Goal: Task Accomplishment & Management: Complete application form

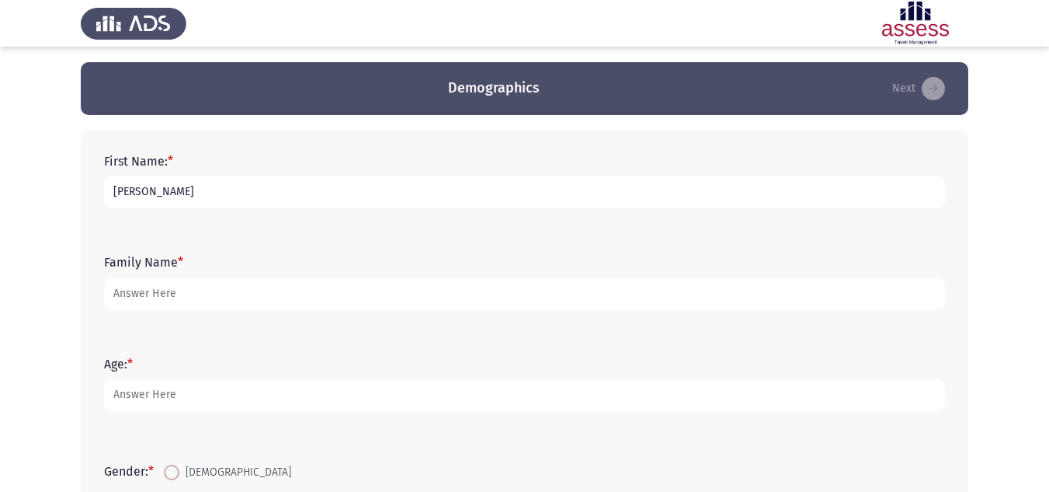
type input "[PERSON_NAME]"
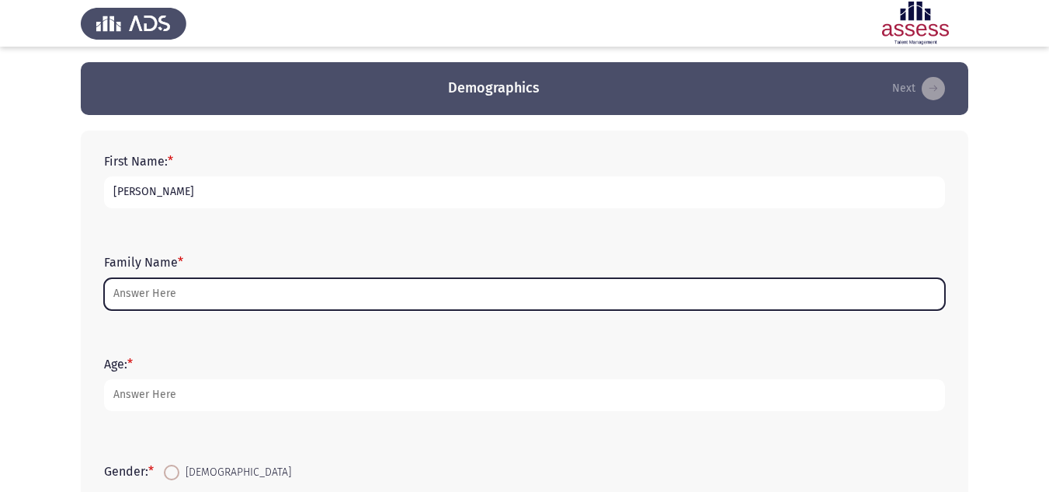
click at [185, 283] on input "Family Name *" at bounding box center [524, 294] width 841 height 32
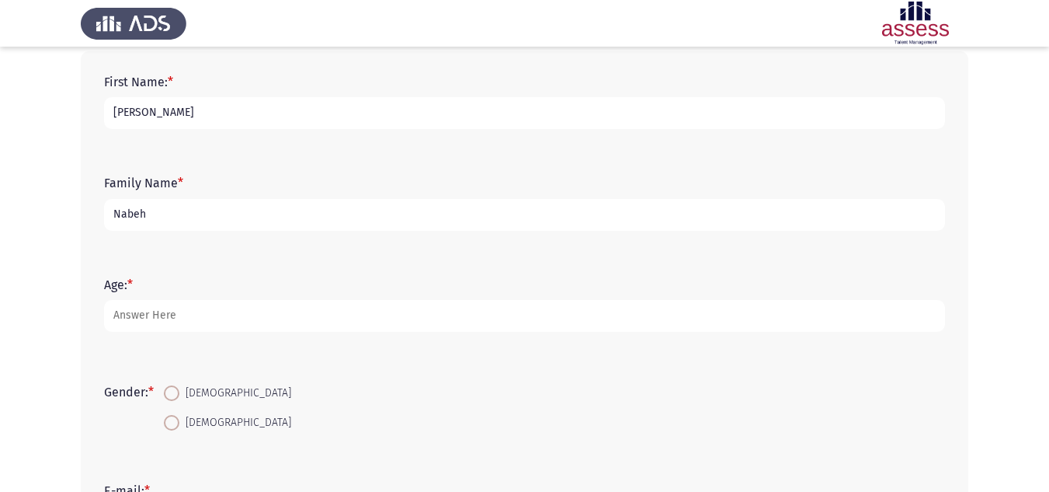
scroll to position [80, 0]
type input "Nabeh"
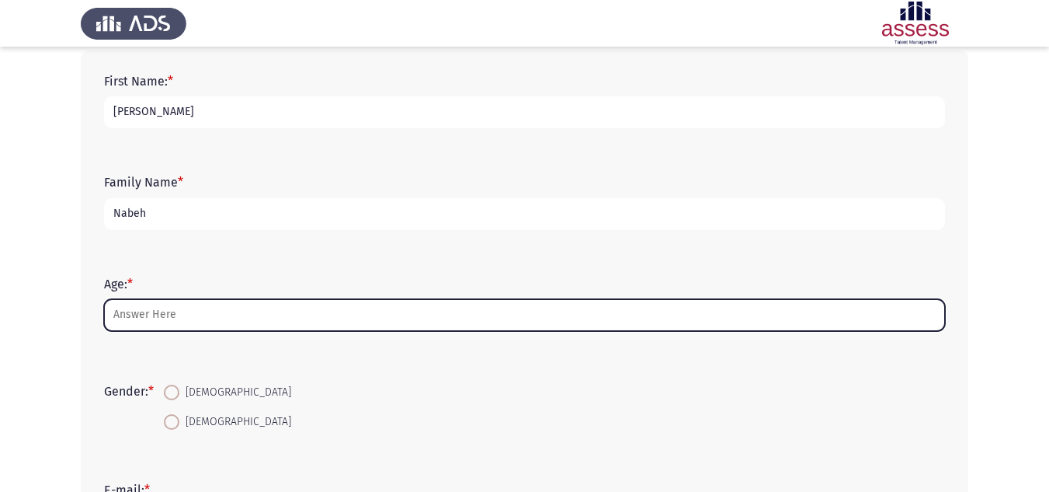
click at [233, 312] on input "Age: *" at bounding box center [524, 315] width 841 height 32
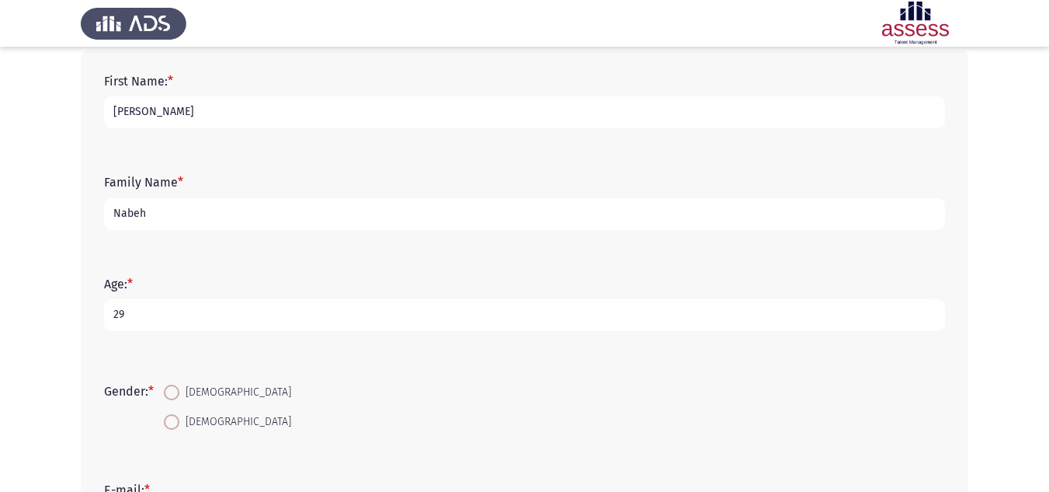
type input "29"
click at [179, 393] on span at bounding box center [172, 392] width 16 height 16
click at [179, 393] on input "[DEMOGRAPHIC_DATA]" at bounding box center [172, 392] width 16 height 16
radio input "true"
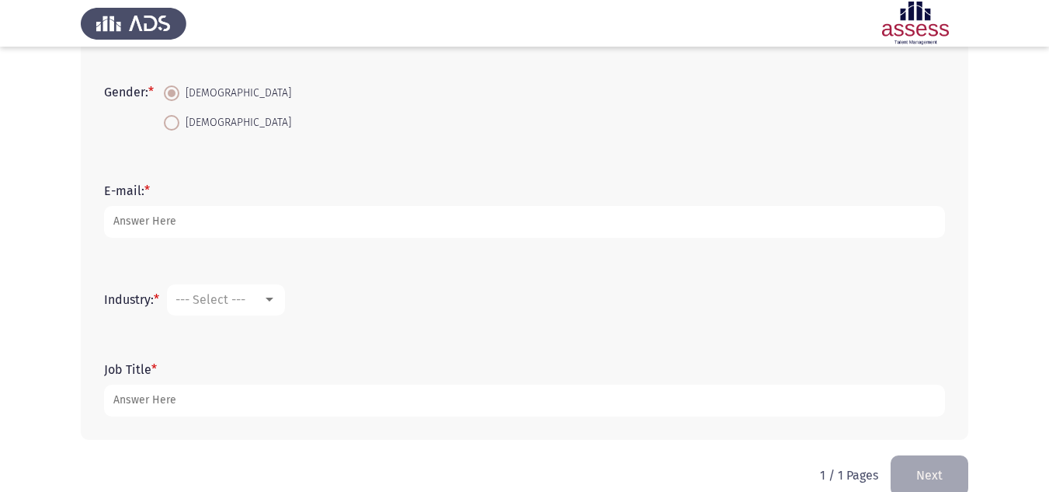
scroll to position [381, 0]
click at [273, 302] on div at bounding box center [269, 297] width 14 height 12
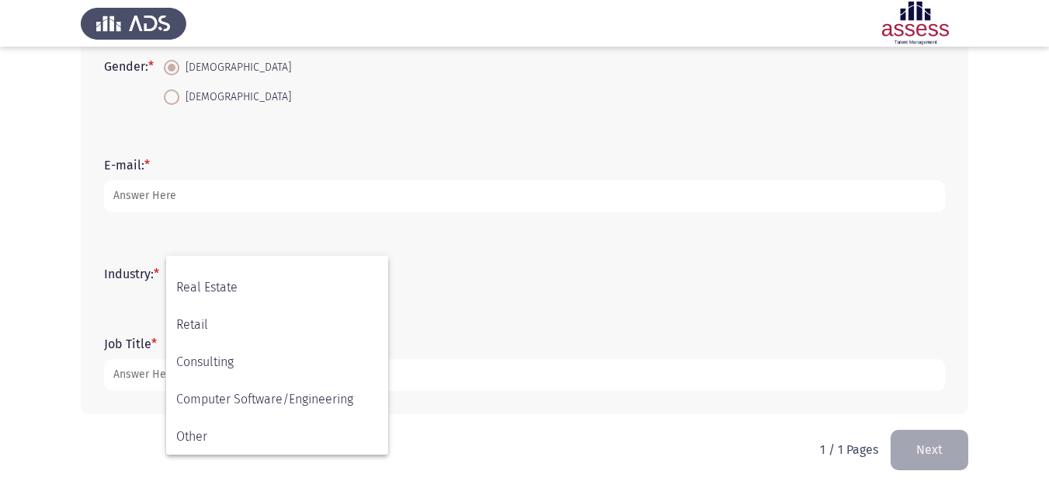
scroll to position [509, 0]
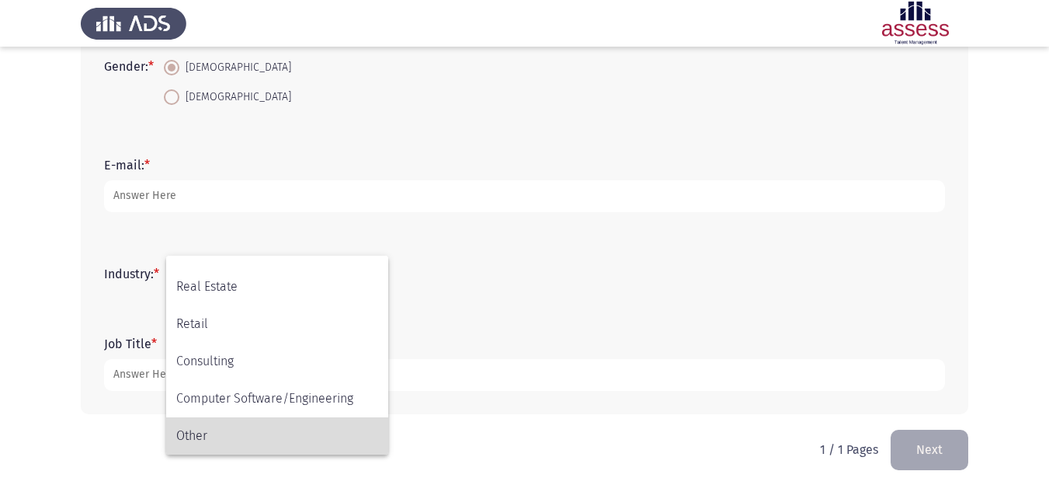
click at [211, 427] on span "Other" at bounding box center [277, 435] width 202 height 37
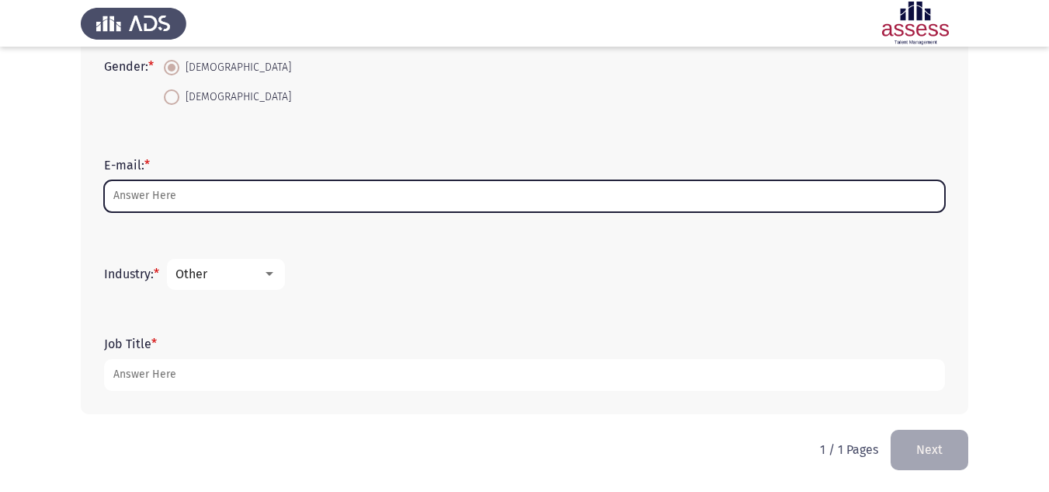
click at [246, 187] on input "E-mail: *" at bounding box center [524, 196] width 841 height 32
type input "M"
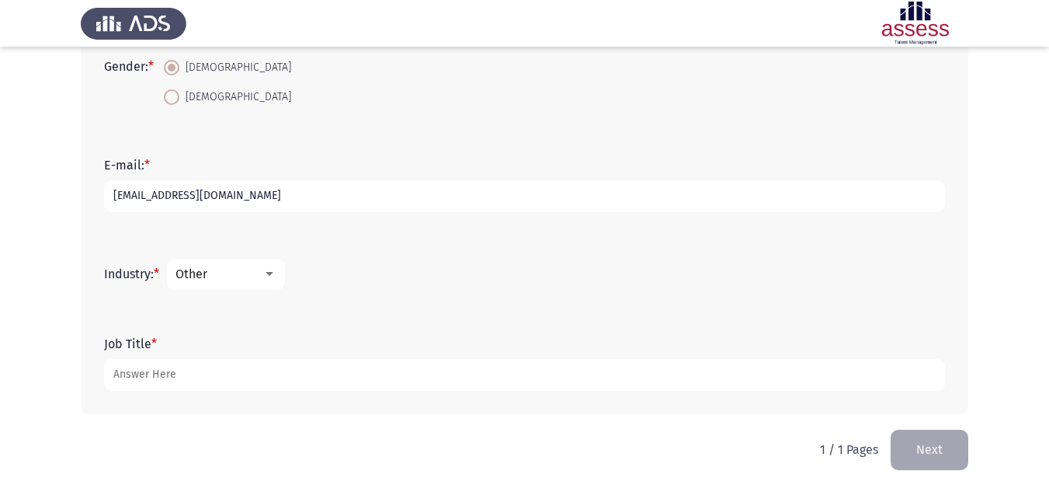
type input "[EMAIL_ADDRESS][DOMAIN_NAME]"
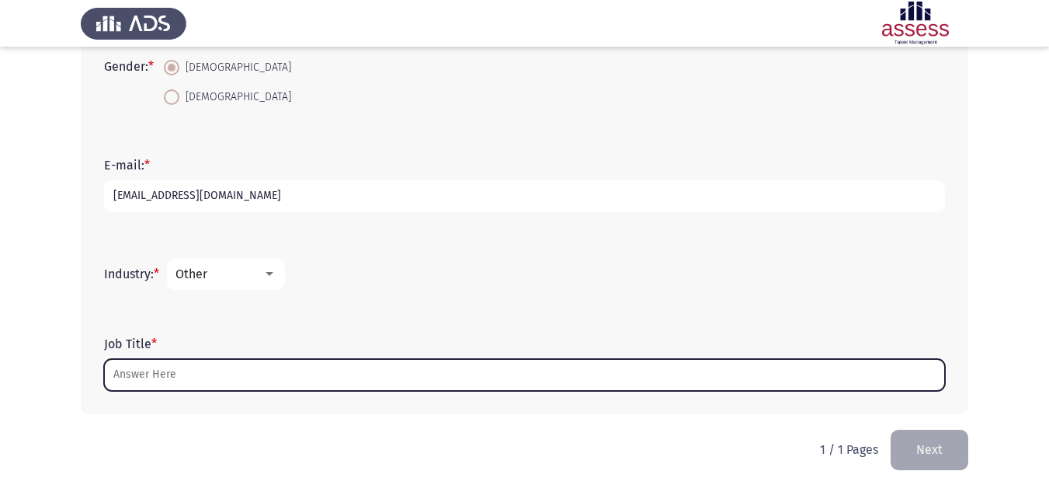
click at [225, 369] on input "Job Title *" at bounding box center [524, 375] width 841 height 32
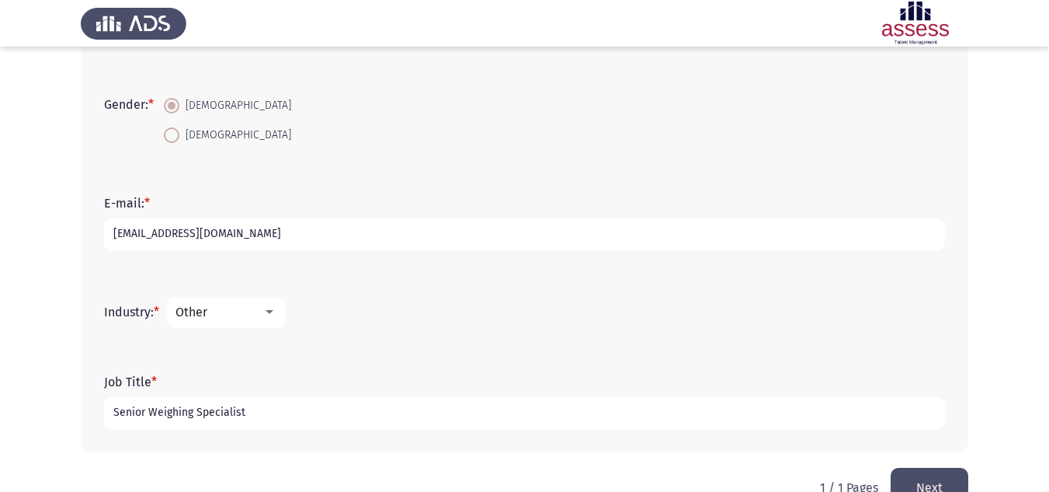
scroll to position [405, 0]
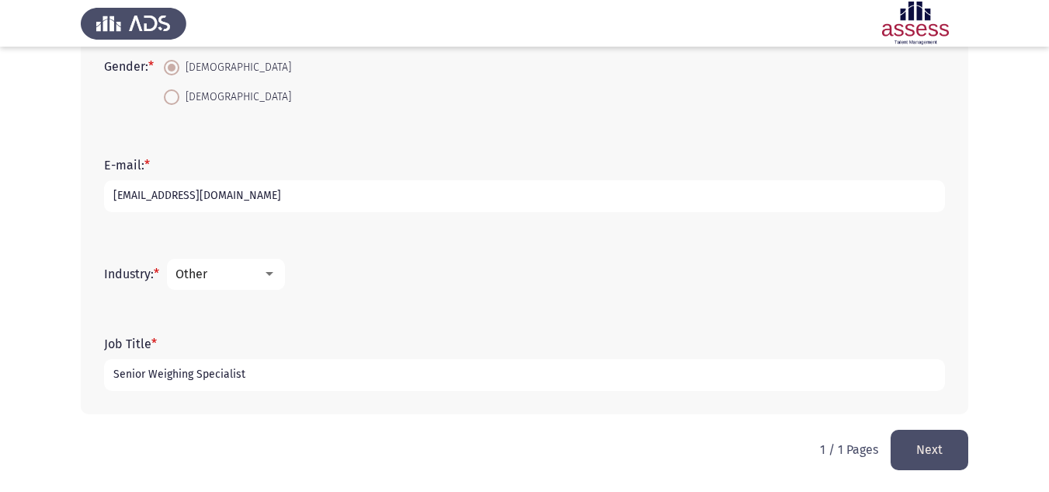
type input "Senior Weighing Specialist"
click at [932, 457] on button "Next" at bounding box center [930, 449] width 78 height 40
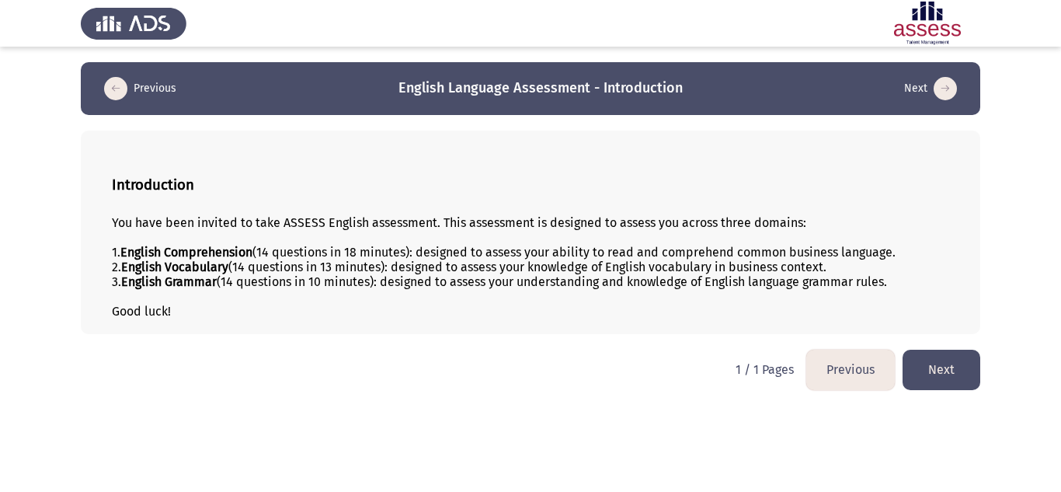
click at [945, 364] on button "Next" at bounding box center [941, 369] width 78 height 40
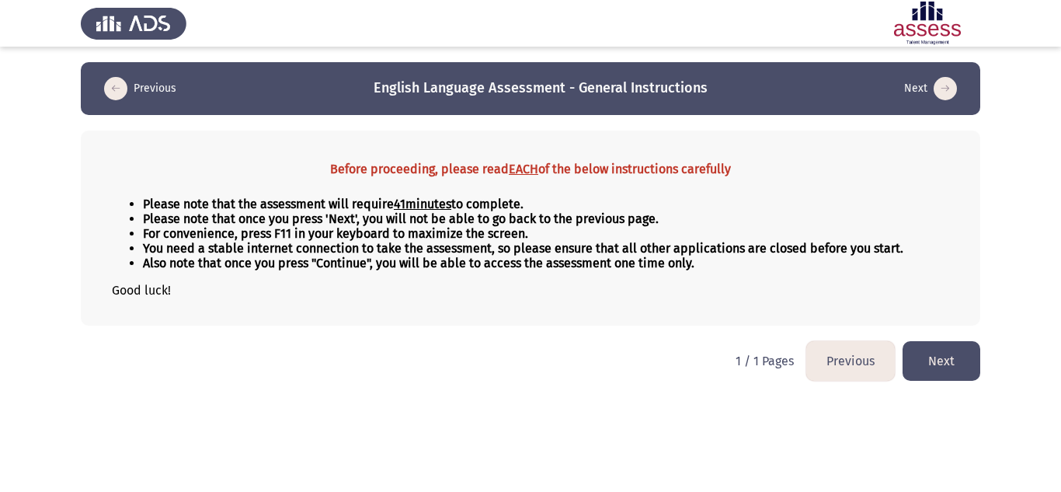
click at [960, 361] on button "Next" at bounding box center [941, 361] width 78 height 40
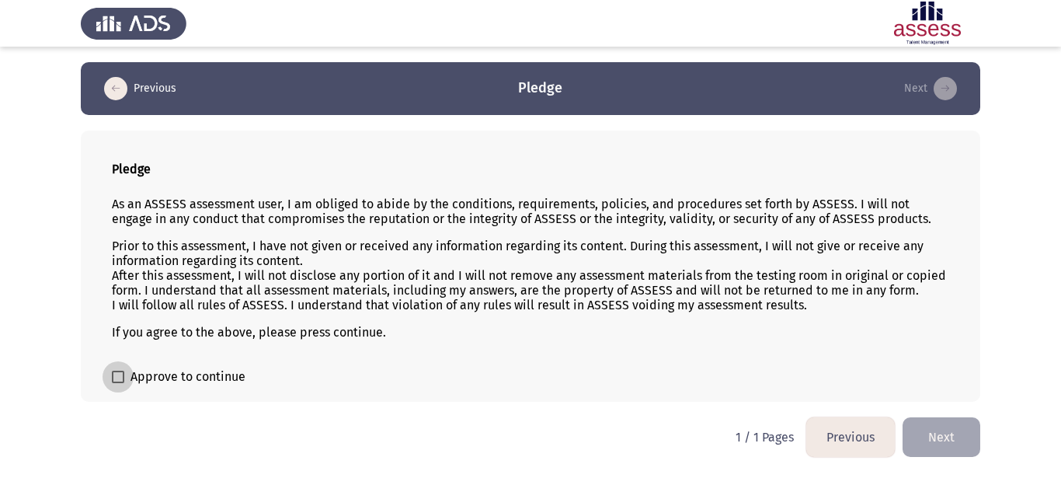
click at [114, 382] on span at bounding box center [118, 376] width 12 height 12
click at [117, 383] on input "Approve to continue" at bounding box center [117, 383] width 1 height 1
checkbox input "true"
click at [938, 432] on button "Next" at bounding box center [941, 437] width 78 height 40
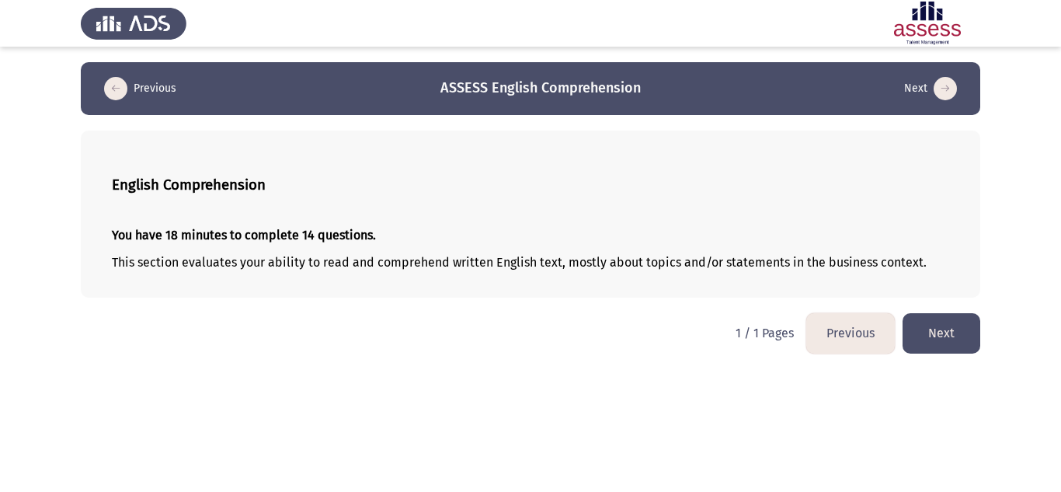
click at [919, 340] on button "Next" at bounding box center [941, 333] width 78 height 40
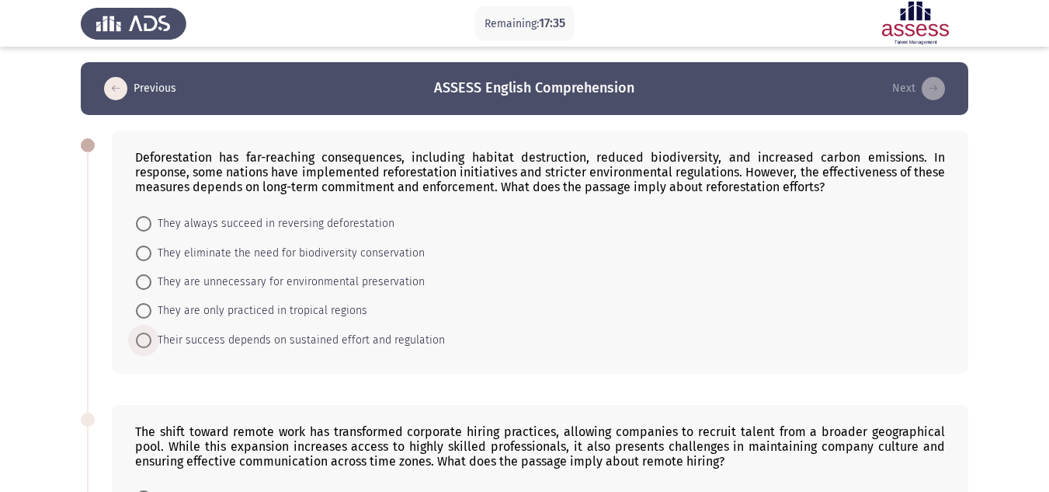
click at [145, 339] on span at bounding box center [144, 340] width 16 height 16
click at [145, 339] on input "Their success depends on sustained effort and regulation" at bounding box center [144, 340] width 16 height 16
radio input "true"
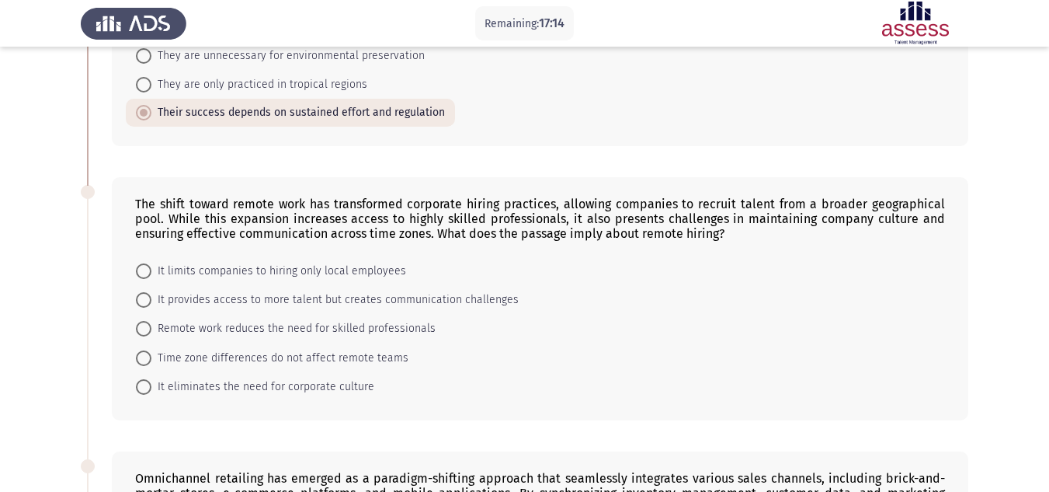
scroll to position [285, 0]
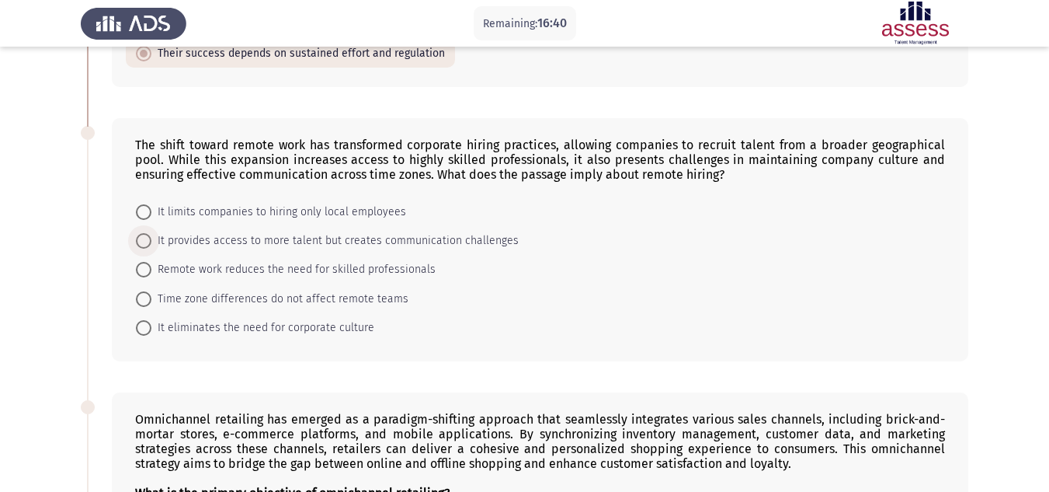
click at [140, 249] on label "It provides access to more talent but creates communication challenges" at bounding box center [327, 240] width 383 height 19
click at [140, 248] on input "It provides access to more talent but creates communication challenges" at bounding box center [144, 241] width 16 height 16
radio input "true"
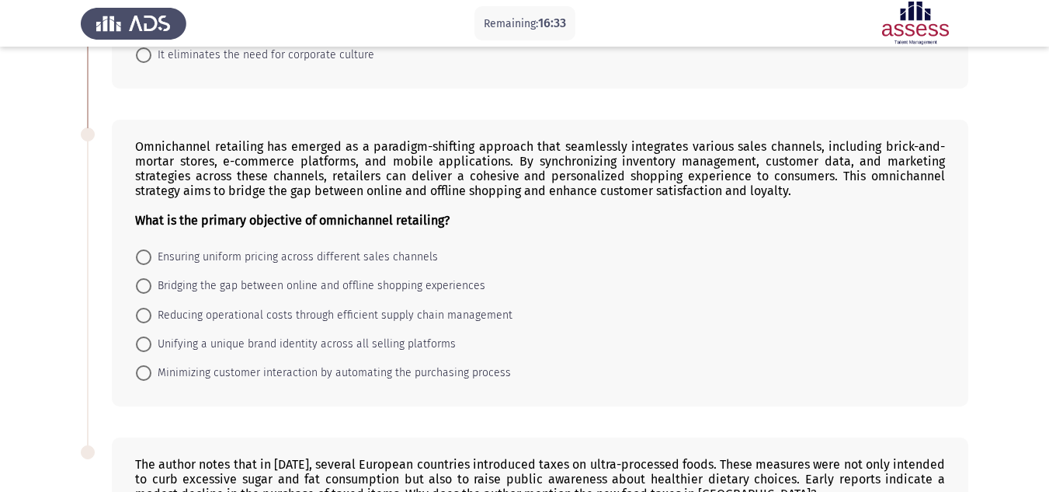
scroll to position [558, 0]
click at [143, 282] on span at bounding box center [144, 285] width 16 height 16
click at [143, 282] on input "Bridging the gap between online and offline shopping experiences" at bounding box center [144, 285] width 16 height 16
radio input "true"
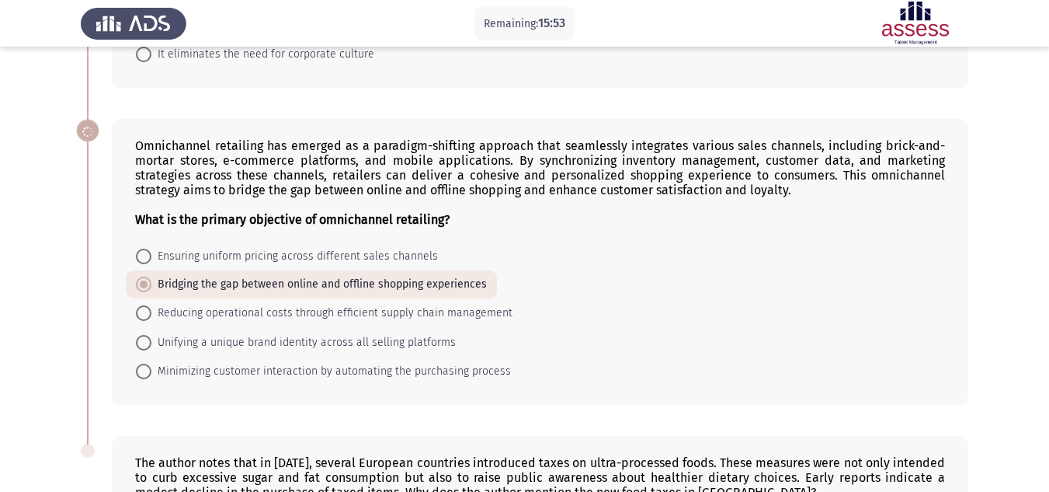
scroll to position [822, 0]
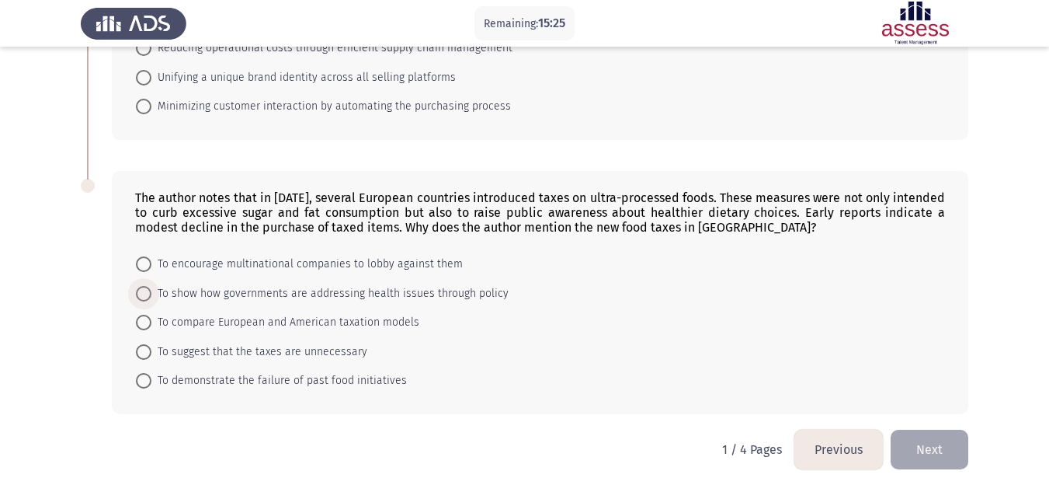
click at [145, 290] on span at bounding box center [144, 294] width 16 height 16
click at [145, 290] on input "To show how governments are addressing health issues through policy" at bounding box center [144, 294] width 16 height 16
radio input "true"
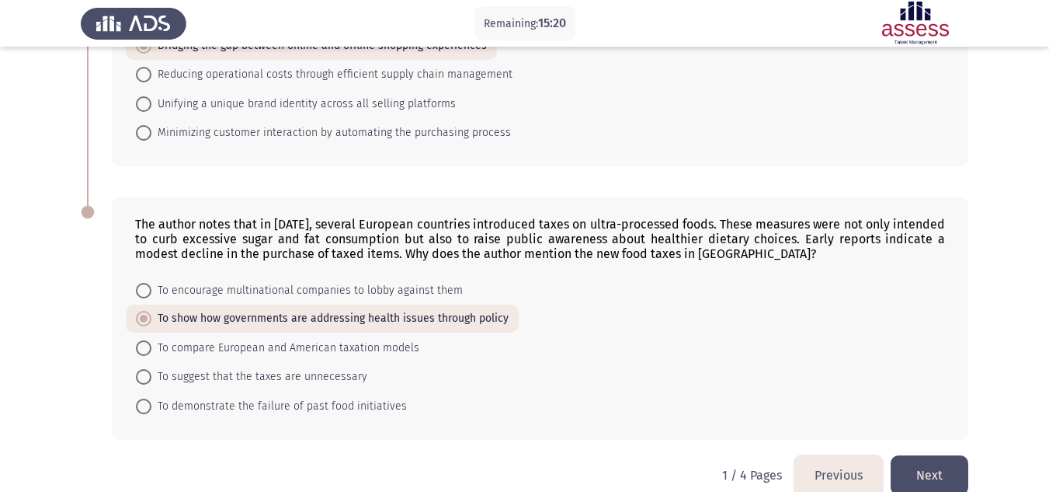
scroll to position [797, 0]
click at [930, 464] on button "Next" at bounding box center [930, 474] width 78 height 40
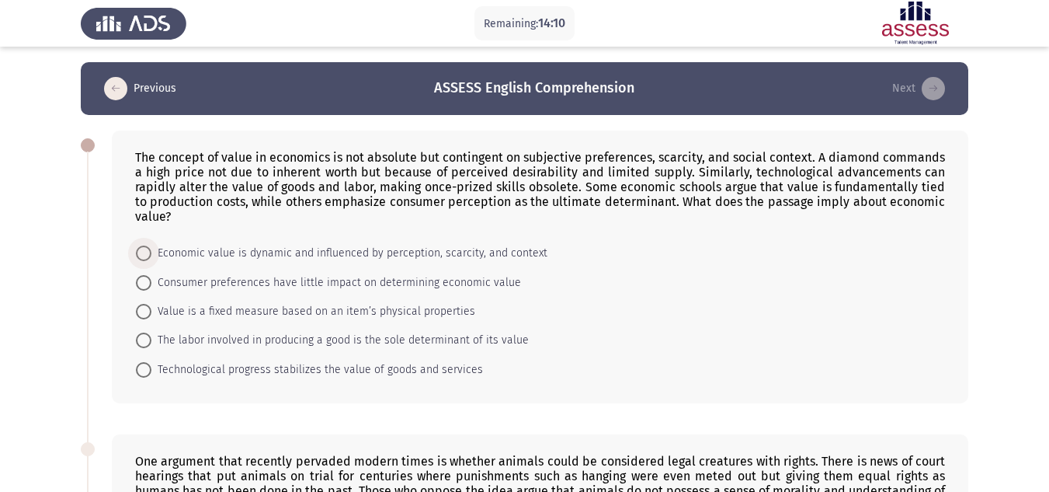
click at [140, 247] on span at bounding box center [144, 253] width 16 height 16
click at [140, 247] on input "Economic value is dynamic and influenced by perception, scarcity, and context" at bounding box center [144, 253] width 16 height 16
radio input "true"
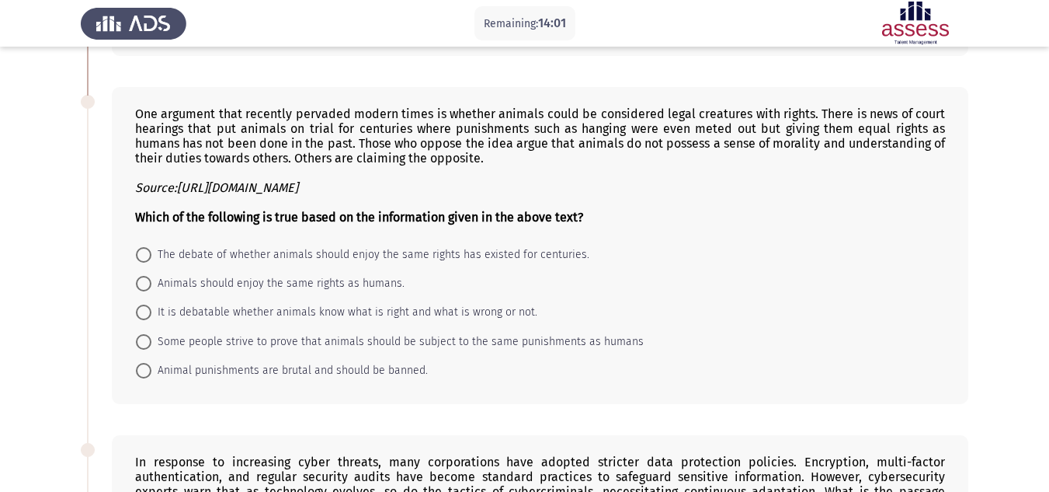
scroll to position [346, 0]
click at [141, 253] on span at bounding box center [144, 254] width 16 height 16
click at [141, 253] on input "The debate of whether animals should enjoy the same rights has existed for cent…" at bounding box center [144, 254] width 16 height 16
radio input "true"
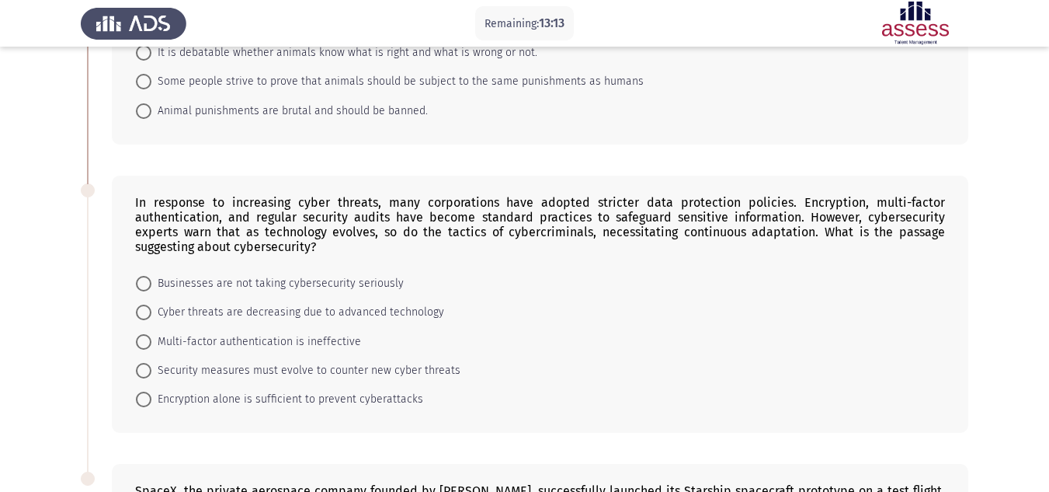
scroll to position [603, 0]
click at [141, 398] on span at bounding box center [144, 400] width 16 height 16
click at [141, 398] on input "Encryption alone is sufficient to prevent cyberattacks" at bounding box center [144, 400] width 16 height 16
radio input "true"
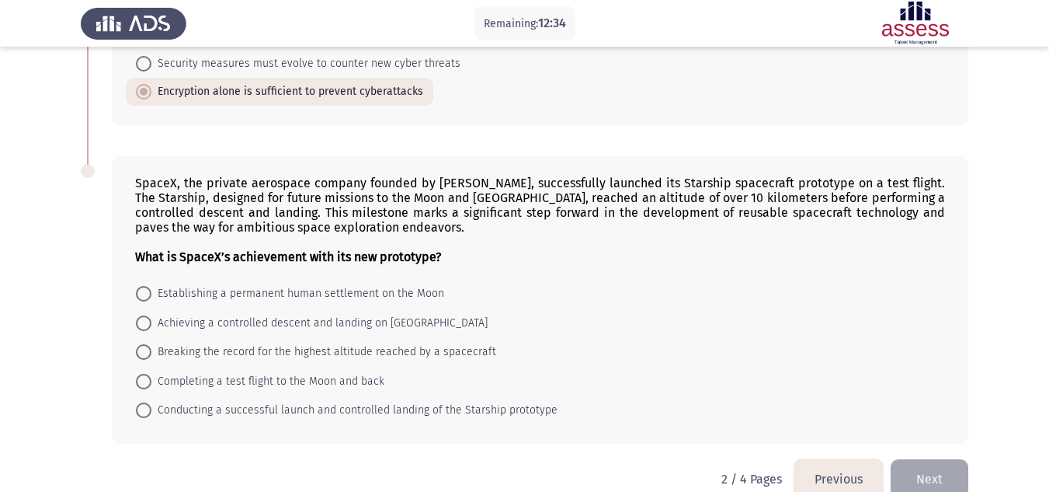
scroll to position [940, 0]
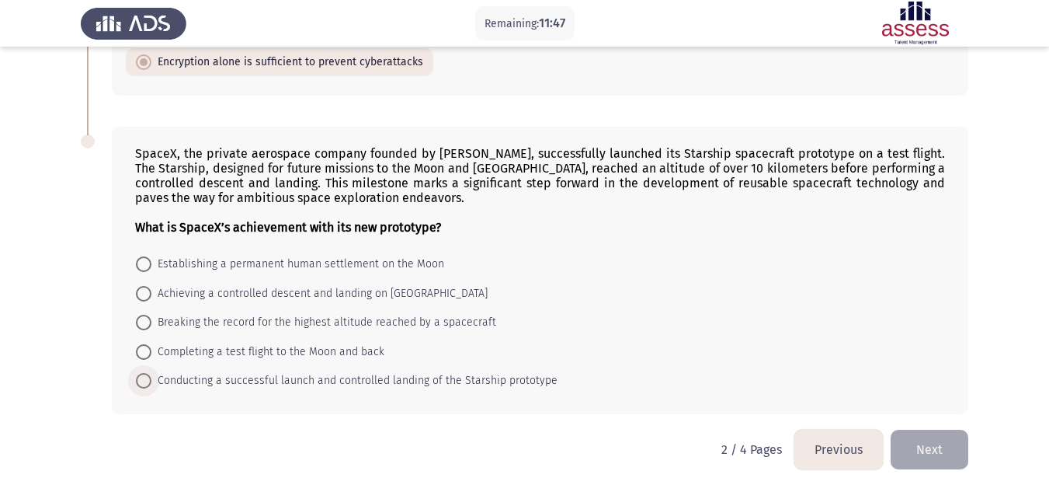
click at [151, 378] on span at bounding box center [144, 381] width 16 height 16
click at [151, 378] on input "Conducting a successful launch and controlled landing of the Starship prototype" at bounding box center [144, 381] width 16 height 16
radio input "true"
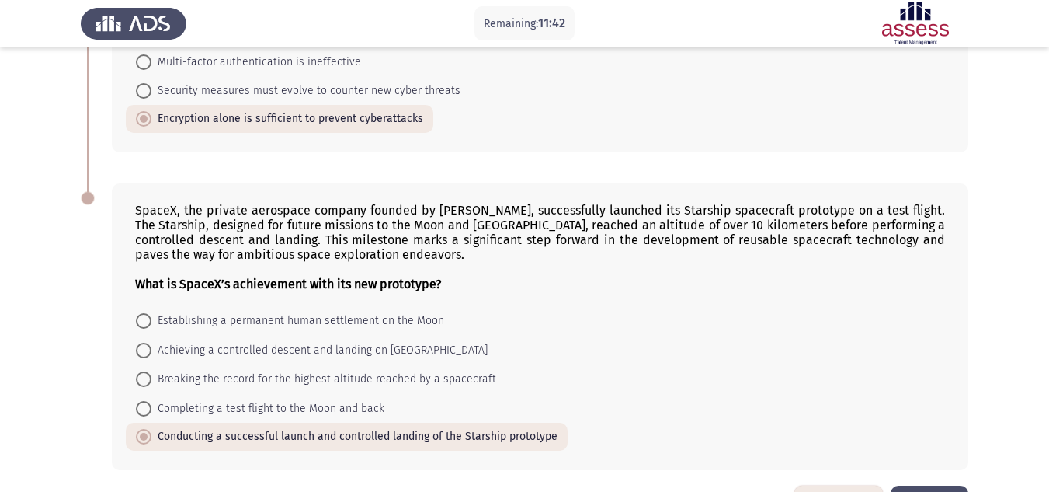
scroll to position [940, 0]
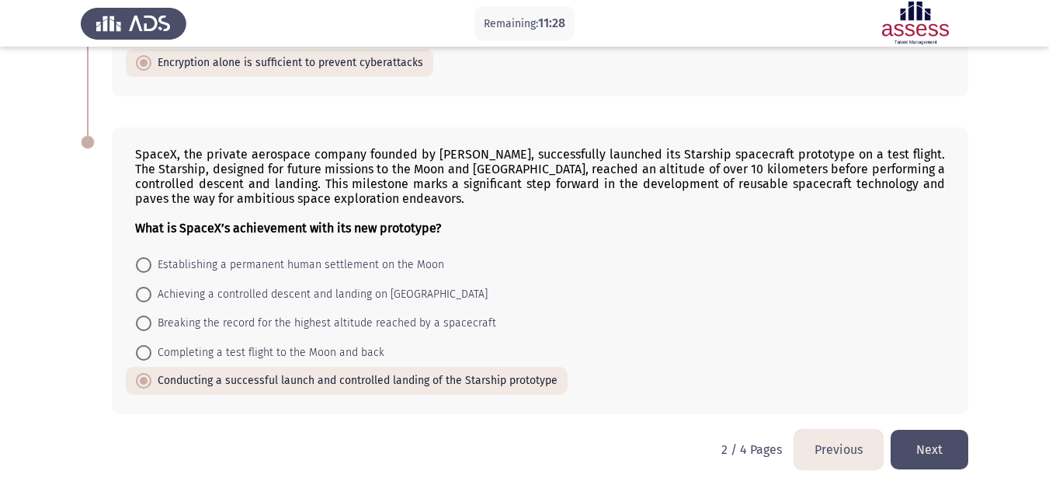
click at [926, 450] on button "Next" at bounding box center [930, 449] width 78 height 40
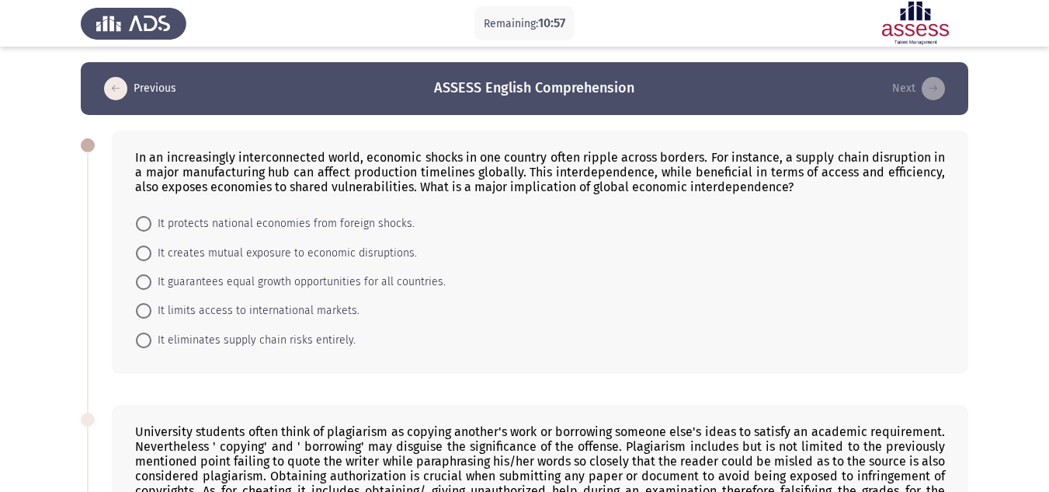
click at [135, 249] on mat-radio-button "It creates mutual exposure to economic disruptions." at bounding box center [276, 252] width 301 height 29
click at [149, 255] on span at bounding box center [144, 253] width 16 height 16
click at [149, 255] on input "It creates mutual exposure to economic disruptions." at bounding box center [144, 253] width 16 height 16
radio input "true"
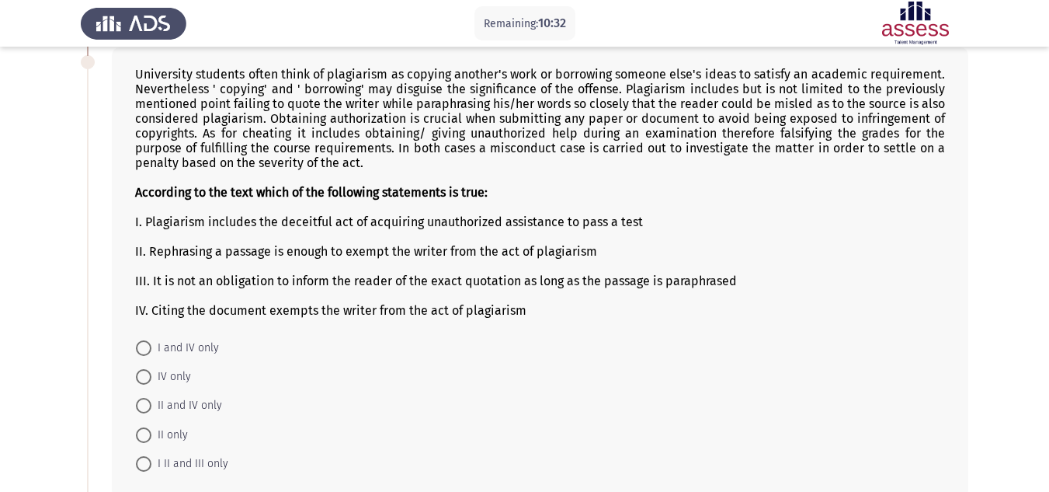
scroll to position [355, 0]
click at [144, 380] on span at bounding box center [144, 378] width 16 height 16
click at [144, 380] on input "IV only" at bounding box center [144, 378] width 16 height 16
radio input "true"
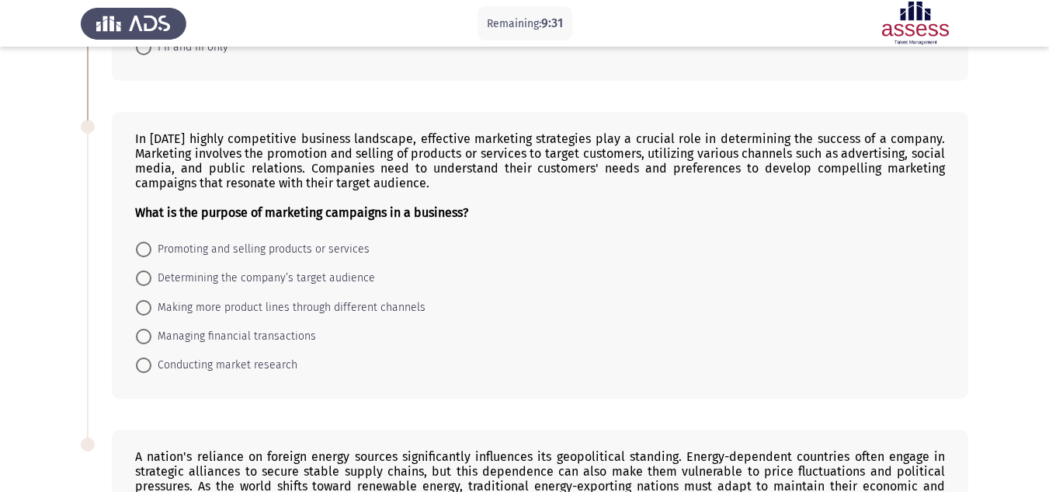
scroll to position [772, 0]
click at [138, 243] on span at bounding box center [144, 249] width 16 height 16
click at [138, 243] on input "Promoting and selling products or services" at bounding box center [144, 249] width 16 height 16
radio input "true"
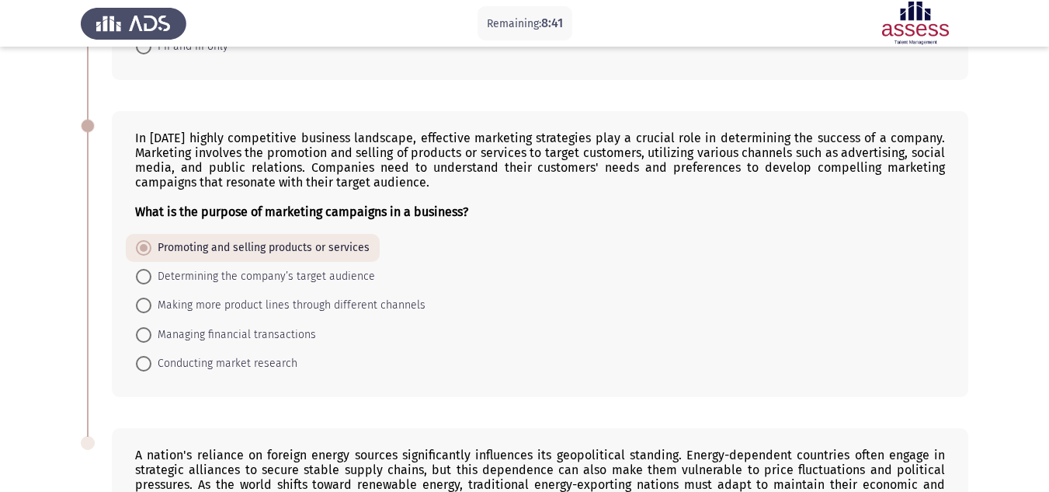
scroll to position [1044, 0]
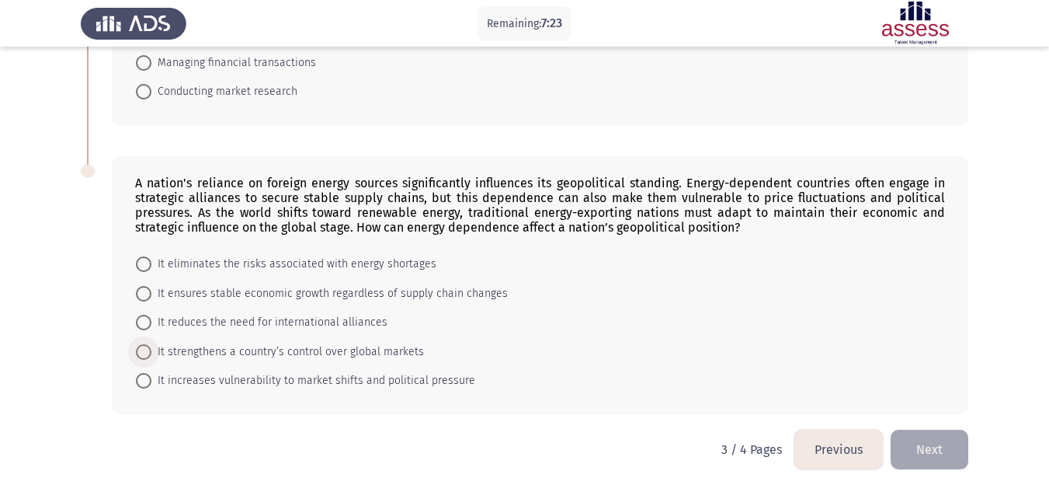
click at [137, 351] on span at bounding box center [144, 352] width 16 height 16
click at [137, 351] on input "It strengthens a country’s control over global markets" at bounding box center [144, 352] width 16 height 16
radio input "true"
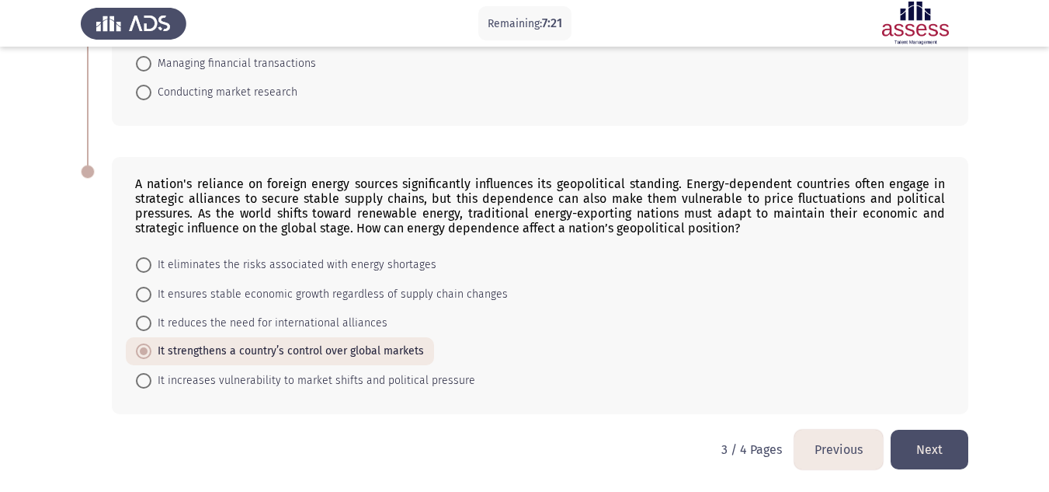
click at [931, 442] on button "Next" at bounding box center [930, 449] width 78 height 40
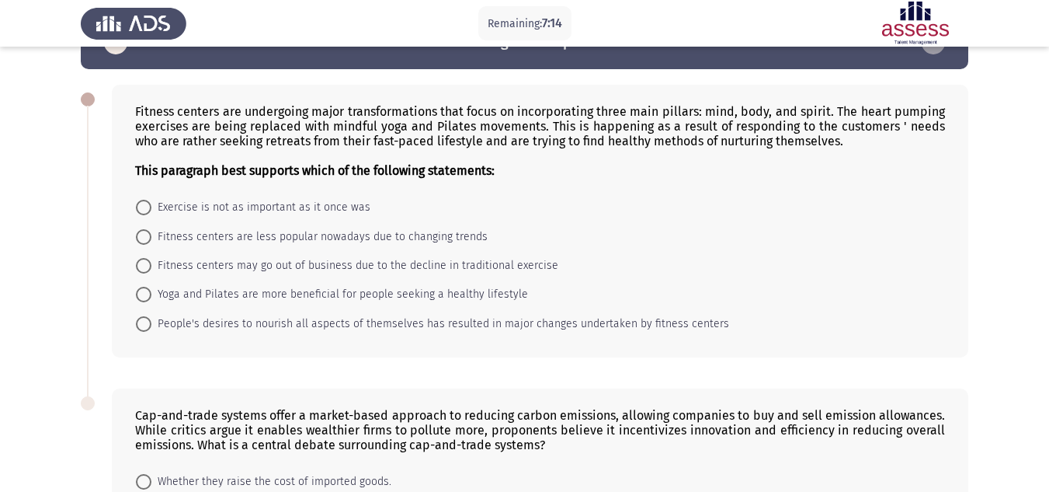
scroll to position [14, 0]
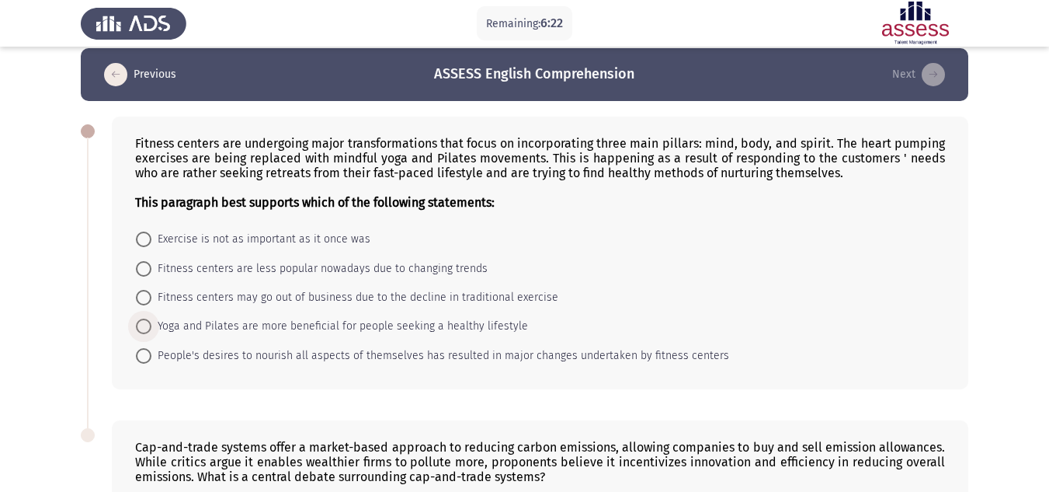
click at [146, 328] on span at bounding box center [144, 326] width 16 height 16
click at [146, 328] on input "Yoga and Pilates are more beneficial for people seeking a healthy lifestyle" at bounding box center [144, 326] width 16 height 16
radio input "true"
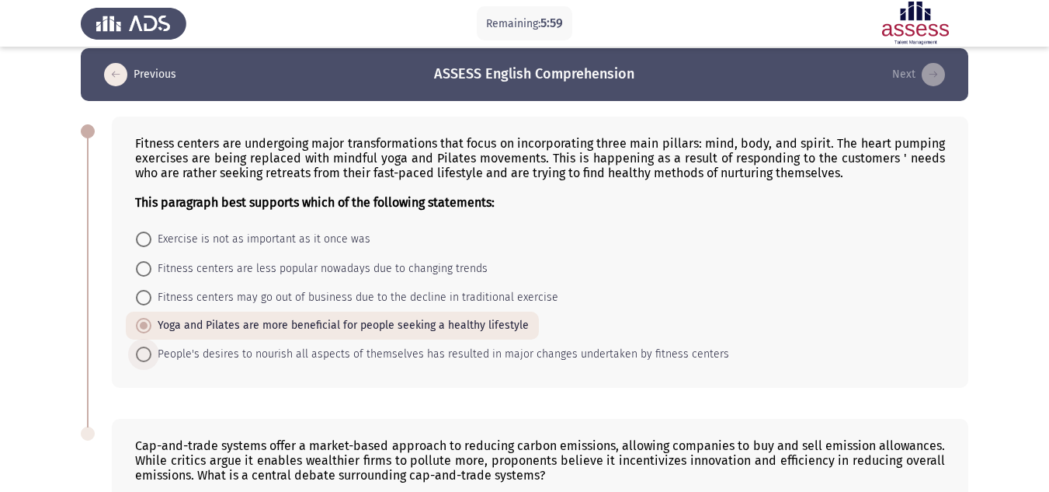
click at [139, 363] on label "People's desires to nourish all aspects of themselves has resulted in major cha…" at bounding box center [432, 354] width 593 height 19
click at [139, 362] on input "People's desires to nourish all aspects of themselves has resulted in major cha…" at bounding box center [144, 354] width 16 height 16
radio input "true"
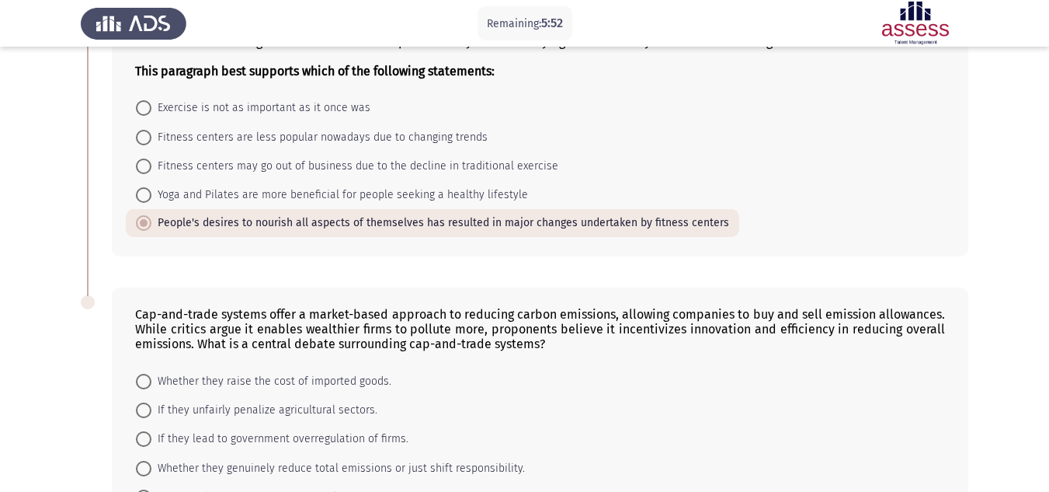
scroll to position [262, 0]
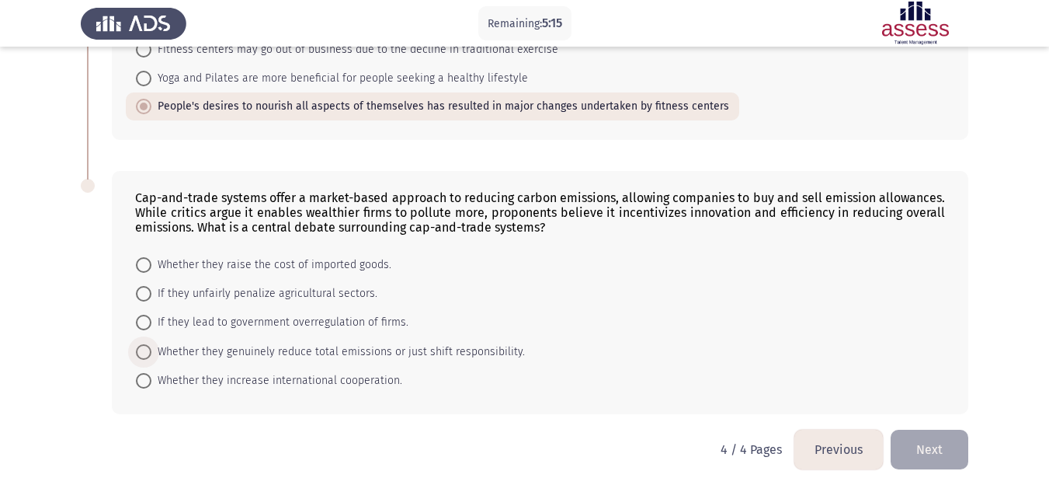
click at [159, 349] on span "Whether they genuinely reduce total emissions or just shift responsibility." at bounding box center [337, 351] width 373 height 19
click at [151, 349] on input "Whether they genuinely reduce total emissions or just shift responsibility." at bounding box center [144, 352] width 16 height 16
radio input "true"
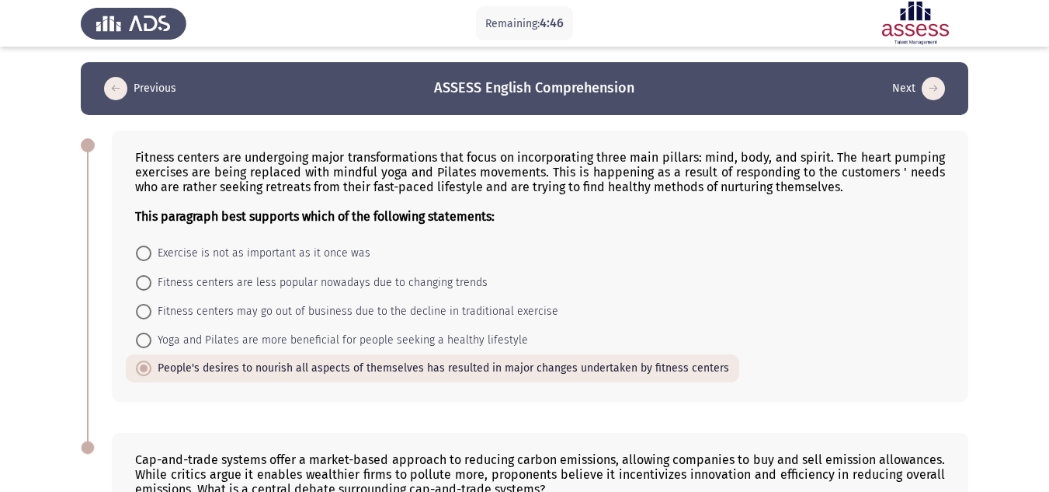
scroll to position [261, 0]
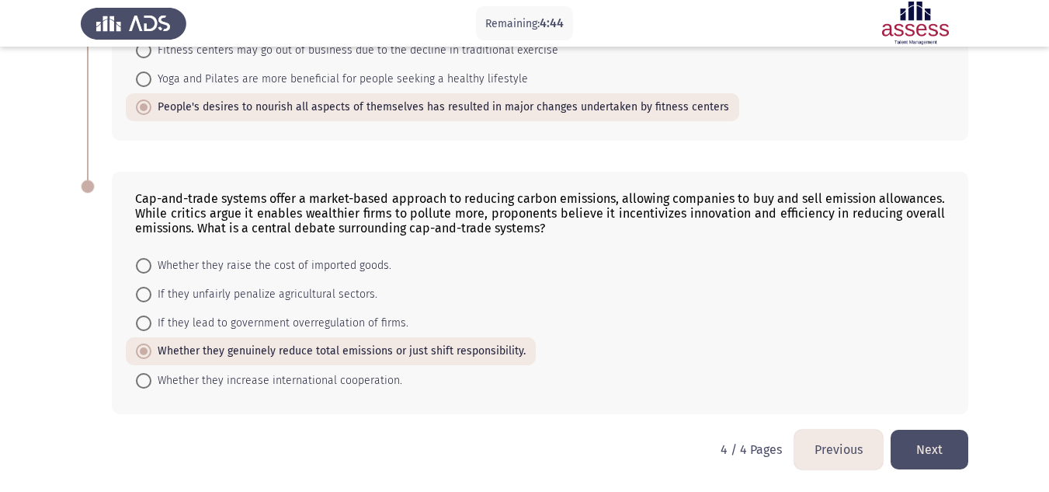
click at [843, 440] on button "Previous" at bounding box center [838, 449] width 89 height 40
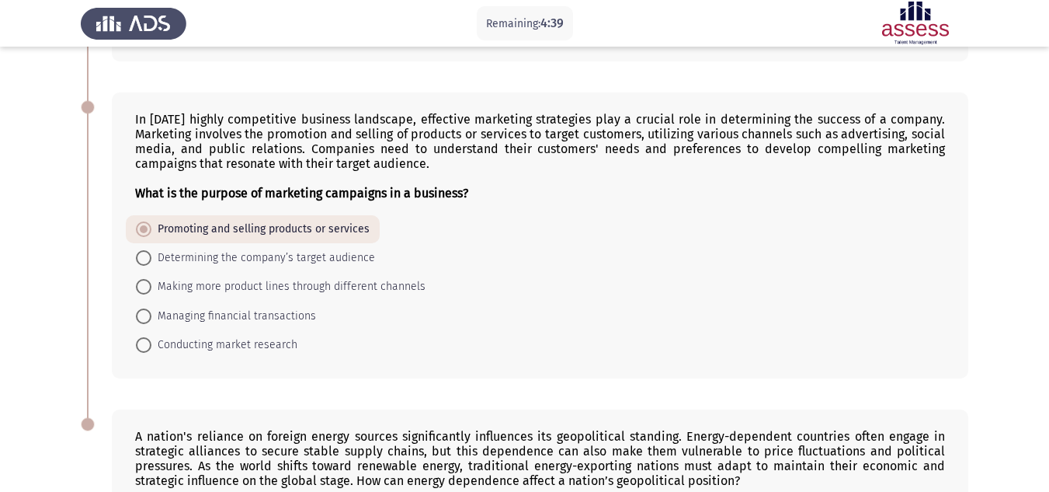
scroll to position [1043, 0]
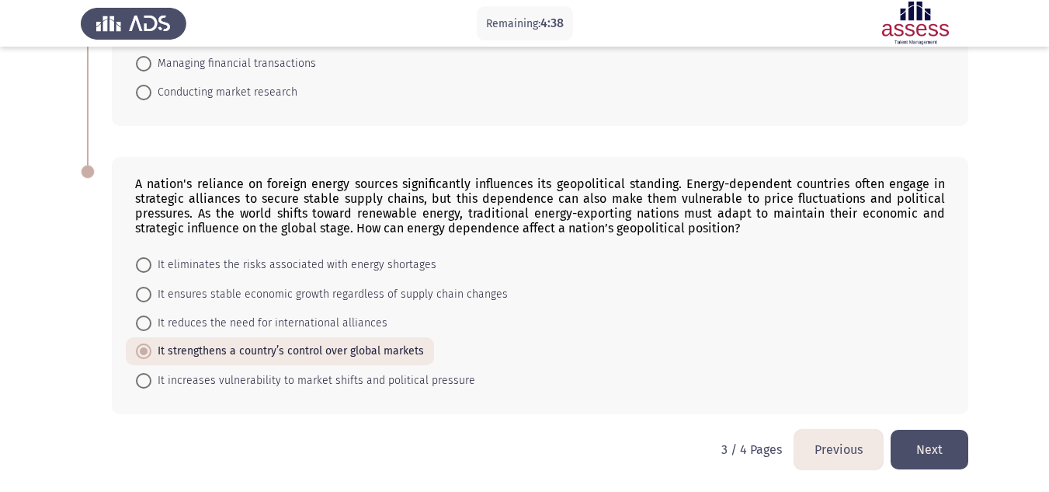
click at [833, 433] on button "Previous" at bounding box center [838, 449] width 89 height 40
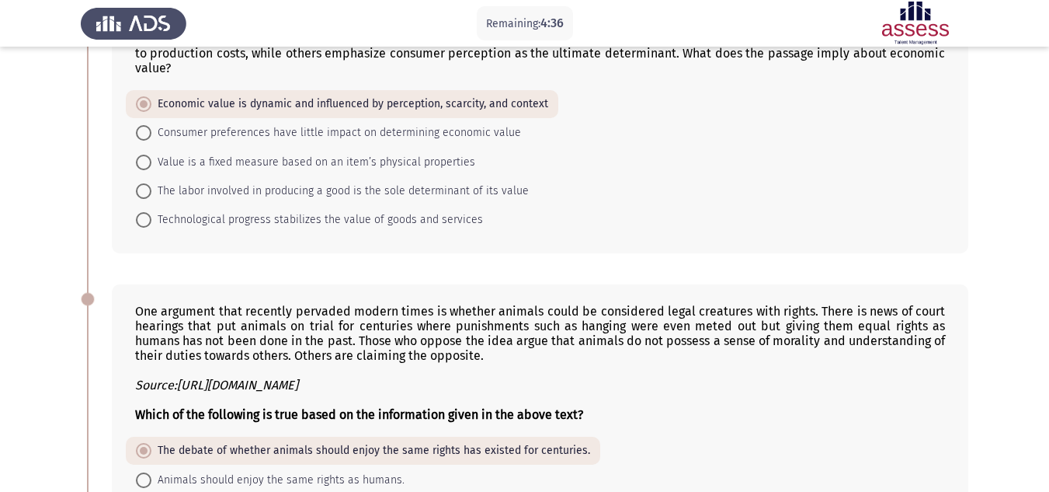
scroll to position [940, 0]
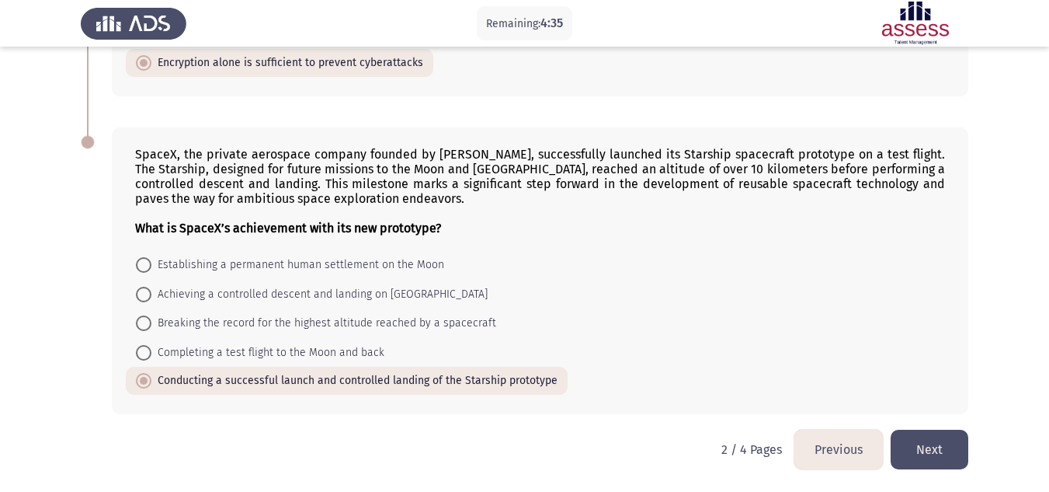
click at [840, 460] on button "Previous" at bounding box center [838, 449] width 89 height 40
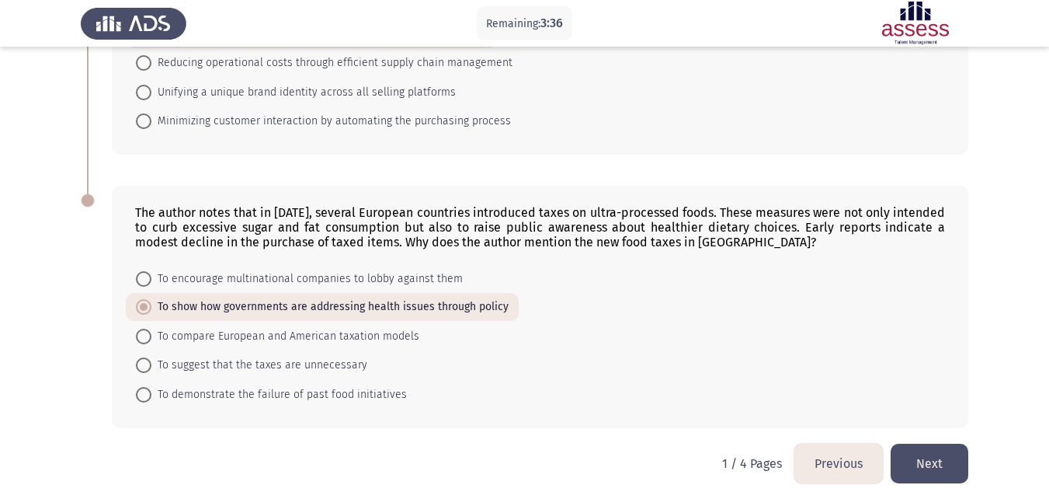
scroll to position [808, 0]
click at [951, 455] on button "Next" at bounding box center [930, 463] width 78 height 40
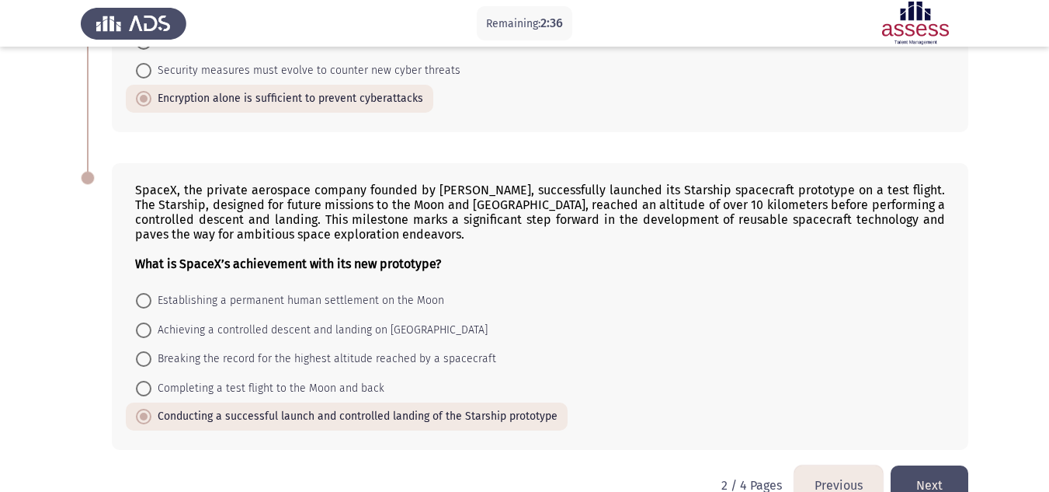
scroll to position [898, 0]
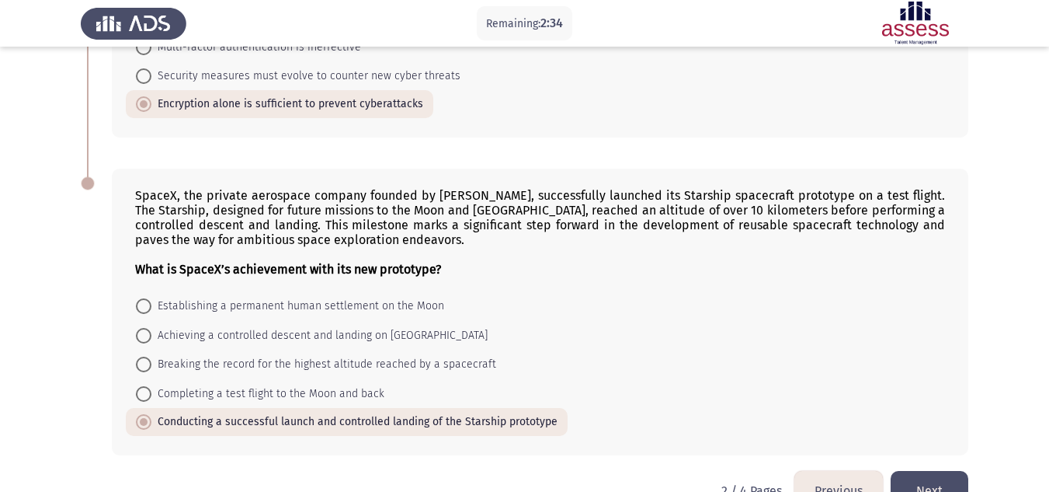
click at [946, 477] on button "Next" at bounding box center [930, 491] width 78 height 40
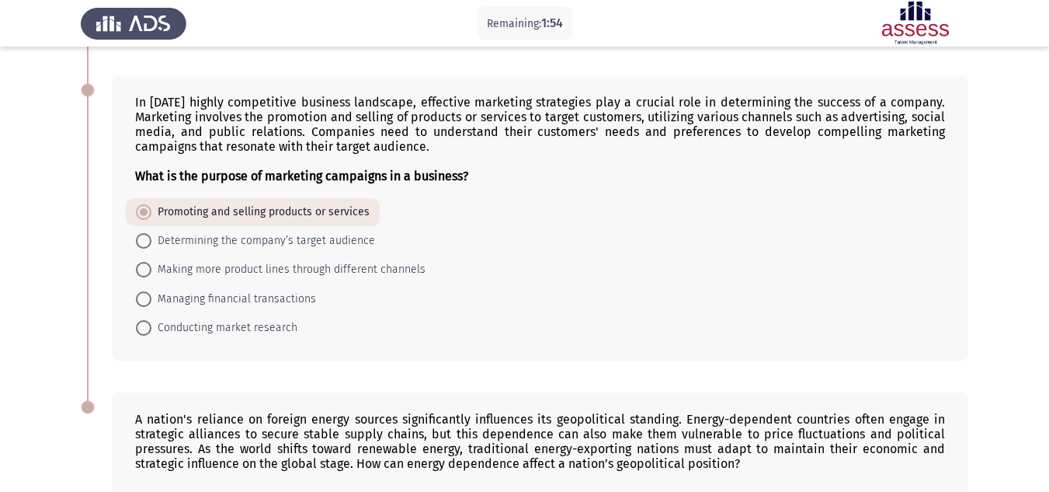
scroll to position [1043, 0]
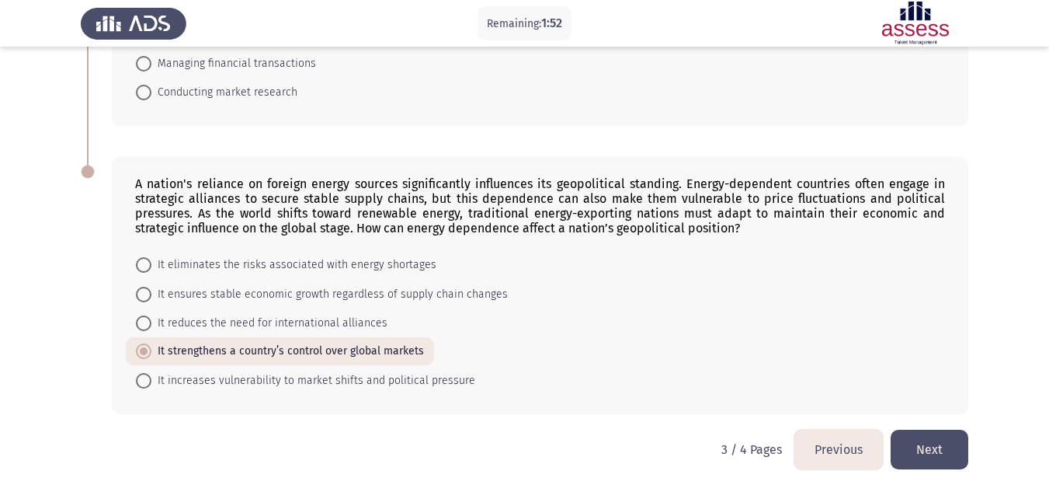
click at [927, 451] on button "Next" at bounding box center [930, 449] width 78 height 40
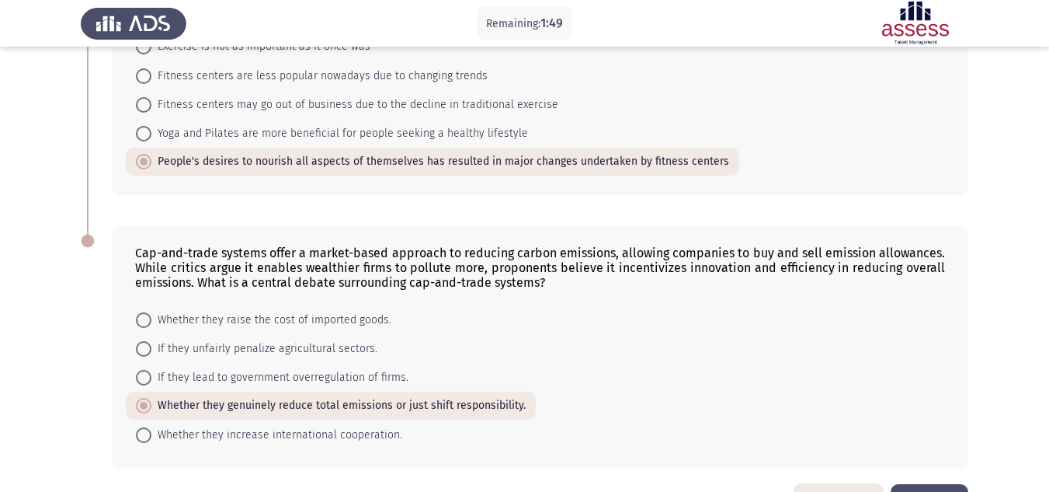
scroll to position [261, 0]
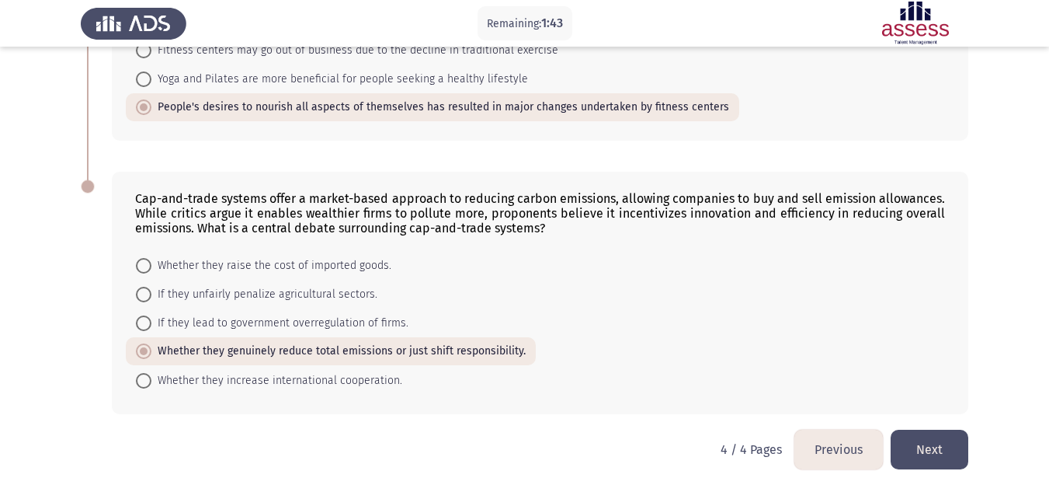
click at [926, 433] on button "Next" at bounding box center [930, 449] width 78 height 40
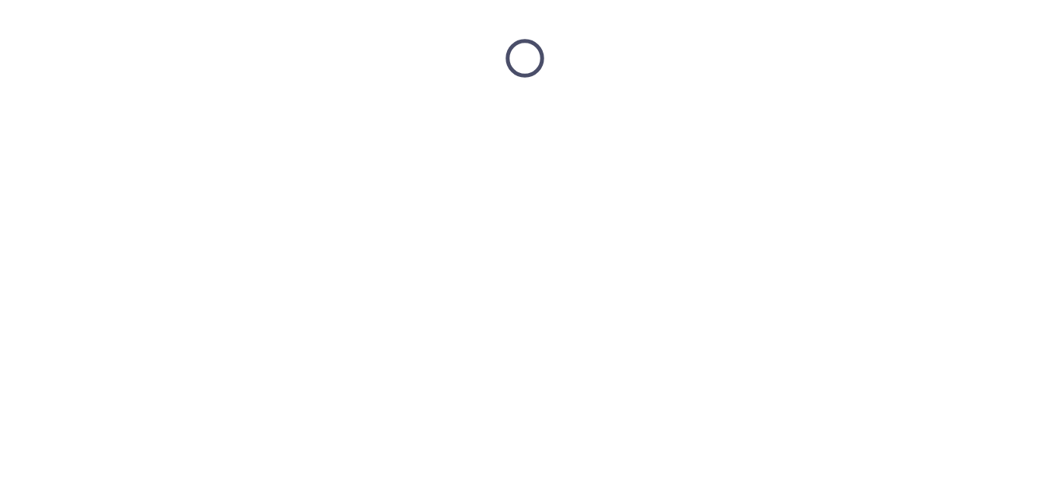
scroll to position [0, 0]
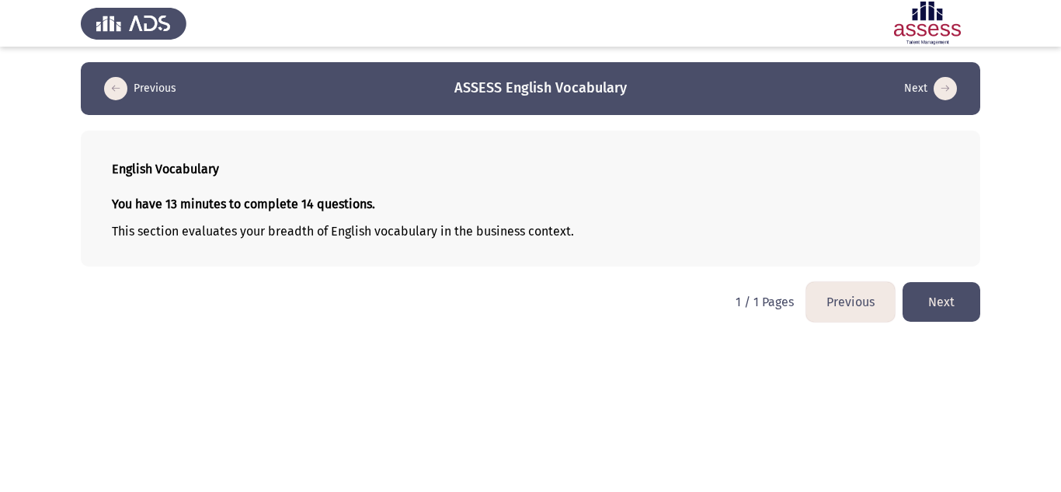
click at [947, 291] on button "Next" at bounding box center [941, 302] width 78 height 40
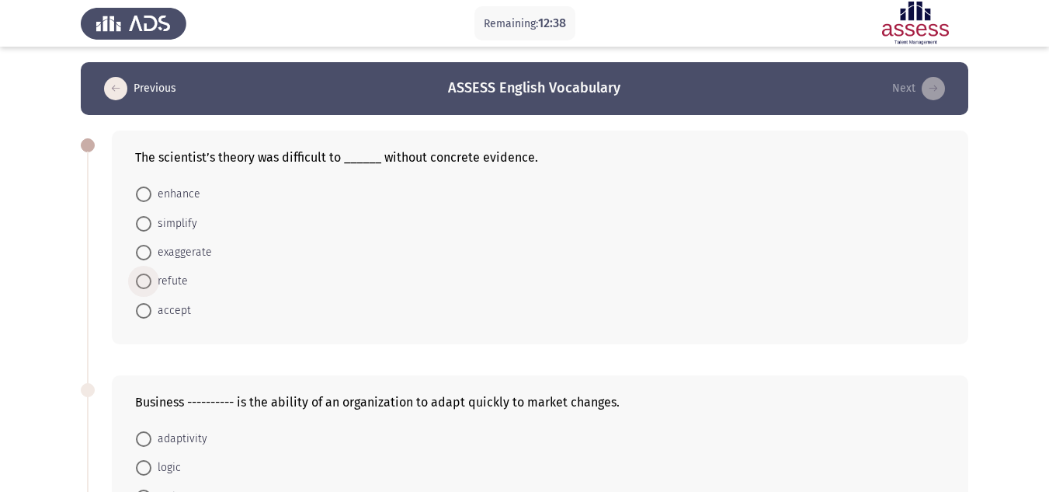
click at [144, 273] on label "refute" at bounding box center [162, 281] width 52 height 19
click at [144, 273] on input "refute" at bounding box center [144, 281] width 16 height 16
radio input "true"
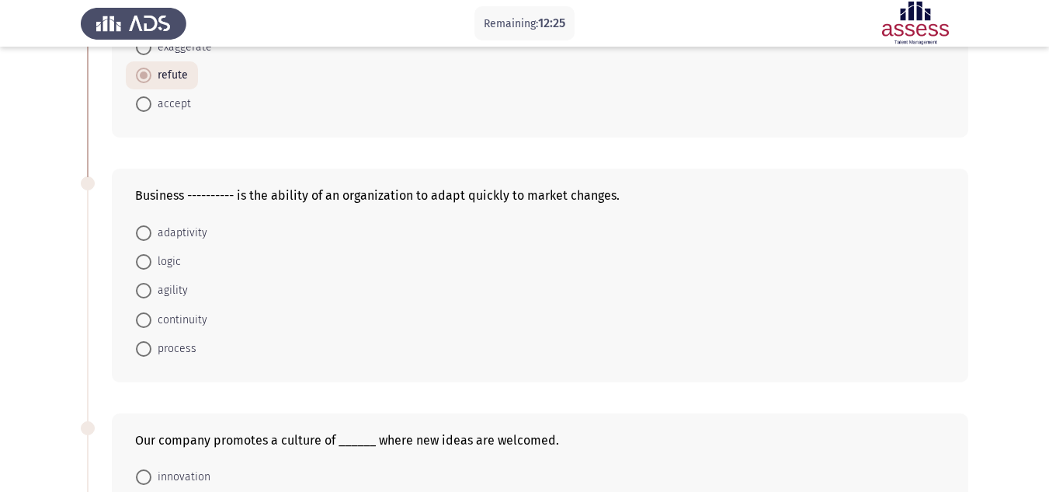
scroll to position [203, 0]
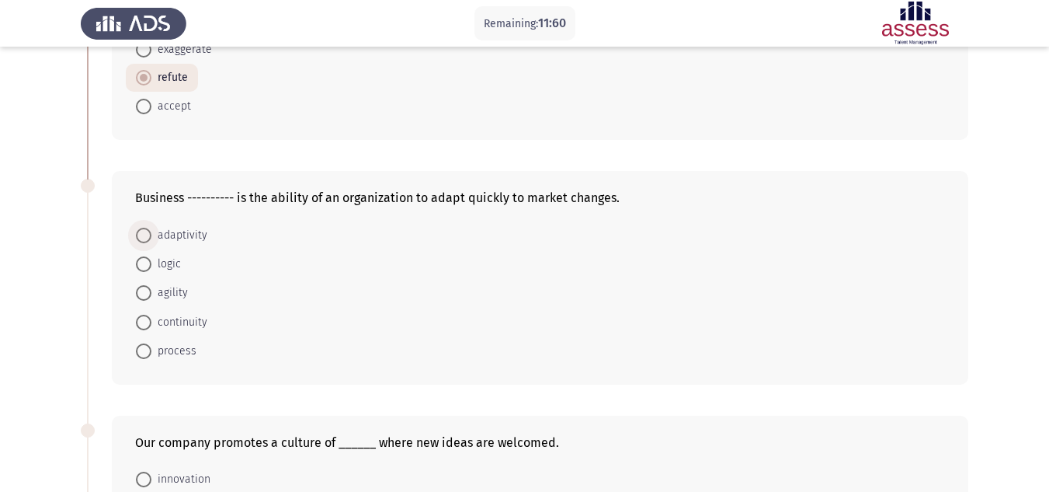
click at [142, 237] on span at bounding box center [144, 236] width 16 height 16
click at [142, 237] on input "adaptivity" at bounding box center [144, 236] width 16 height 16
radio input "true"
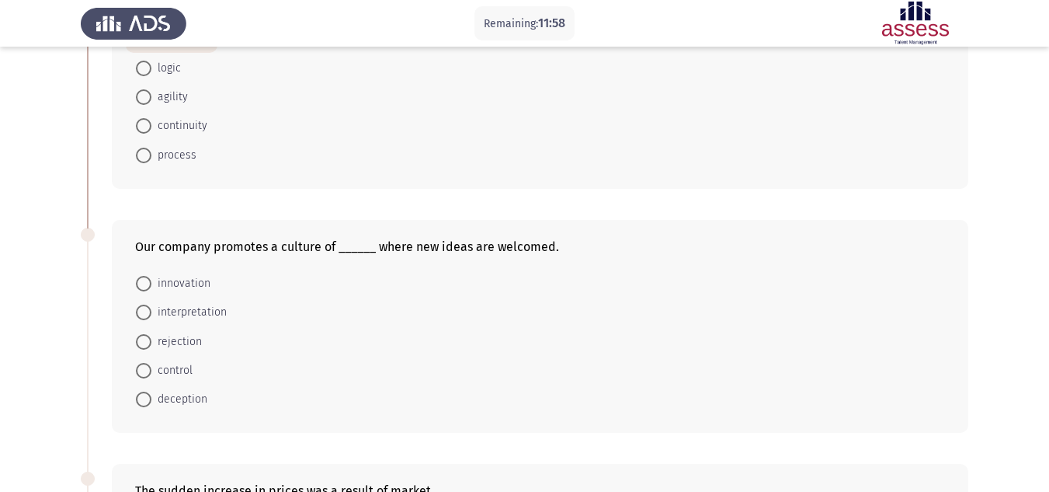
scroll to position [399, 0]
click at [149, 275] on span at bounding box center [144, 282] width 16 height 16
click at [149, 275] on input "innovation" at bounding box center [144, 282] width 16 height 16
radio input "true"
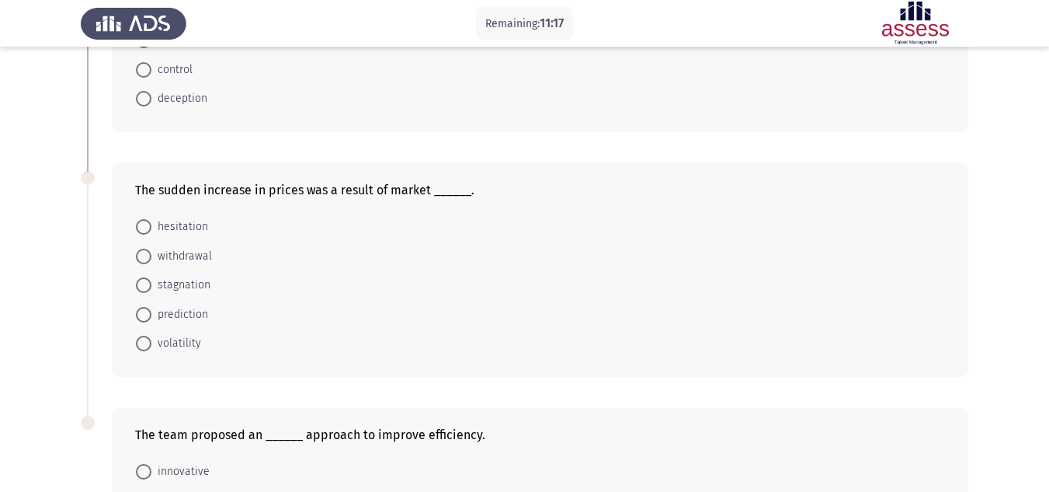
scroll to position [698, 0]
click at [147, 346] on span at bounding box center [144, 343] width 16 height 16
click at [147, 346] on input "volatility" at bounding box center [144, 343] width 16 height 16
radio input "true"
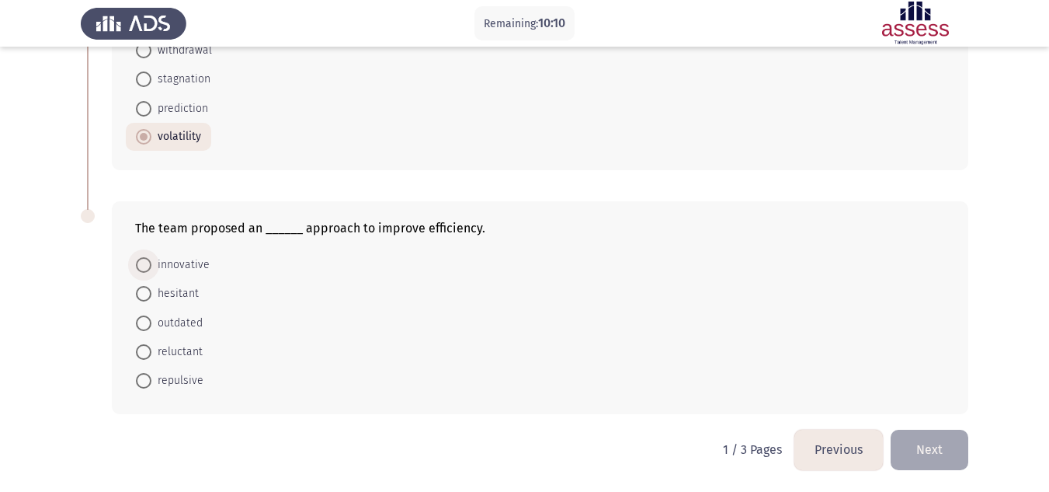
click at [148, 258] on span at bounding box center [144, 265] width 16 height 16
click at [148, 258] on input "innovative" at bounding box center [144, 265] width 16 height 16
radio input "true"
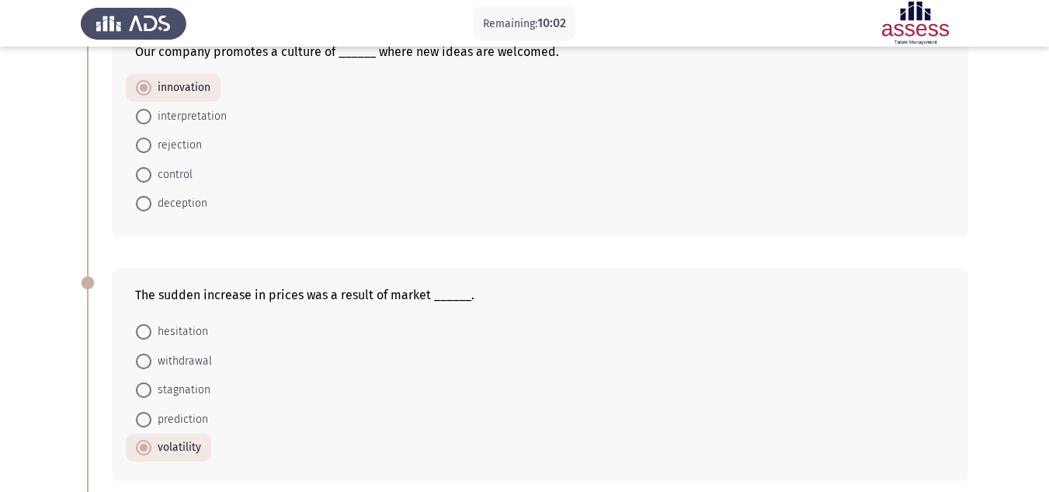
scroll to position [902, 0]
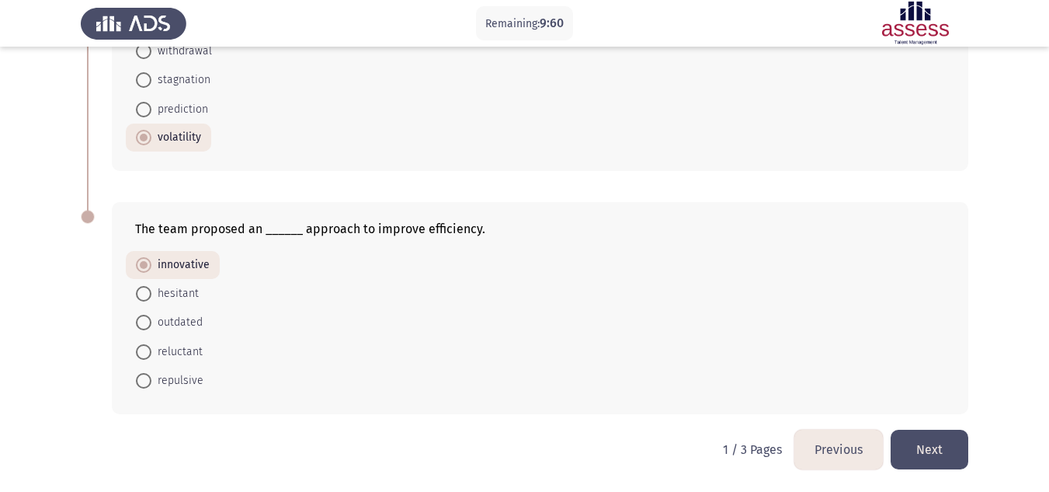
click at [938, 439] on button "Next" at bounding box center [930, 449] width 78 height 40
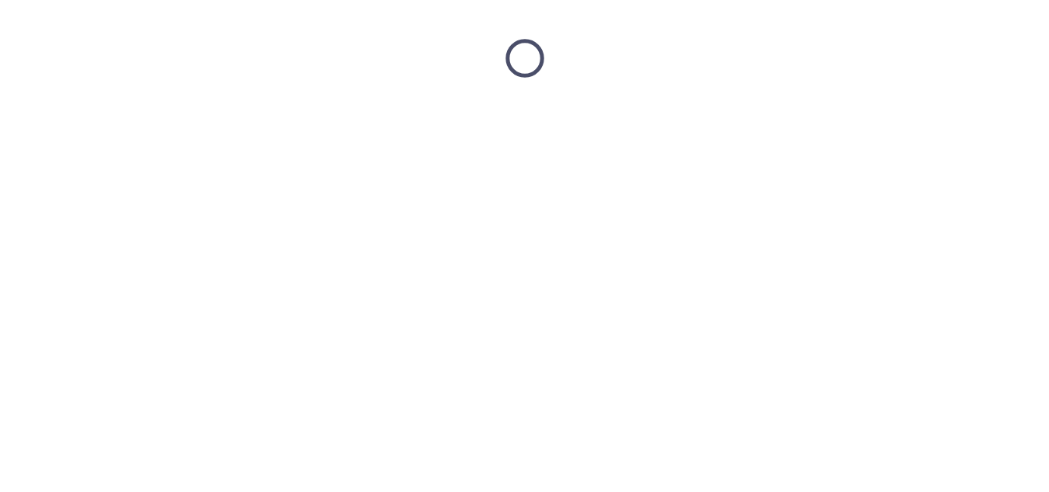
scroll to position [0, 0]
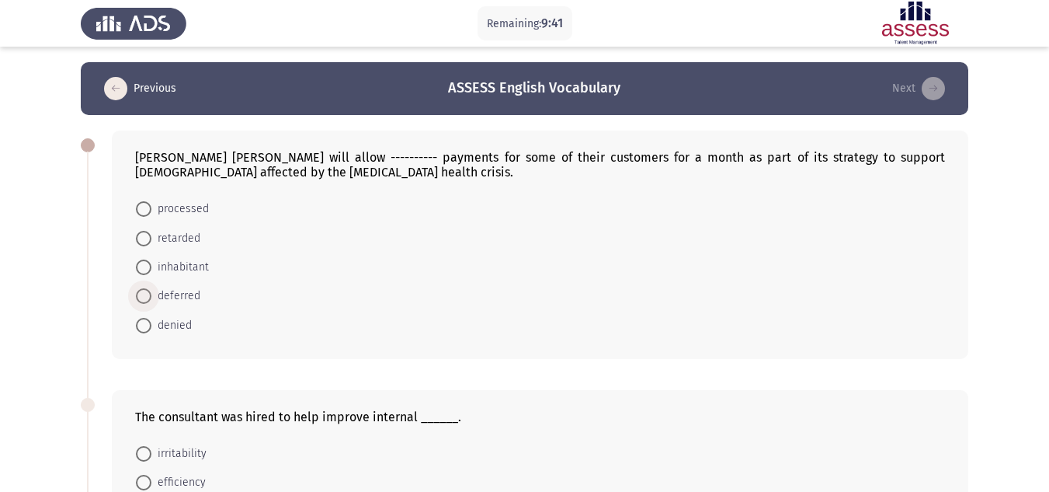
click at [160, 294] on span "deferred" at bounding box center [175, 296] width 49 height 19
click at [151, 294] on input "deferred" at bounding box center [144, 296] width 16 height 16
radio input "true"
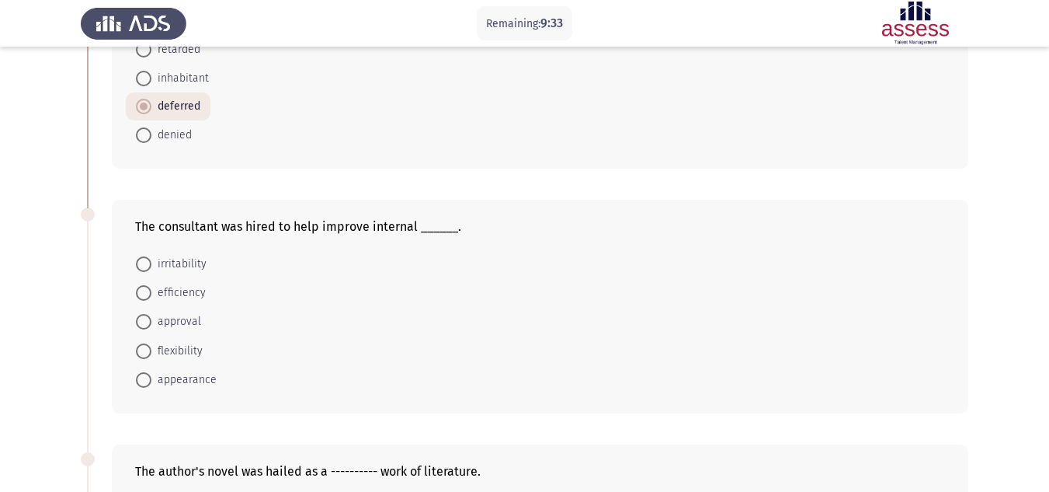
scroll to position [187, 0]
click at [160, 294] on span "efficiency" at bounding box center [178, 294] width 54 height 19
click at [151, 294] on input "efficiency" at bounding box center [144, 295] width 16 height 16
radio input "true"
click at [160, 294] on span "efficiency" at bounding box center [178, 293] width 54 height 19
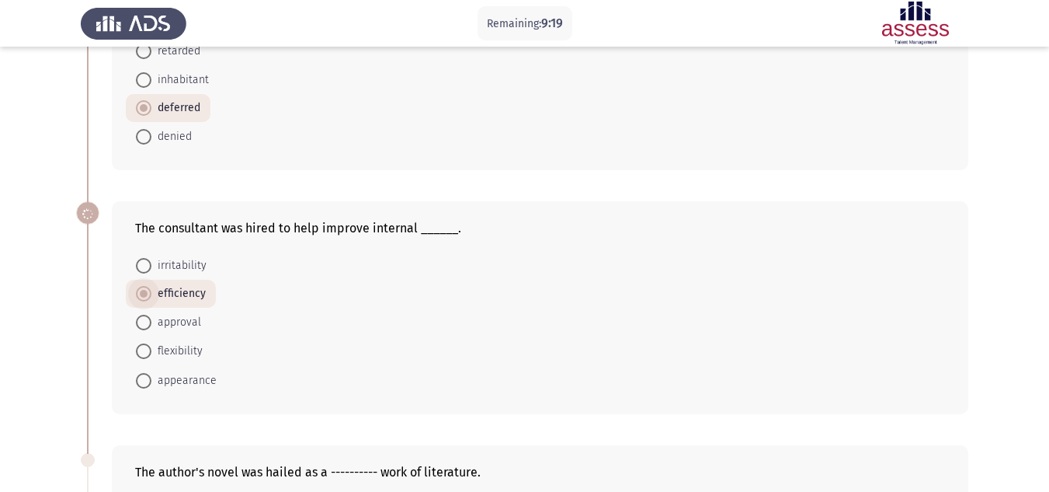
click at [151, 294] on input "efficiency" at bounding box center [144, 294] width 16 height 16
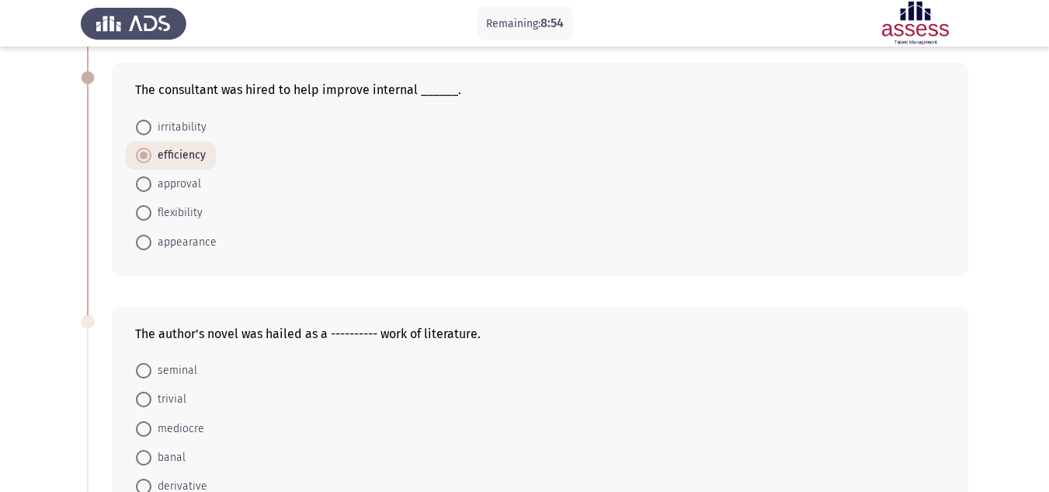
scroll to position [457, 0]
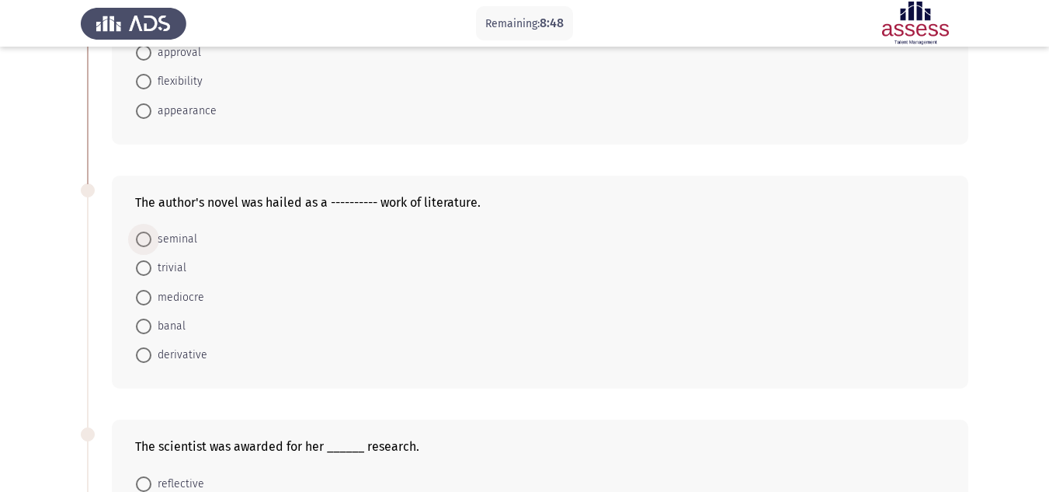
click at [147, 248] on label "seminal" at bounding box center [166, 239] width 61 height 19
click at [147, 247] on input "seminal" at bounding box center [144, 239] width 16 height 16
radio input "true"
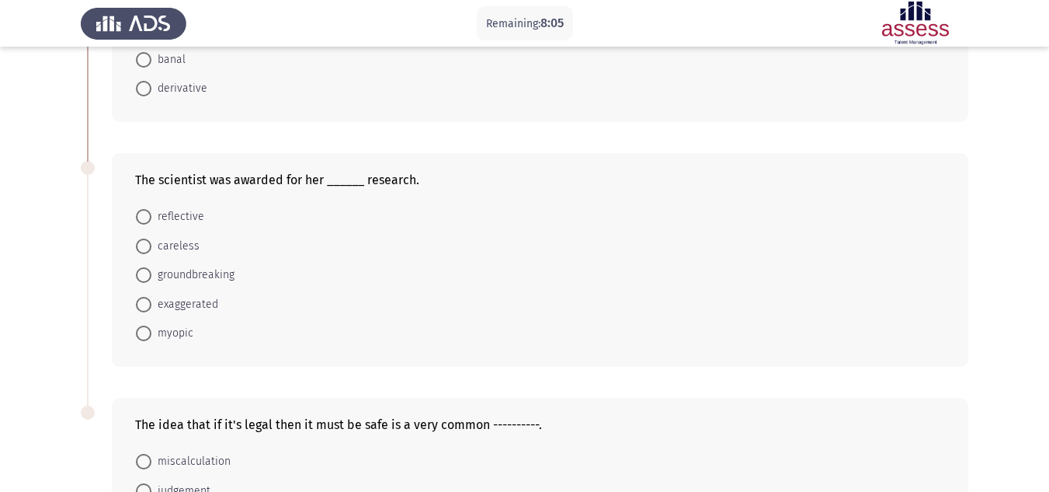
scroll to position [693, 0]
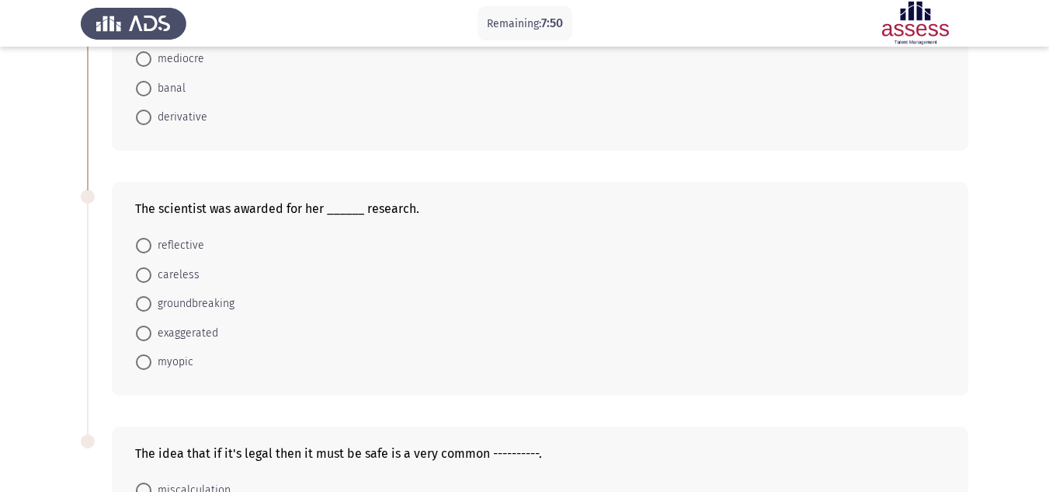
click at [165, 302] on span "groundbreaking" at bounding box center [192, 303] width 83 height 19
click at [151, 302] on input "groundbreaking" at bounding box center [144, 304] width 16 height 16
radio input "true"
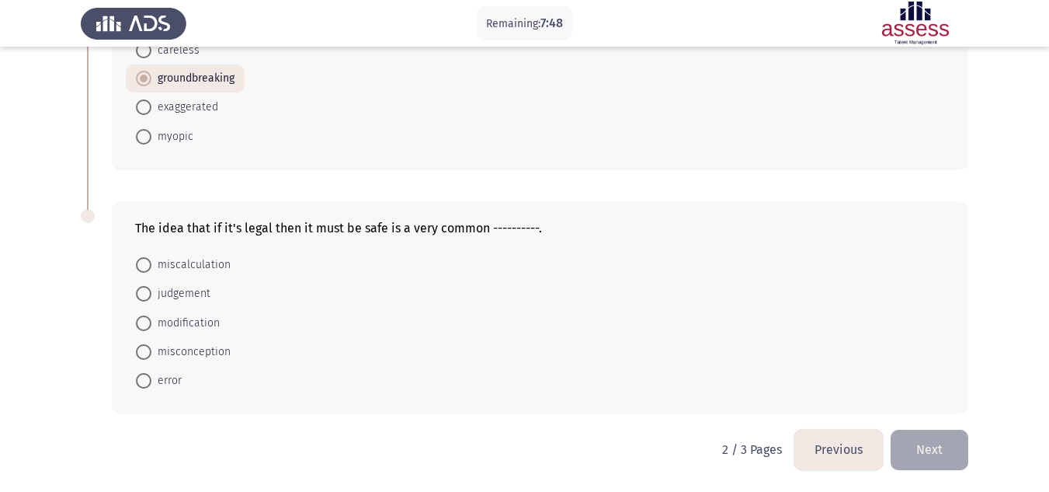
scroll to position [914, 0]
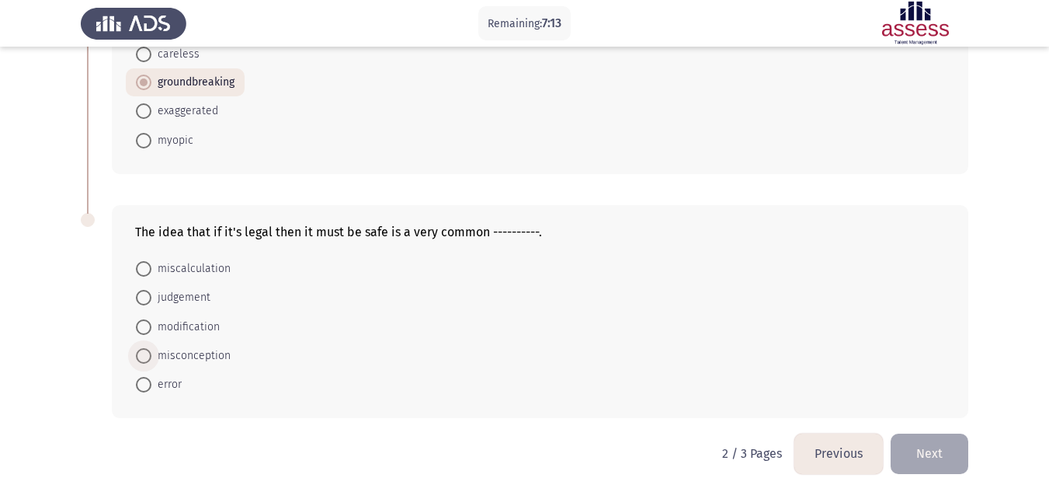
click at [152, 352] on span "misconception" at bounding box center [190, 355] width 79 height 19
click at [151, 352] on input "misconception" at bounding box center [144, 356] width 16 height 16
radio input "true"
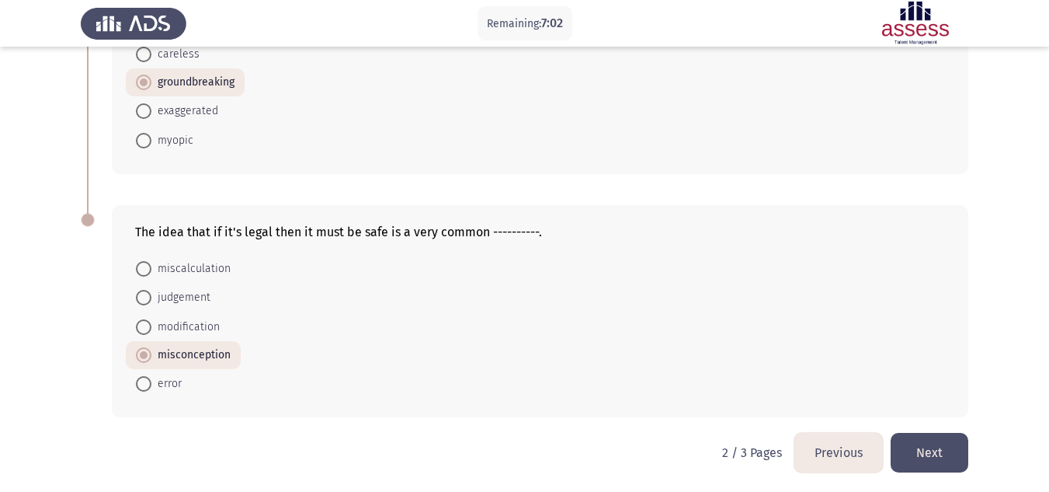
click at [938, 451] on button "Next" at bounding box center [930, 452] width 78 height 40
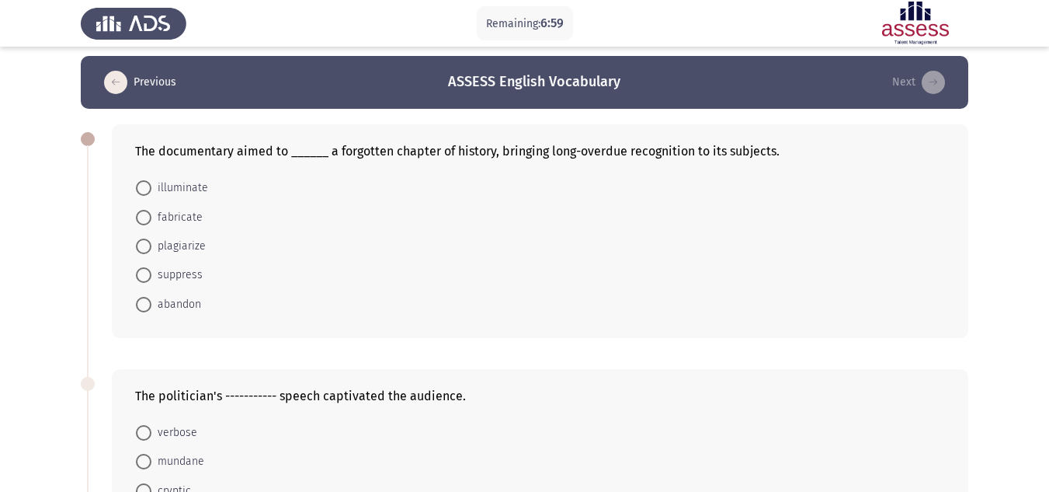
scroll to position [0, 0]
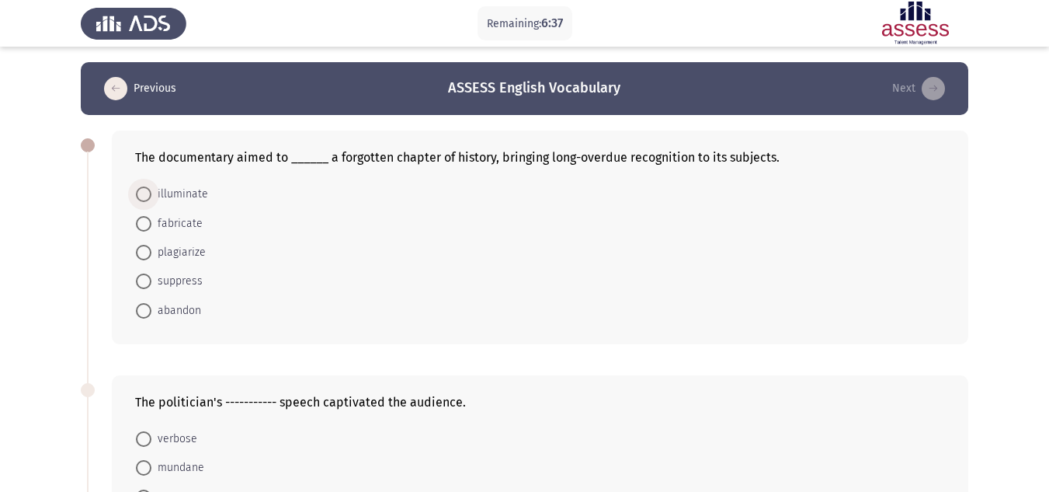
click at [137, 192] on span at bounding box center [144, 194] width 16 height 16
click at [137, 192] on input "illuminate" at bounding box center [144, 194] width 16 height 16
radio input "true"
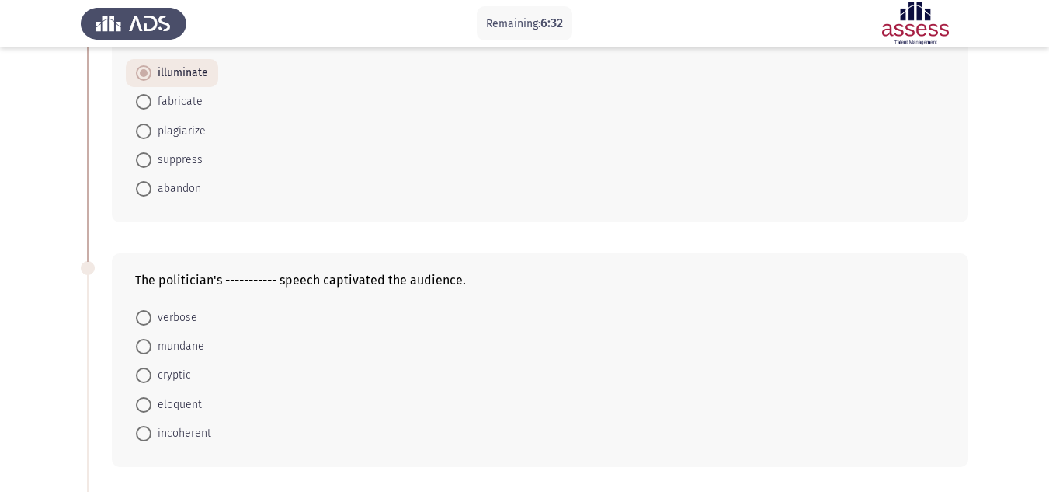
scroll to position [121, 0]
click at [138, 314] on span at bounding box center [144, 317] width 16 height 16
click at [138, 314] on input "verbose" at bounding box center [144, 317] width 16 height 16
radio input "true"
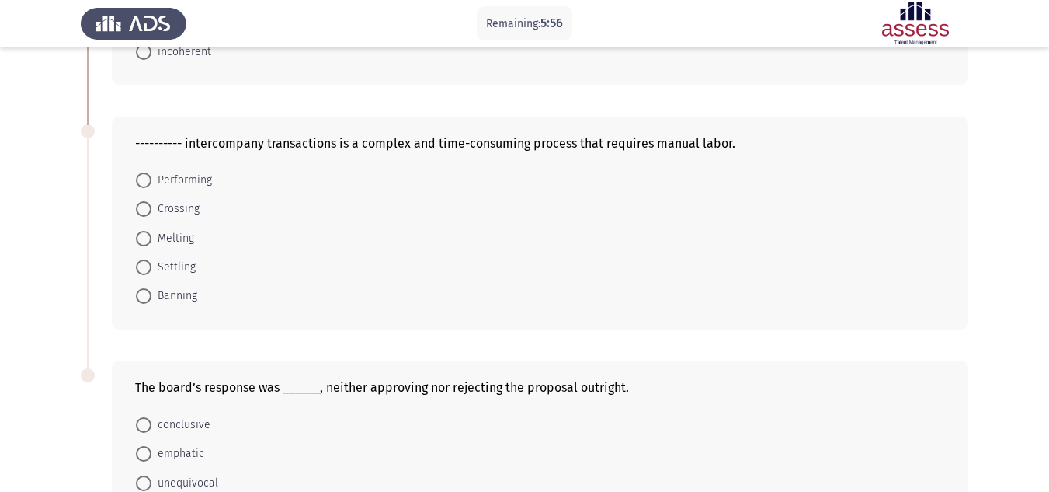
scroll to position [502, 0]
click at [151, 273] on span at bounding box center [144, 267] width 16 height 16
click at [151, 273] on input "Settling" at bounding box center [144, 267] width 16 height 16
radio input "true"
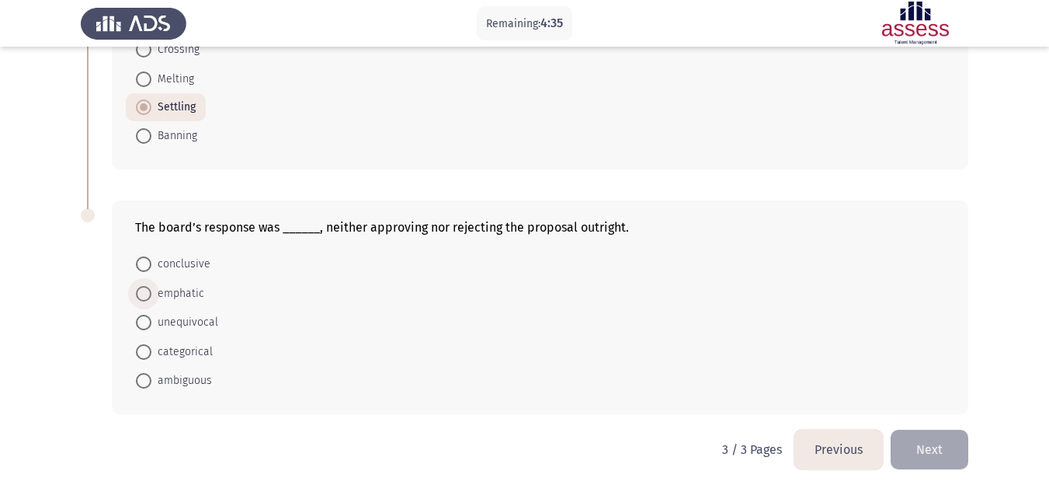
click at [139, 294] on span at bounding box center [144, 294] width 16 height 16
click at [139, 294] on input "emphatic" at bounding box center [144, 294] width 16 height 16
radio input "true"
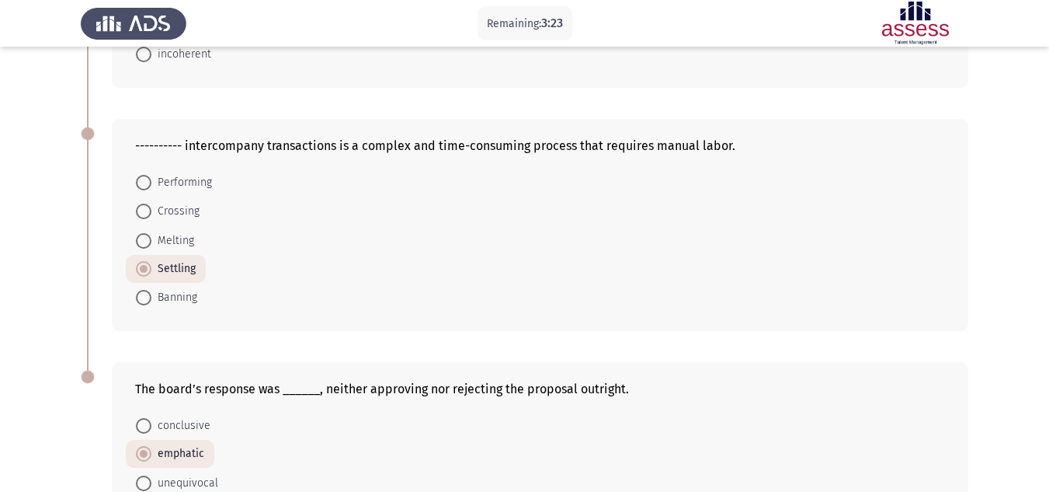
scroll to position [659, 0]
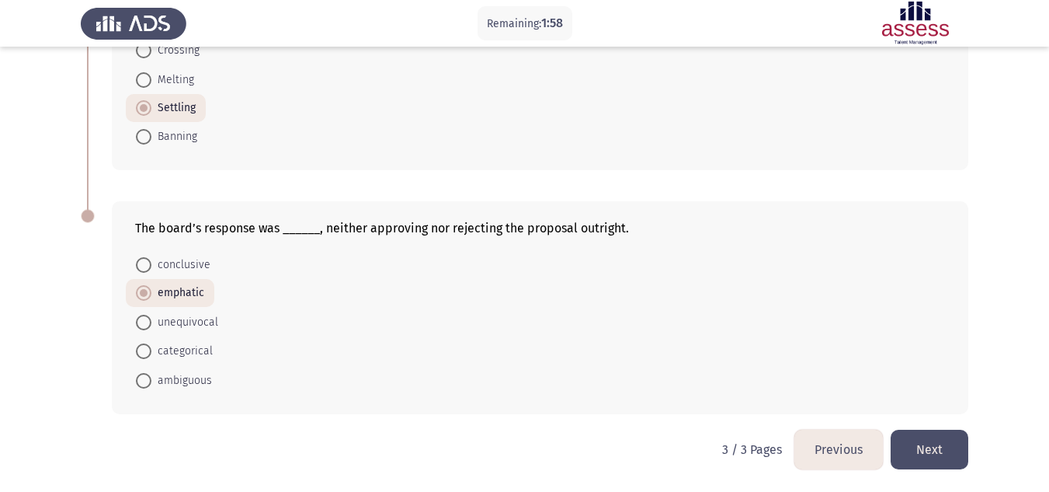
click at [832, 454] on button "Previous" at bounding box center [838, 449] width 89 height 40
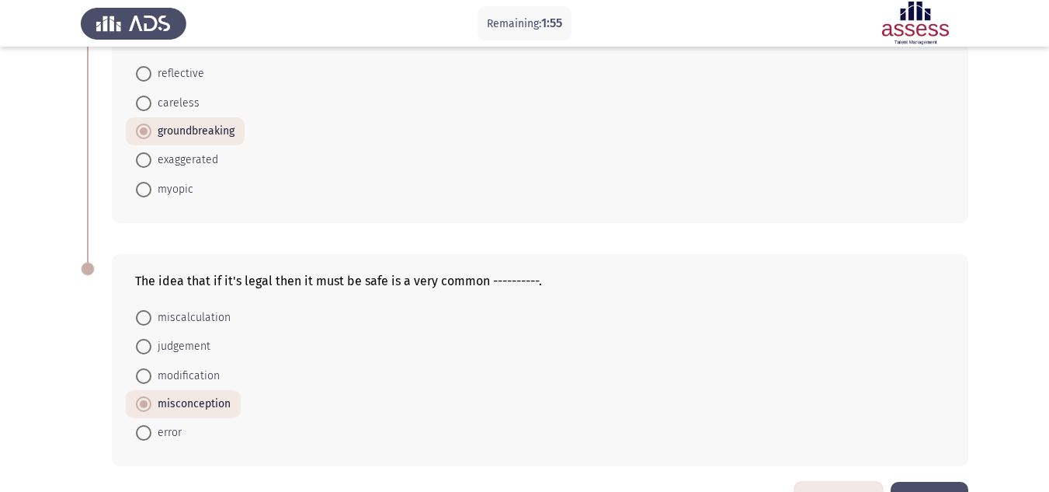
scroll to position [917, 0]
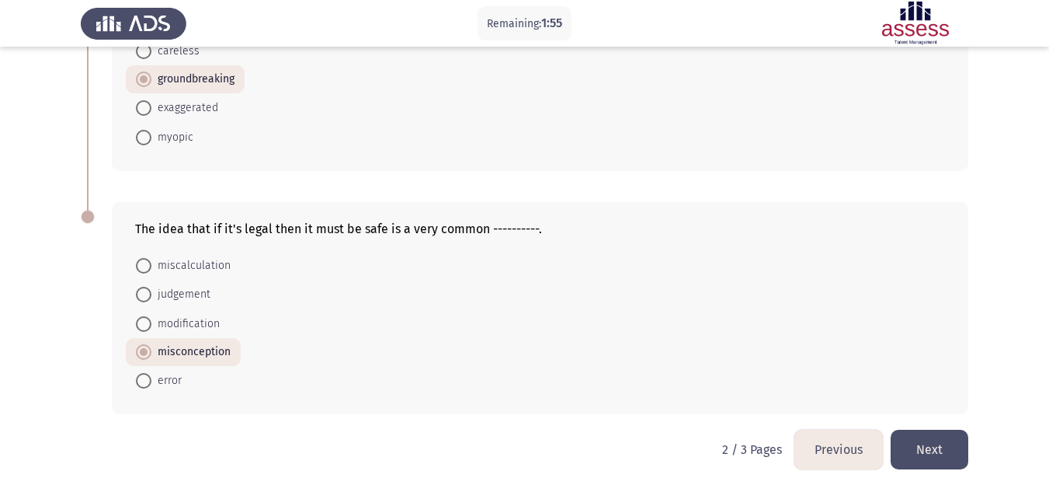
click at [839, 436] on button "Previous" at bounding box center [838, 449] width 89 height 40
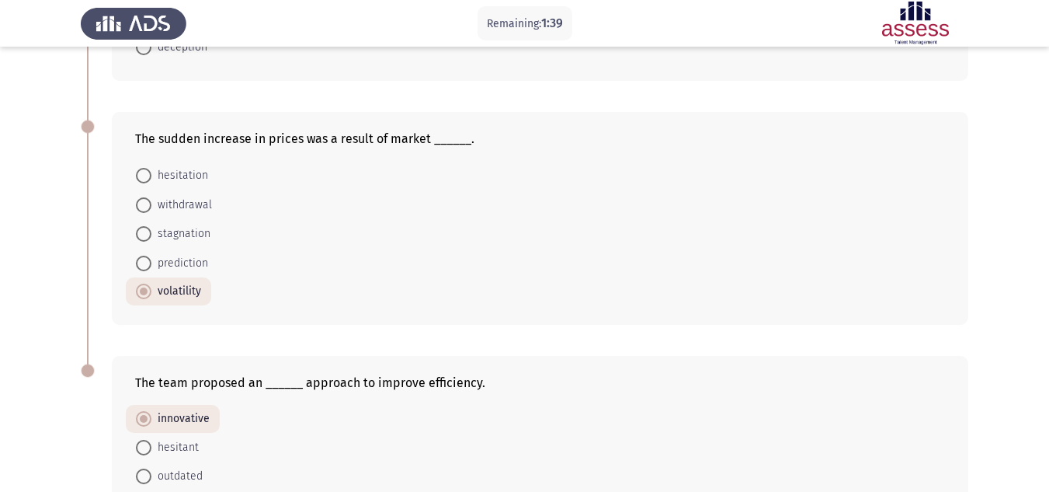
scroll to position [902, 0]
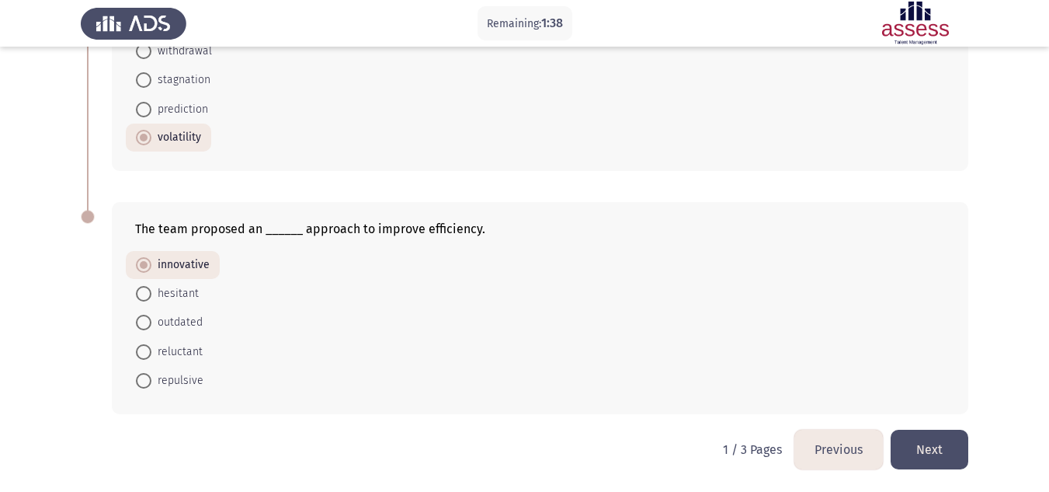
click at [940, 448] on button "Next" at bounding box center [930, 449] width 78 height 40
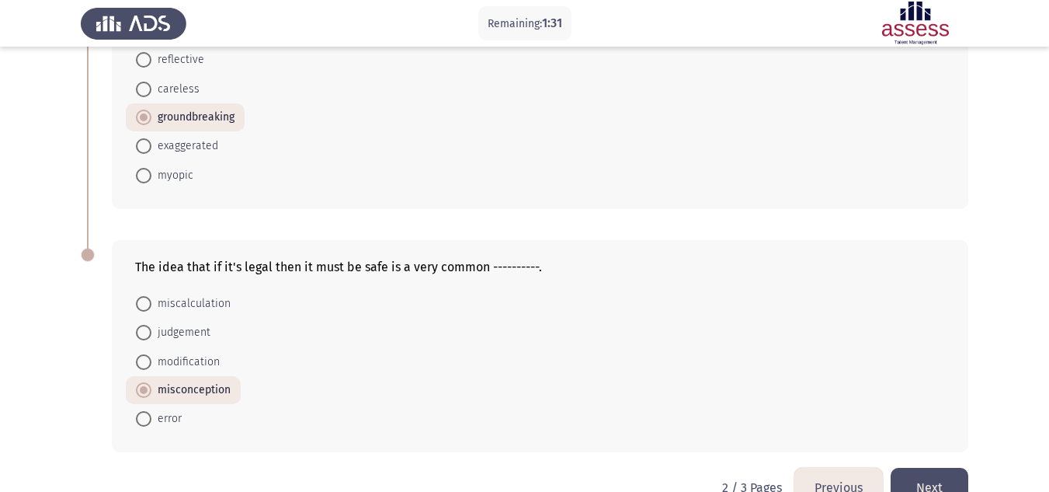
scroll to position [917, 0]
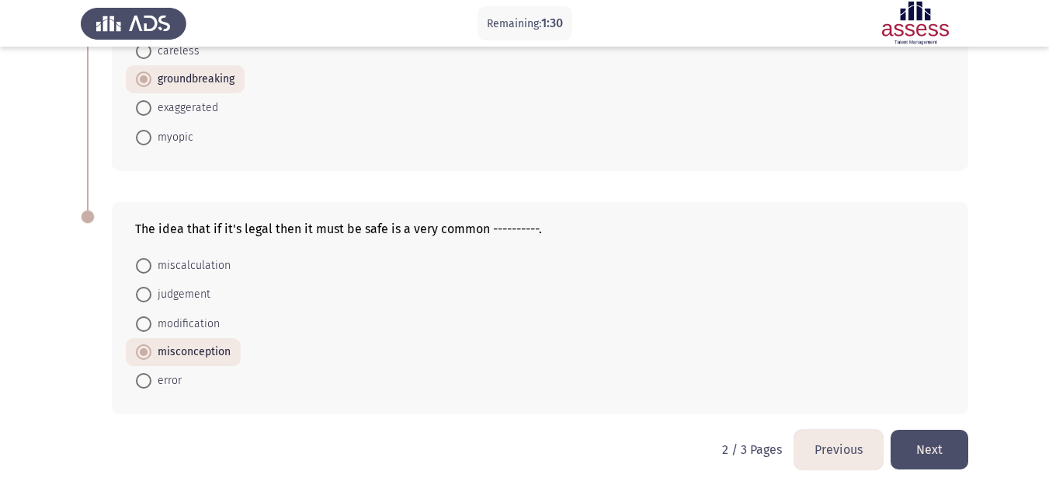
click at [921, 454] on button "Next" at bounding box center [930, 449] width 78 height 40
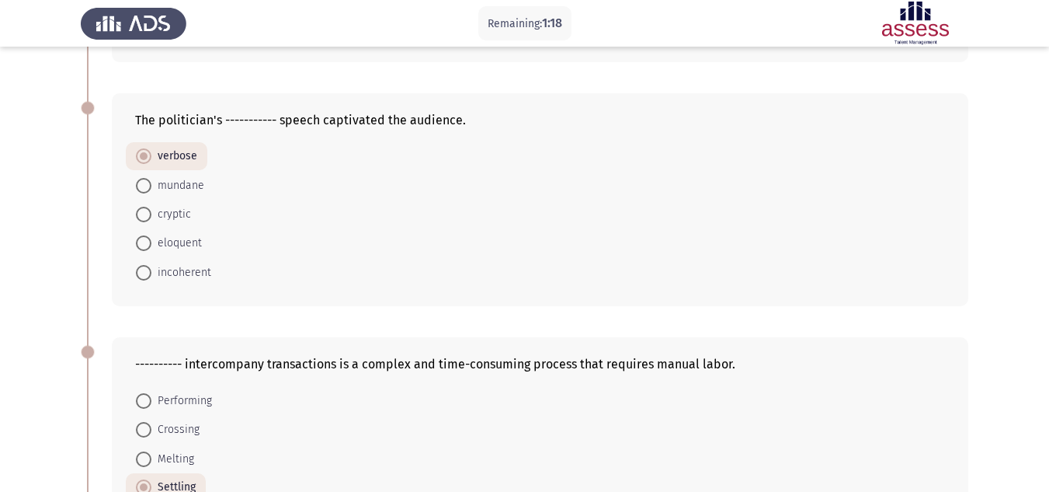
scroll to position [659, 0]
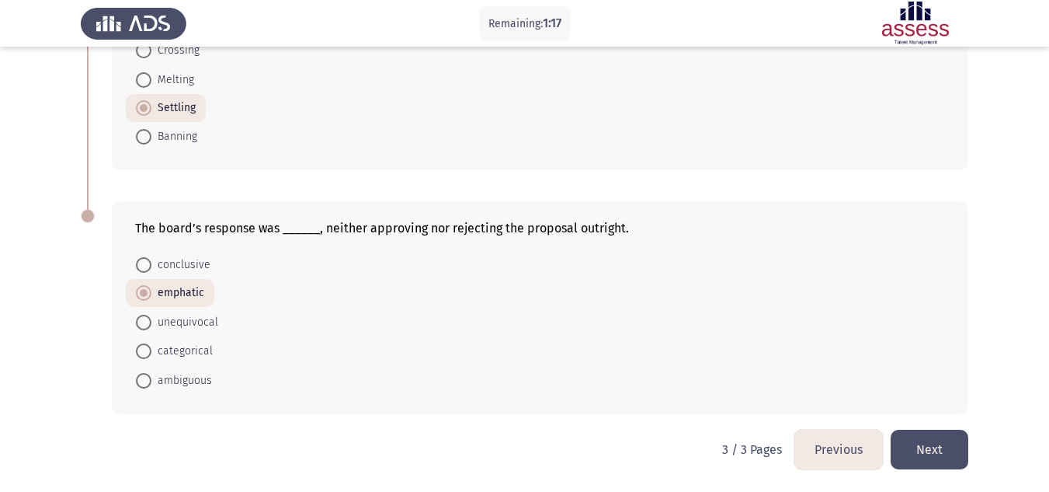
click at [908, 466] on button "Next" at bounding box center [930, 449] width 78 height 40
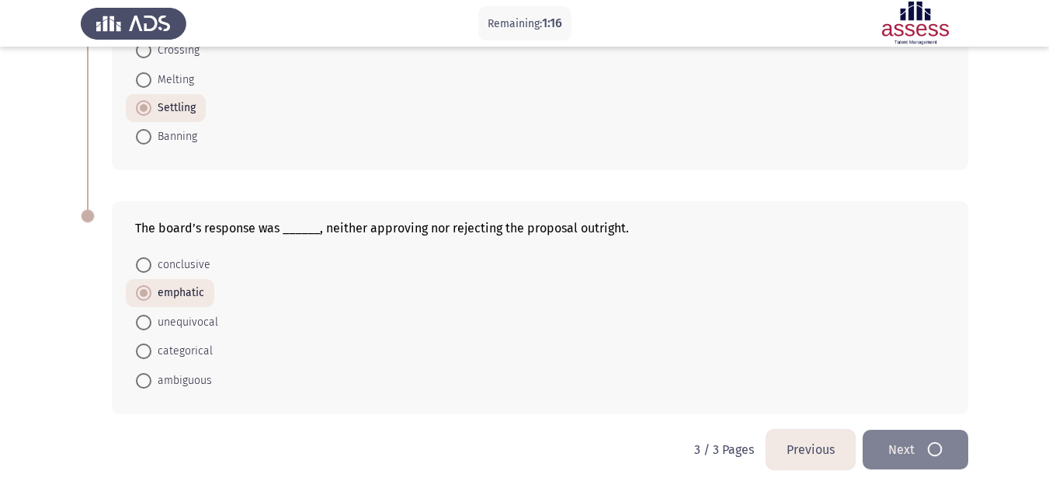
scroll to position [0, 0]
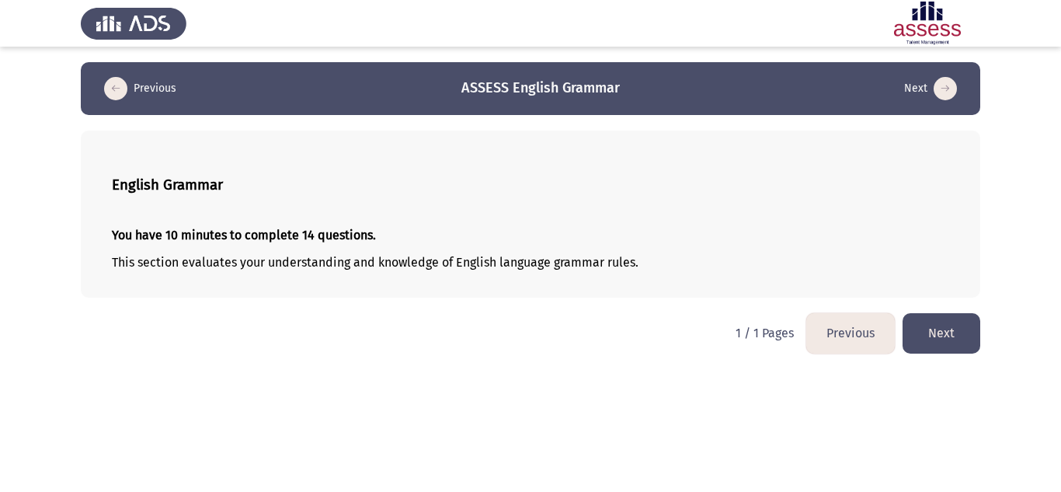
click at [944, 334] on button "Next" at bounding box center [941, 333] width 78 height 40
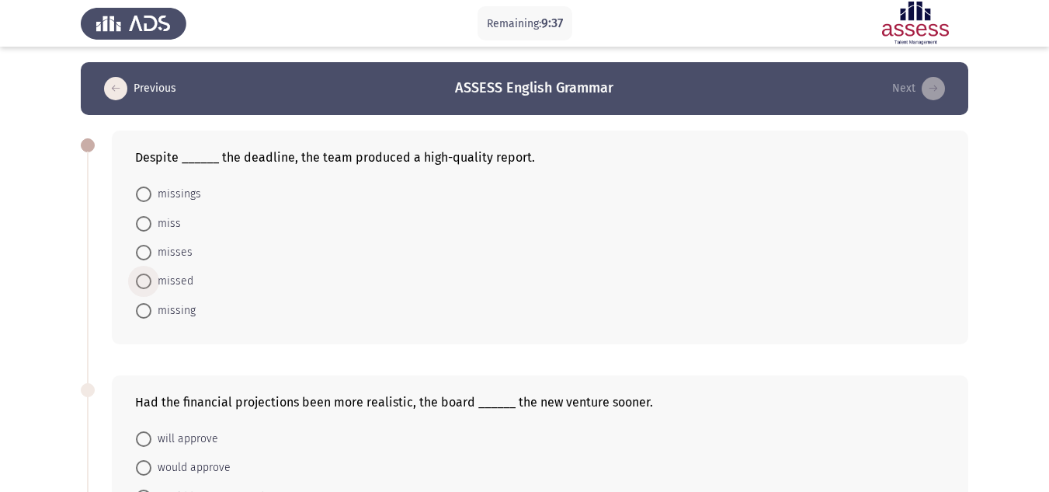
click at [147, 280] on span at bounding box center [144, 281] width 16 height 16
click at [147, 280] on input "missed" at bounding box center [144, 281] width 16 height 16
radio input "true"
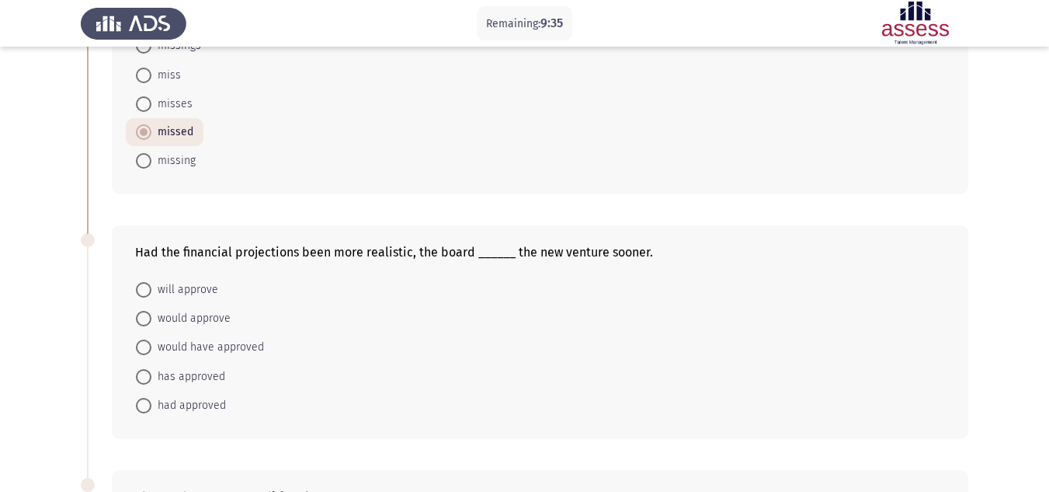
scroll to position [151, 0]
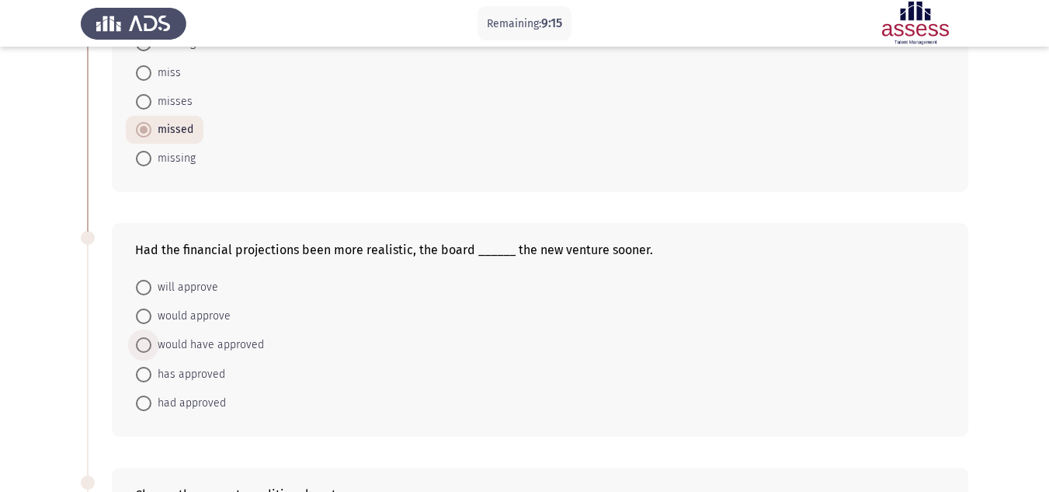
click at [165, 350] on span "would have approved" at bounding box center [207, 344] width 113 height 19
click at [151, 350] on input "would have approved" at bounding box center [144, 345] width 16 height 16
radio input "true"
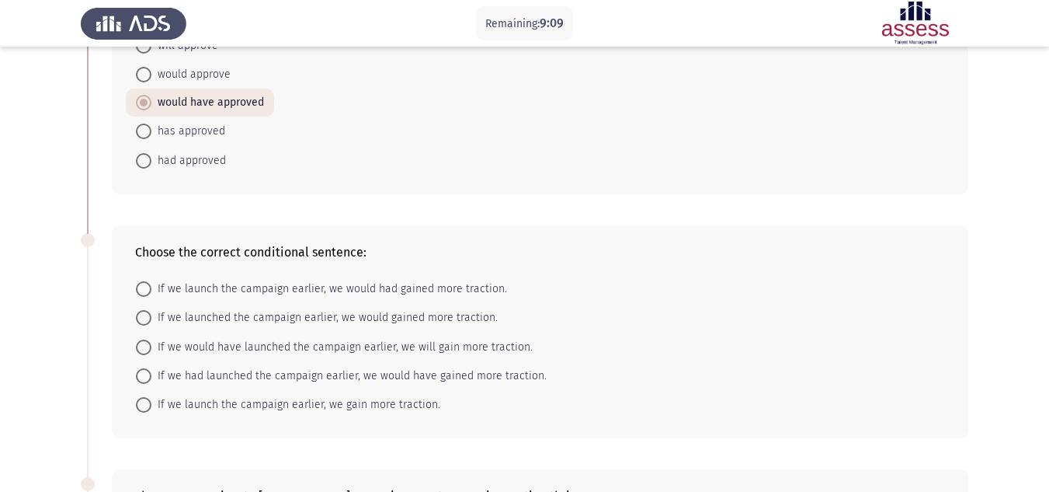
scroll to position [391, 0]
click at [146, 380] on span at bounding box center [144, 378] width 16 height 16
click at [146, 380] on input "If we had launched the campaign earlier, we would have gained more traction." at bounding box center [144, 378] width 16 height 16
radio input "true"
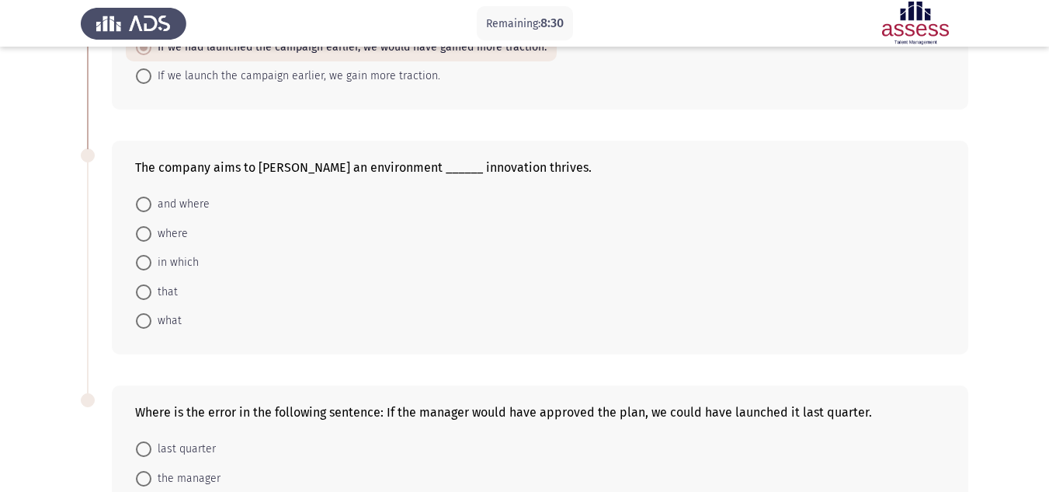
scroll to position [721, 0]
click at [137, 239] on span at bounding box center [144, 233] width 16 height 16
click at [137, 239] on input "where" at bounding box center [144, 233] width 16 height 16
radio input "true"
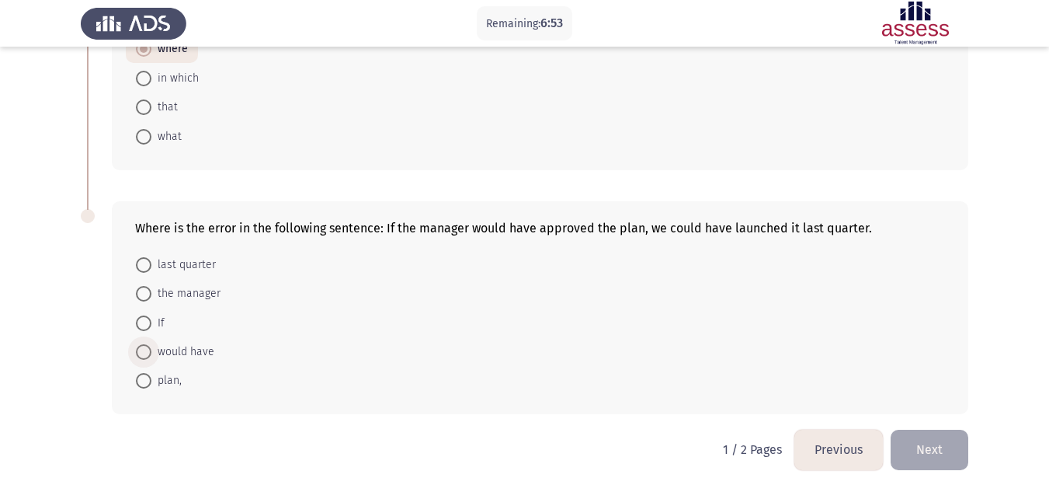
click at [139, 348] on span at bounding box center [144, 352] width 16 height 16
click at [139, 348] on input "would have" at bounding box center [144, 352] width 16 height 16
radio input "true"
click at [936, 443] on button "Next" at bounding box center [930, 449] width 78 height 40
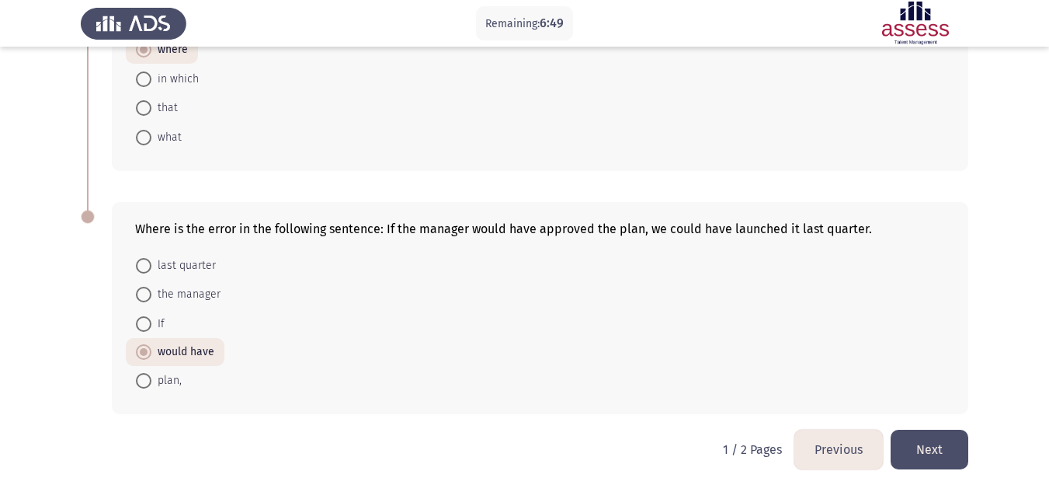
scroll to position [0, 0]
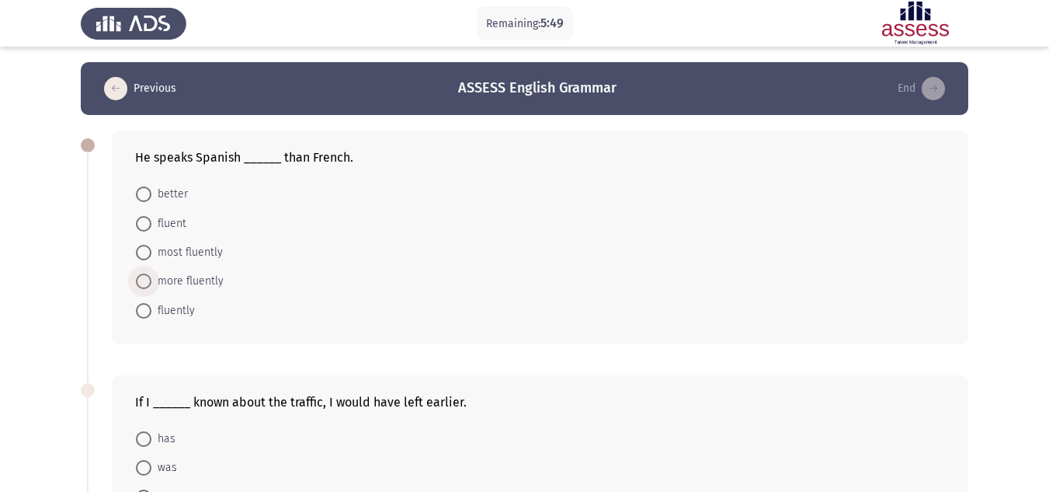
click at [141, 287] on span at bounding box center [144, 281] width 16 height 16
click at [141, 287] on input "more fluently" at bounding box center [144, 281] width 16 height 16
radio input "true"
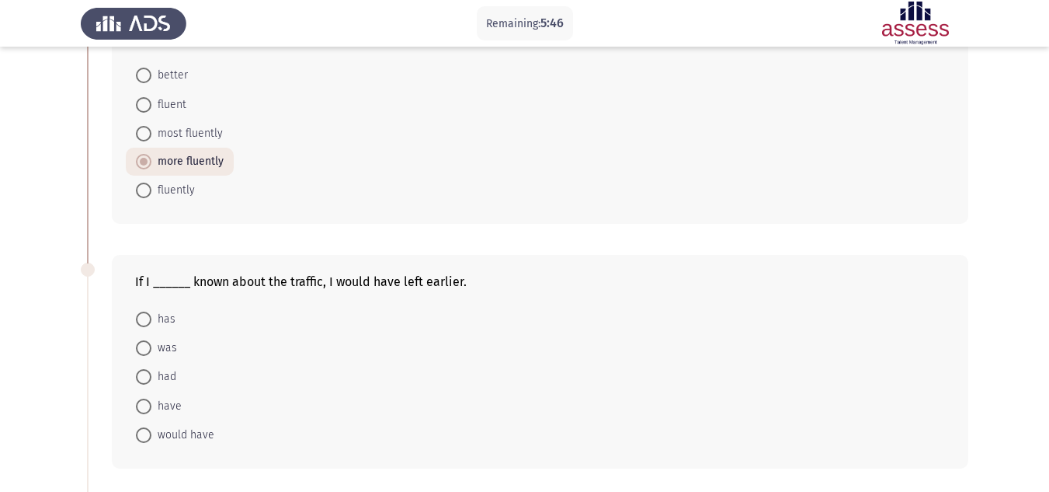
scroll to position [116, 0]
click at [145, 380] on span at bounding box center [144, 379] width 16 height 16
click at [145, 380] on input "had" at bounding box center [144, 379] width 16 height 16
radio input "true"
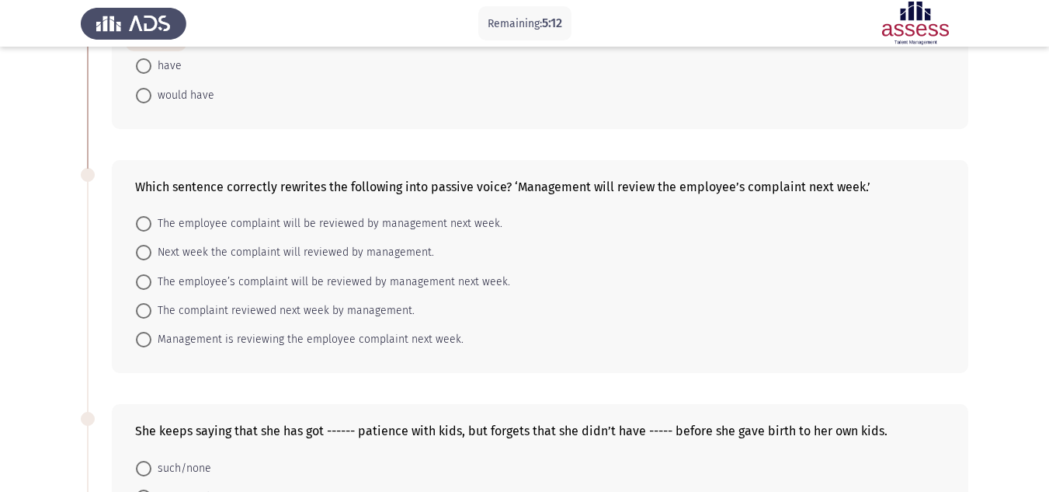
scroll to position [457, 0]
click at [143, 220] on span at bounding box center [144, 225] width 16 height 16
click at [143, 220] on input "The employee complaint will be reviewed by management next week." at bounding box center [144, 225] width 16 height 16
radio input "true"
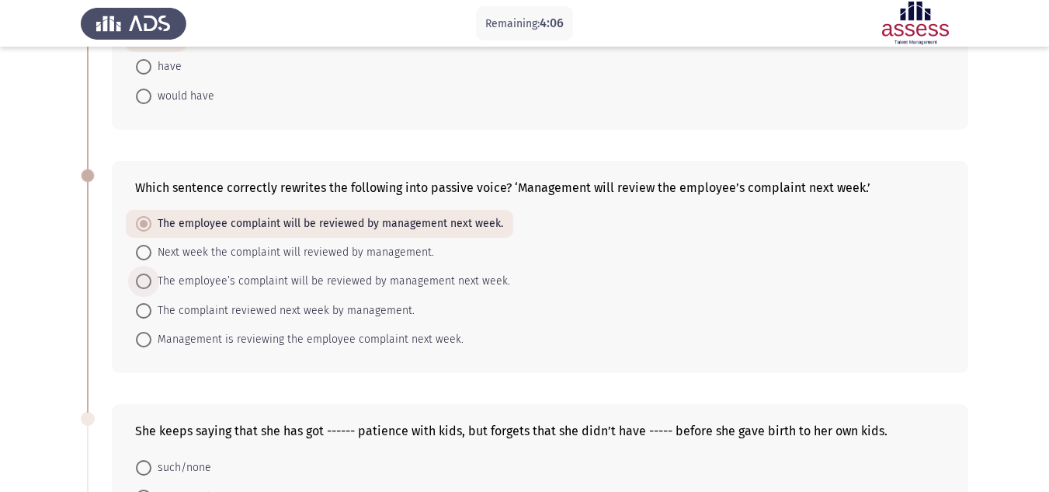
click at [144, 283] on span at bounding box center [144, 281] width 16 height 16
click at [144, 283] on input "The employee’s complaint will be reviewed by management next week." at bounding box center [144, 281] width 16 height 16
radio input "true"
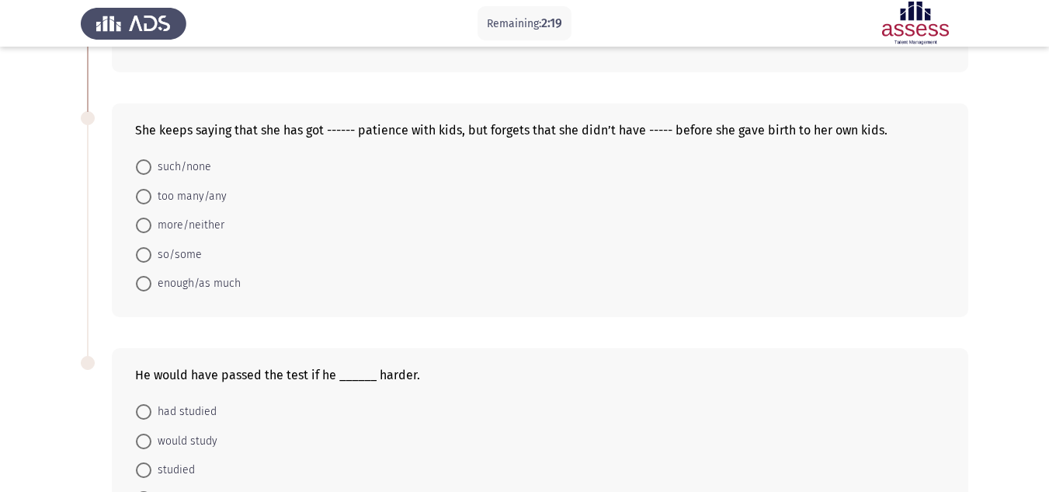
scroll to position [683, 0]
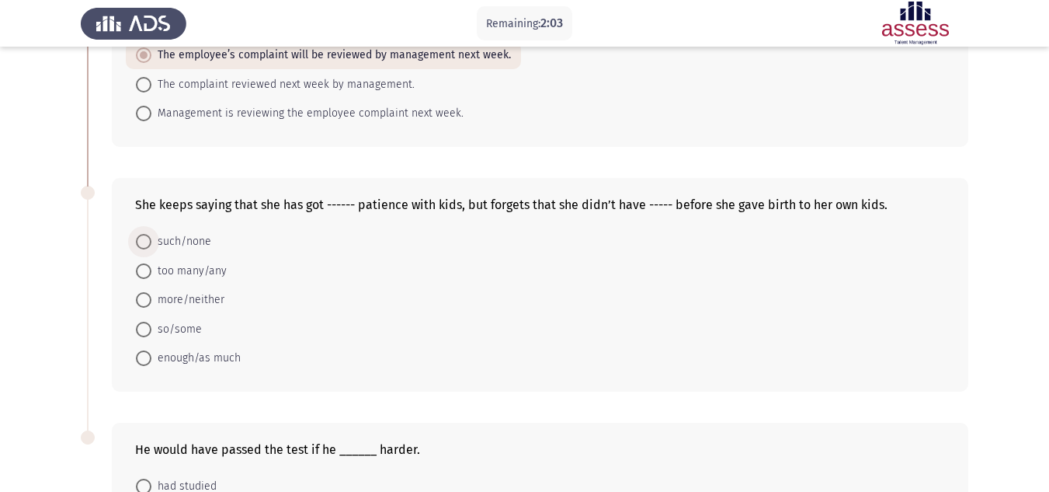
click at [144, 241] on span at bounding box center [144, 242] width 16 height 16
click at [144, 241] on input "such/none" at bounding box center [144, 242] width 16 height 16
radio input "true"
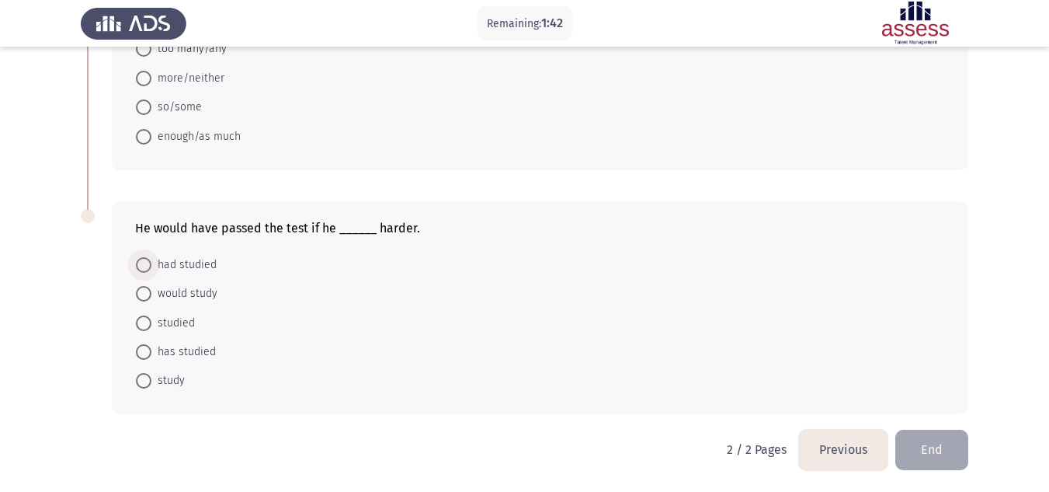
click at [145, 258] on span at bounding box center [144, 265] width 16 height 16
click at [145, 258] on input "had studied" at bounding box center [144, 265] width 16 height 16
radio input "true"
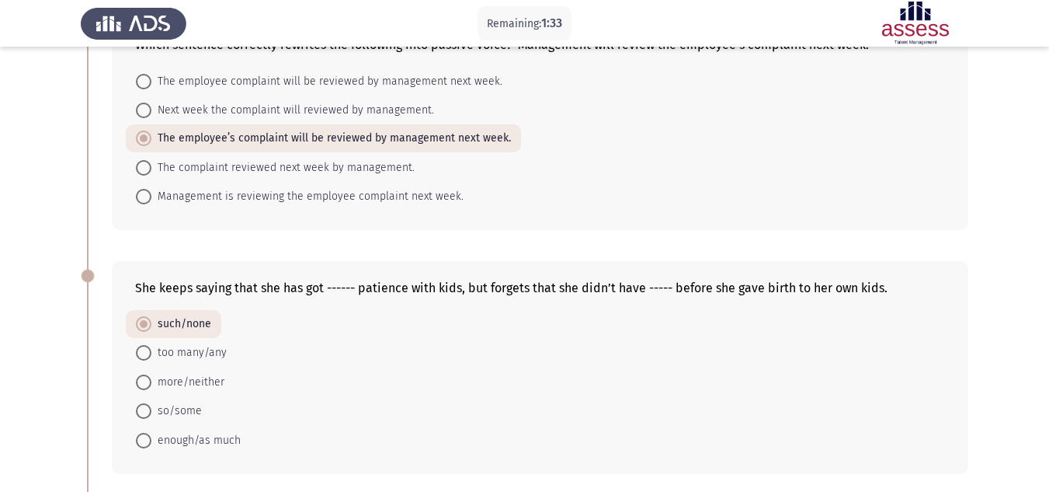
scroll to position [902, 0]
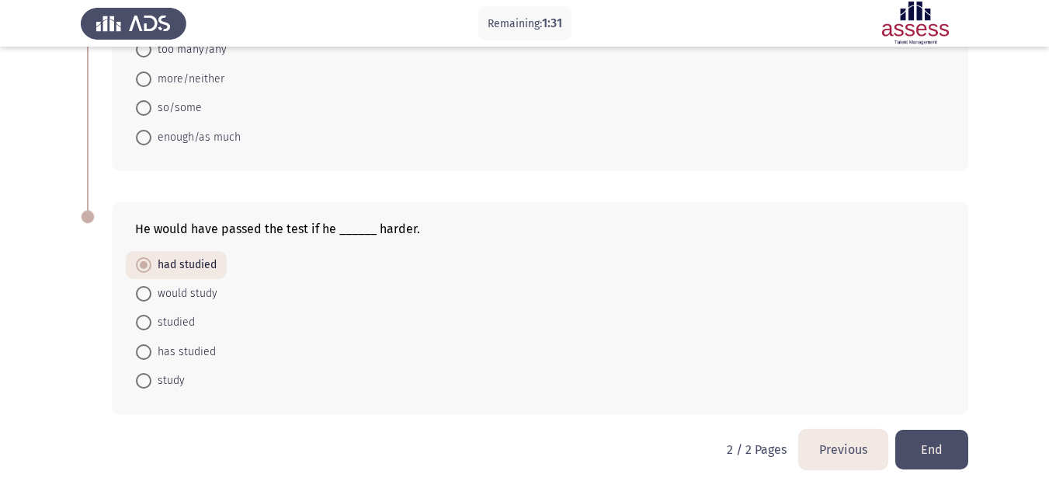
click at [828, 439] on button "Previous" at bounding box center [843, 449] width 89 height 40
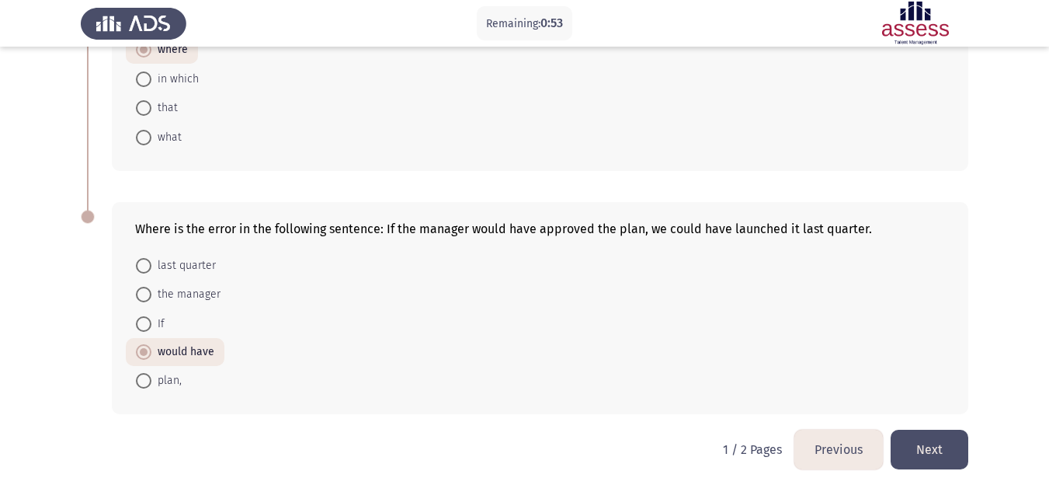
click at [908, 437] on button "Next" at bounding box center [930, 449] width 78 height 40
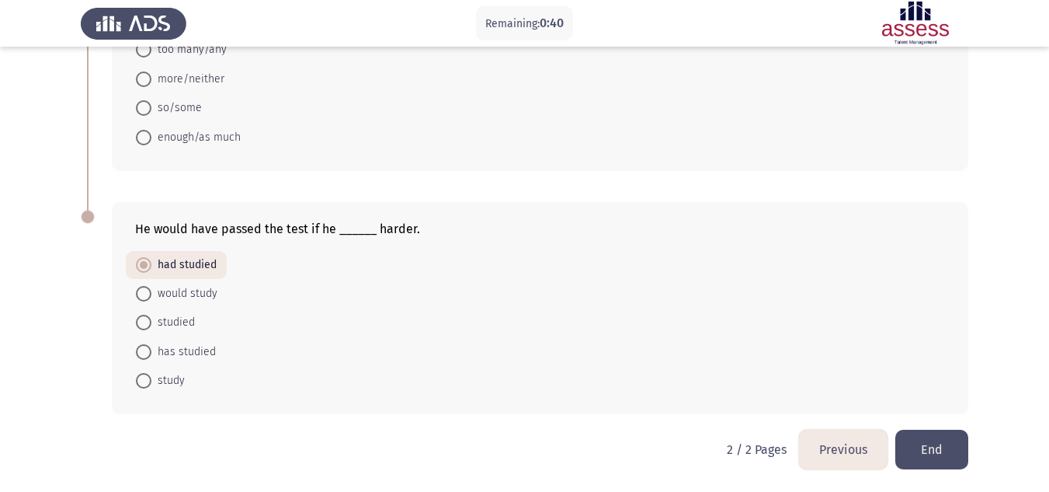
click at [928, 457] on button "End" at bounding box center [931, 449] width 73 height 40
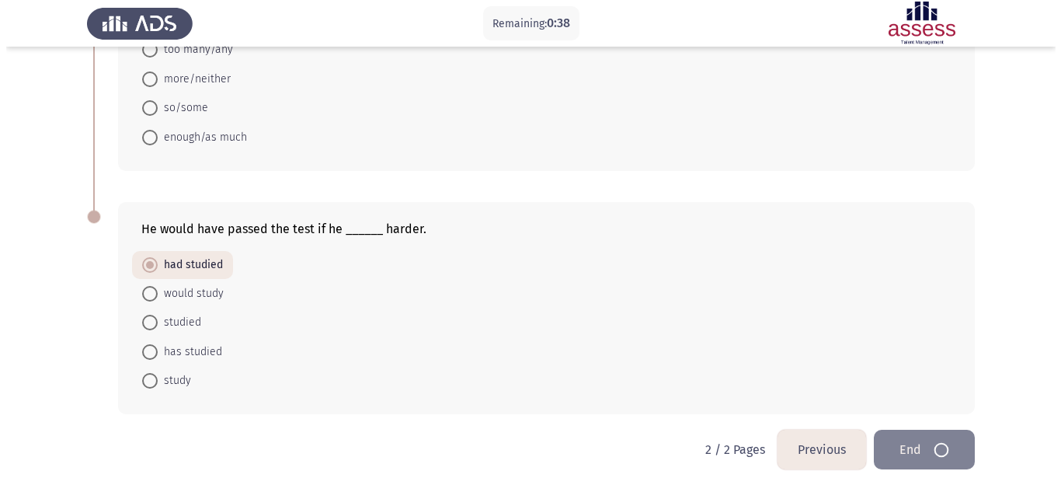
scroll to position [0, 0]
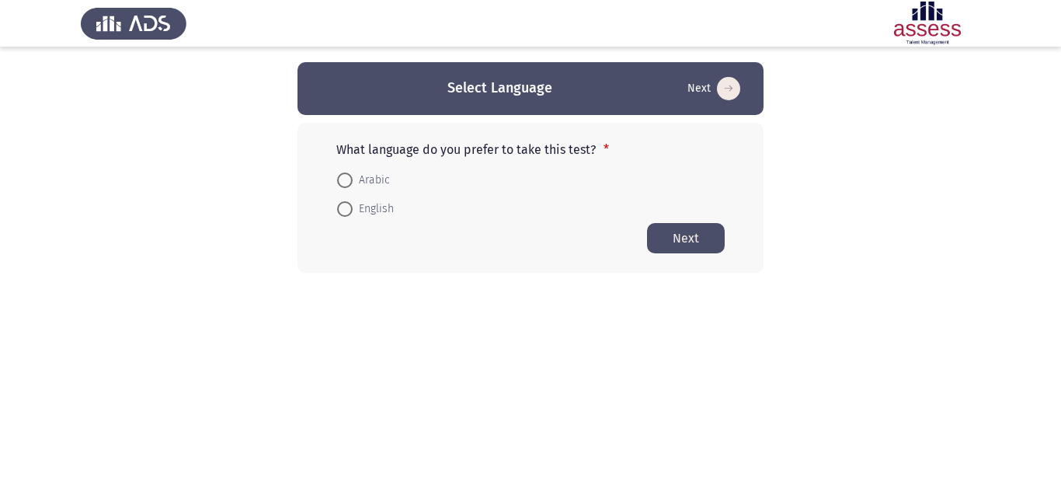
click at [347, 187] on span at bounding box center [345, 180] width 16 height 16
click at [347, 187] on input "Arabic" at bounding box center [345, 180] width 16 height 16
radio input "true"
click at [367, 209] on span "English" at bounding box center [373, 208] width 41 height 19
click at [353, 209] on input "English" at bounding box center [345, 208] width 16 height 16
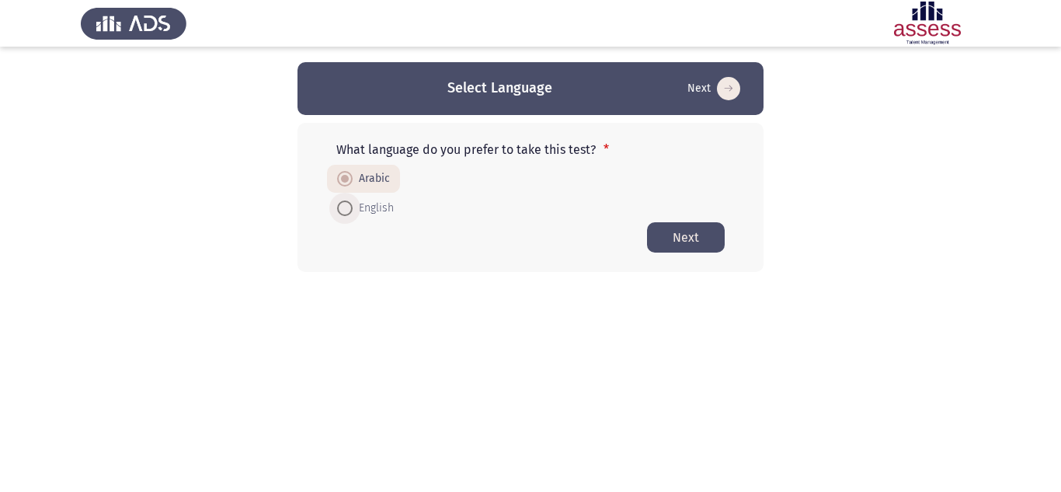
radio input "true"
click at [363, 185] on span "Arabic" at bounding box center [371, 180] width 37 height 19
click at [353, 185] on input "Arabic" at bounding box center [345, 180] width 16 height 16
radio input "true"
click at [357, 207] on span "English" at bounding box center [373, 208] width 41 height 19
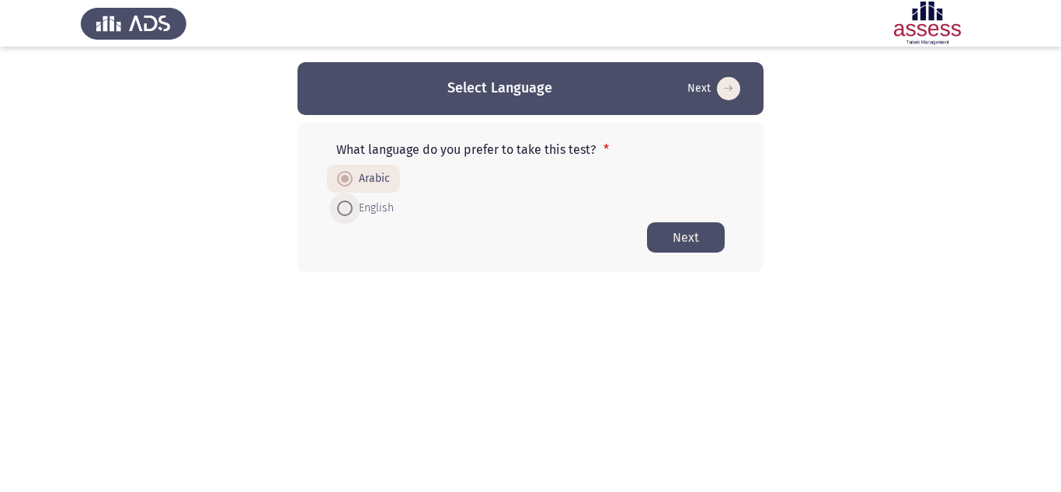
click at [353, 207] on input "English" at bounding box center [345, 208] width 16 height 16
radio input "true"
click at [347, 186] on span at bounding box center [345, 180] width 16 height 16
click at [347, 186] on input "Arabic" at bounding box center [345, 180] width 16 height 16
radio input "true"
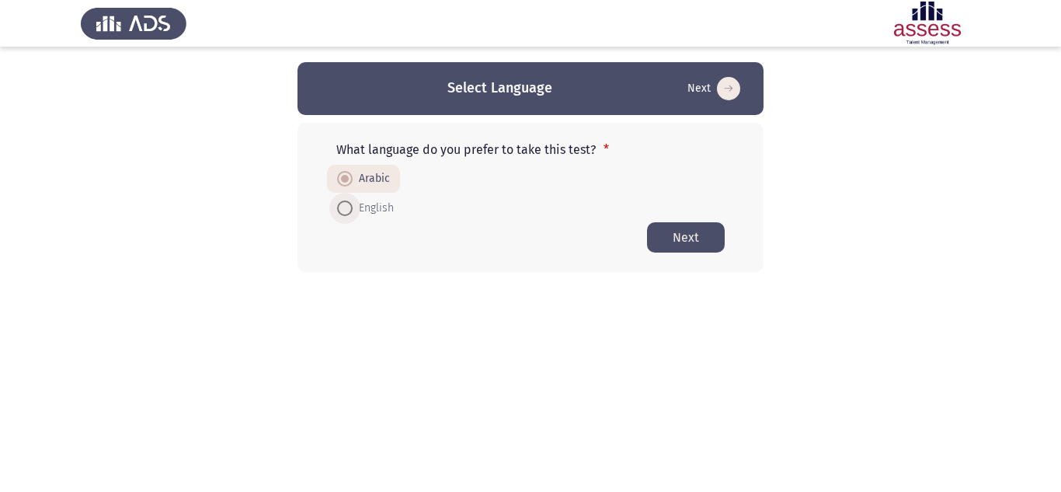
click at [347, 206] on span at bounding box center [345, 208] width 16 height 16
click at [347, 206] on input "English" at bounding box center [345, 208] width 16 height 16
radio input "true"
click at [690, 231] on button "Next" at bounding box center [686, 237] width 78 height 30
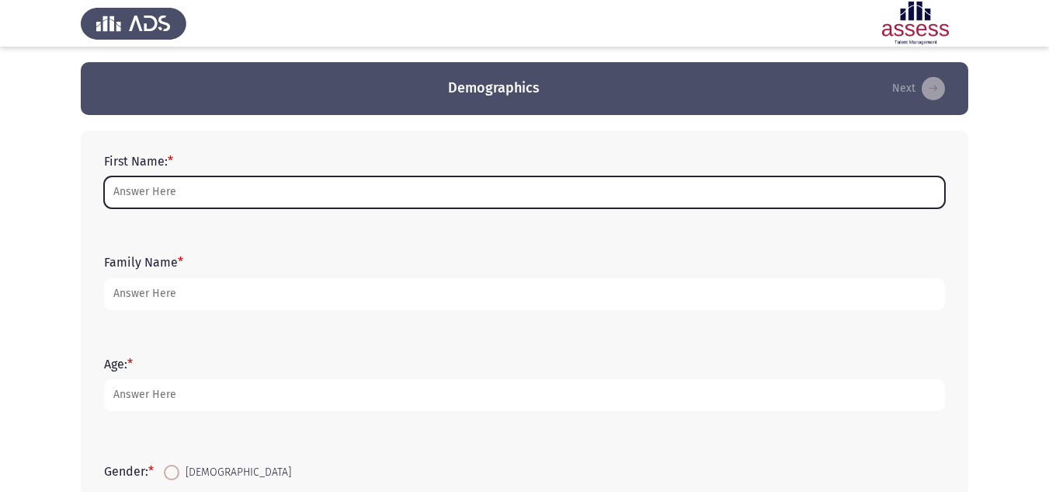
click at [530, 186] on input "First Name: *" at bounding box center [524, 192] width 841 height 32
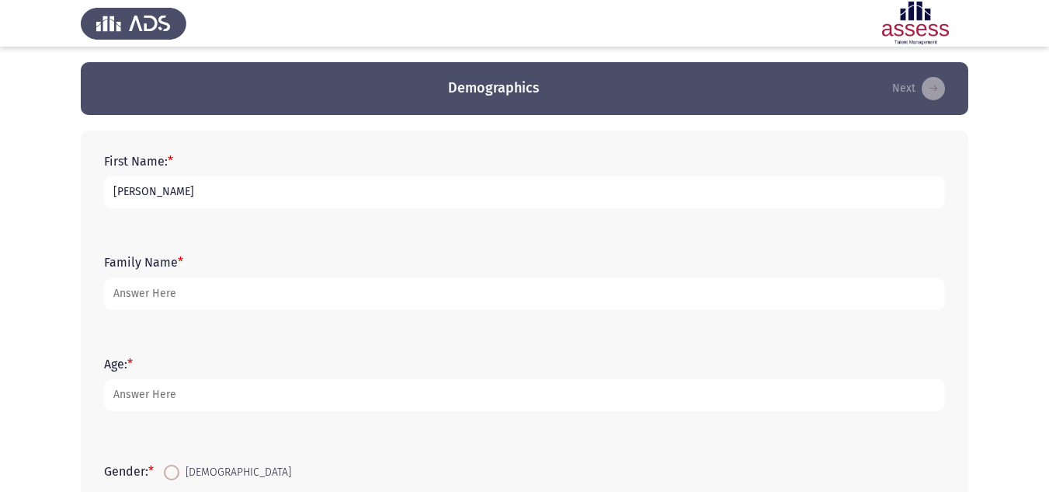
type input "[PERSON_NAME]"
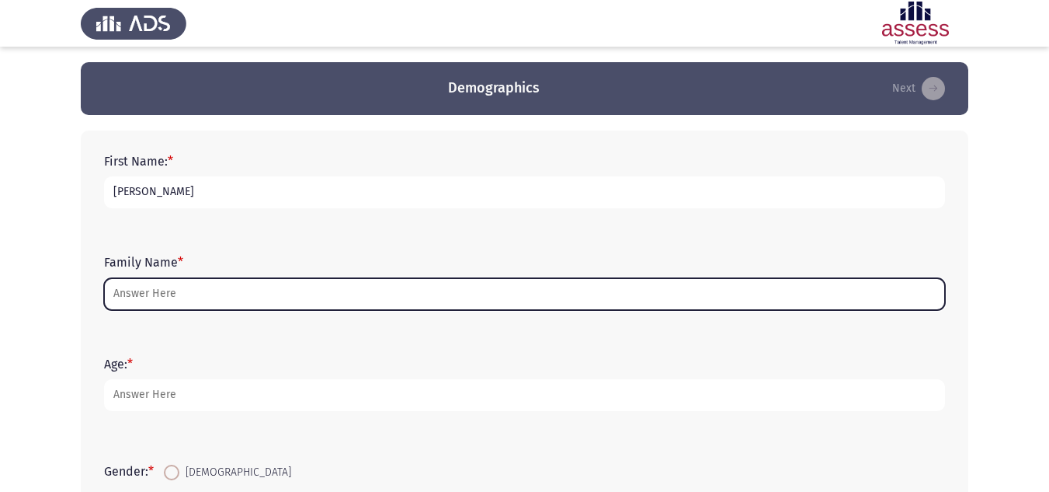
click at [302, 290] on input "Family Name *" at bounding box center [524, 294] width 841 height 32
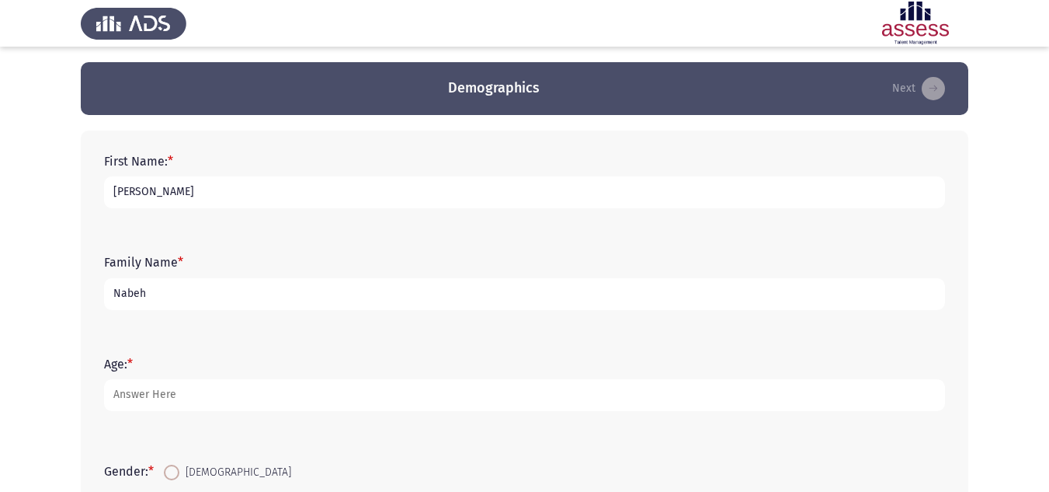
type input "Nabeh"
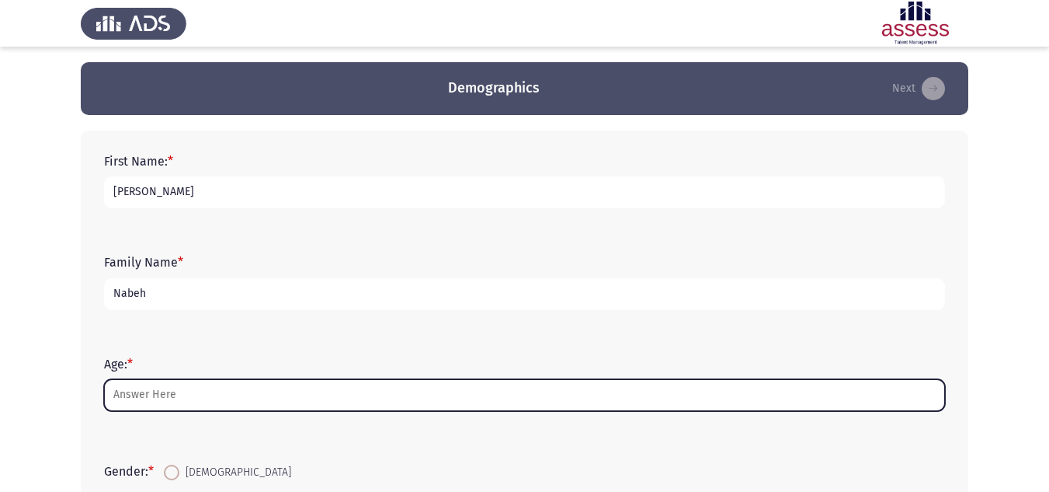
click at [195, 382] on input "Age: *" at bounding box center [524, 395] width 841 height 32
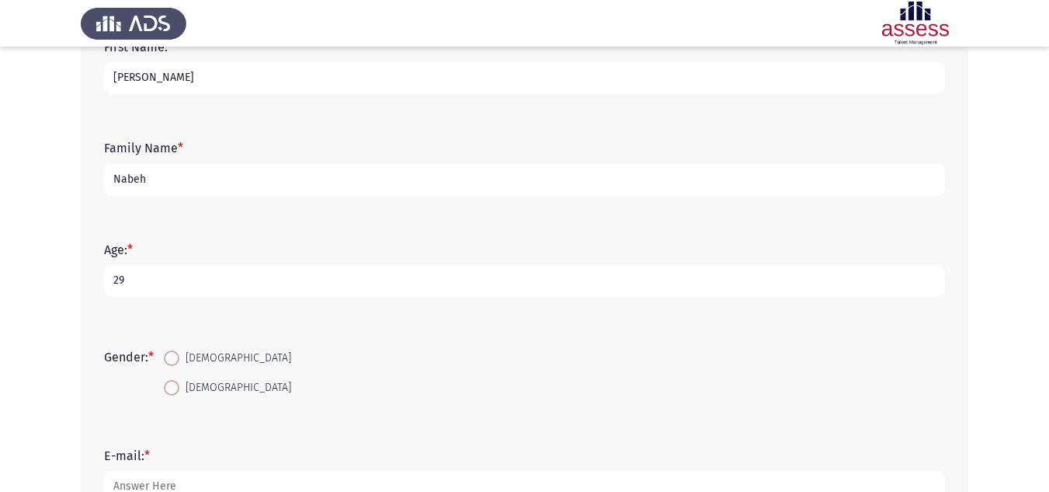
scroll to position [120, 0]
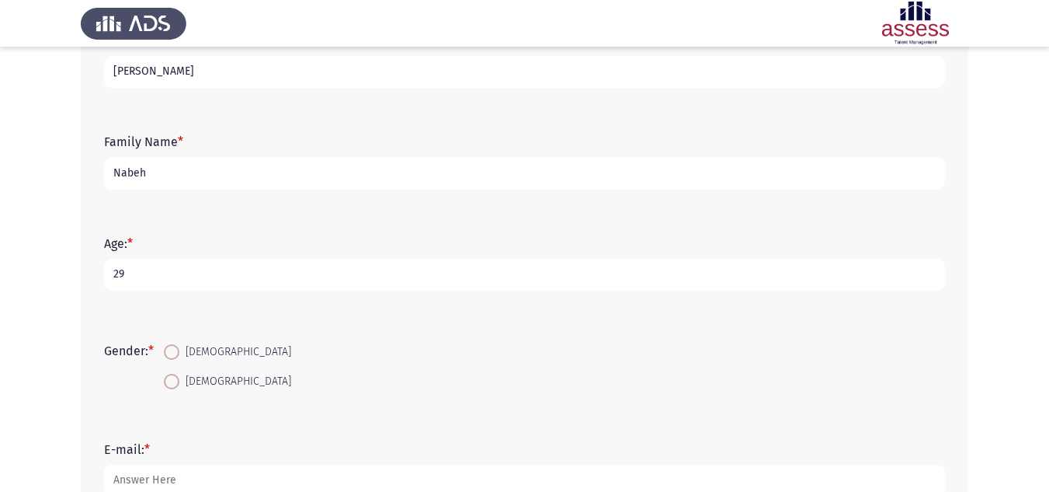
type input "29"
click at [173, 345] on span at bounding box center [172, 352] width 16 height 16
click at [173, 345] on input "[DEMOGRAPHIC_DATA]" at bounding box center [172, 352] width 16 height 16
radio input "true"
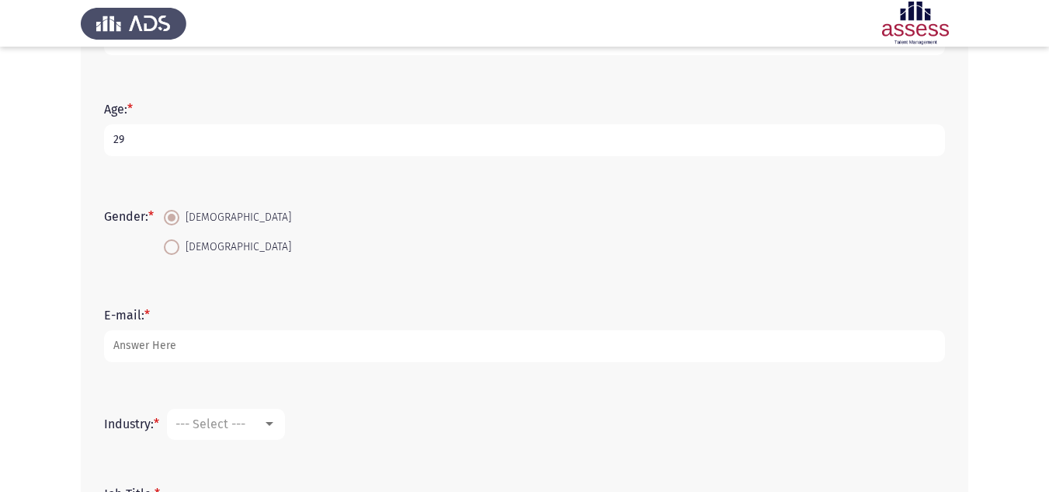
scroll to position [255, 0]
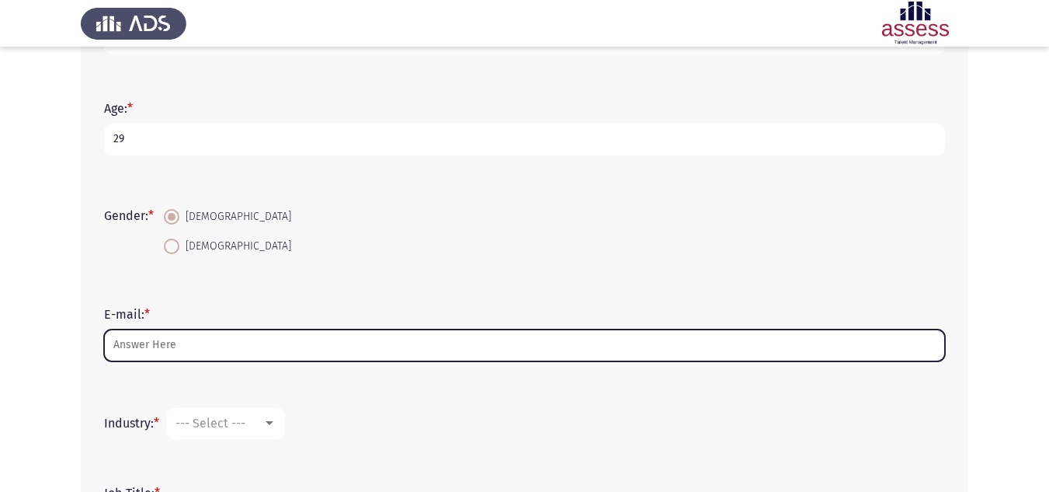
click at [260, 342] on input "E-mail: *" at bounding box center [524, 345] width 841 height 32
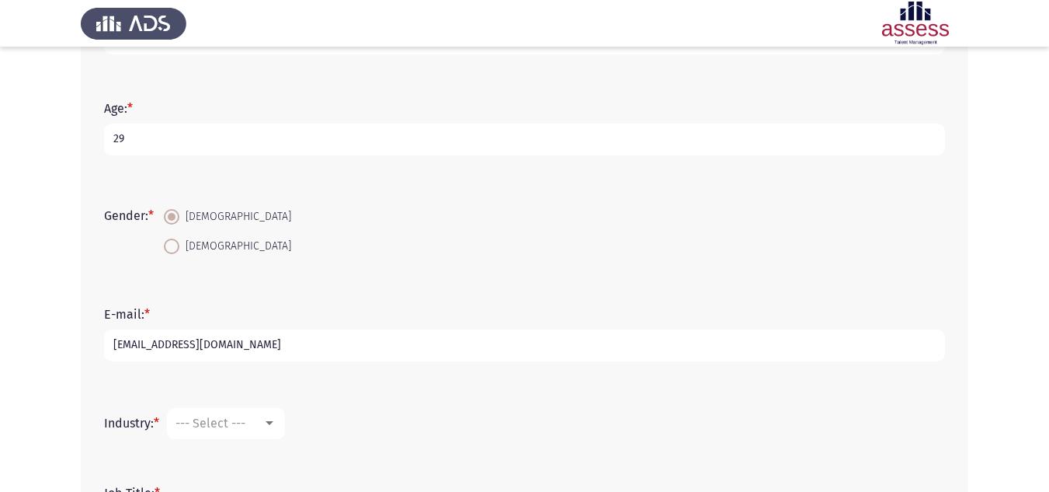
type input "[EMAIL_ADDRESS][DOMAIN_NAME]"
click at [262, 420] on div "--- Select ---" at bounding box center [218, 422] width 87 height 15
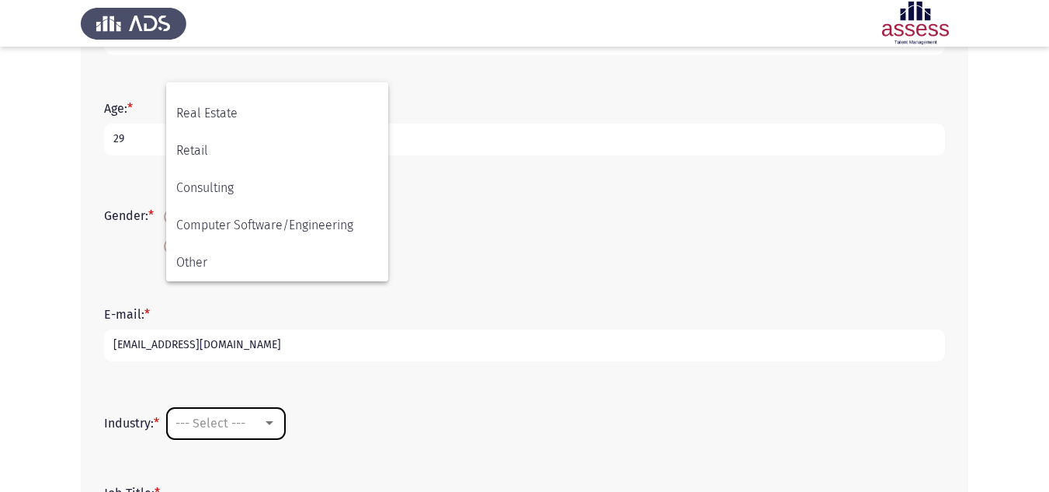
scroll to position [405, 0]
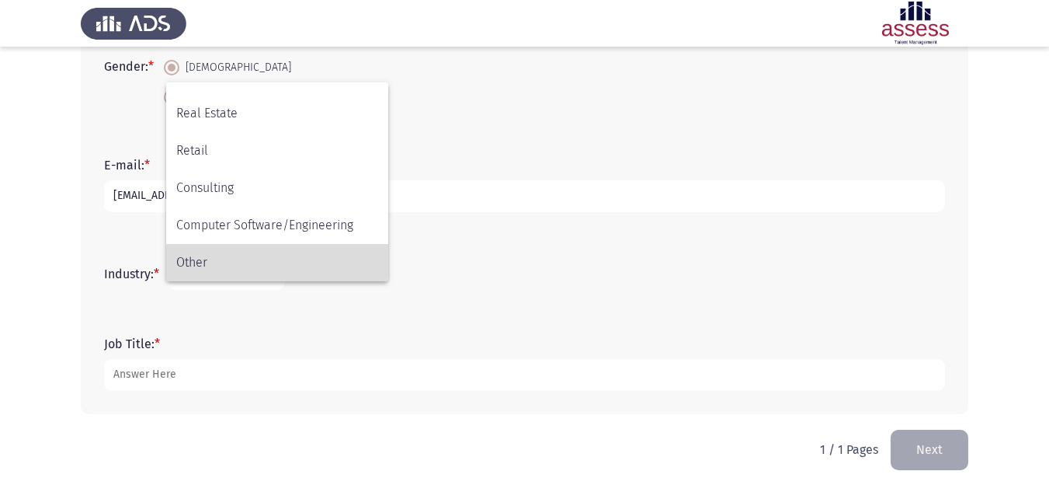
click at [228, 253] on span "Other" at bounding box center [277, 262] width 202 height 37
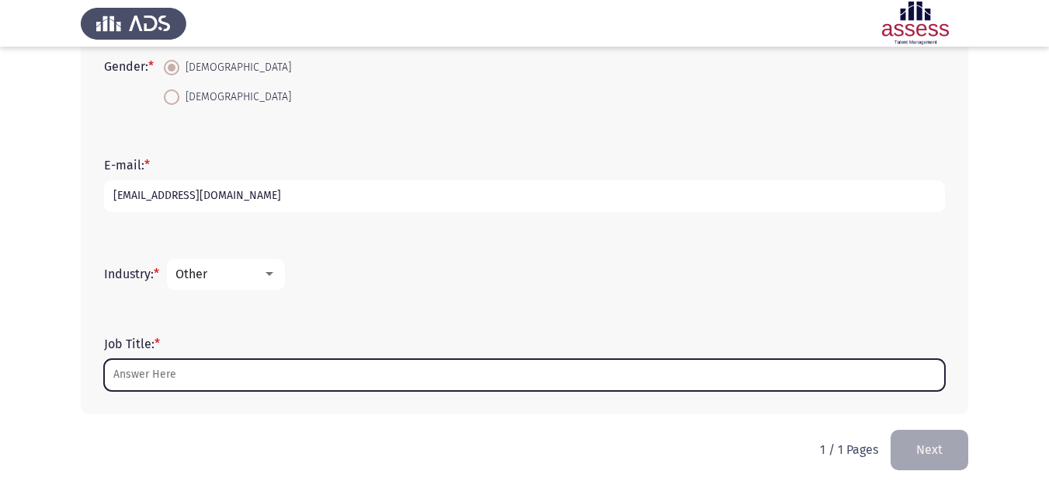
click at [200, 366] on input "Job Title: *" at bounding box center [524, 375] width 841 height 32
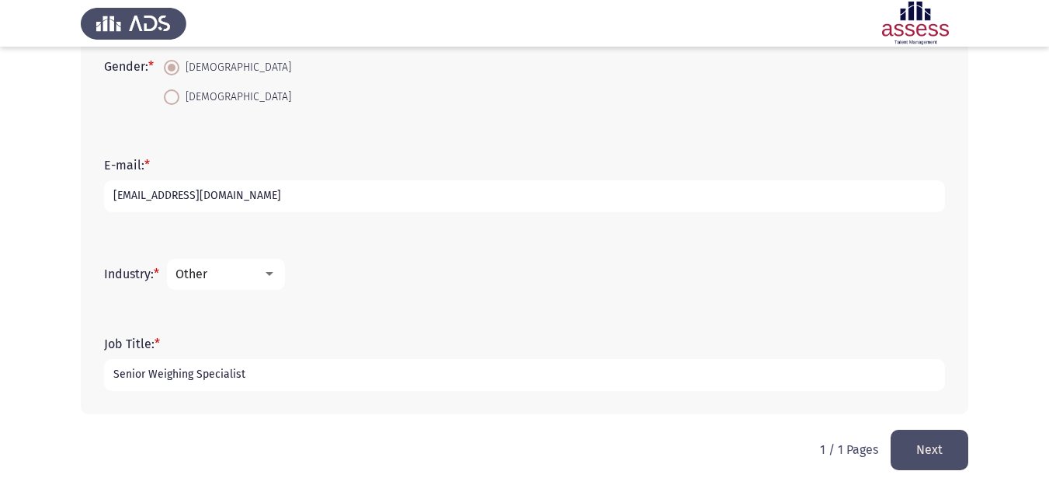
type input "Senior Weighing Specialist"
click at [926, 444] on button "Next" at bounding box center [930, 449] width 78 height 40
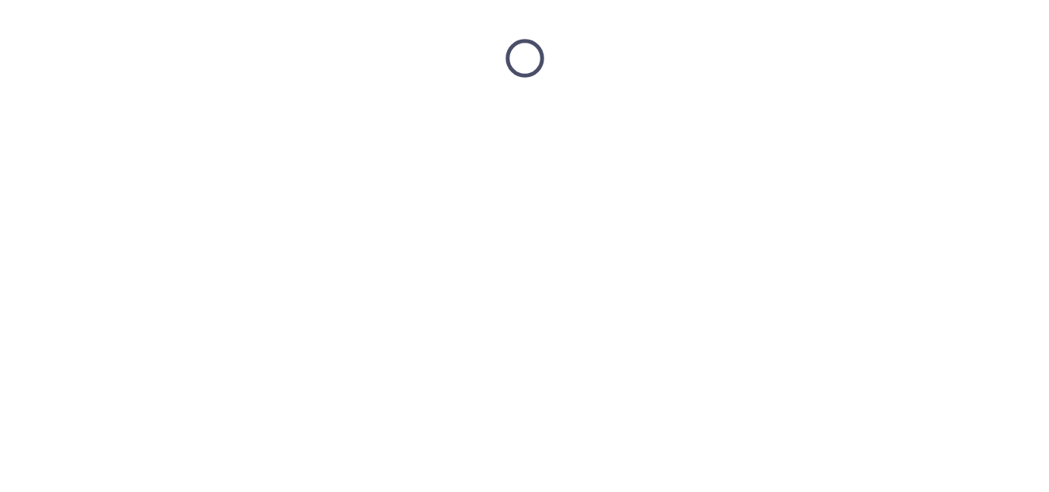
scroll to position [0, 0]
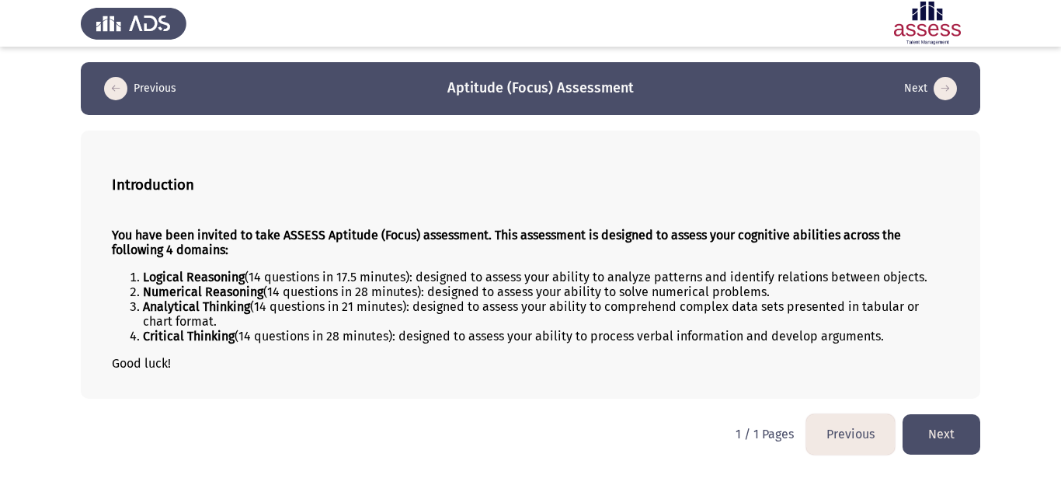
click at [632, 277] on li "Logical Reasoning (14 questions in 17.5 minutes): designed to assess your abili…" at bounding box center [546, 276] width 806 height 15
click at [966, 432] on button "Next" at bounding box center [941, 434] width 78 height 40
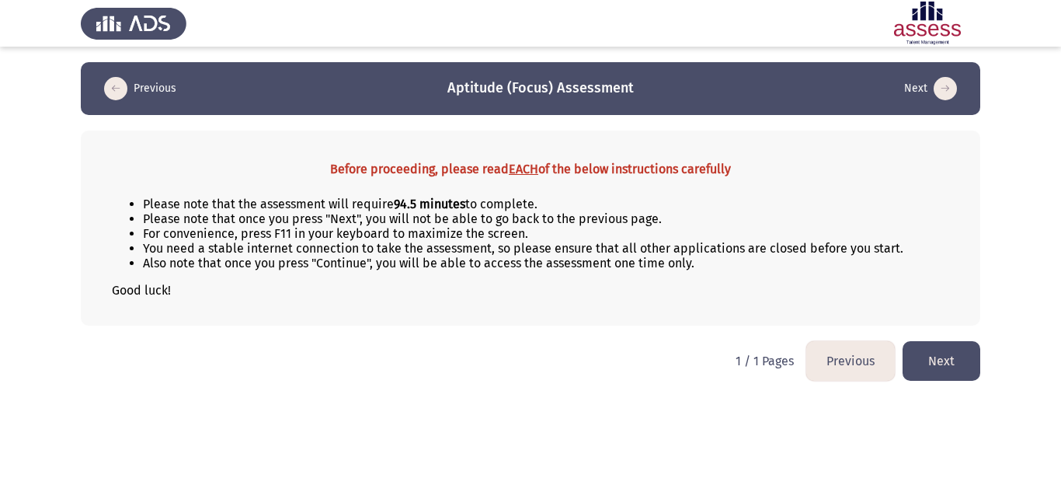
click at [109, 95] on icon "load previous page" at bounding box center [115, 88] width 23 height 23
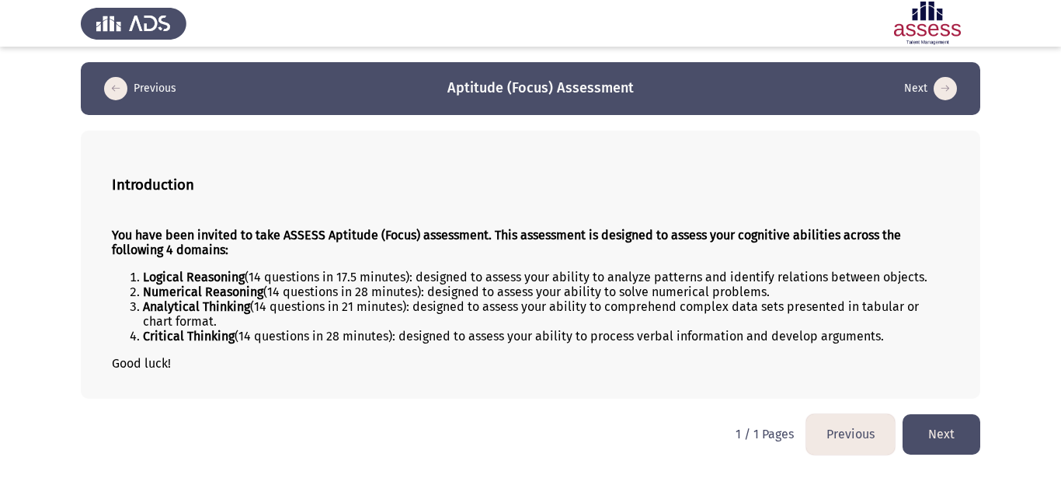
click at [929, 433] on button "Next" at bounding box center [941, 434] width 78 height 40
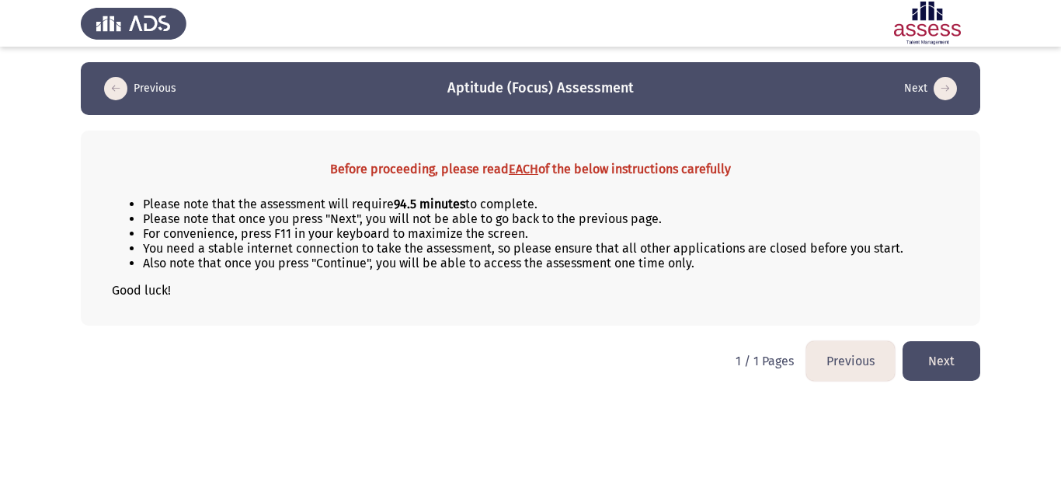
click at [929, 370] on button "Next" at bounding box center [941, 361] width 78 height 40
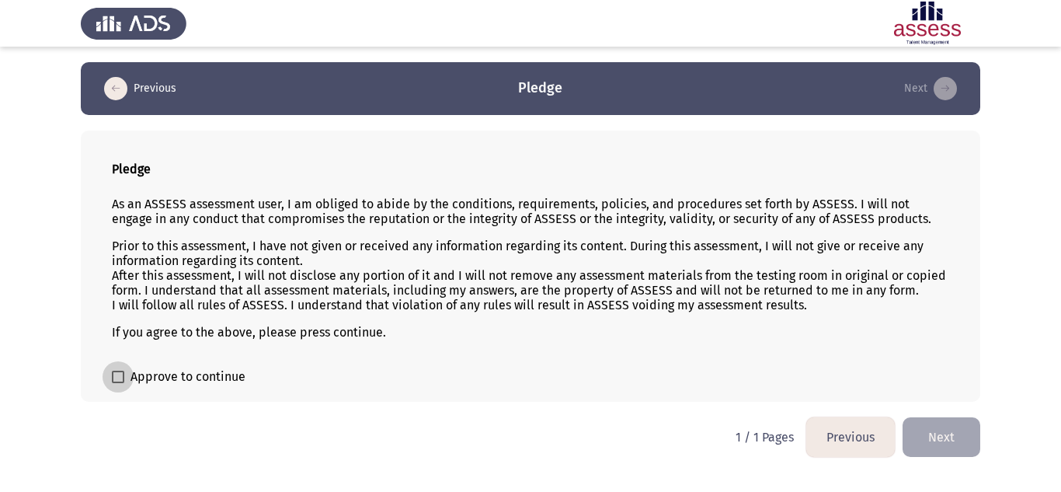
click at [116, 377] on span at bounding box center [118, 376] width 12 height 12
click at [117, 383] on input "Approve to continue" at bounding box center [117, 383] width 1 height 1
checkbox input "true"
click at [960, 428] on button "Next" at bounding box center [941, 437] width 78 height 40
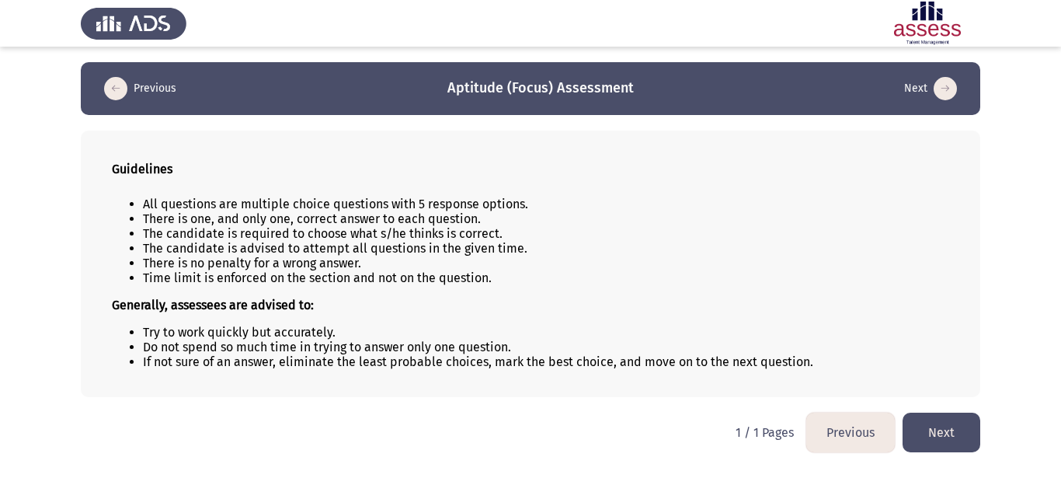
click at [947, 435] on button "Next" at bounding box center [941, 432] width 78 height 40
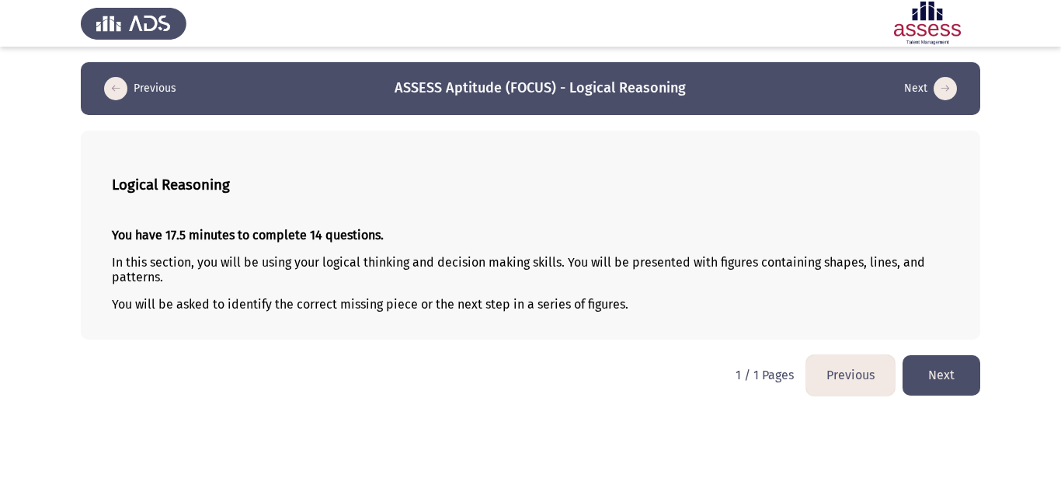
click at [939, 391] on button "Next" at bounding box center [941, 375] width 78 height 40
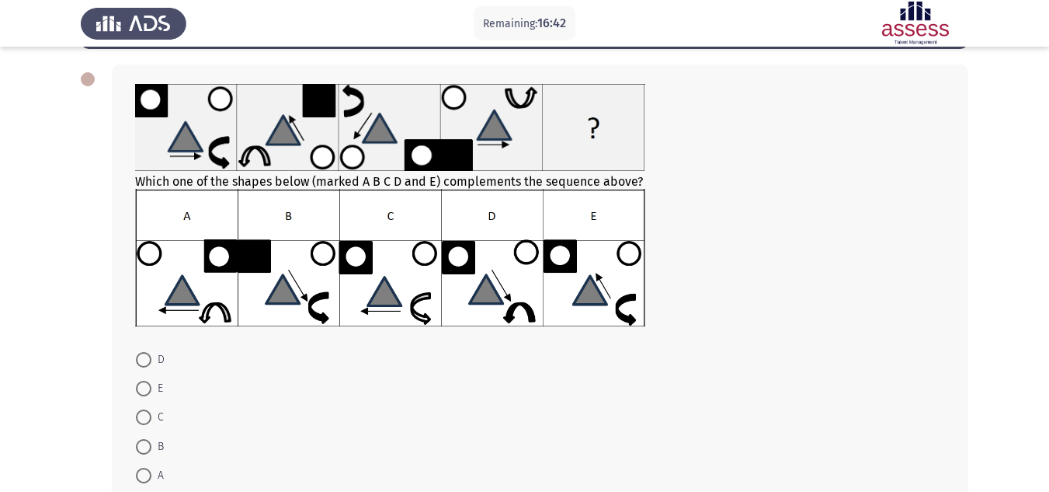
scroll to position [67, 0]
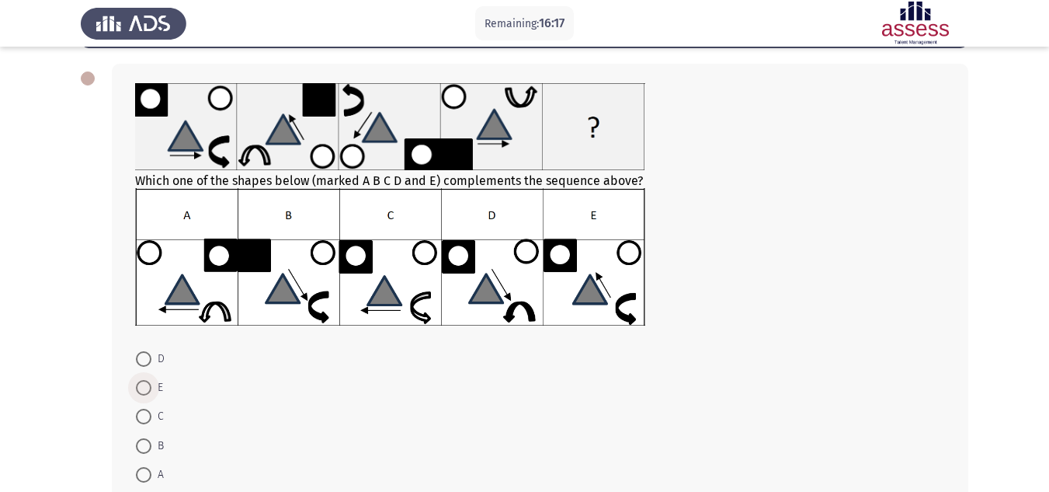
click at [147, 391] on span at bounding box center [144, 388] width 16 height 16
click at [147, 391] on input "E" at bounding box center [144, 388] width 16 height 16
radio input "true"
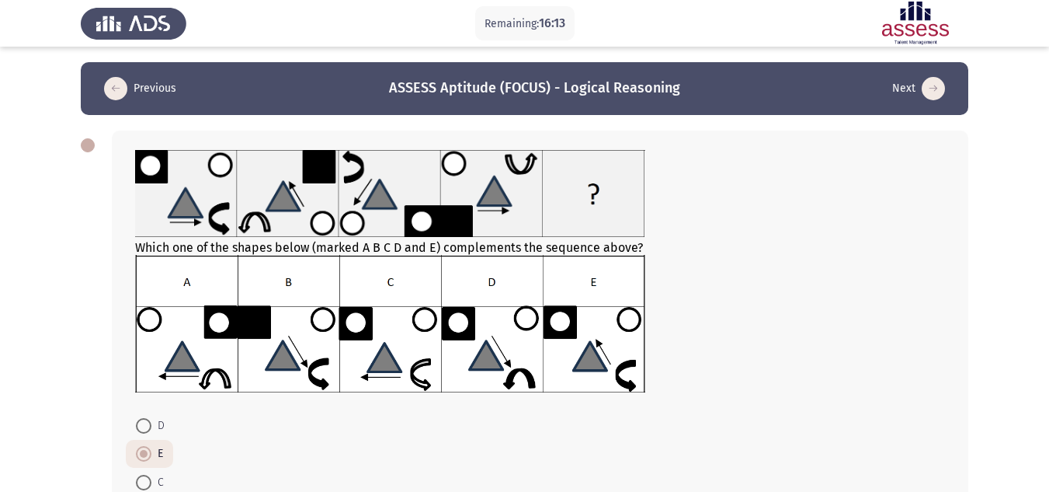
scroll to position [160, 0]
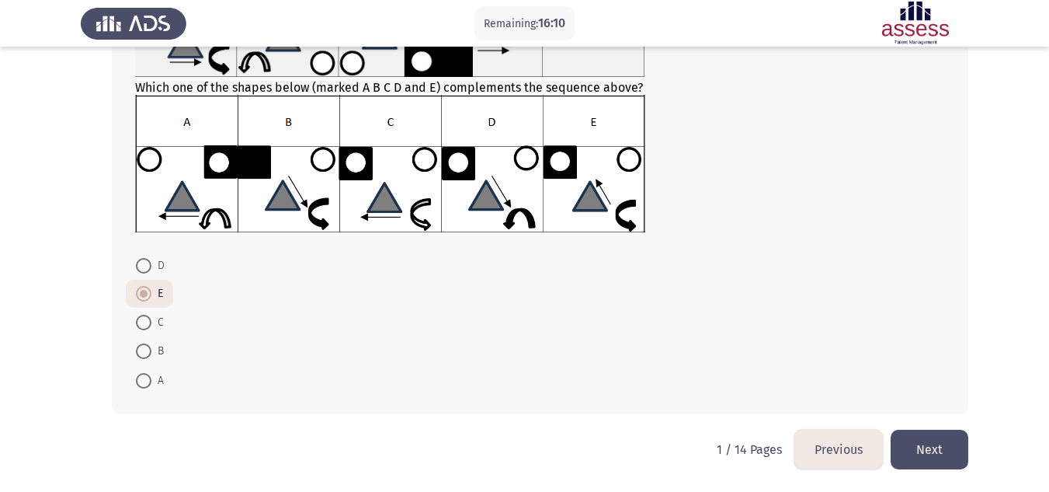
click at [942, 449] on button "Next" at bounding box center [930, 449] width 78 height 40
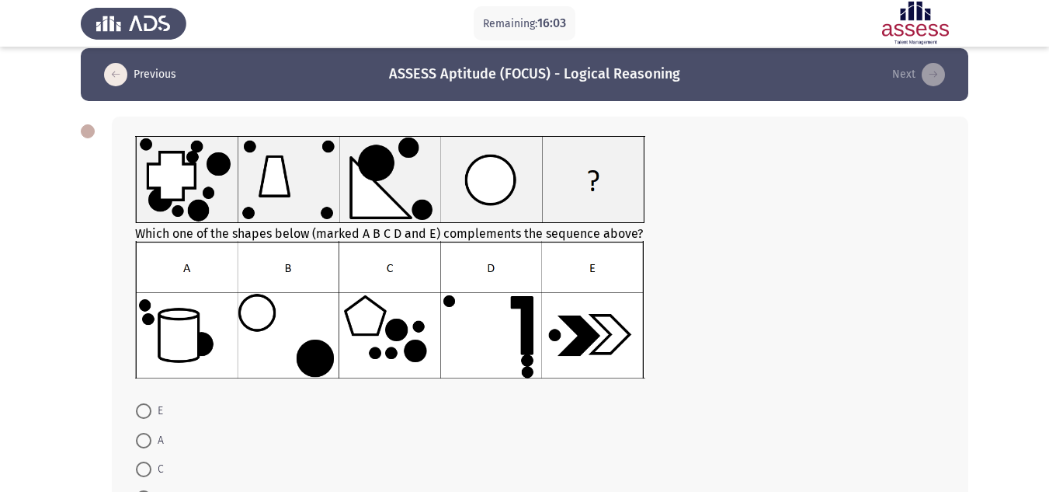
scroll to position [13, 0]
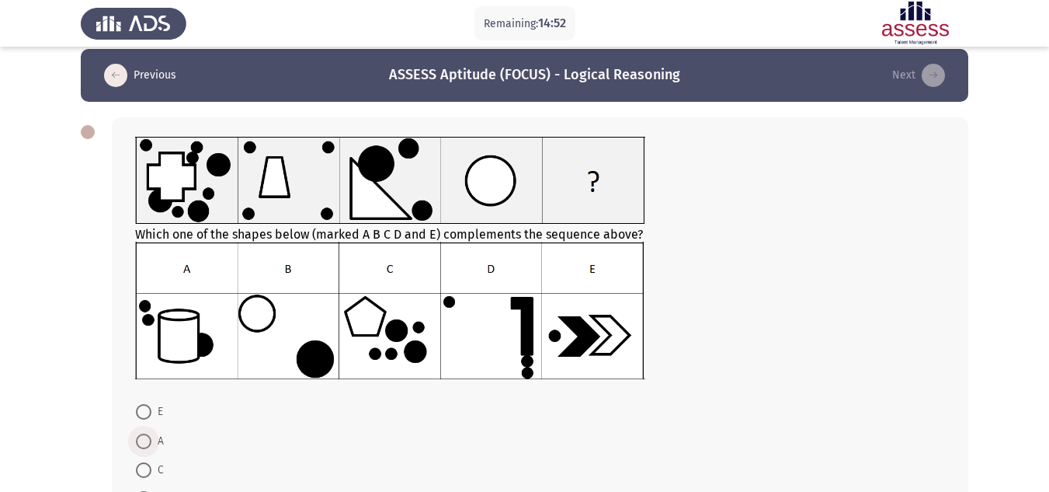
click at [145, 440] on span at bounding box center [144, 441] width 16 height 16
click at [145, 440] on input "A" at bounding box center [144, 441] width 16 height 16
radio input "true"
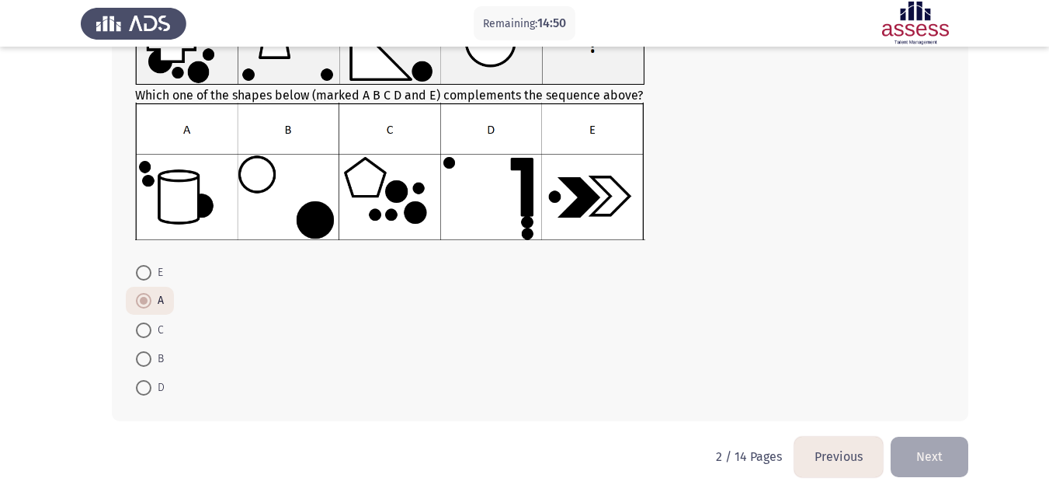
scroll to position [159, 0]
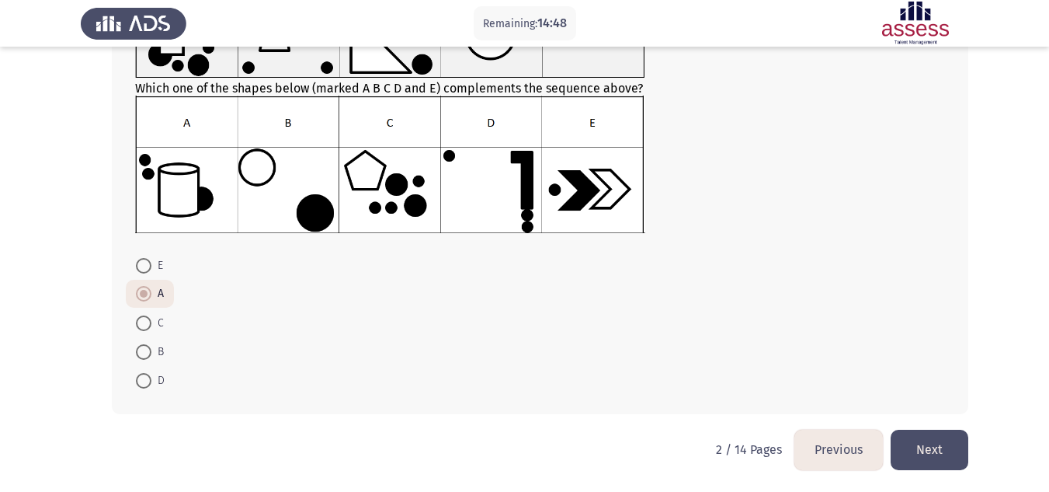
click at [943, 450] on button "Next" at bounding box center [930, 449] width 78 height 40
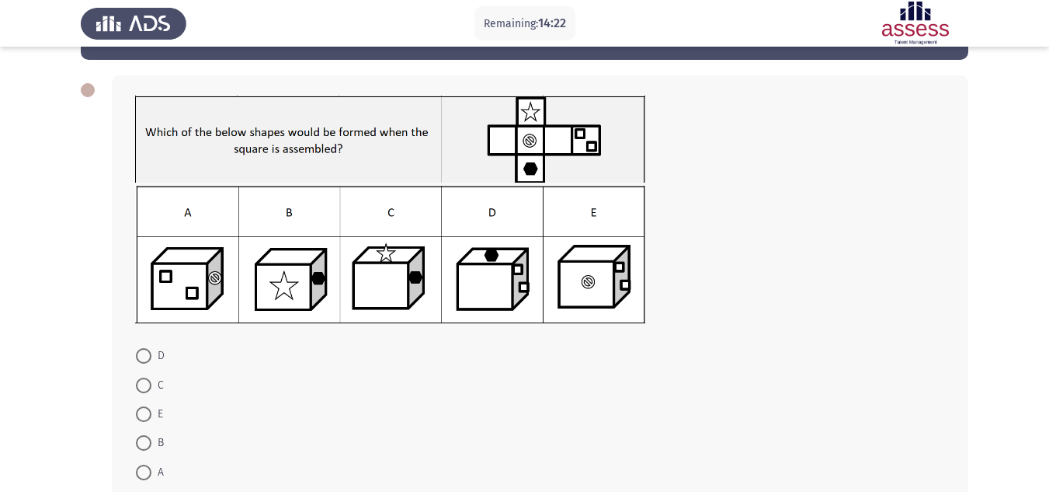
scroll to position [57, 0]
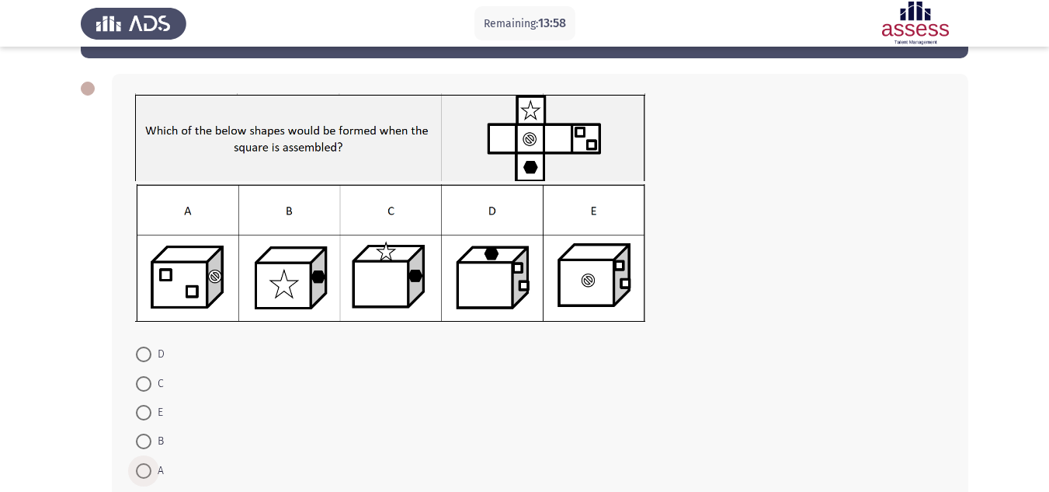
click at [144, 476] on span at bounding box center [144, 471] width 16 height 16
click at [144, 476] on input "A" at bounding box center [144, 471] width 16 height 16
radio input "true"
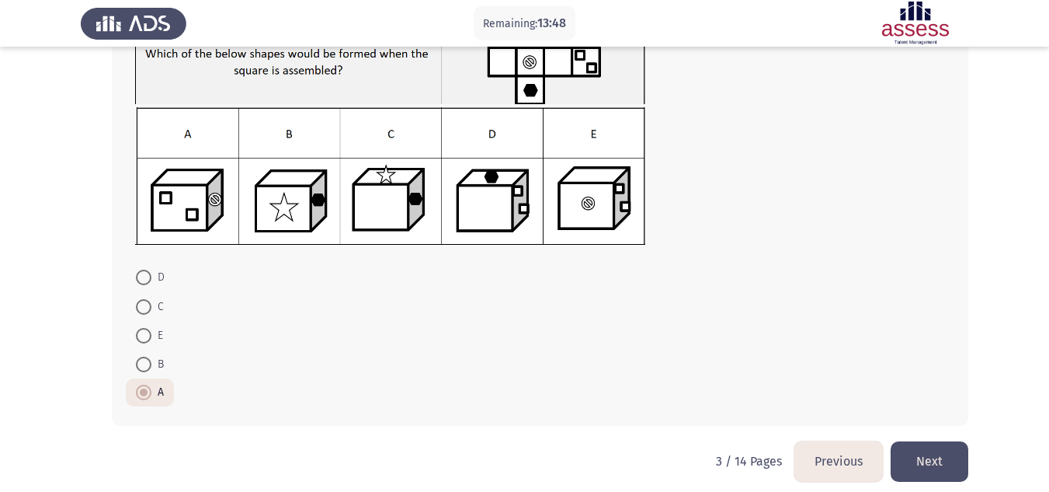
scroll to position [145, 0]
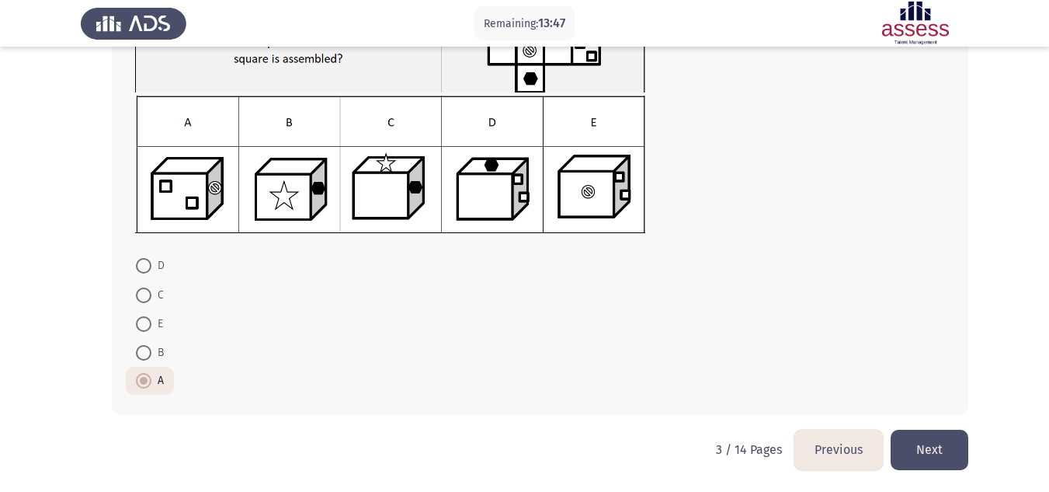
click at [915, 447] on button "Next" at bounding box center [930, 449] width 78 height 40
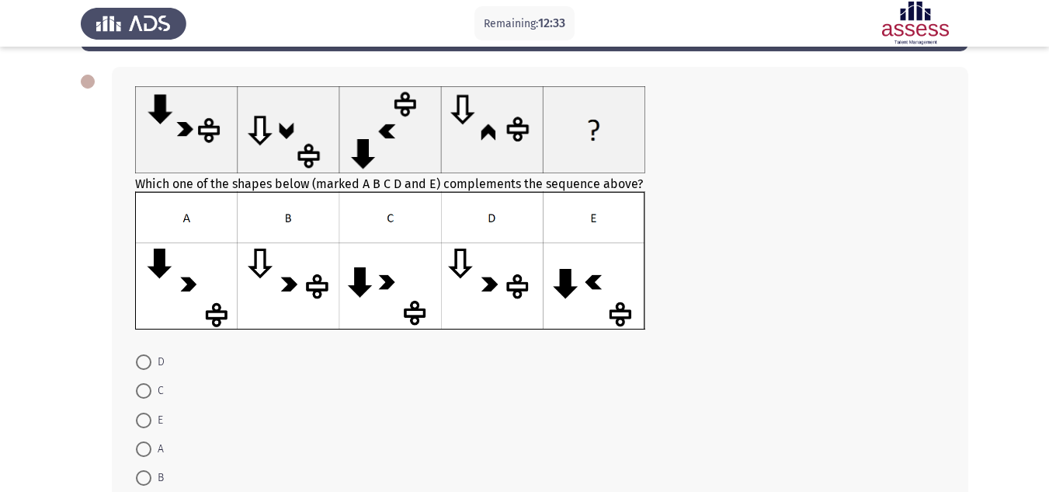
scroll to position [64, 0]
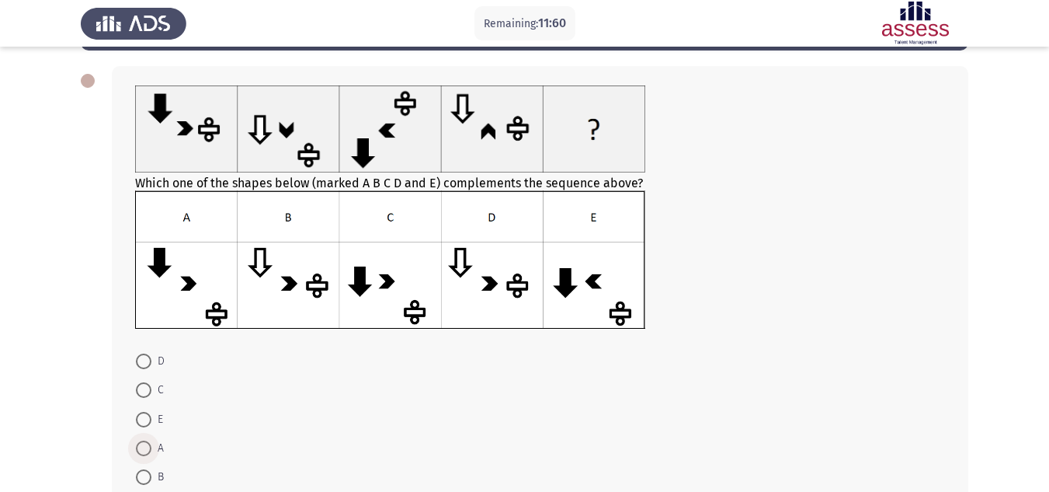
click at [144, 440] on span at bounding box center [144, 448] width 16 height 16
click at [144, 440] on input "A" at bounding box center [144, 448] width 16 height 16
radio input "true"
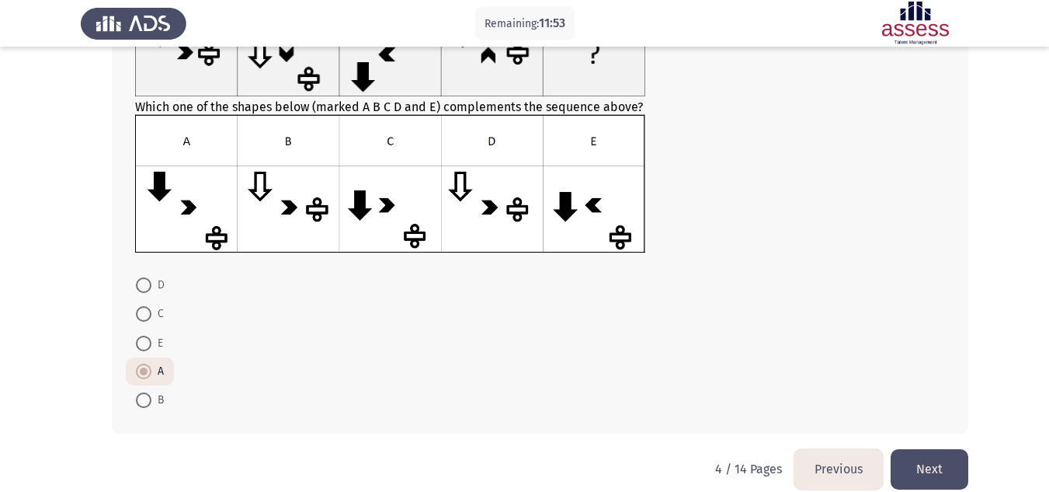
scroll to position [160, 0]
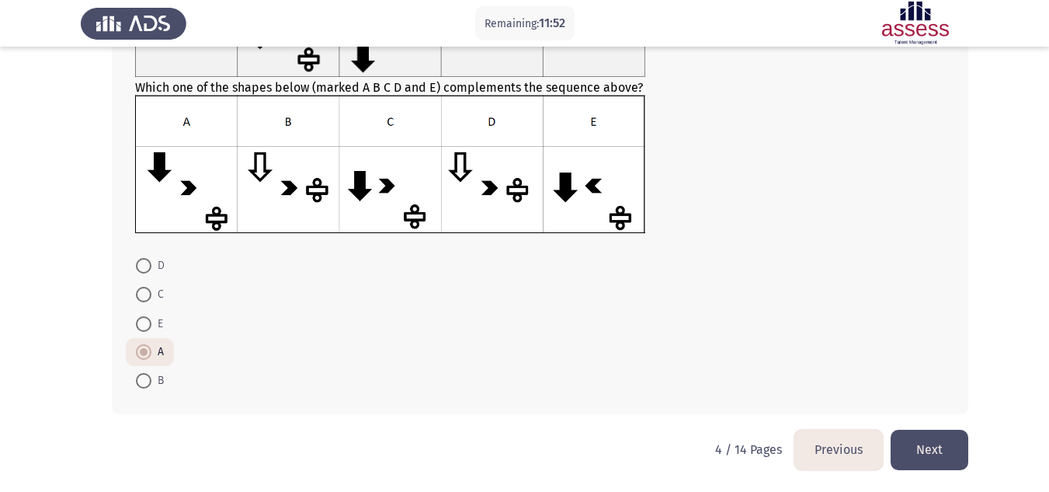
click at [949, 456] on button "Next" at bounding box center [930, 449] width 78 height 40
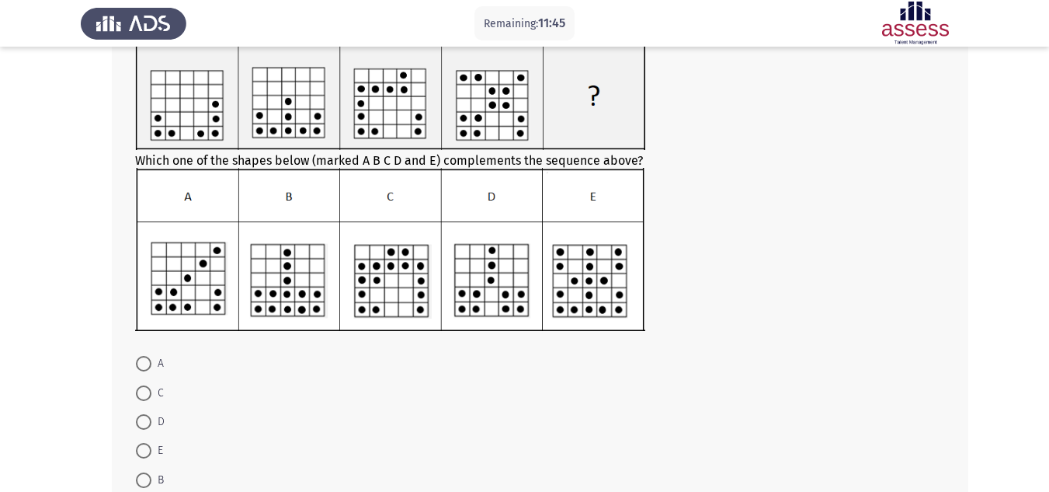
scroll to position [113, 0]
click at [142, 386] on span at bounding box center [144, 392] width 16 height 16
click at [142, 386] on input "C" at bounding box center [144, 392] width 16 height 16
radio input "true"
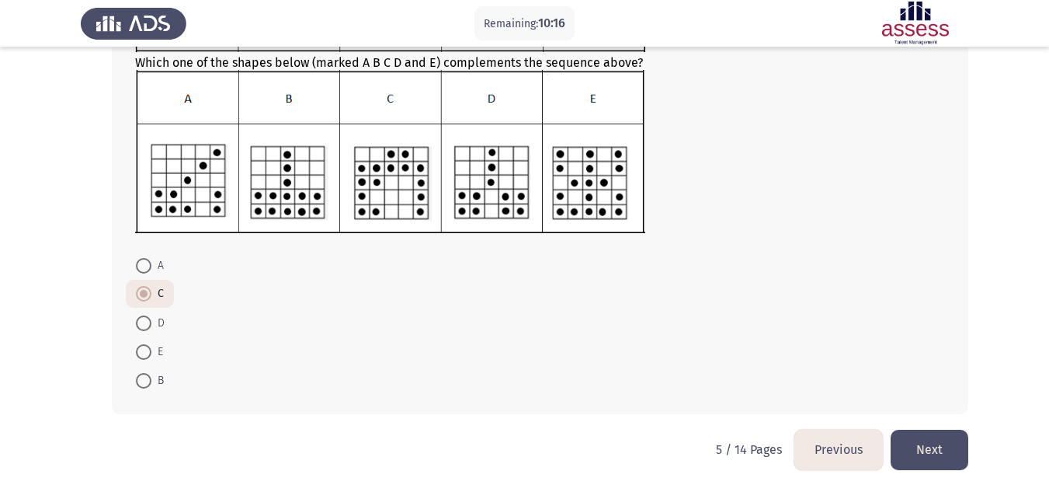
click at [928, 440] on button "Next" at bounding box center [930, 449] width 78 height 40
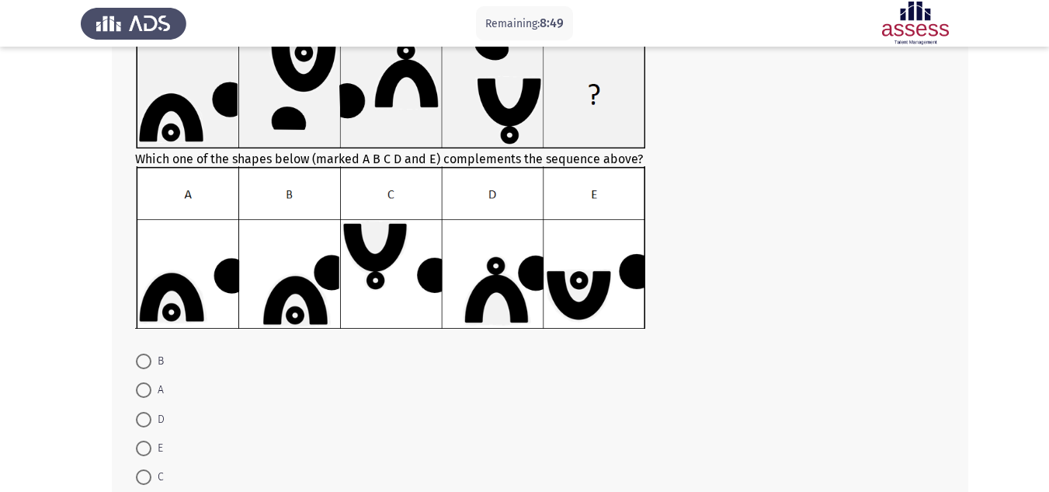
scroll to position [113, 0]
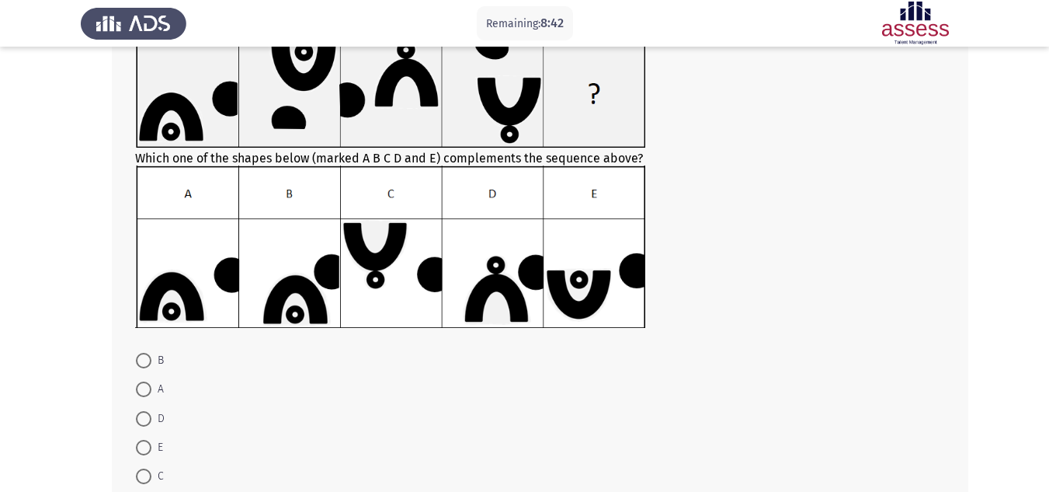
click at [140, 394] on span at bounding box center [144, 389] width 16 height 16
click at [140, 394] on input "A" at bounding box center [144, 389] width 16 height 16
radio input "true"
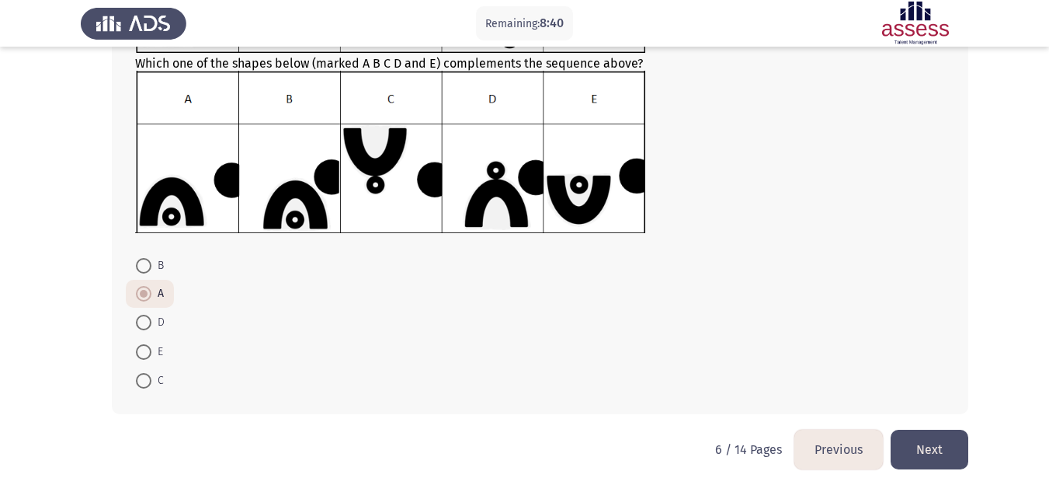
click at [929, 436] on button "Next" at bounding box center [930, 449] width 78 height 40
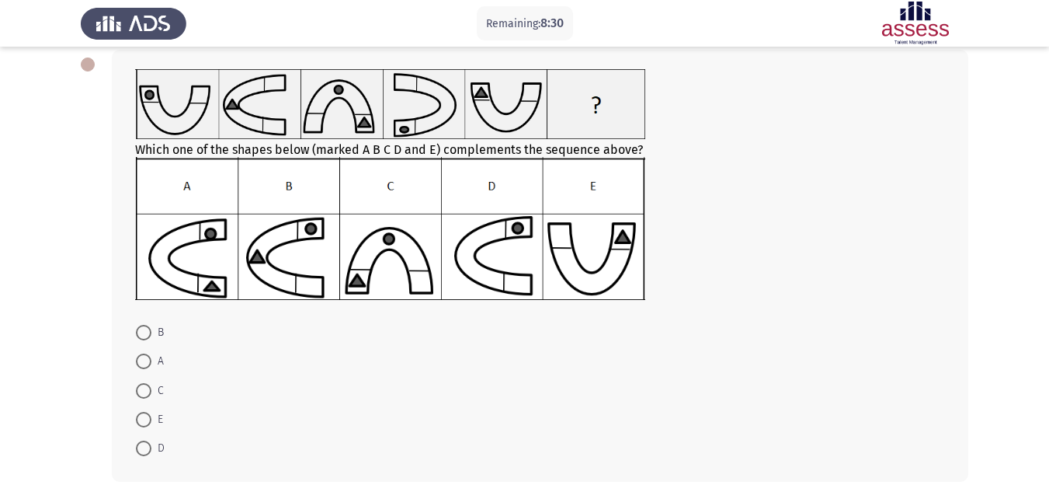
scroll to position [80, 0]
click at [146, 362] on span at bounding box center [144, 362] width 16 height 16
click at [146, 362] on input "A" at bounding box center [144, 362] width 16 height 16
radio input "true"
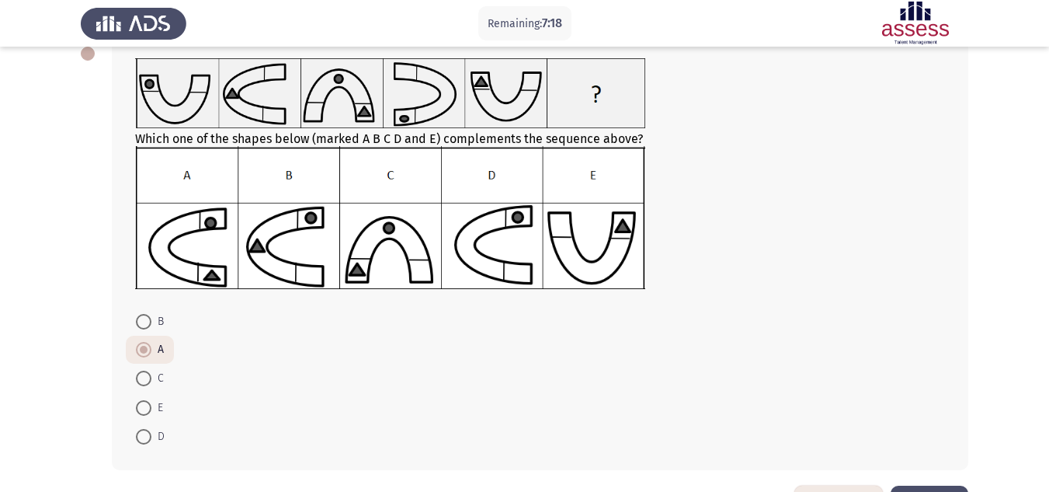
scroll to position [145, 0]
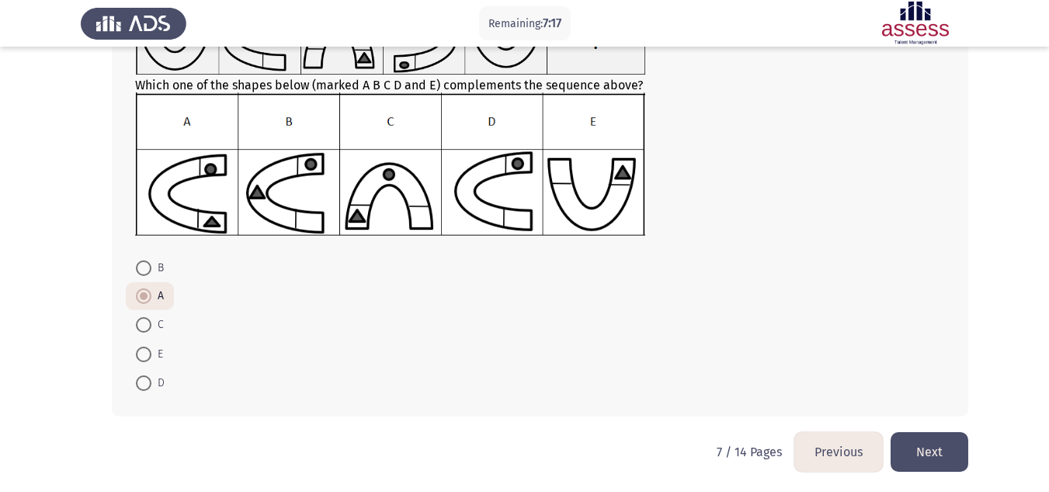
click at [936, 436] on button "Next" at bounding box center [930, 452] width 78 height 40
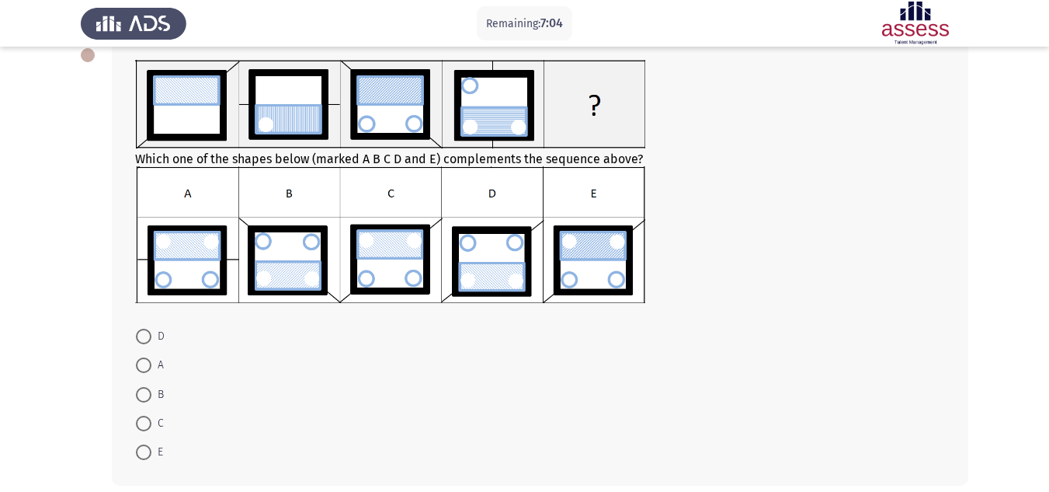
scroll to position [91, 0]
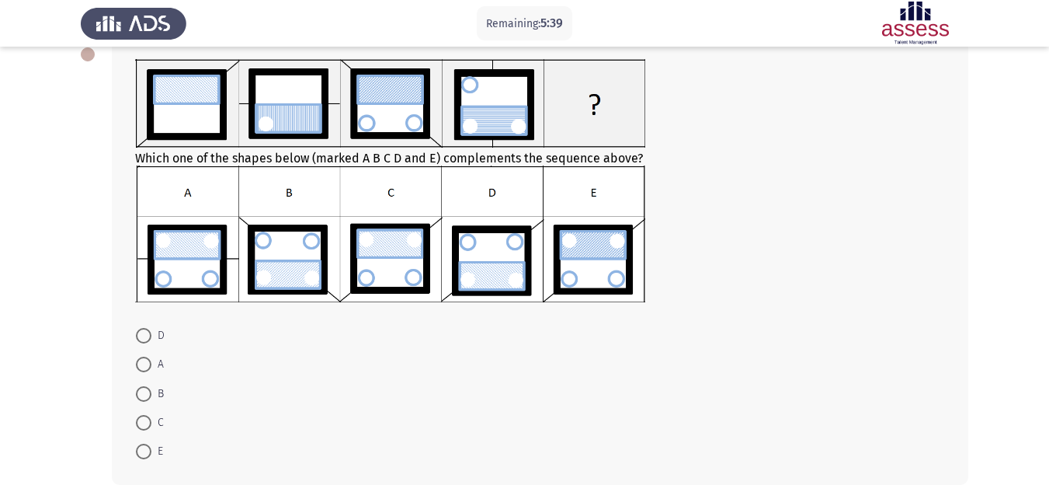
click at [141, 425] on span at bounding box center [144, 423] width 16 height 16
click at [141, 425] on input "C" at bounding box center [144, 423] width 16 height 16
radio input "true"
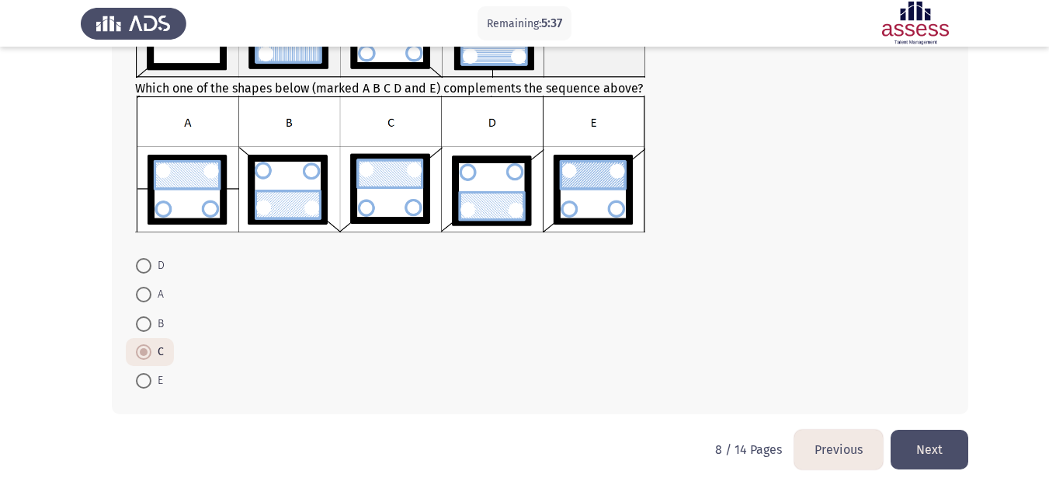
click at [957, 460] on button "Next" at bounding box center [930, 449] width 78 height 40
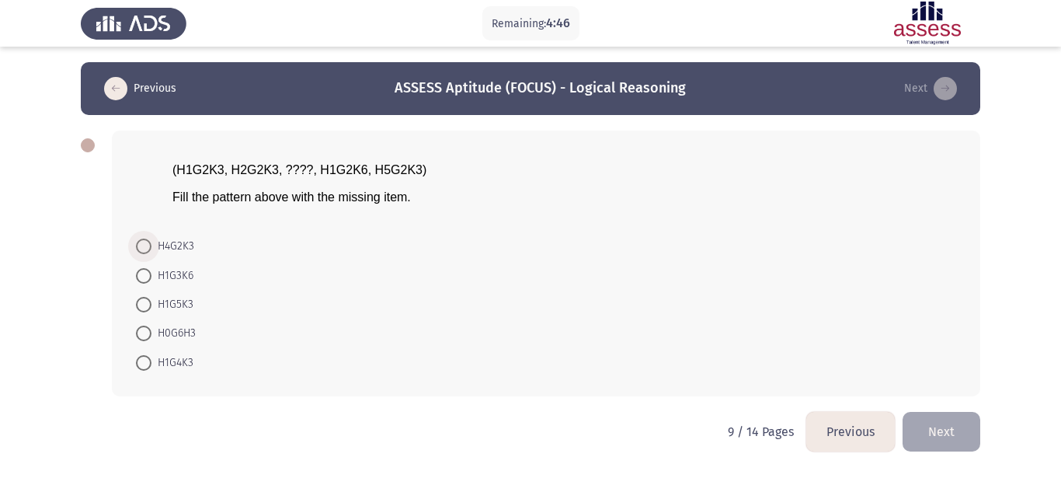
click at [145, 248] on span at bounding box center [144, 246] width 16 height 16
click at [145, 248] on input "H4G2K3" at bounding box center [144, 246] width 16 height 16
radio input "true"
click at [933, 427] on button "Next" at bounding box center [941, 430] width 78 height 40
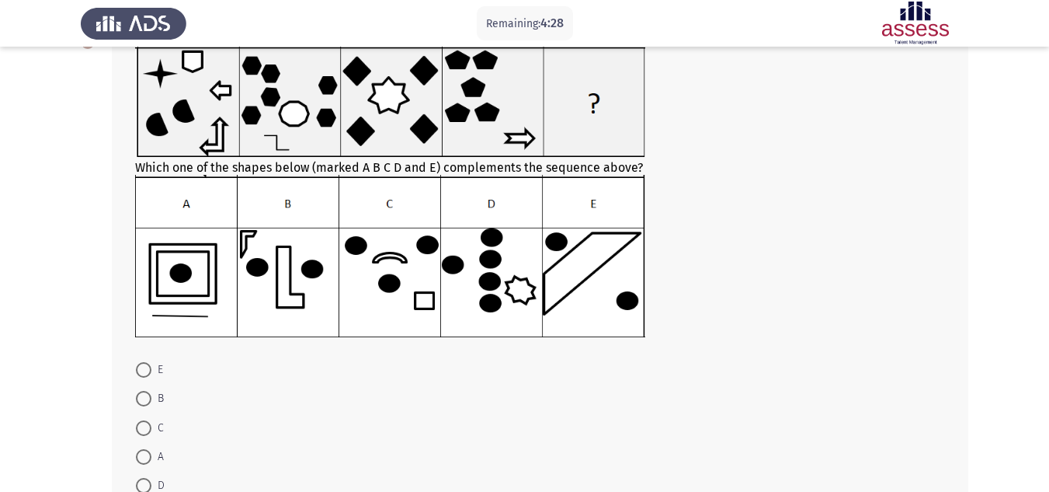
scroll to position [104, 0]
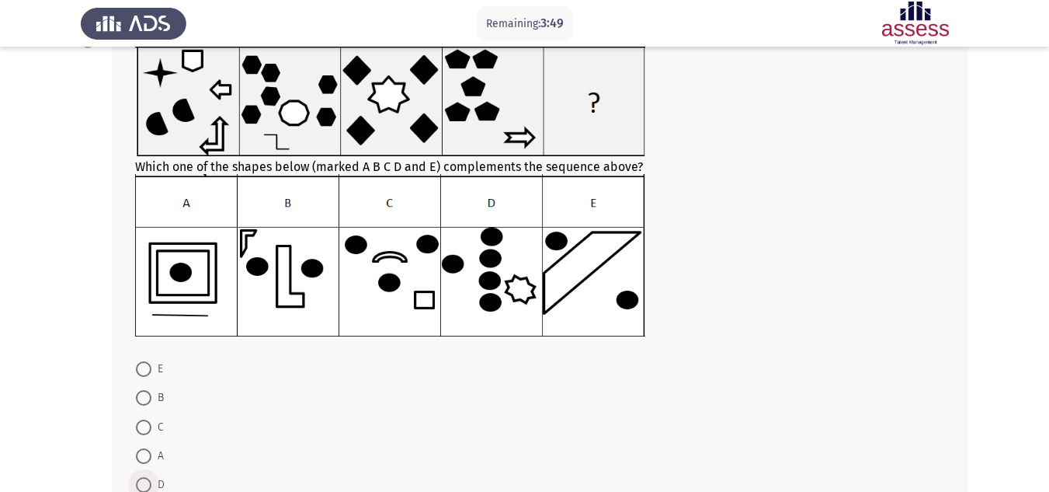
click at [136, 480] on span at bounding box center [144, 485] width 16 height 16
click at [136, 480] on input "D" at bounding box center [144, 485] width 16 height 16
radio input "true"
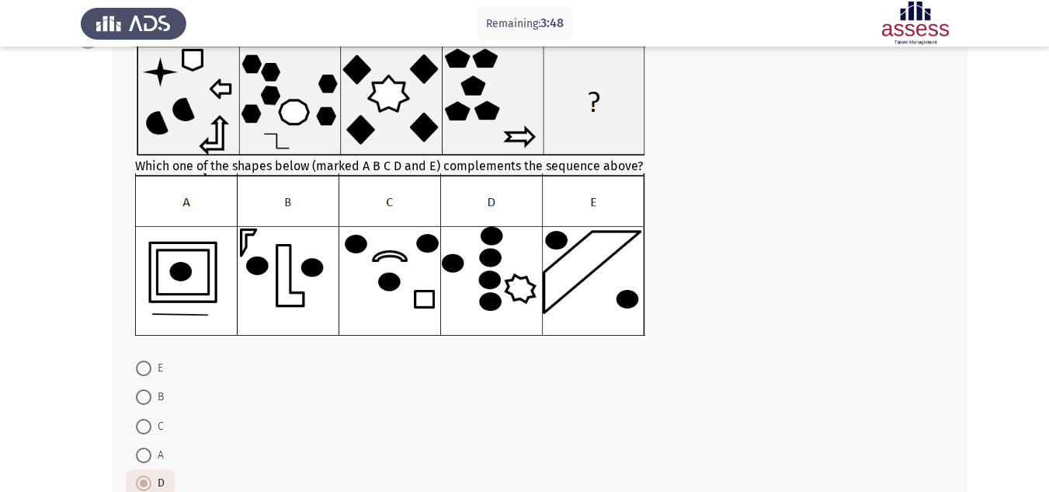
scroll to position [207, 0]
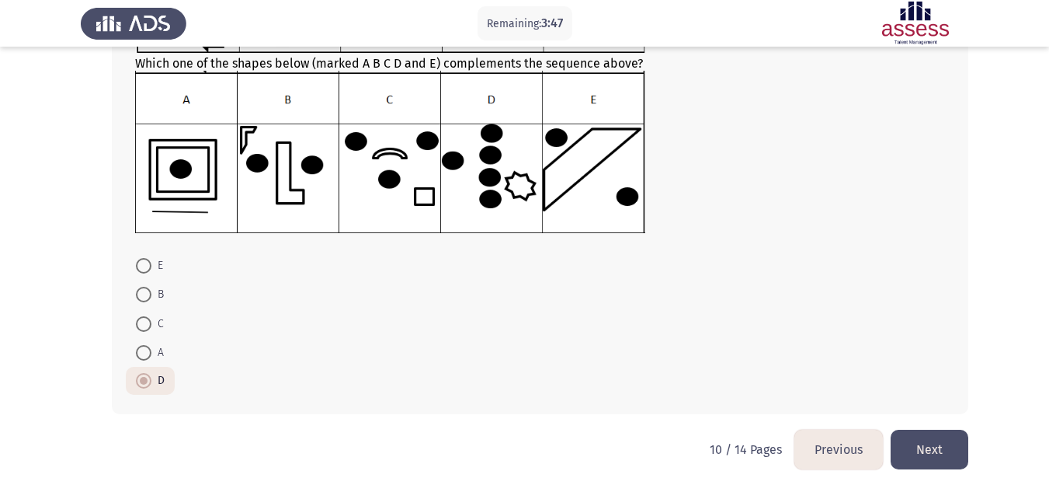
click at [927, 447] on button "Next" at bounding box center [930, 449] width 78 height 40
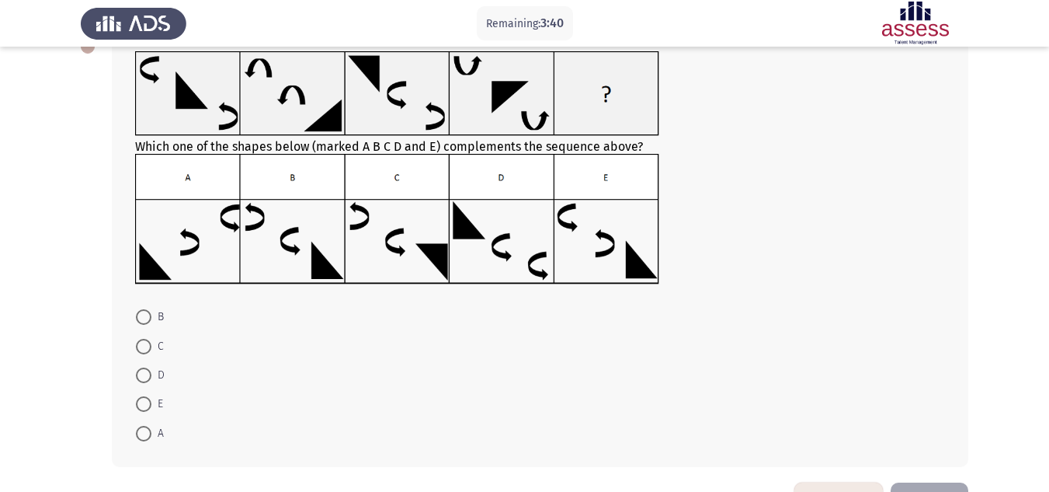
scroll to position [99, 0]
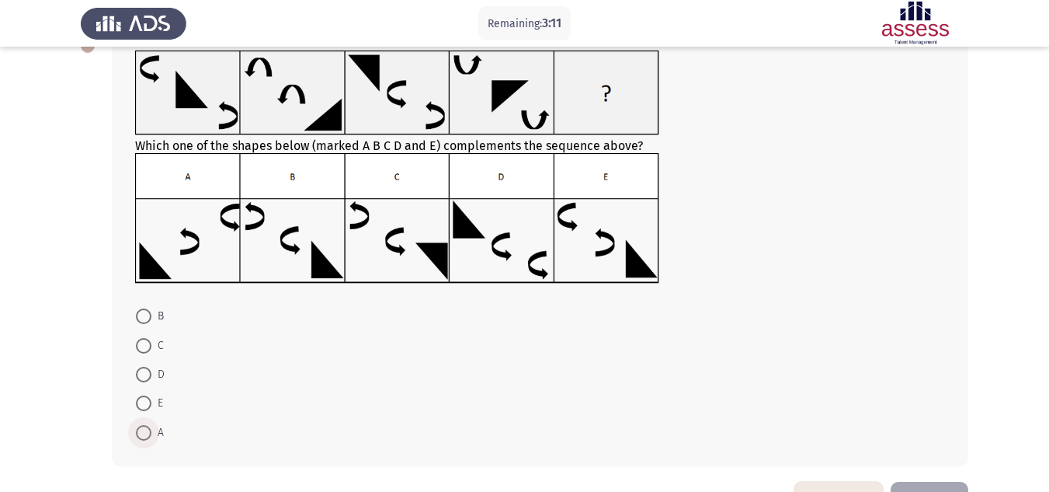
click at [148, 435] on span at bounding box center [144, 433] width 16 height 16
click at [148, 435] on input "A" at bounding box center [144, 433] width 16 height 16
radio input "true"
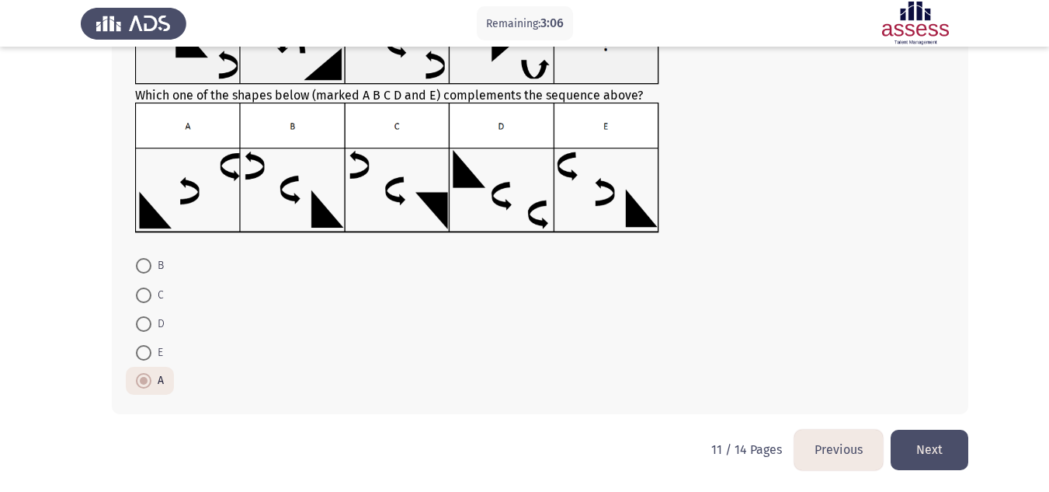
click at [928, 457] on button "Next" at bounding box center [930, 449] width 78 height 40
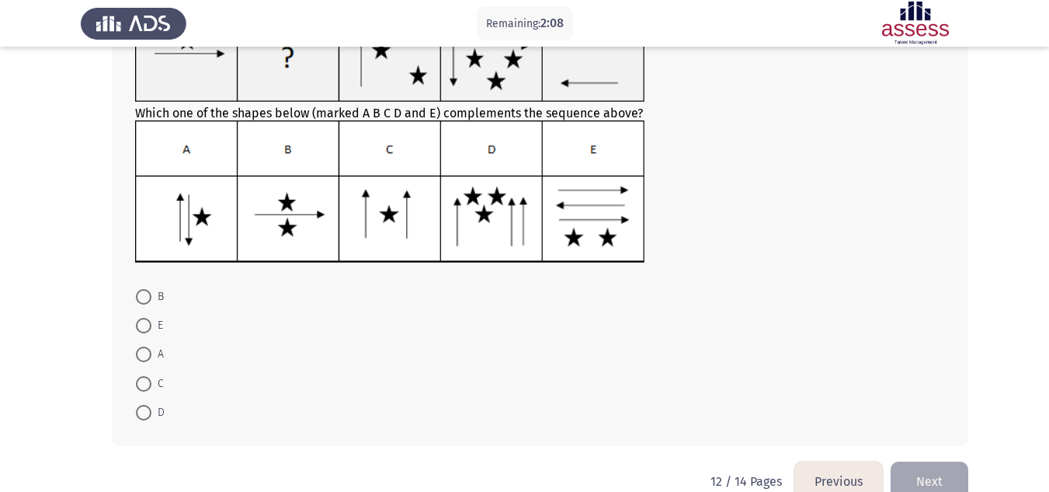
scroll to position [141, 0]
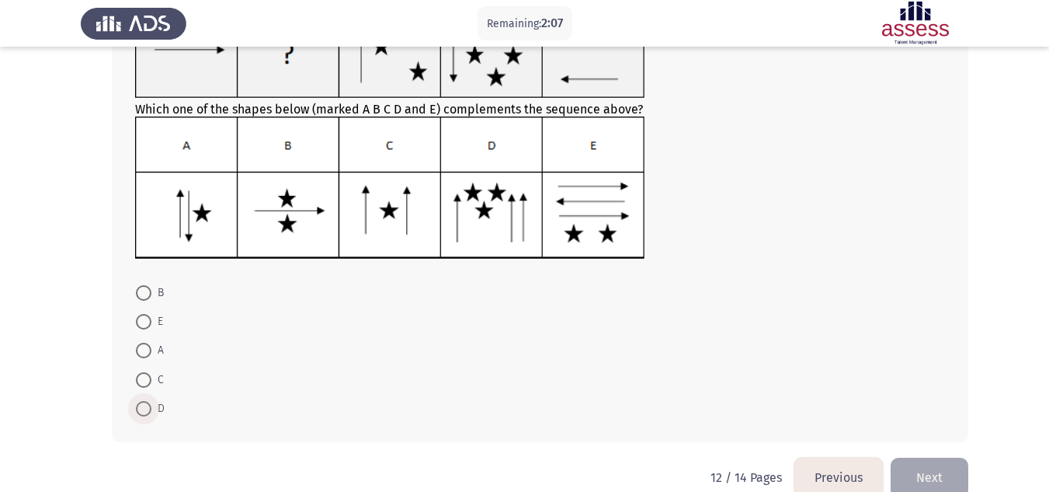
click at [144, 413] on span at bounding box center [144, 409] width 16 height 16
click at [144, 413] on input "D" at bounding box center [144, 409] width 16 height 16
radio input "true"
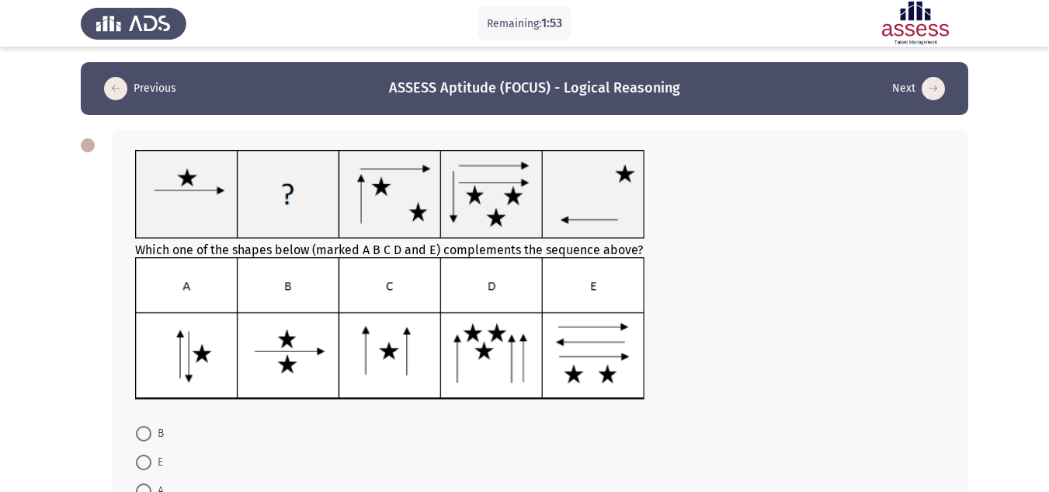
scroll to position [168, 0]
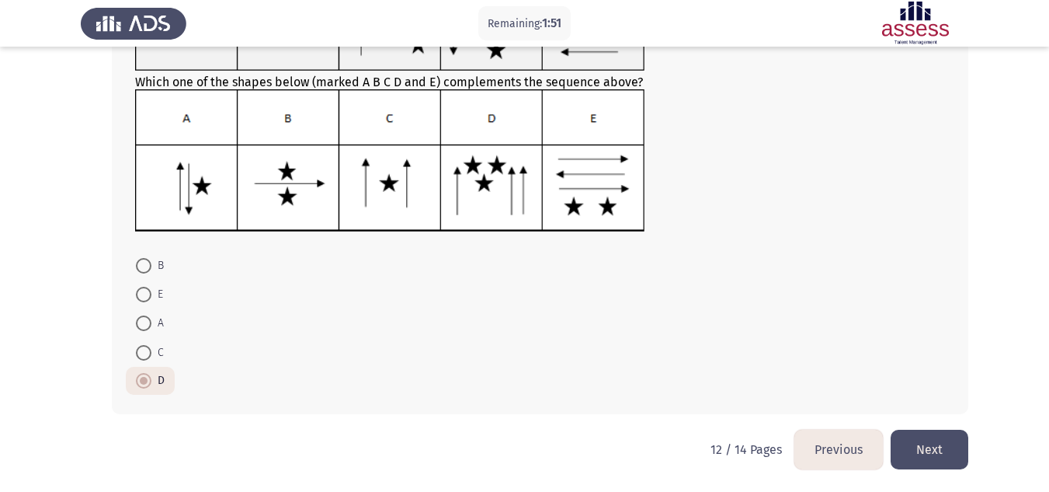
click at [939, 457] on button "Next" at bounding box center [930, 449] width 78 height 40
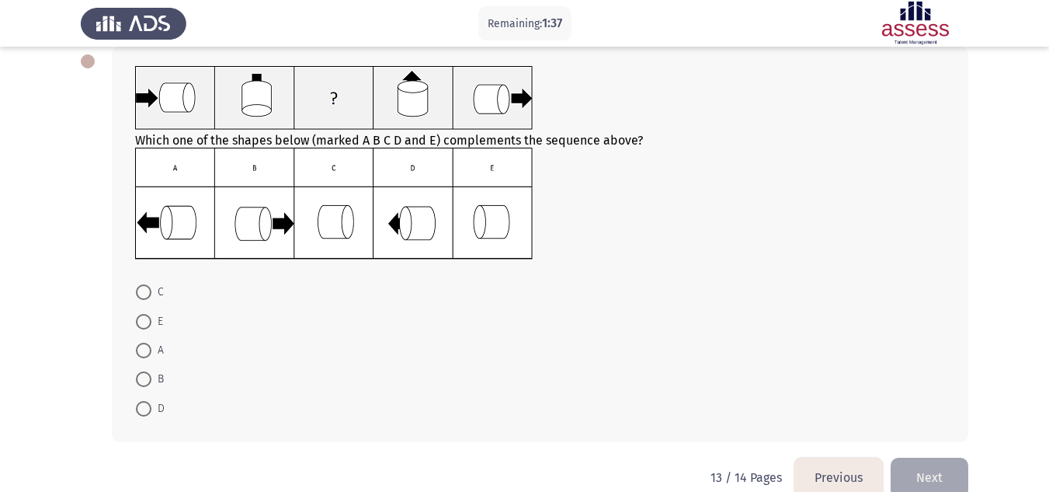
scroll to position [85, 0]
click at [143, 287] on span at bounding box center [144, 291] width 16 height 16
click at [143, 287] on input "C" at bounding box center [144, 291] width 16 height 16
radio input "true"
click at [904, 475] on button "Next" at bounding box center [930, 475] width 78 height 40
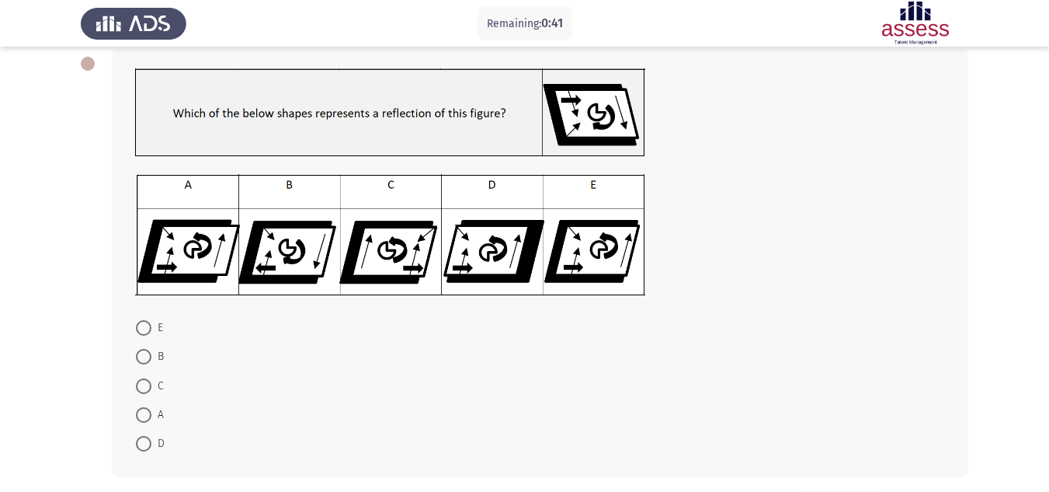
scroll to position [82, 0]
click at [145, 439] on span at bounding box center [144, 443] width 16 height 16
click at [145, 439] on input "D" at bounding box center [144, 443] width 16 height 16
radio input "true"
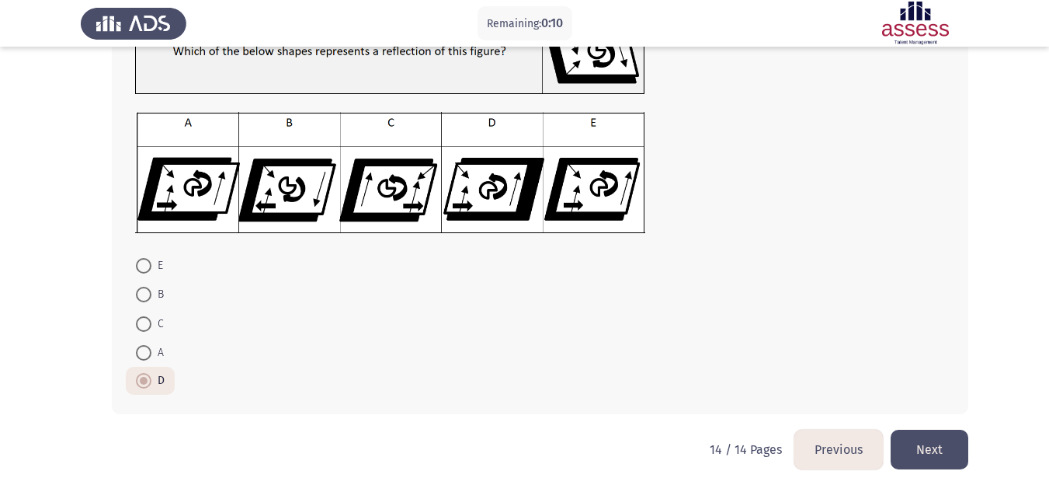
click at [934, 444] on button "Next" at bounding box center [930, 449] width 78 height 40
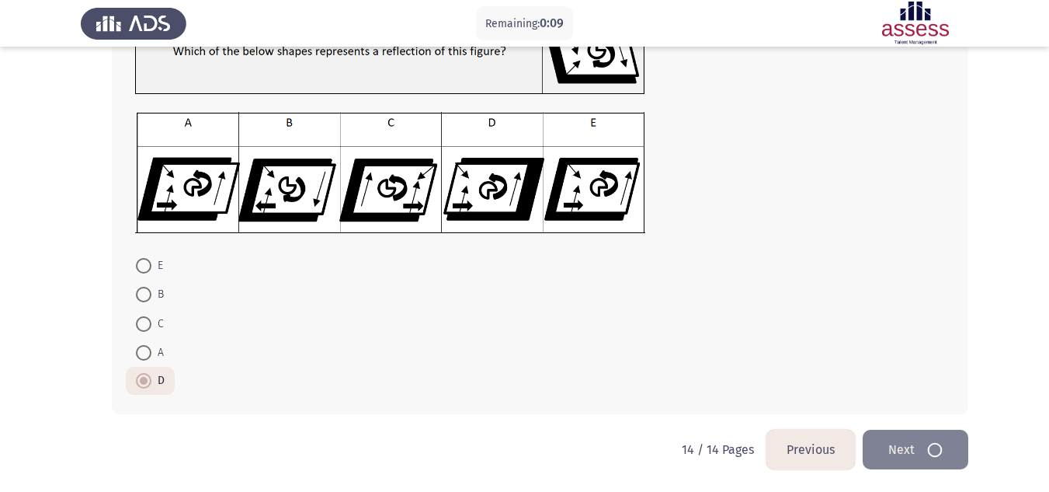
scroll to position [0, 0]
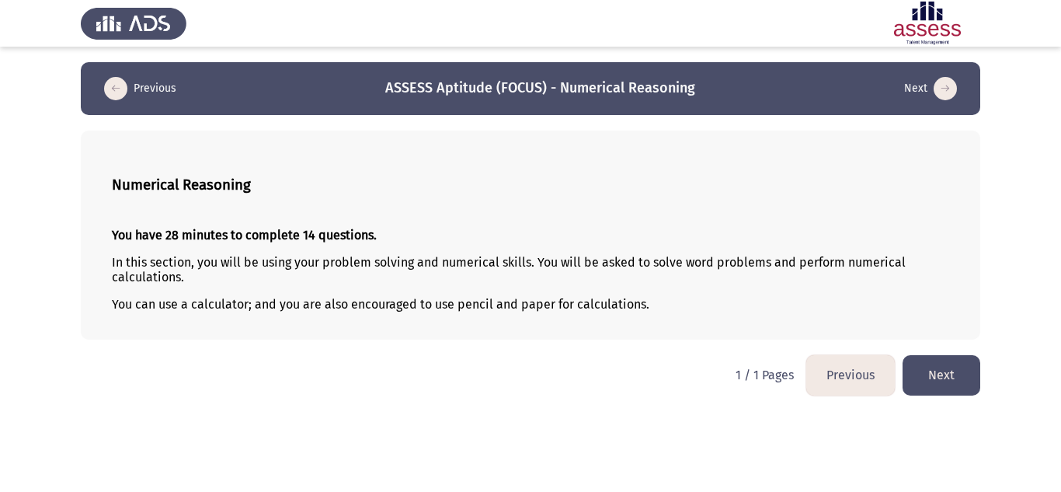
click at [955, 368] on button "Next" at bounding box center [941, 375] width 78 height 40
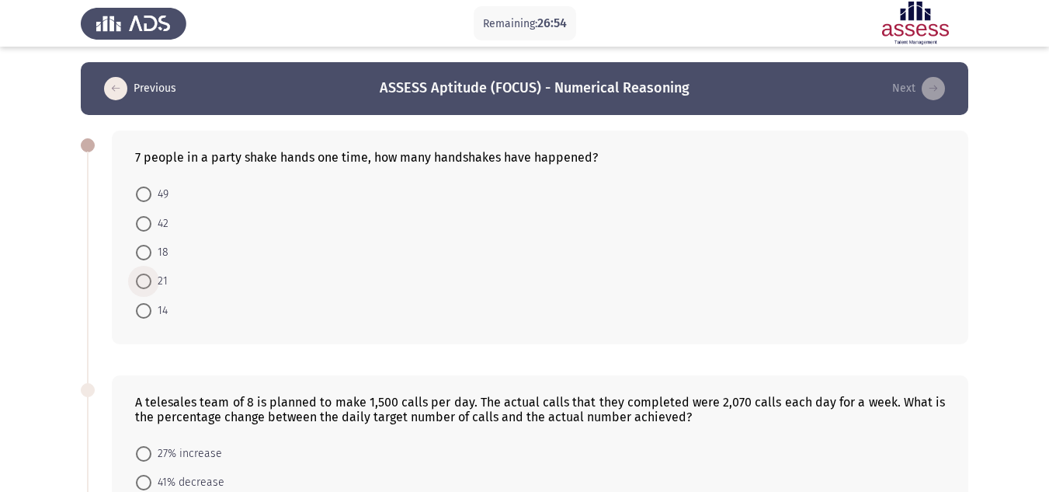
click at [154, 274] on span "21" at bounding box center [159, 281] width 16 height 19
click at [151, 274] on input "21" at bounding box center [144, 281] width 16 height 16
radio input "true"
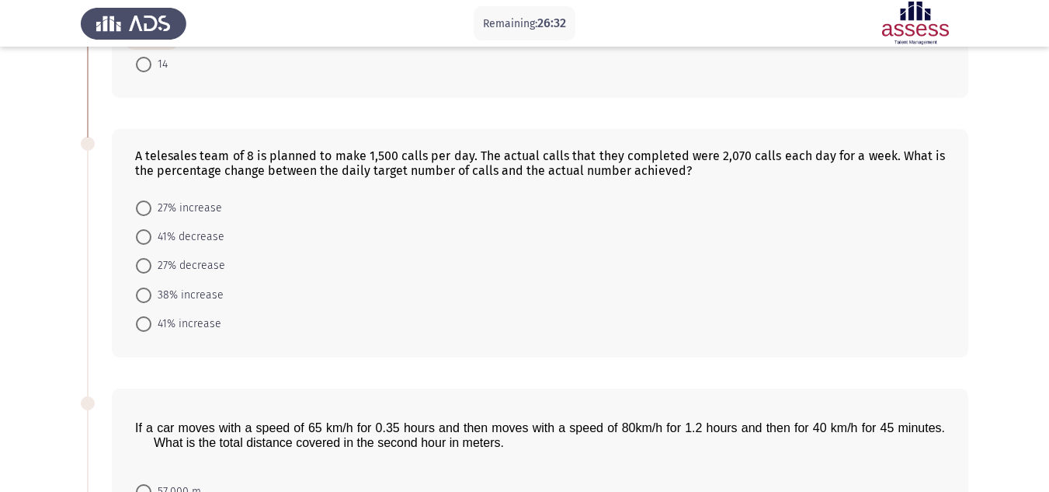
scroll to position [245, 0]
click at [137, 291] on span at bounding box center [144, 295] width 16 height 16
click at [137, 291] on input "38% increase" at bounding box center [144, 295] width 16 height 16
radio input "true"
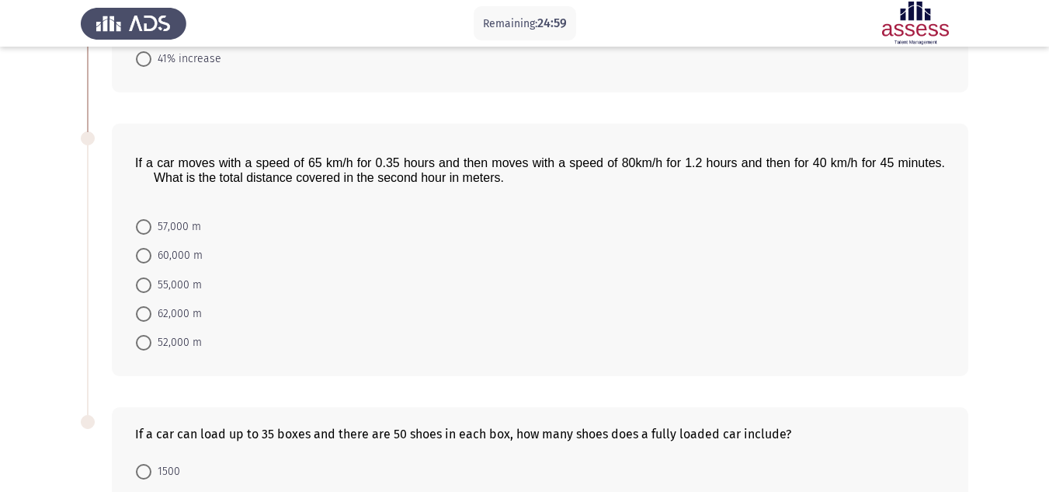
scroll to position [509, 0]
click at [145, 315] on span at bounding box center [144, 313] width 16 height 16
click at [145, 315] on input "62,000 m" at bounding box center [144, 313] width 16 height 16
radio input "true"
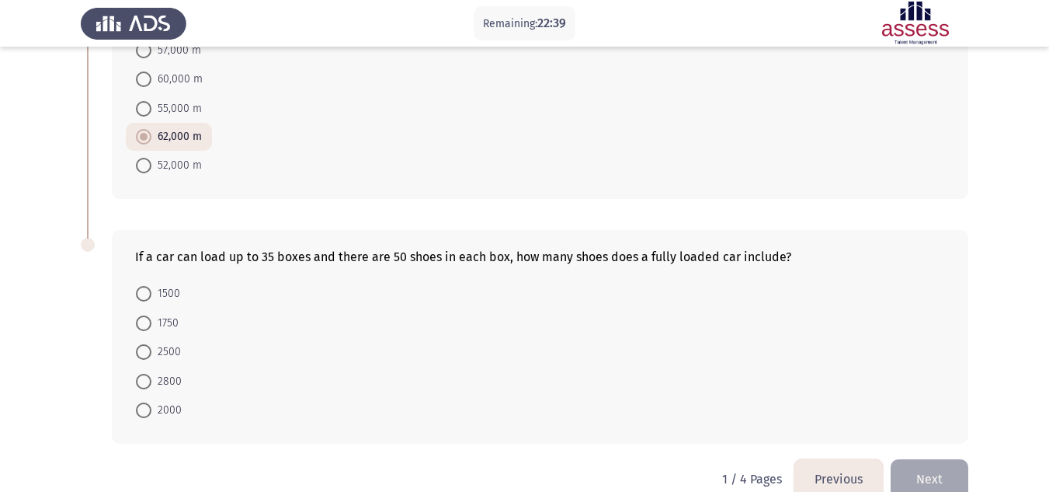
scroll to position [714, 0]
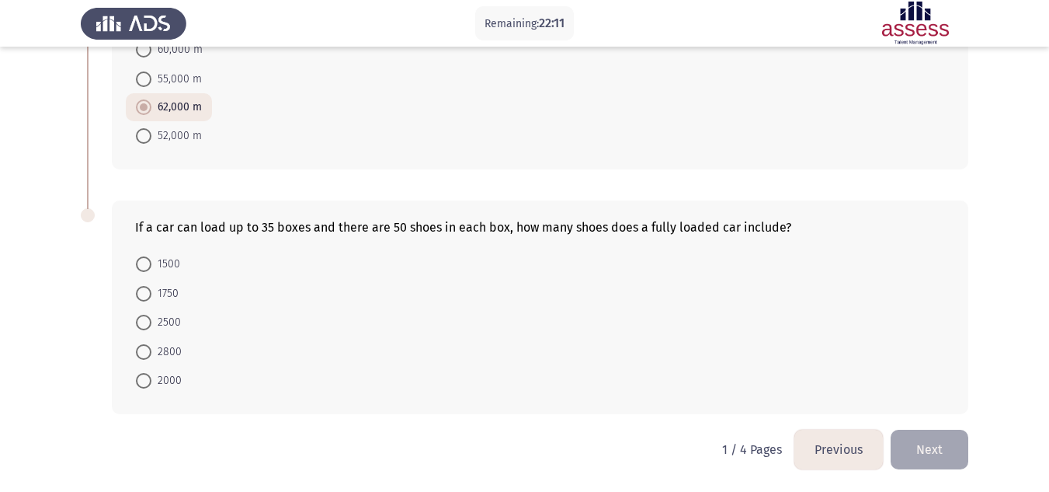
click at [151, 295] on span "1750" at bounding box center [164, 293] width 27 height 19
click at [151, 295] on input "1750" at bounding box center [144, 294] width 16 height 16
radio input "true"
click at [920, 435] on button "Next" at bounding box center [930, 449] width 78 height 40
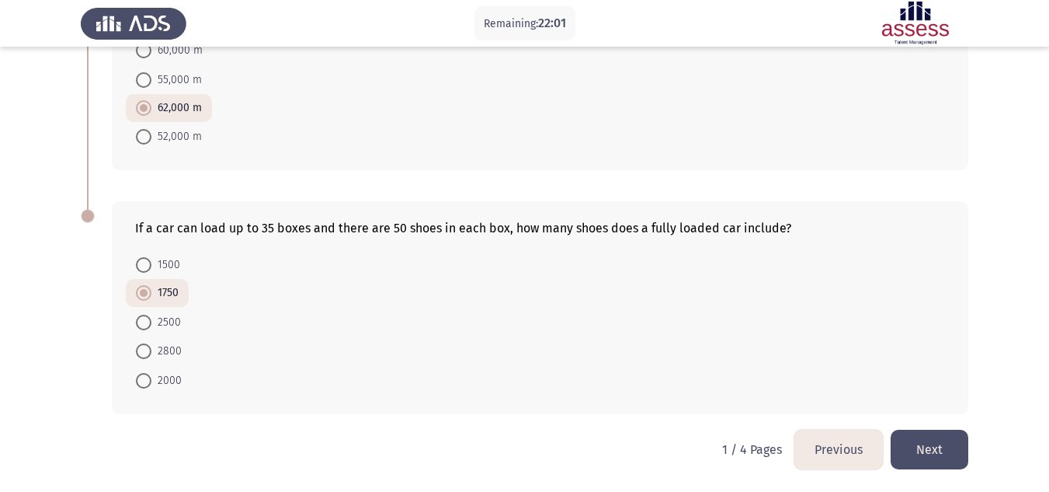
scroll to position [0, 0]
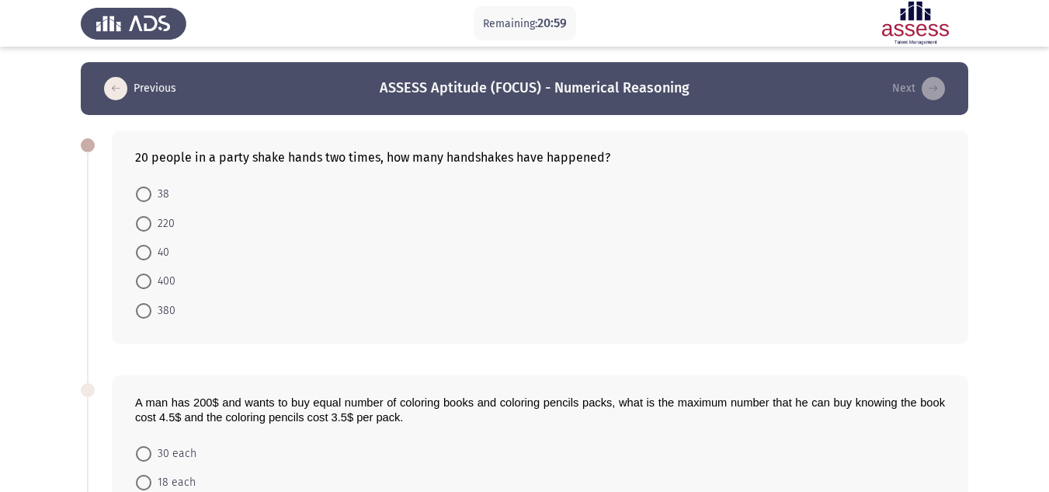
click at [146, 308] on span at bounding box center [144, 311] width 16 height 16
click at [146, 308] on input "380" at bounding box center [144, 311] width 16 height 16
radio input "true"
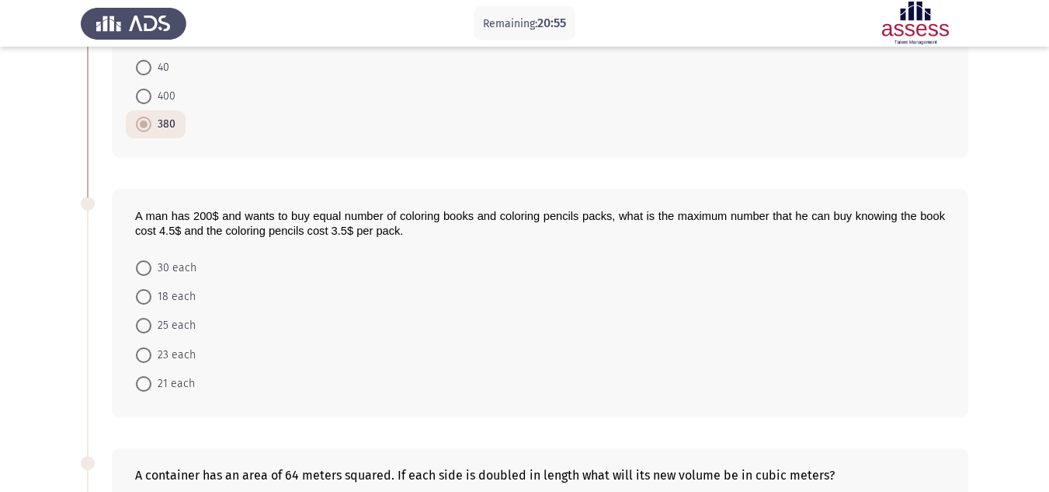
scroll to position [199, 0]
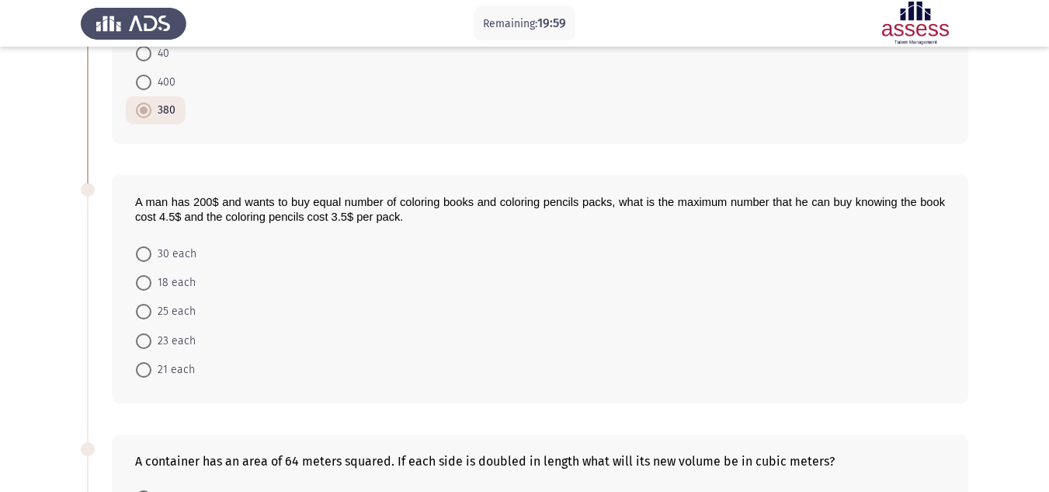
click at [148, 311] on span at bounding box center [144, 312] width 16 height 16
click at [148, 311] on input "25 each" at bounding box center [144, 312] width 16 height 16
radio input "true"
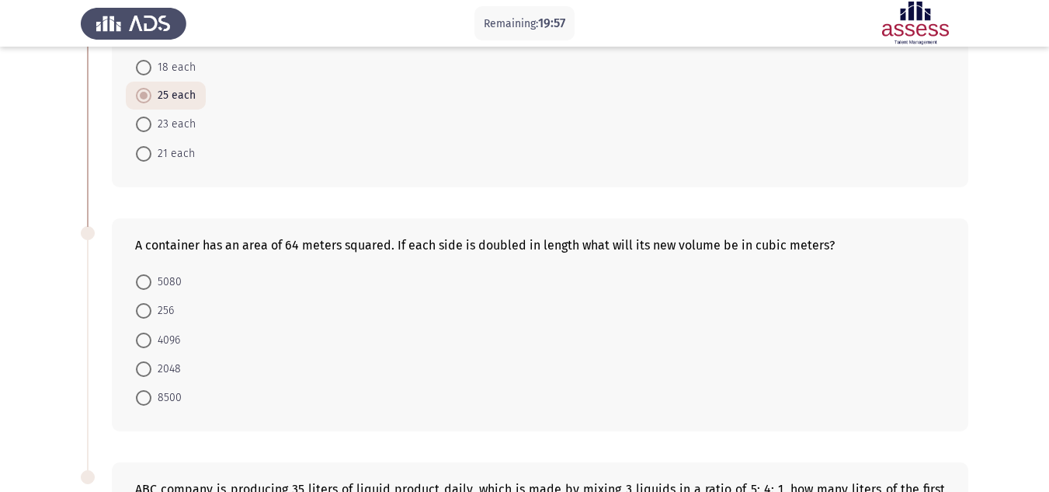
scroll to position [412, 0]
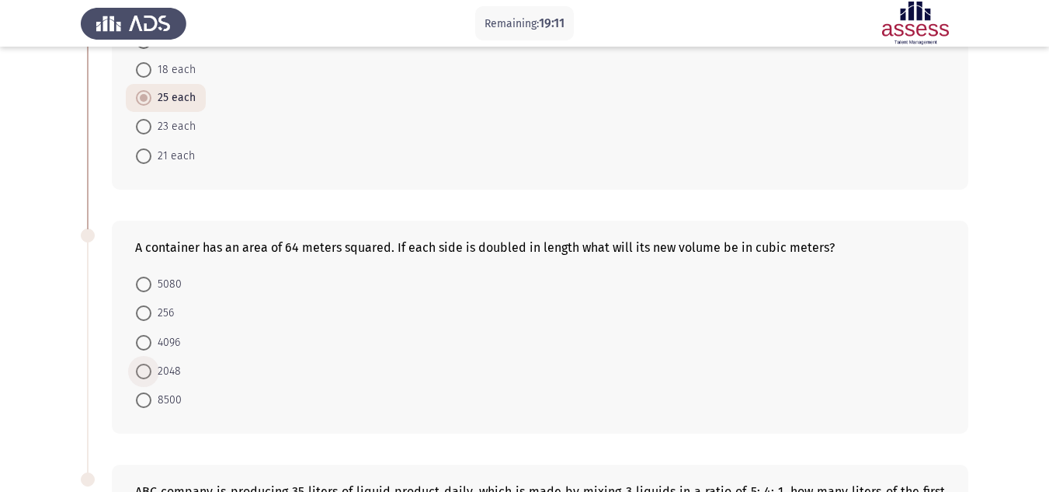
click at [145, 374] on span at bounding box center [144, 371] width 16 height 16
click at [145, 374] on input "2048" at bounding box center [144, 371] width 16 height 16
radio input "true"
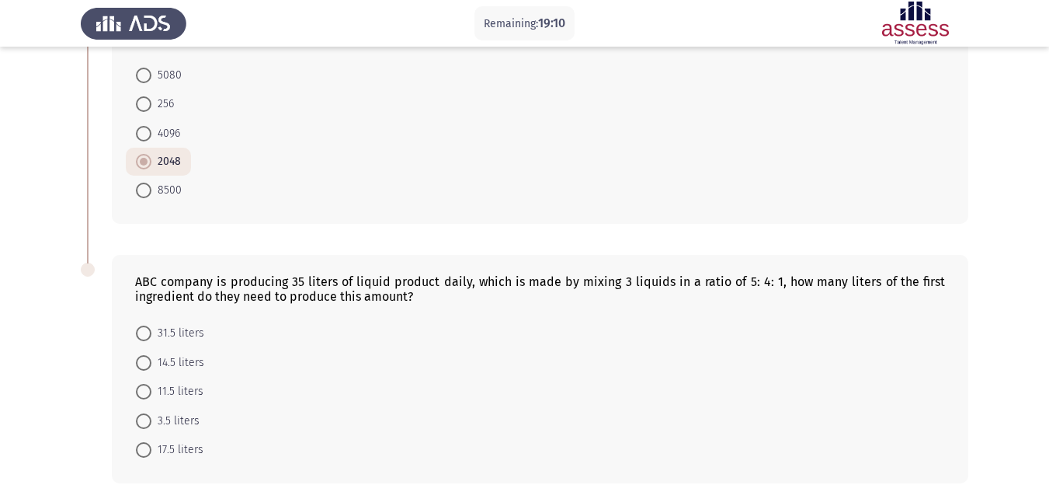
scroll to position [662, 0]
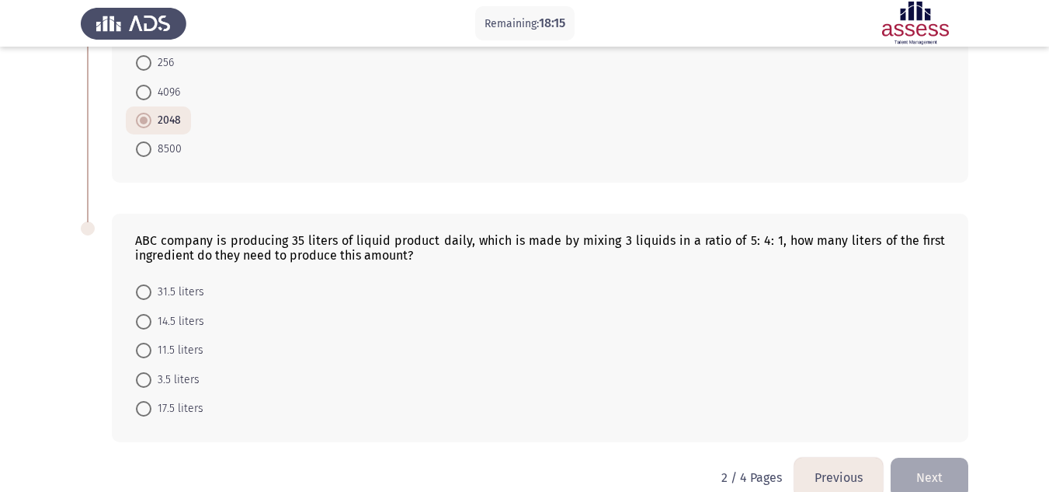
click at [141, 415] on span at bounding box center [144, 409] width 16 height 16
click at [141, 415] on input "17.5 liters" at bounding box center [144, 409] width 16 height 16
radio input "true"
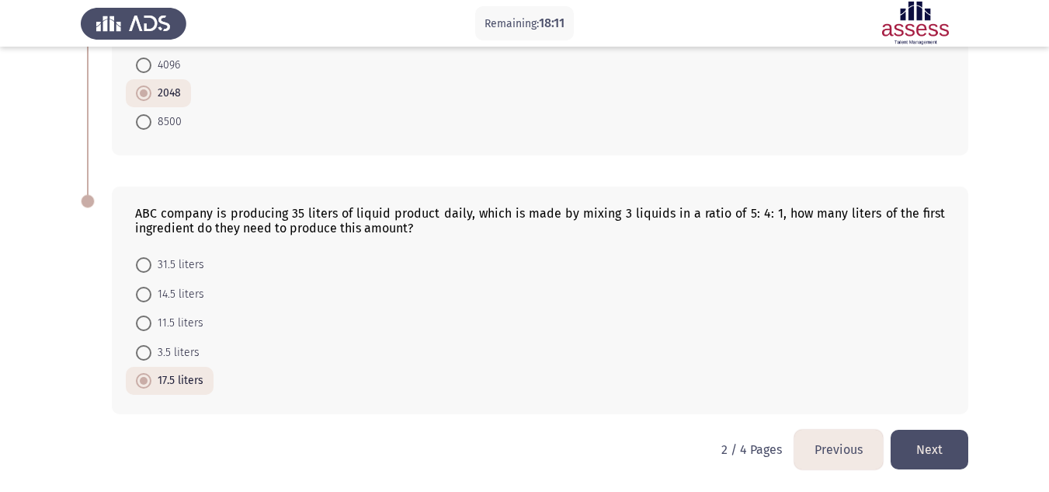
click at [929, 443] on button "Next" at bounding box center [930, 449] width 78 height 40
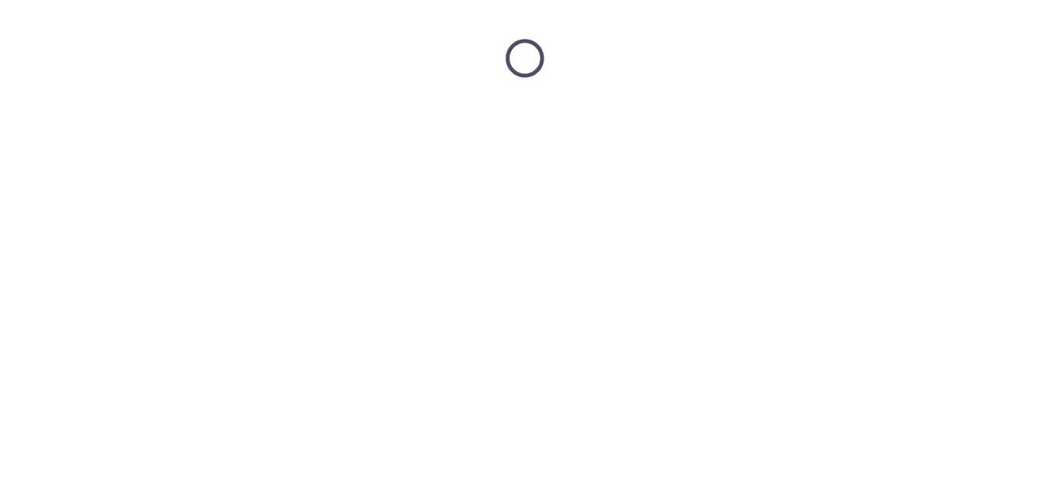
scroll to position [0, 0]
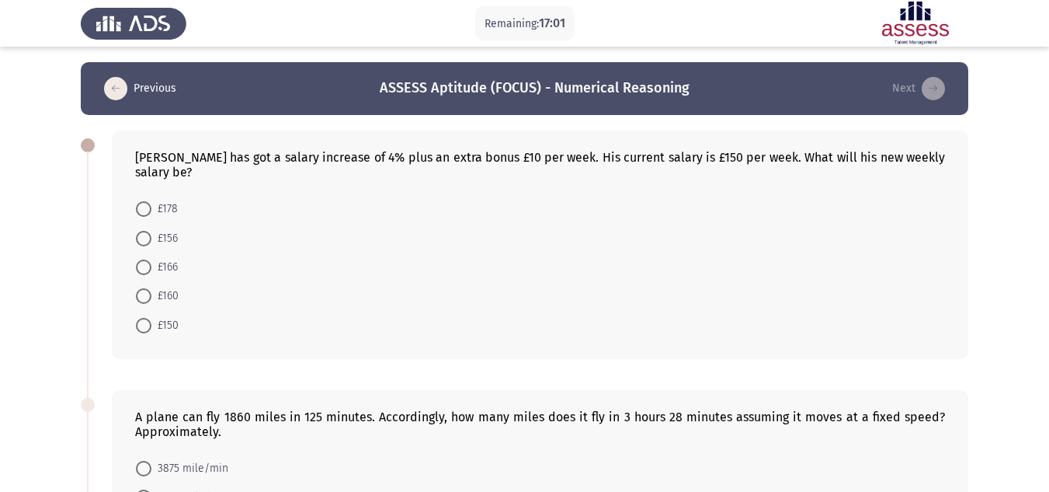
click at [144, 240] on span at bounding box center [144, 239] width 16 height 16
click at [144, 240] on input "£156" at bounding box center [144, 239] width 16 height 16
radio input "true"
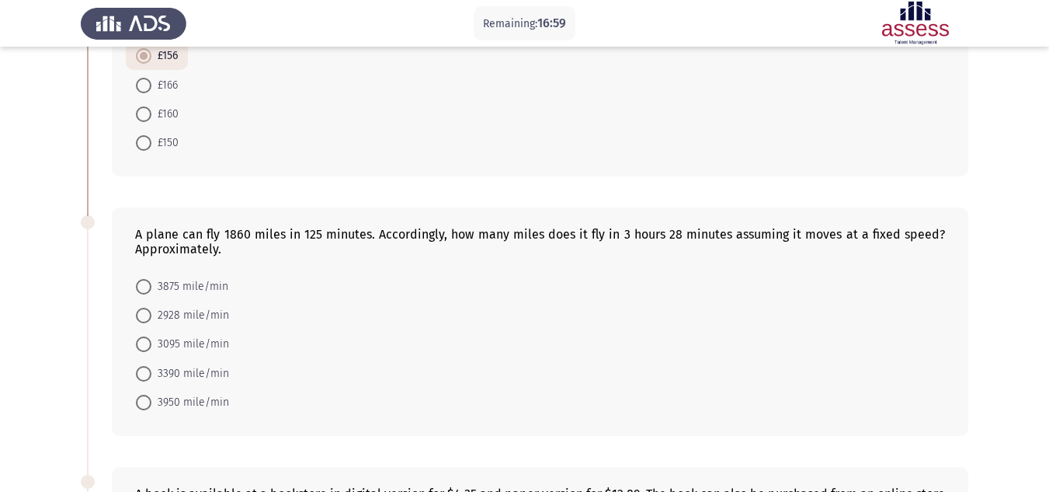
scroll to position [182, 0]
click at [151, 337] on span "3095 mile/min" at bounding box center [190, 343] width 78 height 19
click at [151, 337] on input "3095 mile/min" at bounding box center [144, 343] width 16 height 16
radio input "true"
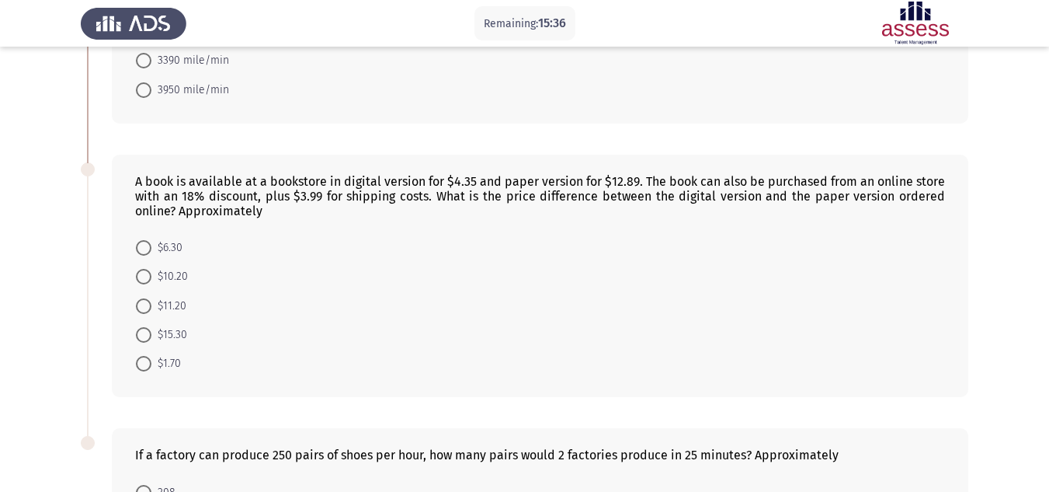
scroll to position [492, 0]
click at [141, 303] on span at bounding box center [144, 307] width 16 height 16
click at [141, 303] on input "$11.20" at bounding box center [144, 307] width 16 height 16
radio input "true"
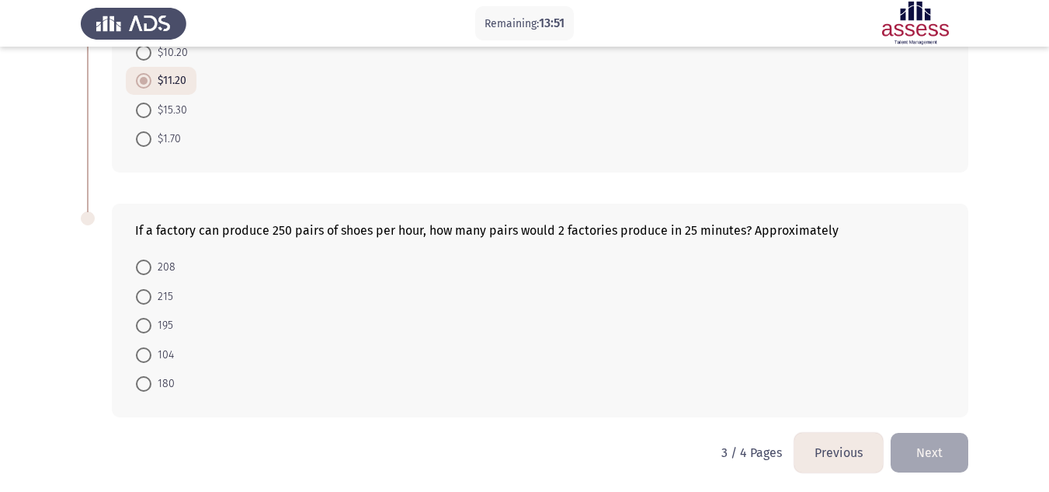
scroll to position [719, 0]
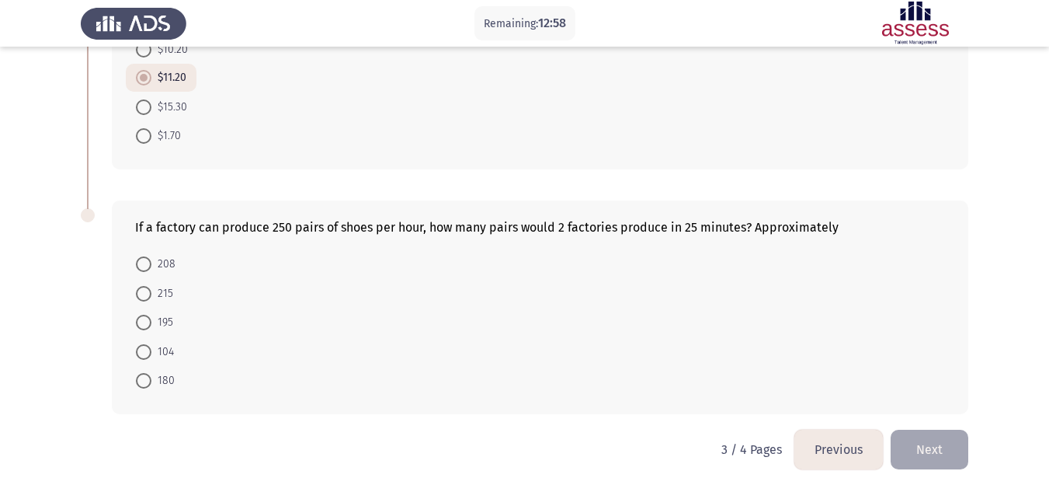
click at [142, 268] on span at bounding box center [144, 264] width 16 height 16
click at [142, 268] on input "208" at bounding box center [144, 264] width 16 height 16
radio input "true"
click at [928, 453] on button "Next" at bounding box center [930, 449] width 78 height 40
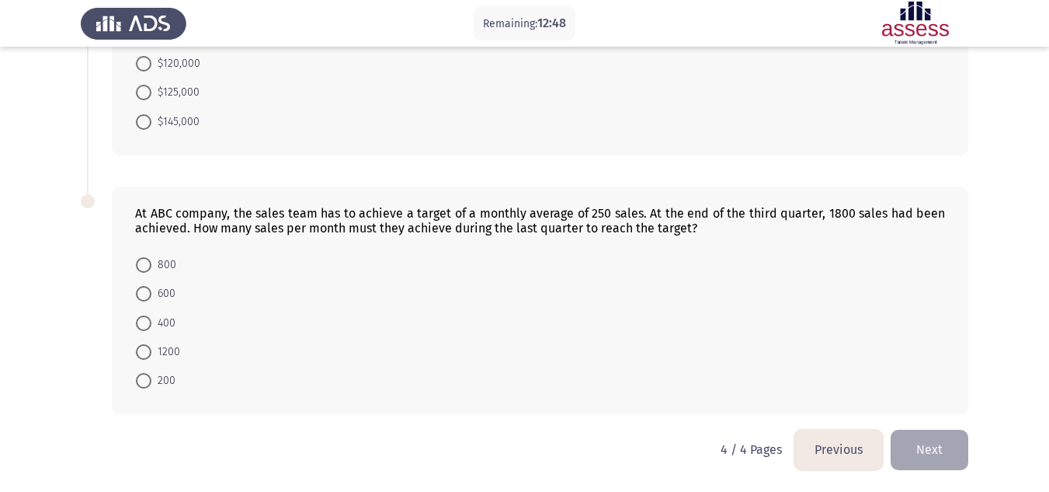
scroll to position [0, 0]
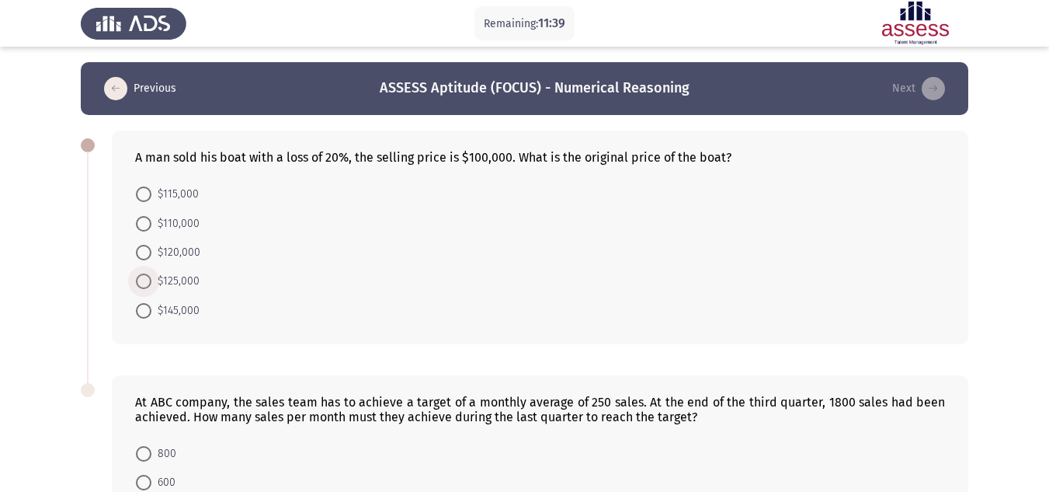
click at [150, 286] on span at bounding box center [144, 281] width 16 height 16
click at [150, 286] on input "$125,000" at bounding box center [144, 281] width 16 height 16
radio input "true"
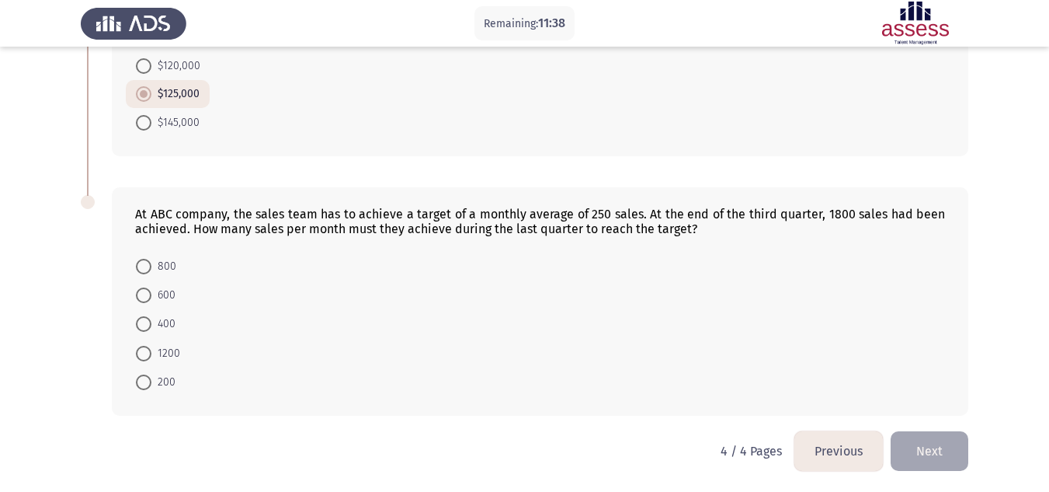
scroll to position [188, 0]
click at [151, 320] on span "400" at bounding box center [163, 322] width 24 height 19
click at [151, 320] on input "400" at bounding box center [144, 322] width 16 height 16
radio input "true"
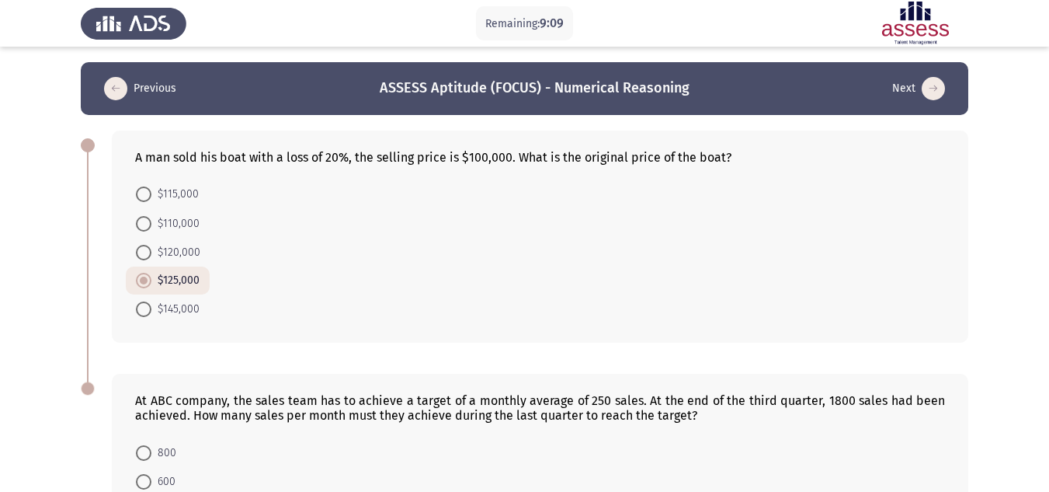
scroll to position [187, 0]
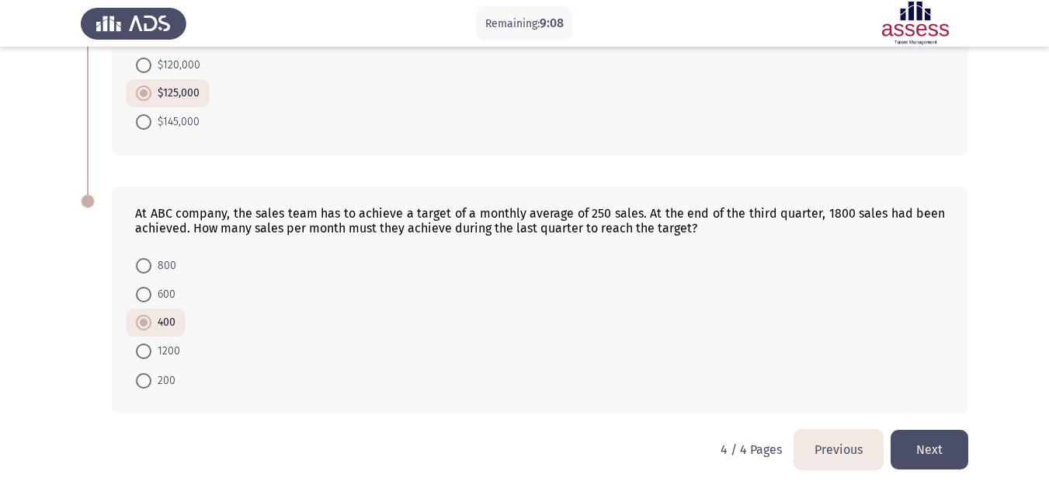
click at [839, 451] on button "Previous" at bounding box center [838, 449] width 89 height 40
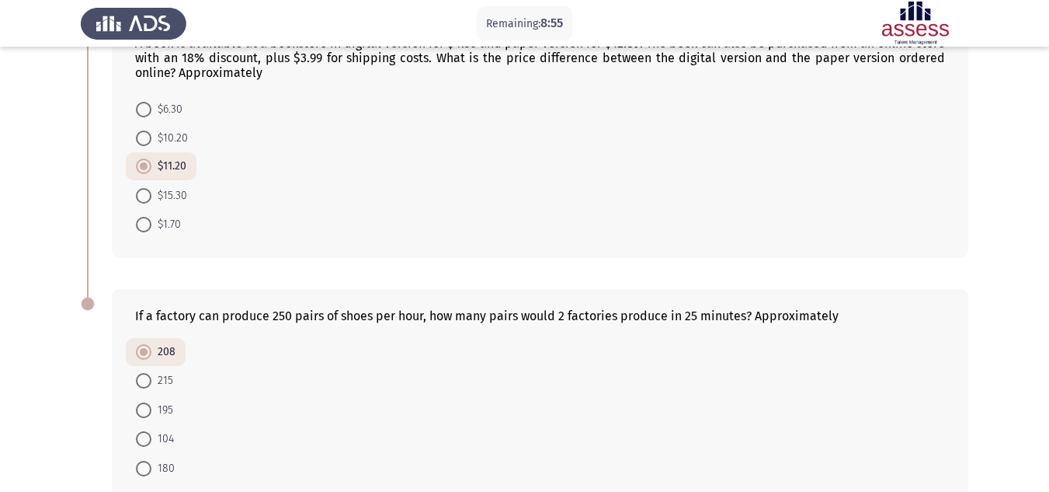
scroll to position [718, 0]
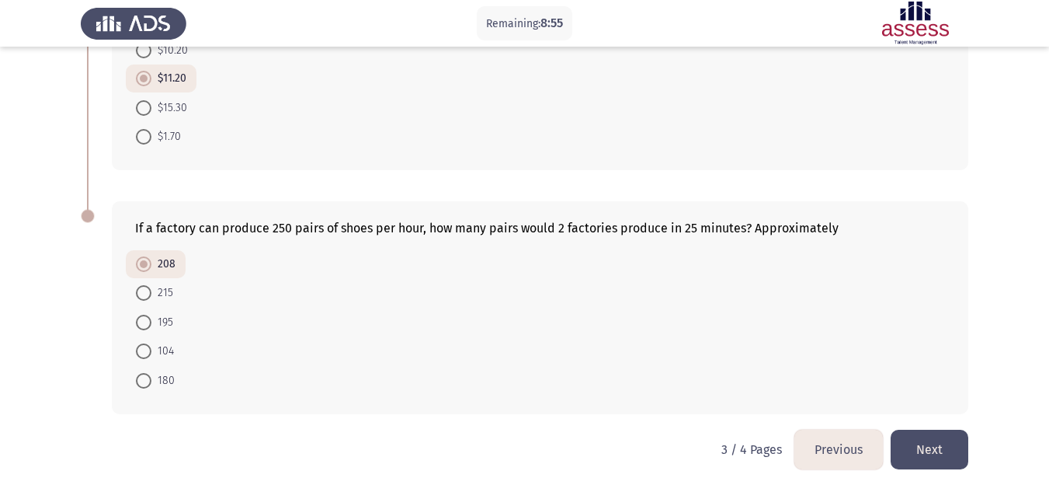
click at [825, 439] on button "Previous" at bounding box center [838, 449] width 89 height 40
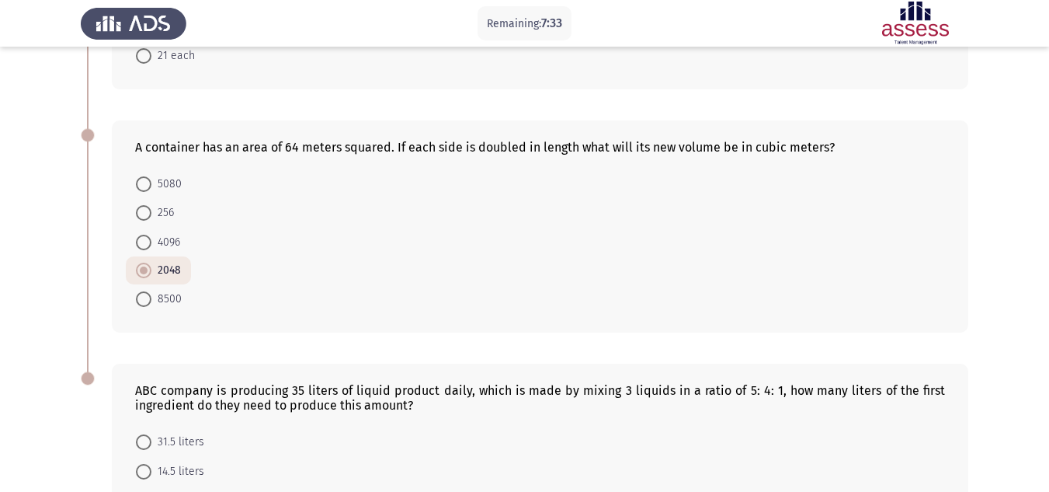
scroll to position [689, 0]
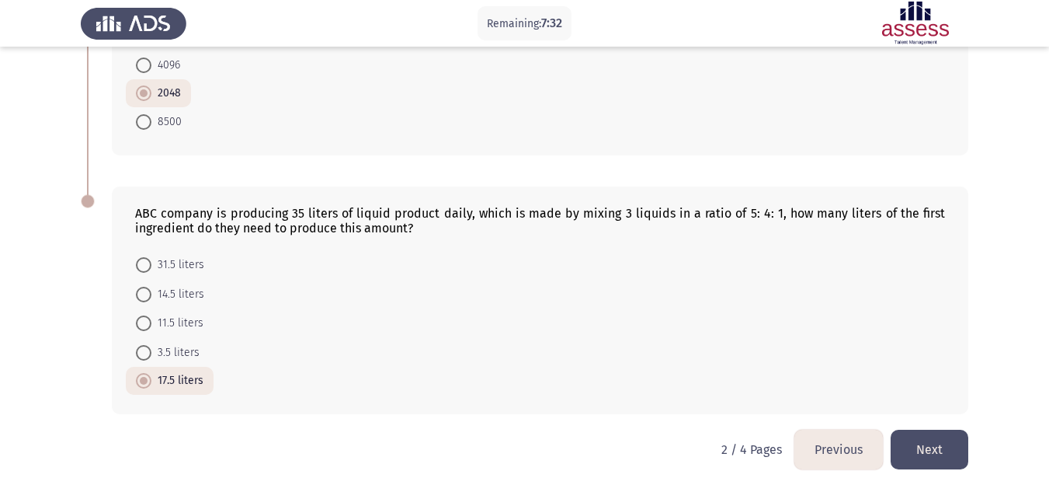
click at [823, 434] on button "Previous" at bounding box center [838, 449] width 89 height 40
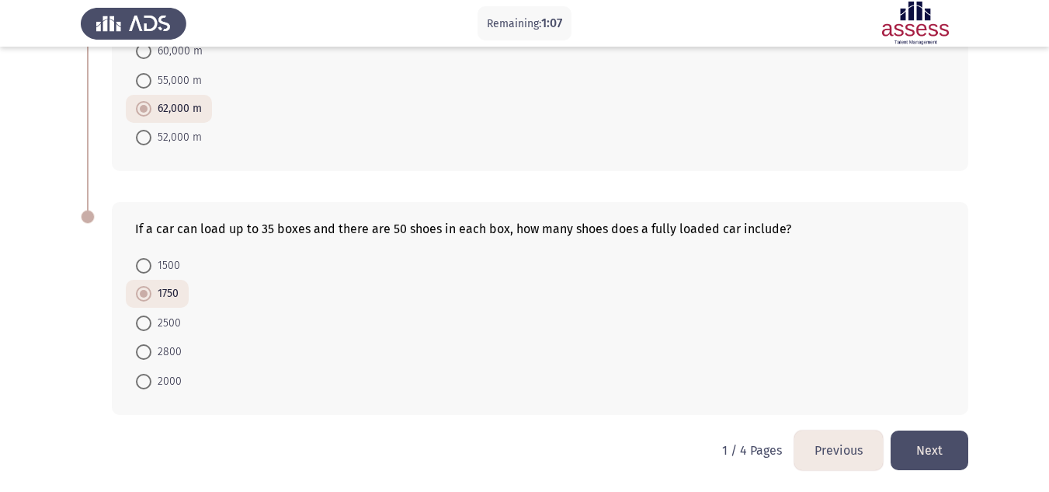
scroll to position [714, 0]
click at [944, 454] on button "Next" at bounding box center [930, 449] width 78 height 40
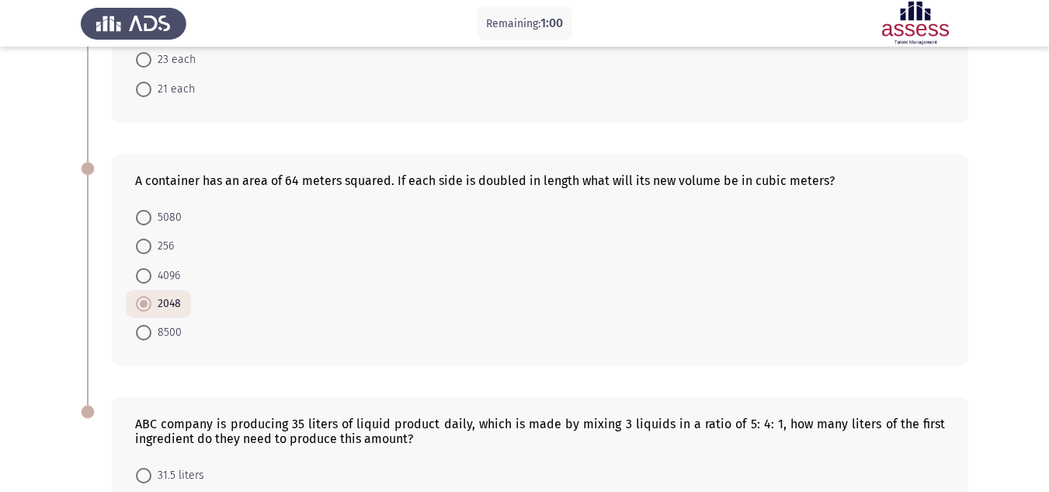
scroll to position [689, 0]
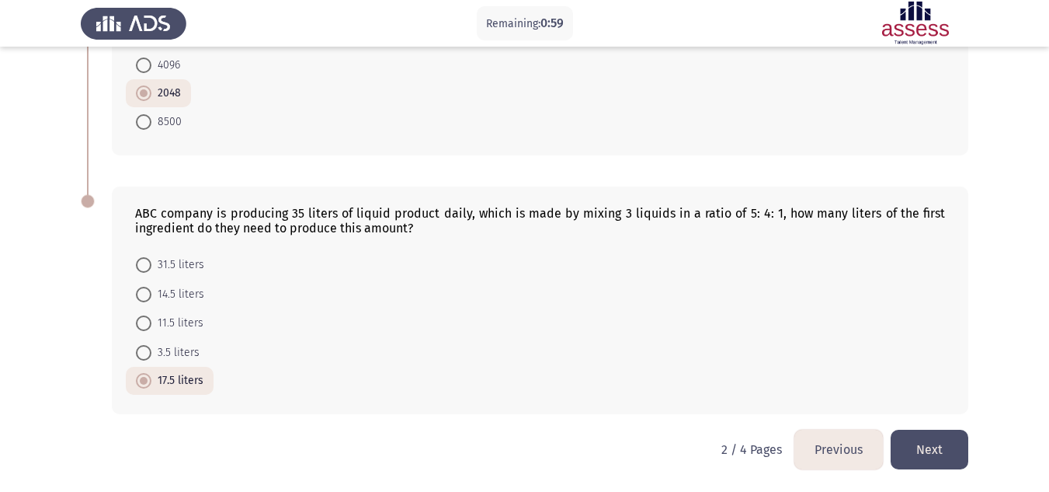
click at [930, 446] on button "Next" at bounding box center [930, 449] width 78 height 40
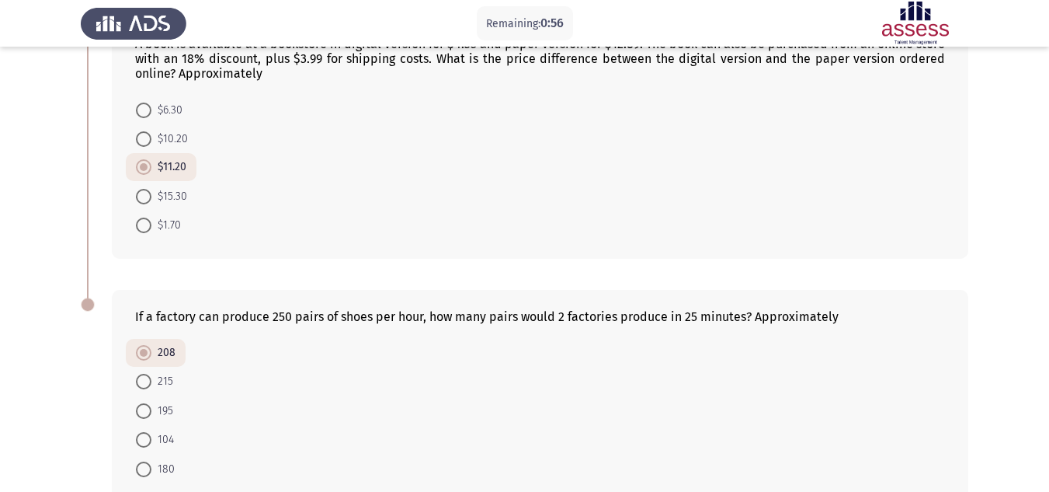
scroll to position [718, 0]
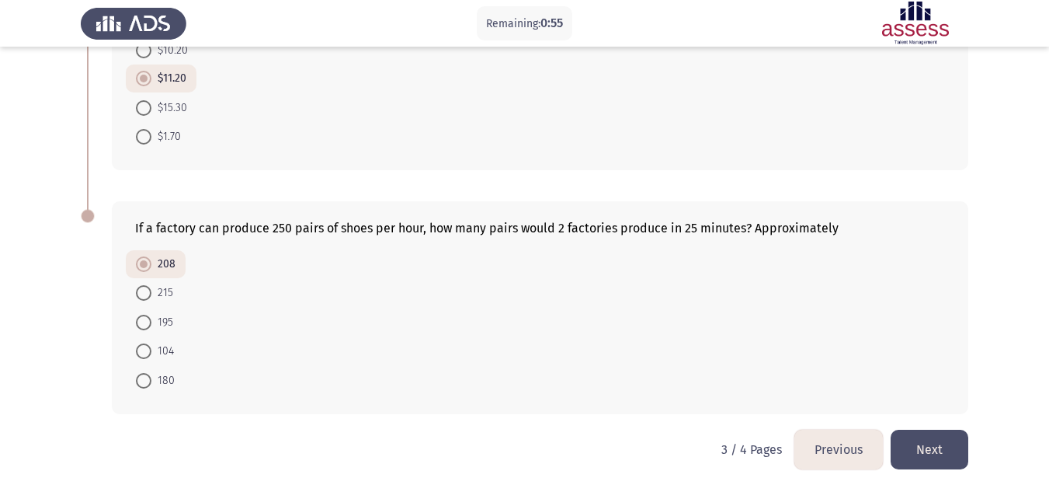
click at [940, 443] on button "Next" at bounding box center [930, 449] width 78 height 40
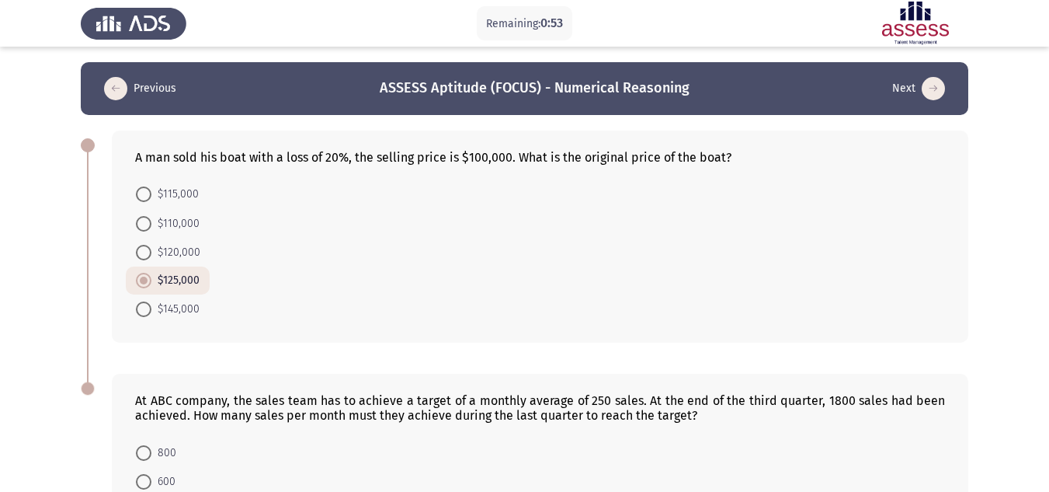
scroll to position [187, 0]
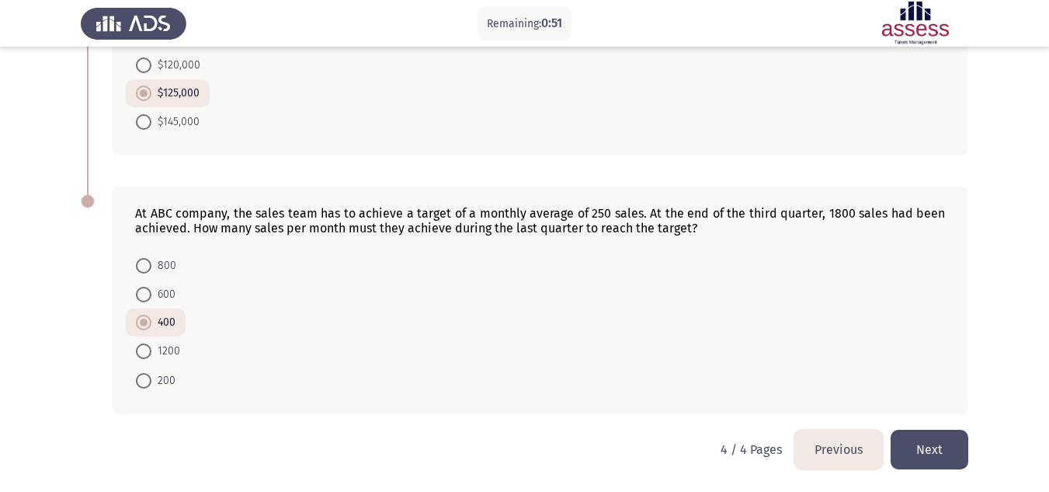
click at [948, 451] on button "Next" at bounding box center [930, 449] width 78 height 40
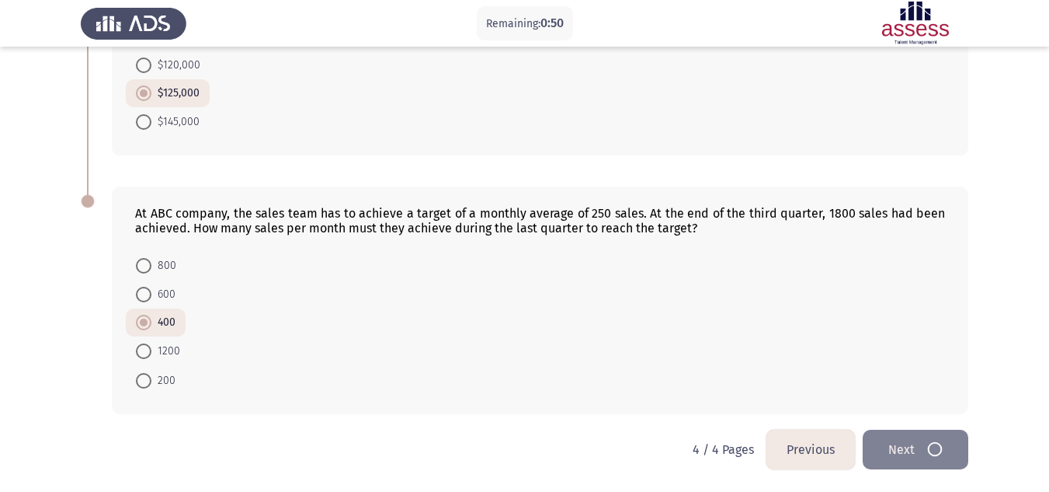
scroll to position [0, 0]
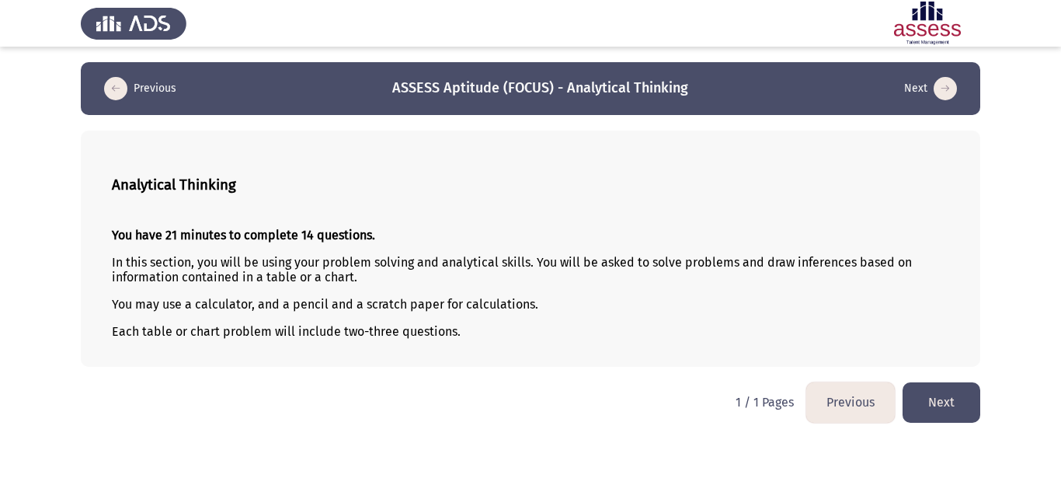
click at [932, 412] on button "Next" at bounding box center [941, 402] width 78 height 40
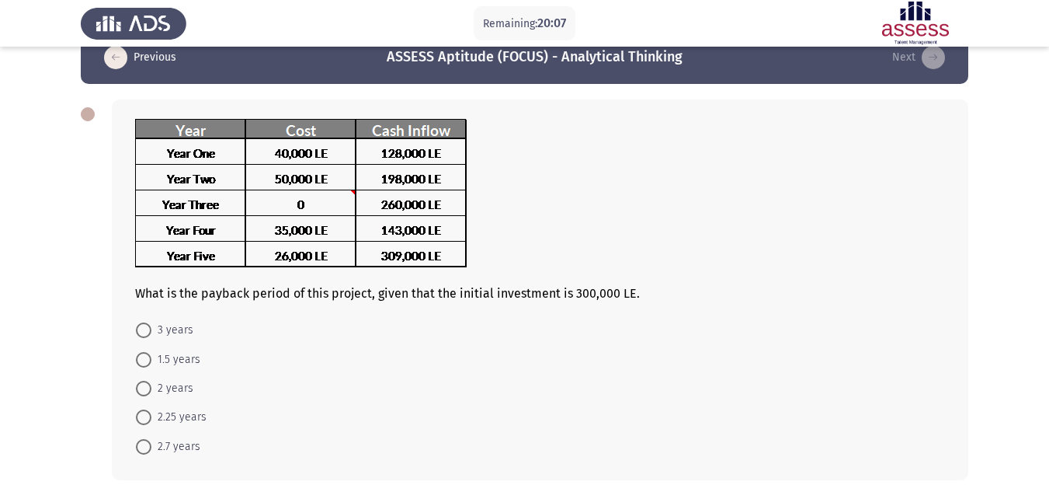
scroll to position [32, 0]
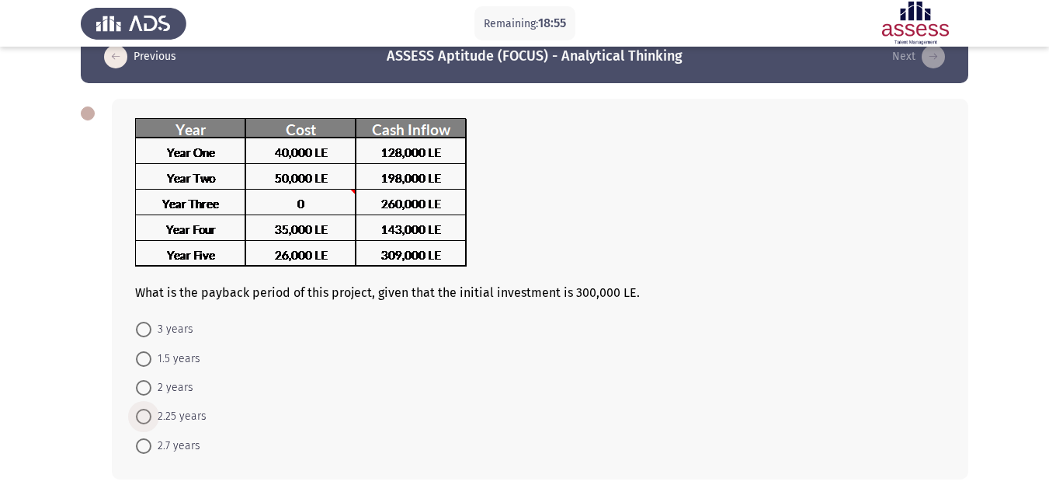
click at [141, 413] on span at bounding box center [144, 416] width 16 height 16
click at [141, 413] on input "2.25 years" at bounding box center [144, 416] width 16 height 16
radio input "true"
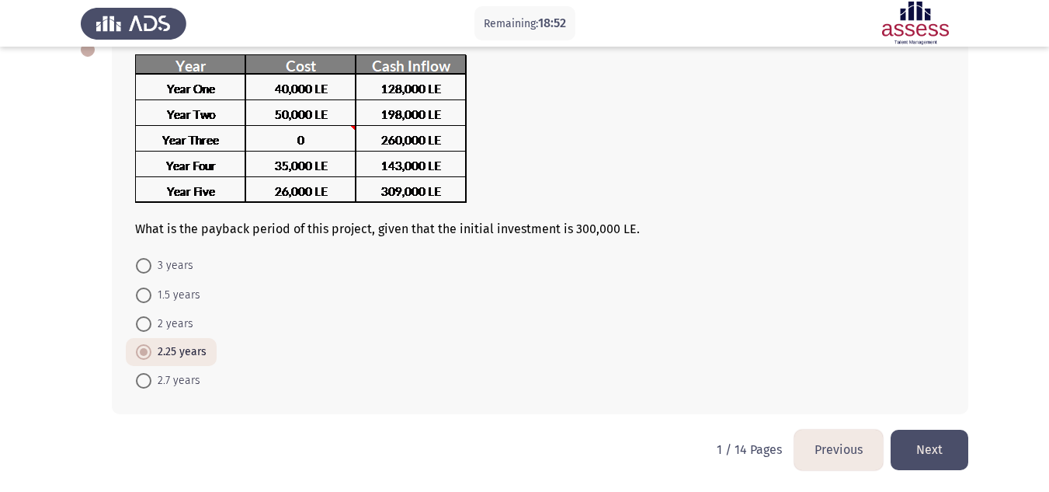
click at [146, 320] on span at bounding box center [144, 324] width 16 height 16
click at [146, 320] on input "2 years" at bounding box center [144, 324] width 16 height 16
radio input "true"
click at [920, 450] on button "Next" at bounding box center [930, 449] width 78 height 40
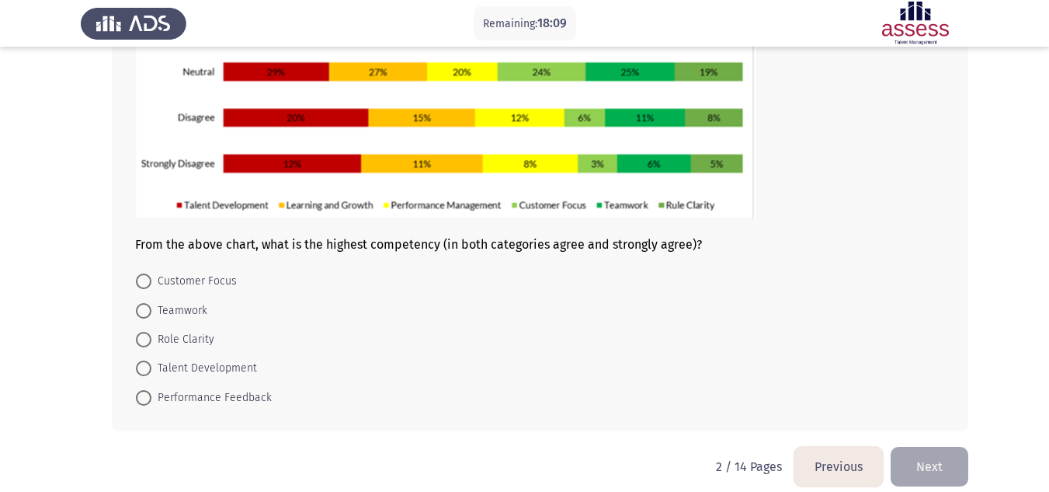
scroll to position [230, 0]
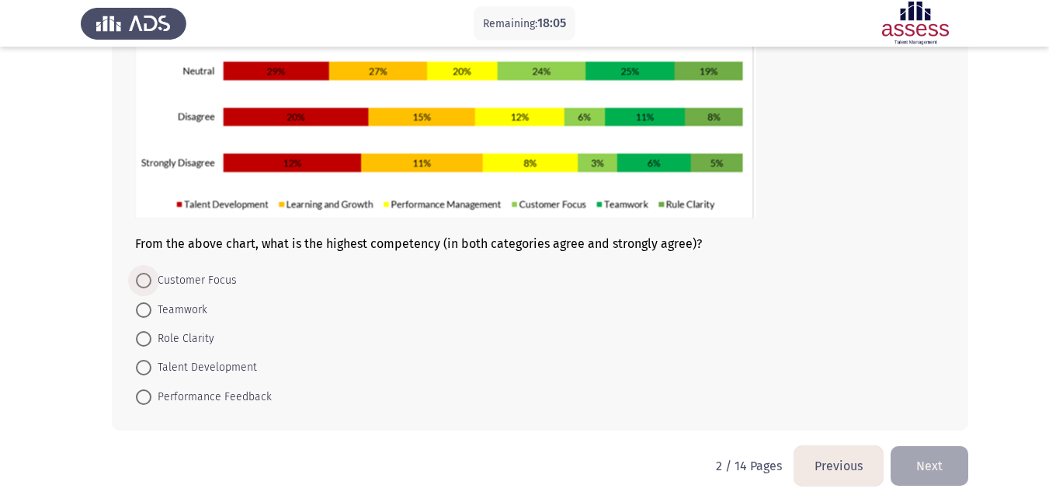
click at [139, 284] on span at bounding box center [144, 281] width 16 height 16
click at [139, 284] on input "Customer Focus" at bounding box center [144, 281] width 16 height 16
radio input "true"
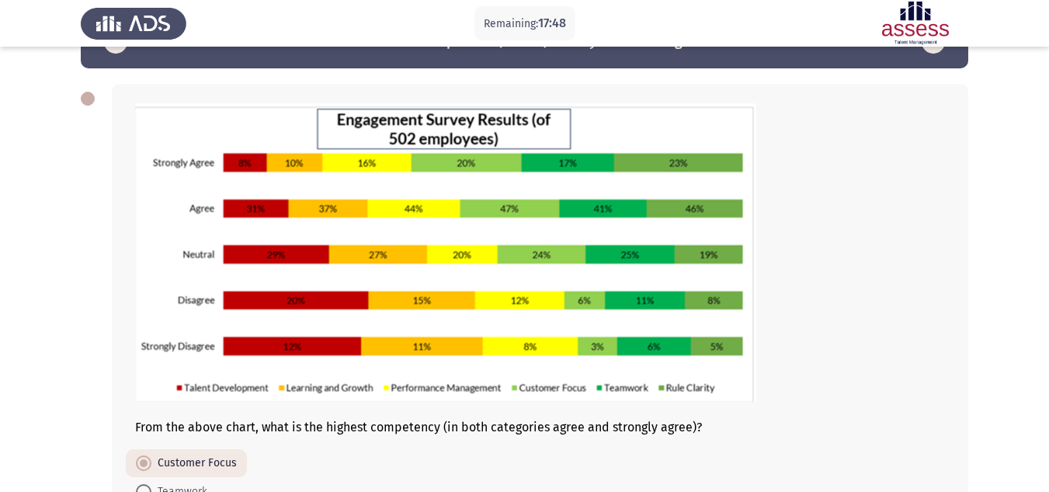
scroll to position [245, 0]
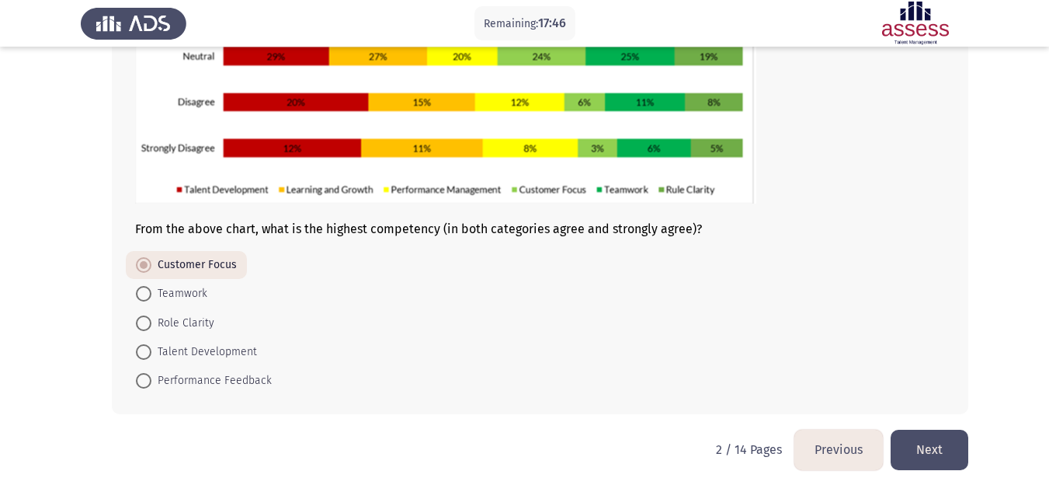
click at [953, 453] on button "Next" at bounding box center [930, 449] width 78 height 40
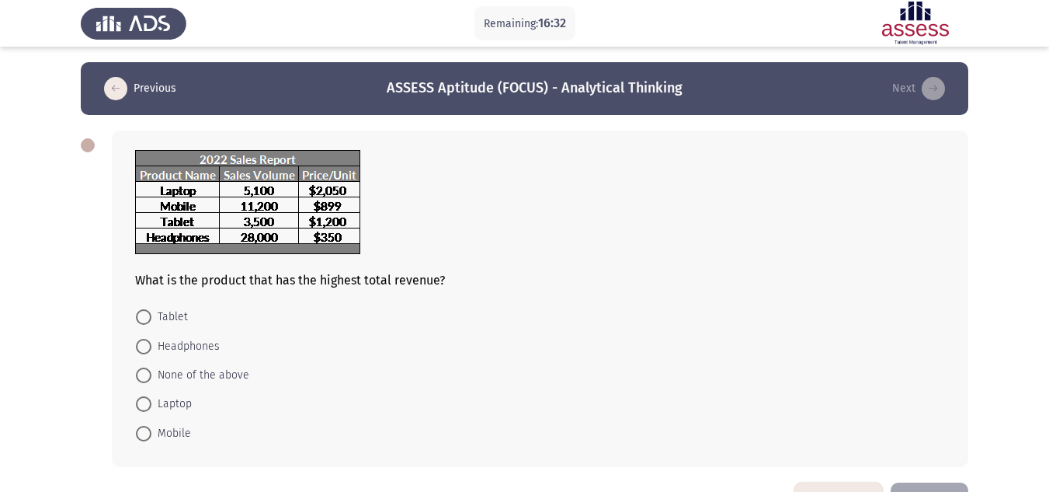
click at [153, 419] on mat-radio-button "Mobile" at bounding box center [163, 432] width 75 height 29
click at [171, 401] on span "Laptop" at bounding box center [171, 403] width 40 height 19
click at [151, 401] on input "Laptop" at bounding box center [144, 404] width 16 height 16
radio input "true"
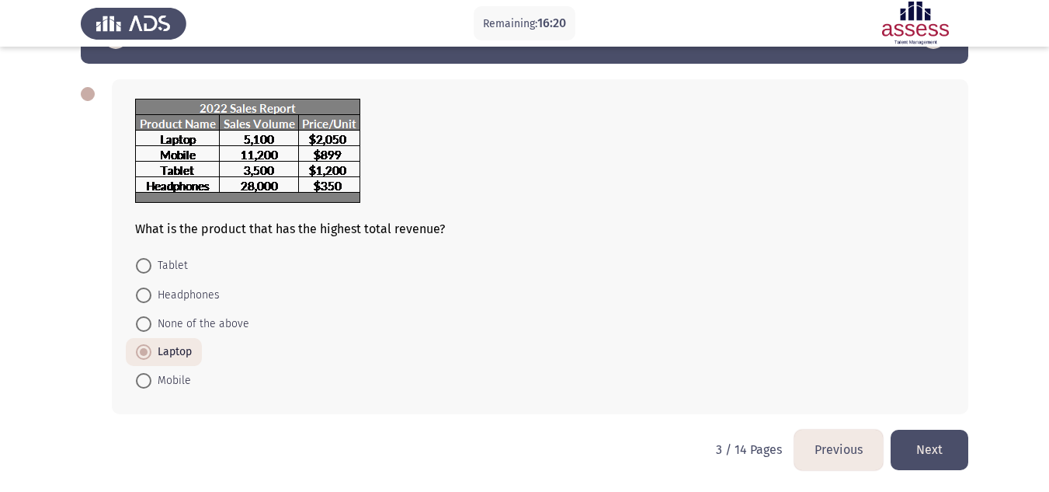
click at [955, 443] on button "Next" at bounding box center [930, 449] width 78 height 40
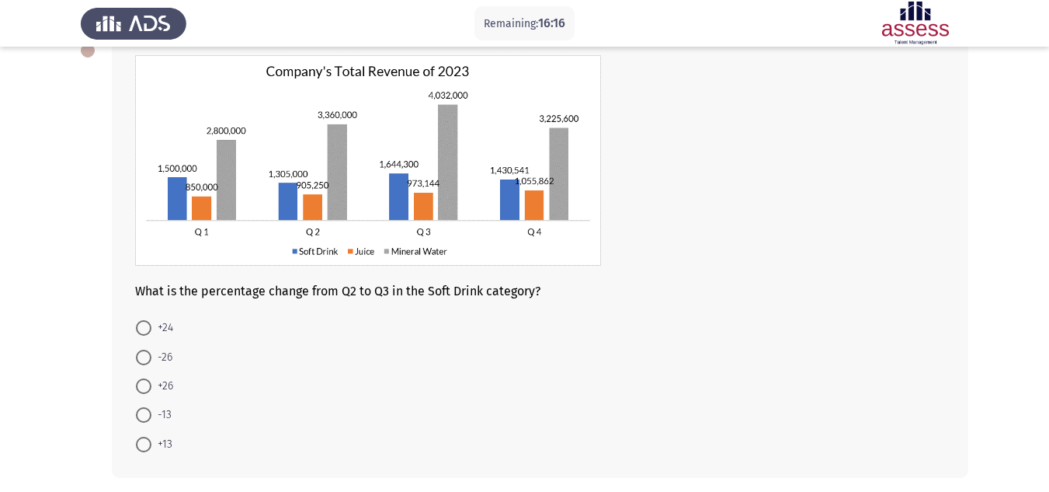
scroll to position [96, 0]
click at [163, 385] on span "+26" at bounding box center [162, 385] width 22 height 19
click at [151, 385] on input "+26" at bounding box center [144, 385] width 16 height 16
radio input "true"
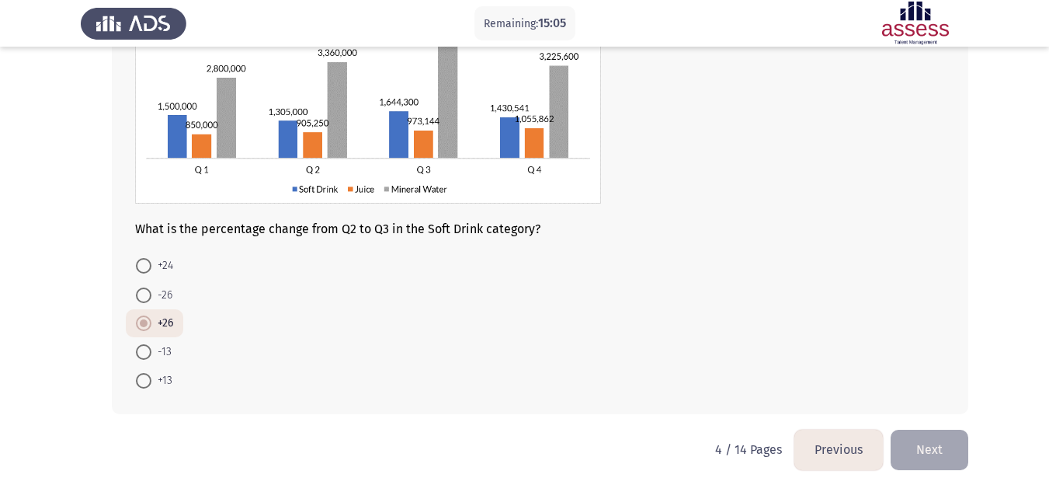
click at [925, 442] on button "Next" at bounding box center [930, 449] width 78 height 40
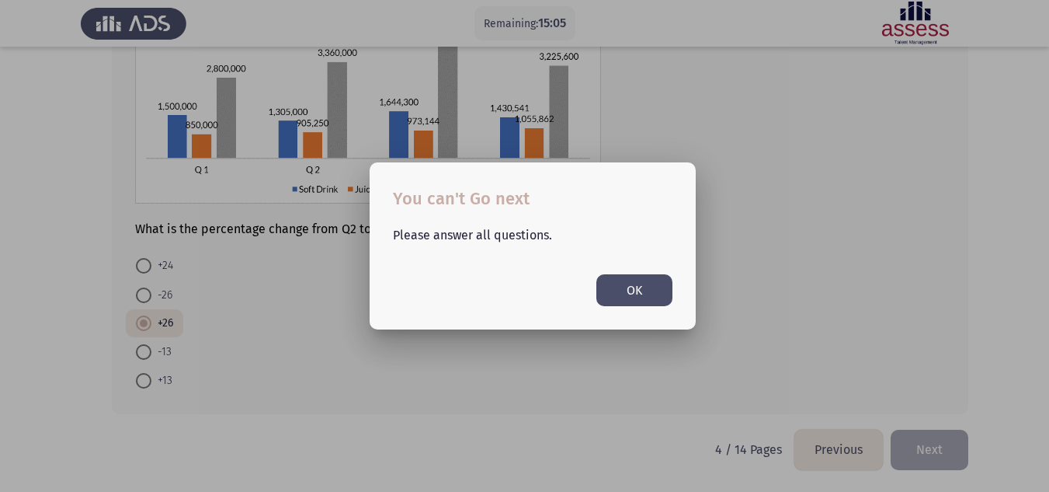
scroll to position [0, 0]
click at [653, 294] on button "OK" at bounding box center [634, 290] width 76 height 32
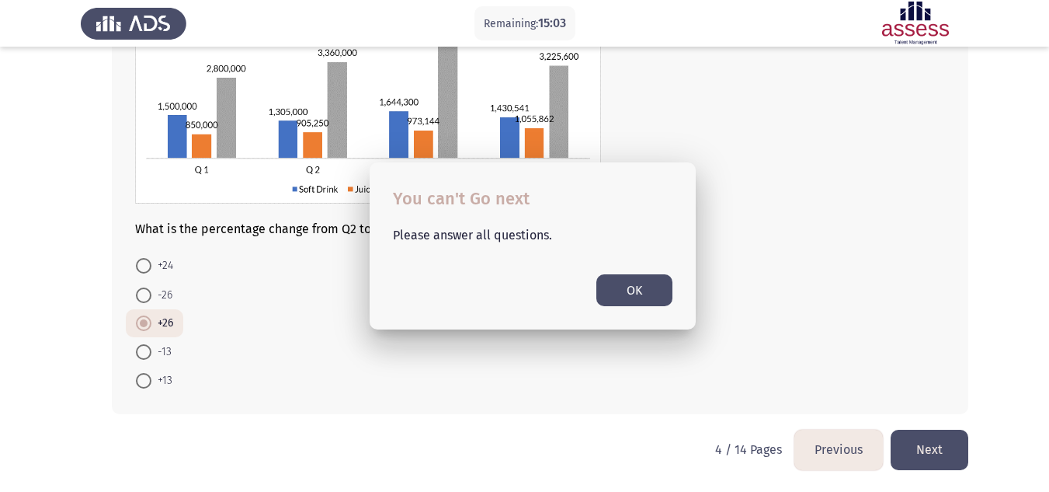
scroll to position [157, 0]
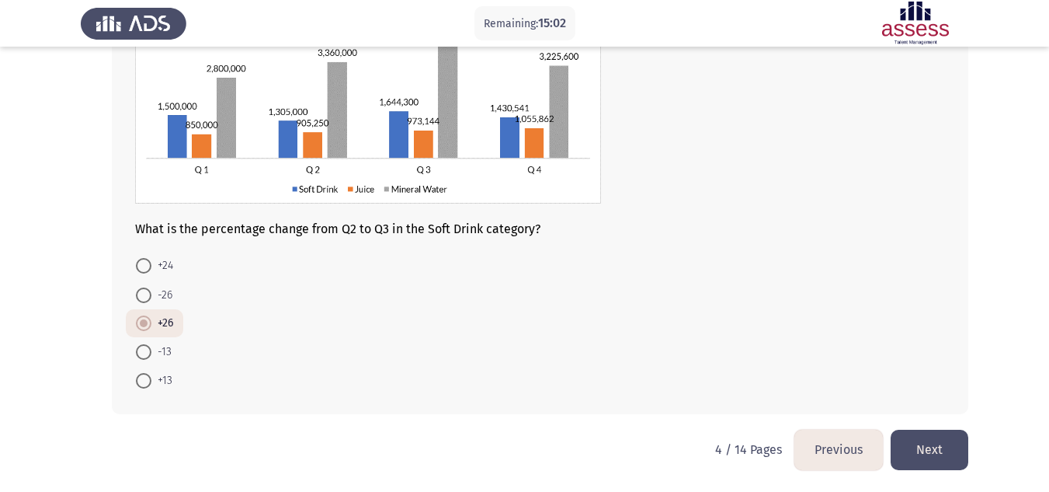
click at [909, 436] on button "Next" at bounding box center [930, 449] width 78 height 40
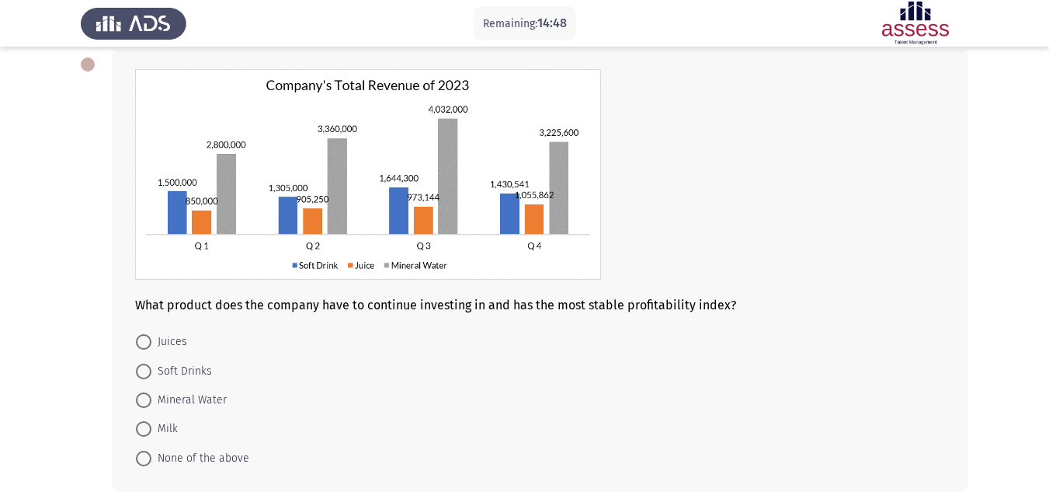
scroll to position [82, 0]
click at [166, 337] on span "Juices" at bounding box center [169, 341] width 36 height 19
click at [151, 337] on input "Juices" at bounding box center [144, 341] width 16 height 16
radio input "true"
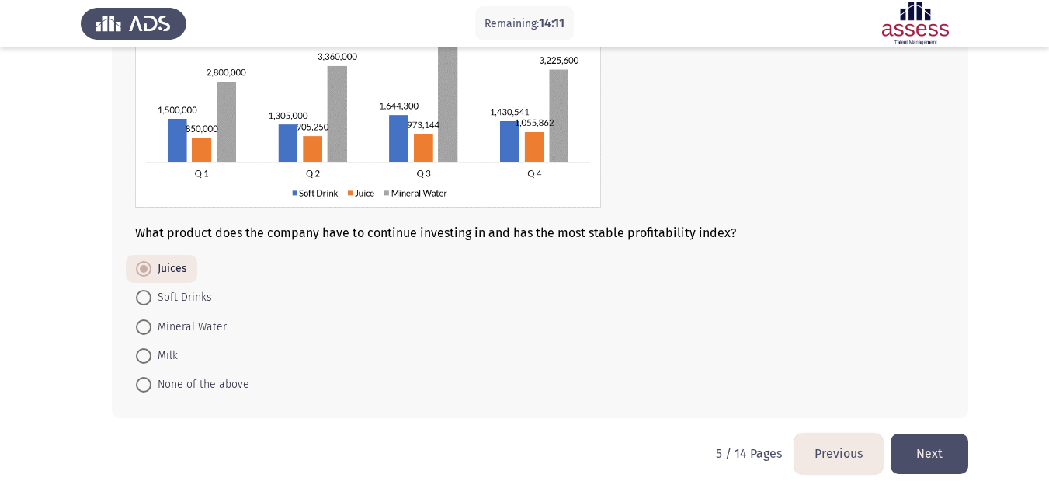
scroll to position [155, 0]
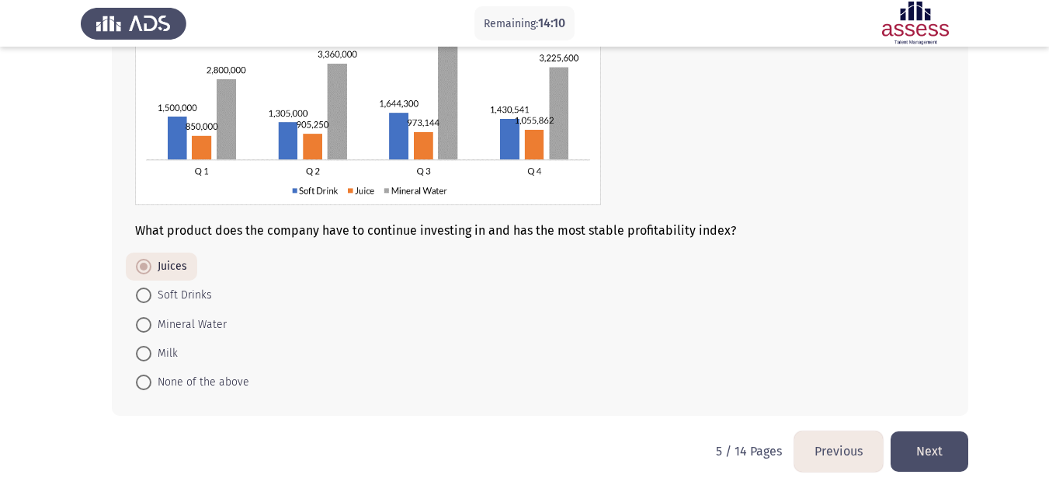
click at [941, 449] on button "Next" at bounding box center [930, 451] width 78 height 40
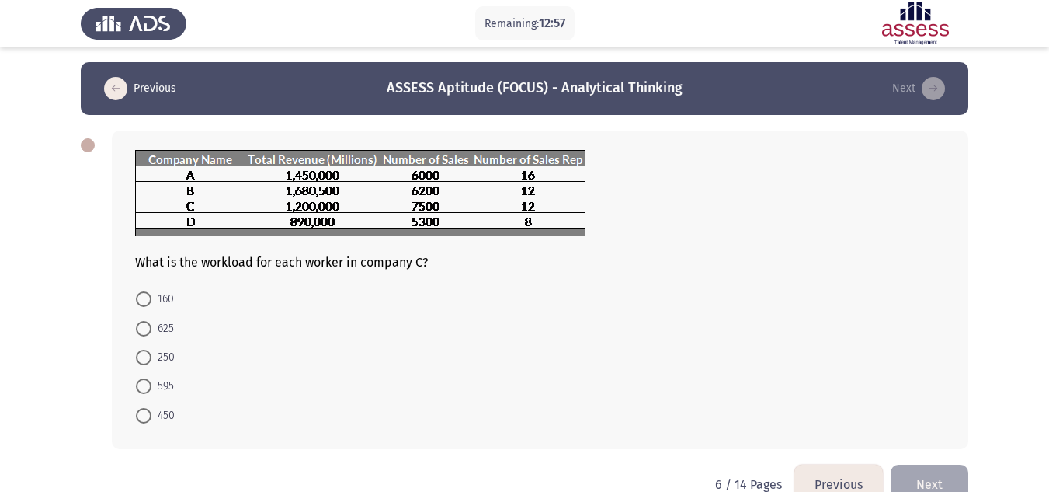
click at [156, 332] on span "625" at bounding box center [162, 328] width 23 height 19
click at [151, 332] on input "625" at bounding box center [144, 329] width 16 height 16
radio input "true"
click at [950, 471] on button "Next" at bounding box center [930, 483] width 78 height 40
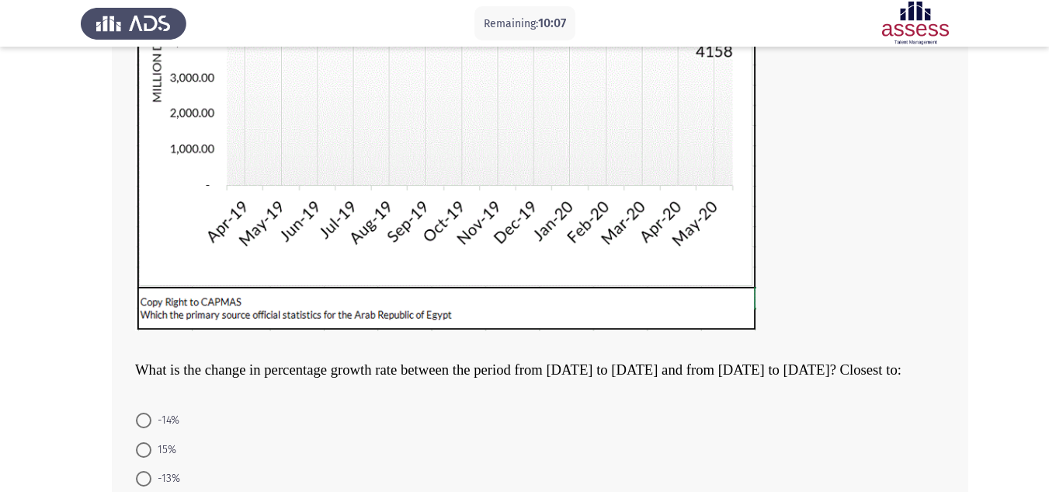
scroll to position [483, 0]
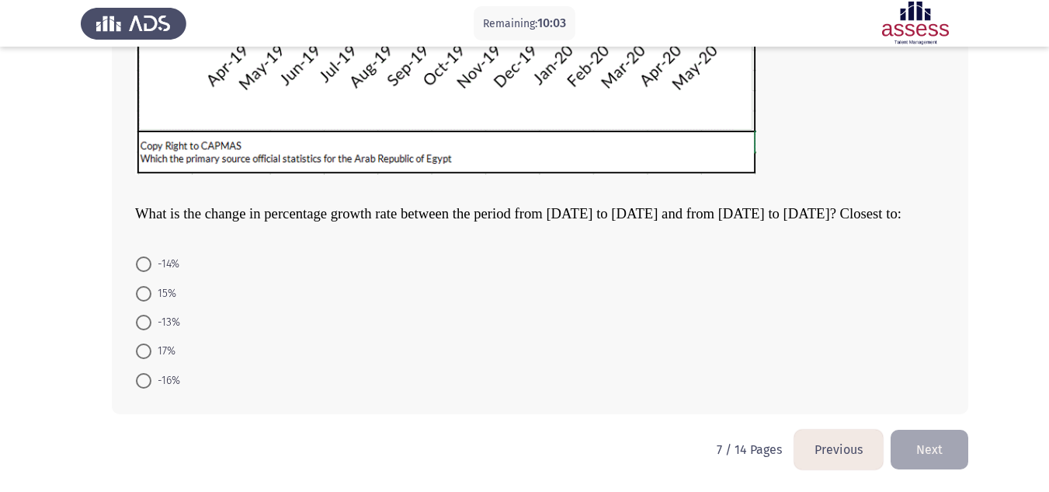
click at [142, 376] on span at bounding box center [144, 381] width 16 height 16
click at [142, 376] on input "-16%" at bounding box center [144, 381] width 16 height 16
radio input "true"
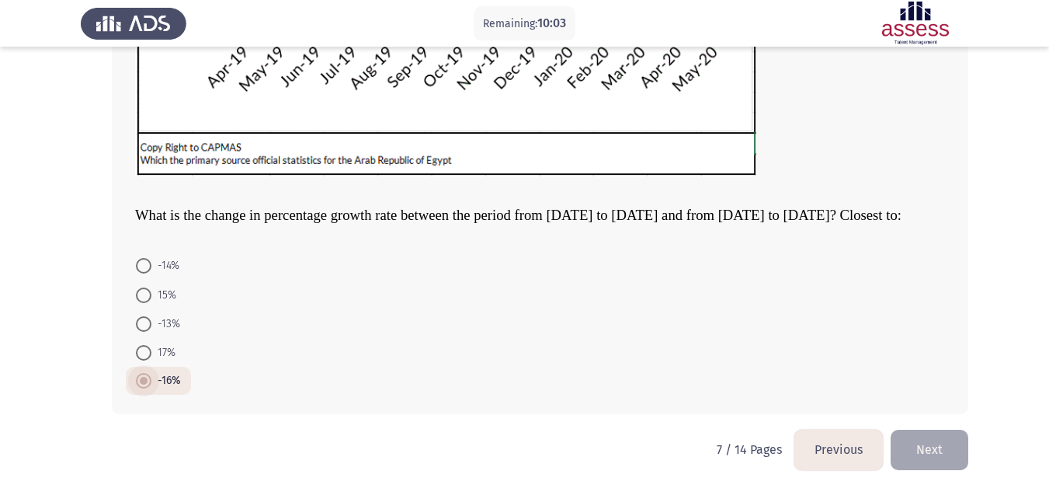
scroll to position [481, 0]
click at [943, 459] on button "Next" at bounding box center [930, 449] width 78 height 40
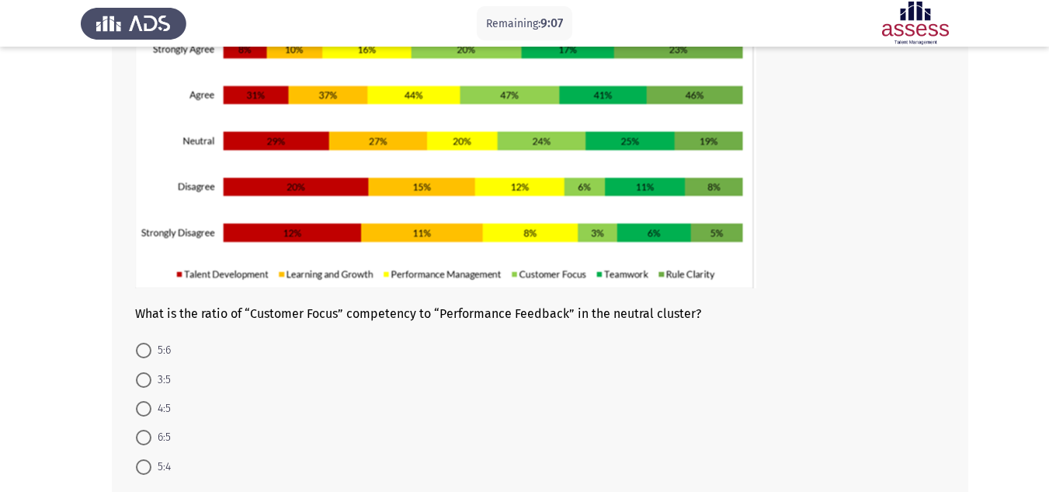
scroll to position [158, 0]
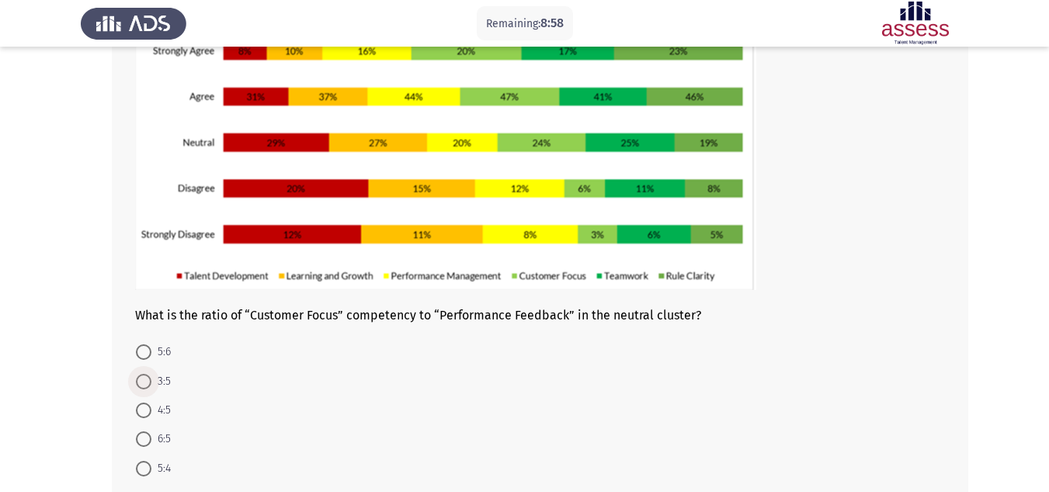
click at [139, 376] on span at bounding box center [144, 381] width 16 height 16
click at [139, 376] on input "3:5" at bounding box center [144, 381] width 16 height 16
radio input "true"
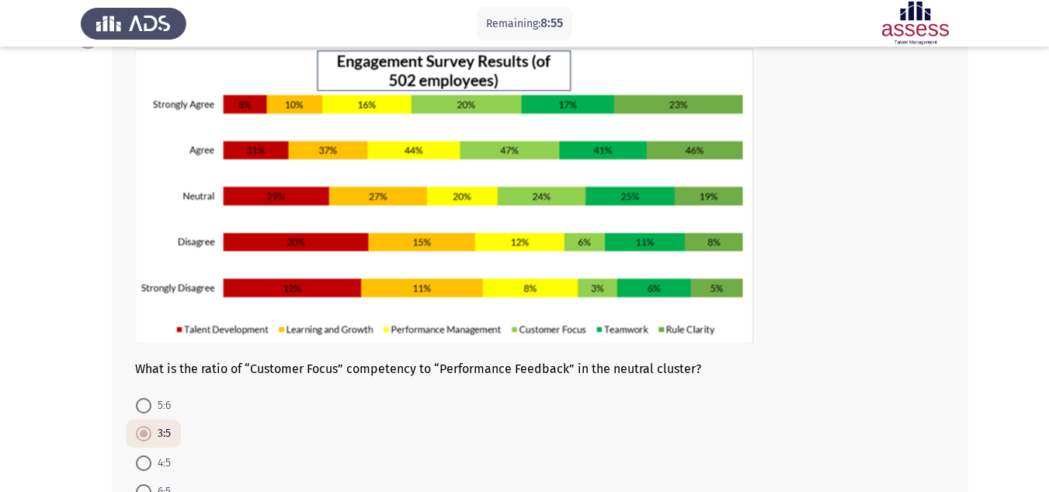
scroll to position [245, 0]
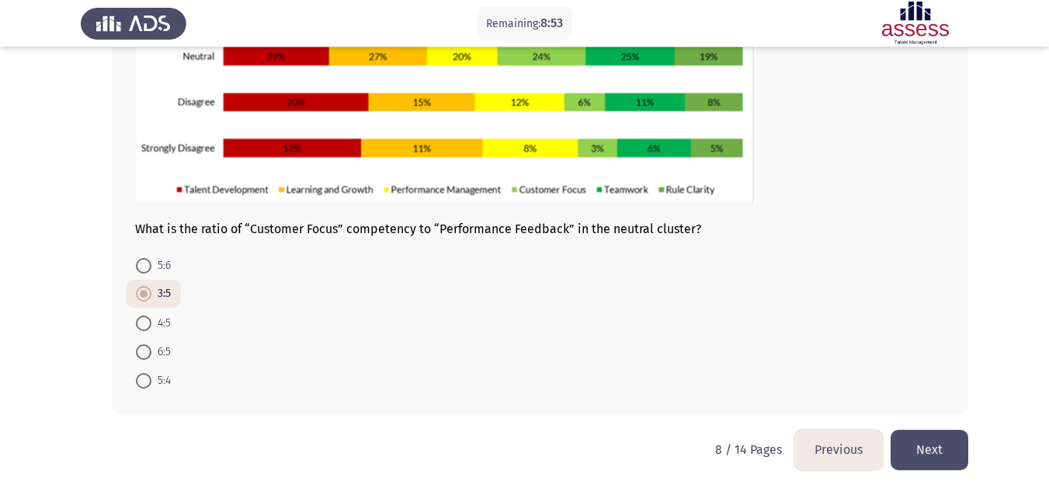
click at [940, 457] on button "Next" at bounding box center [930, 449] width 78 height 40
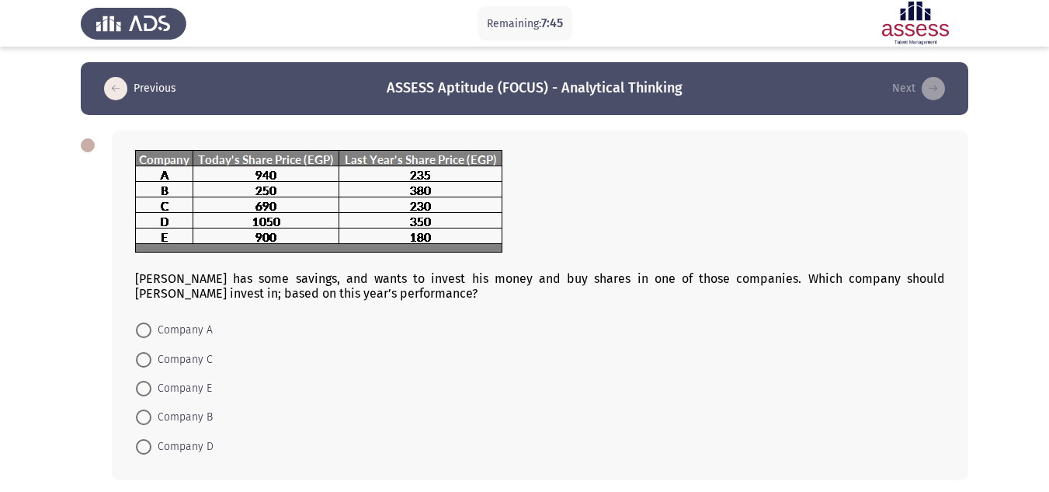
click at [158, 387] on span "Company E" at bounding box center [181, 388] width 61 height 19
click at [151, 387] on input "Company E" at bounding box center [144, 388] width 16 height 16
radio input "true"
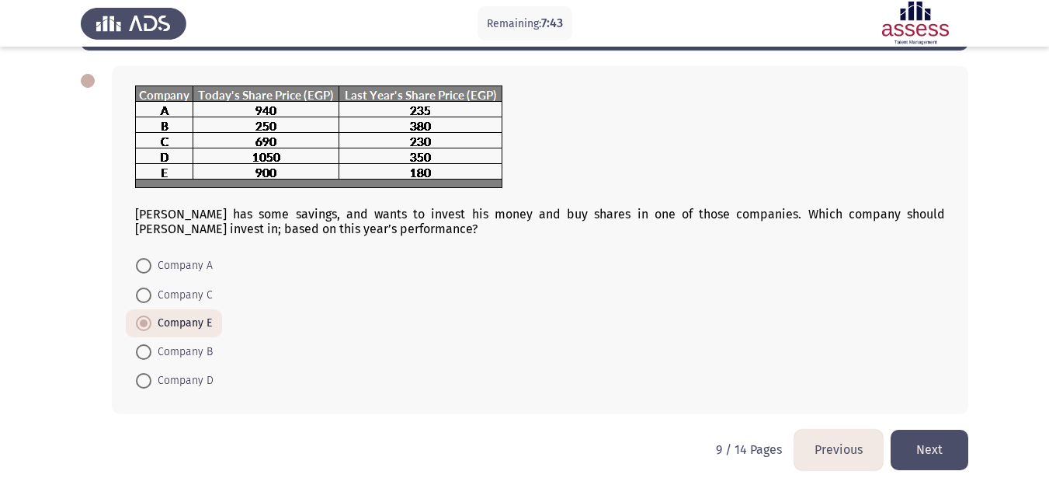
click at [933, 451] on button "Next" at bounding box center [930, 449] width 78 height 40
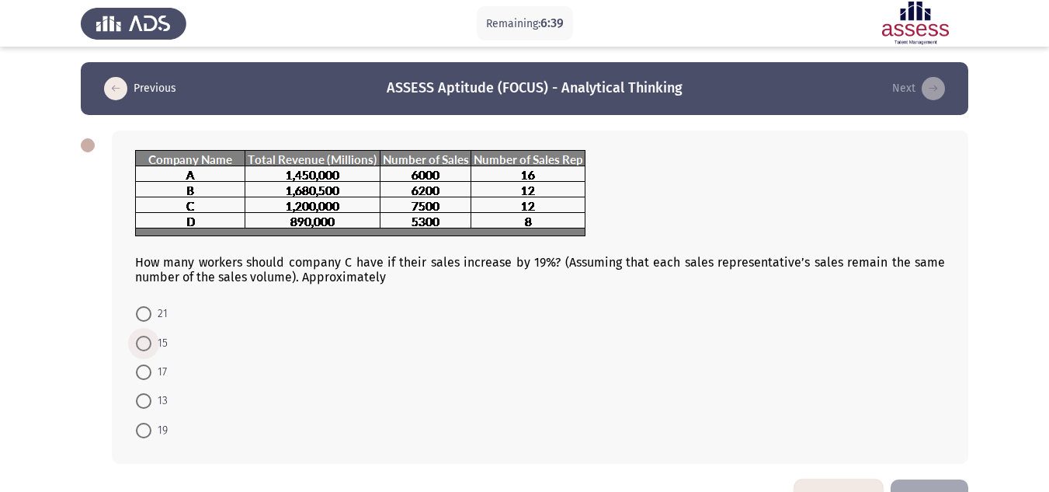
click at [155, 339] on span "15" at bounding box center [159, 343] width 16 height 19
click at [151, 339] on input "15" at bounding box center [144, 343] width 16 height 16
radio input "true"
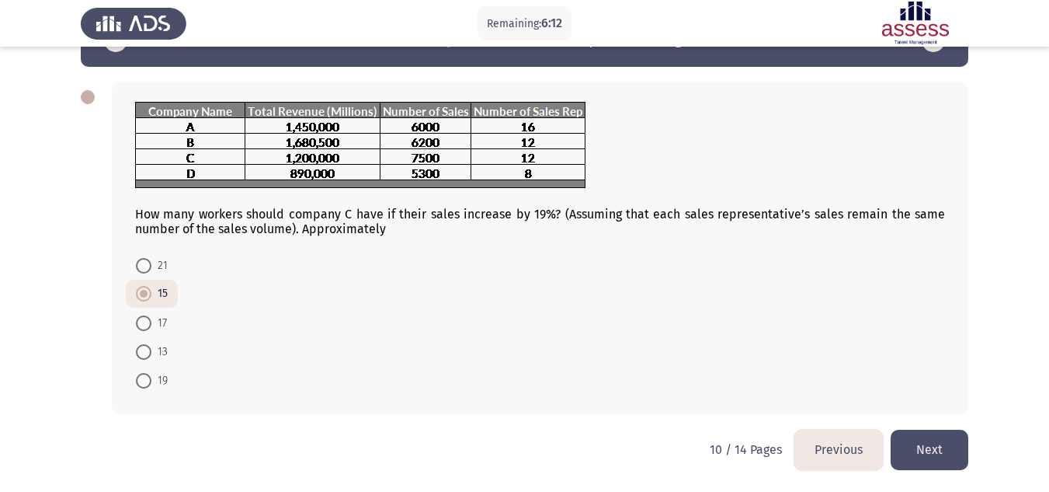
click at [937, 464] on button "Next" at bounding box center [930, 449] width 78 height 40
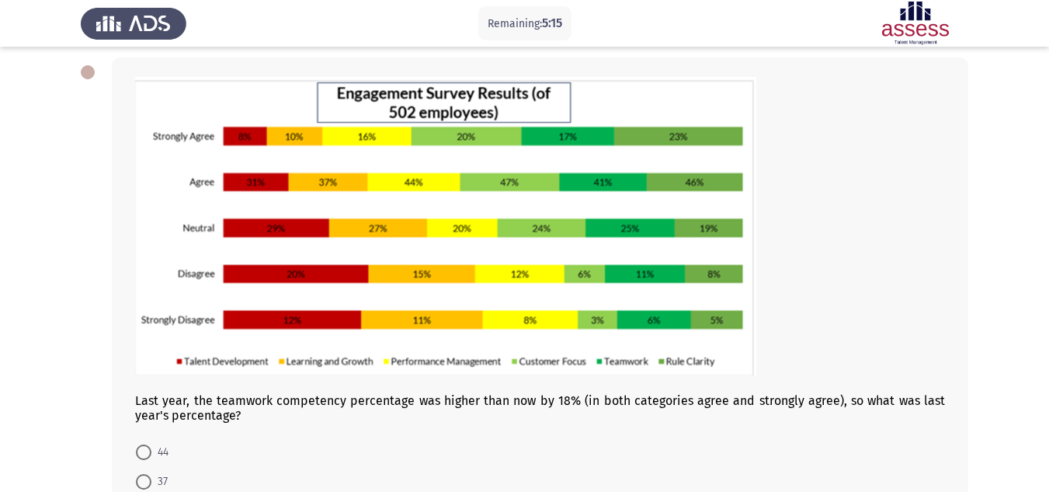
scroll to position [261, 0]
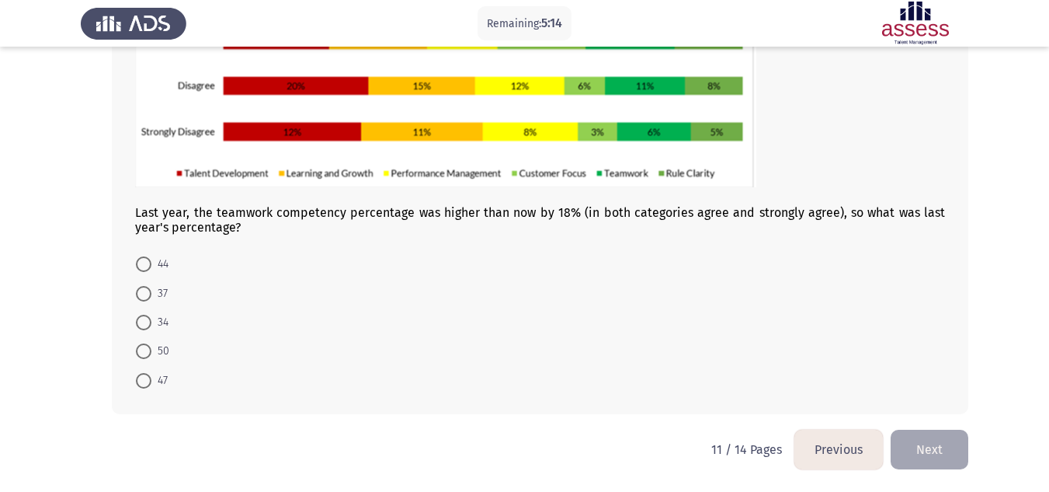
click at [172, 349] on mat-radio-button "50" at bounding box center [153, 350] width 54 height 29
click at [137, 365] on mat-radio-button "47" at bounding box center [152, 379] width 52 height 29
click at [144, 357] on span at bounding box center [144, 351] width 16 height 16
click at [144, 357] on input "50" at bounding box center [144, 351] width 16 height 16
radio input "true"
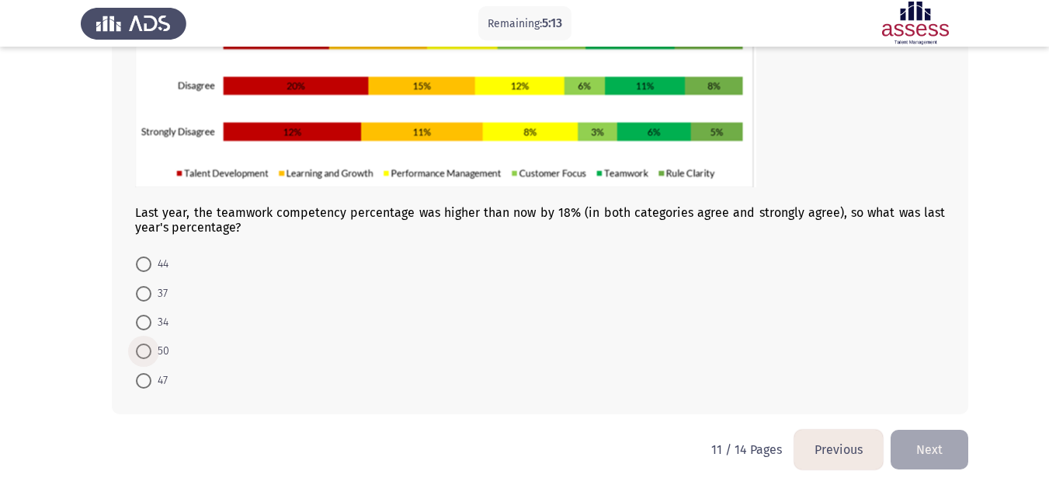
scroll to position [259, 0]
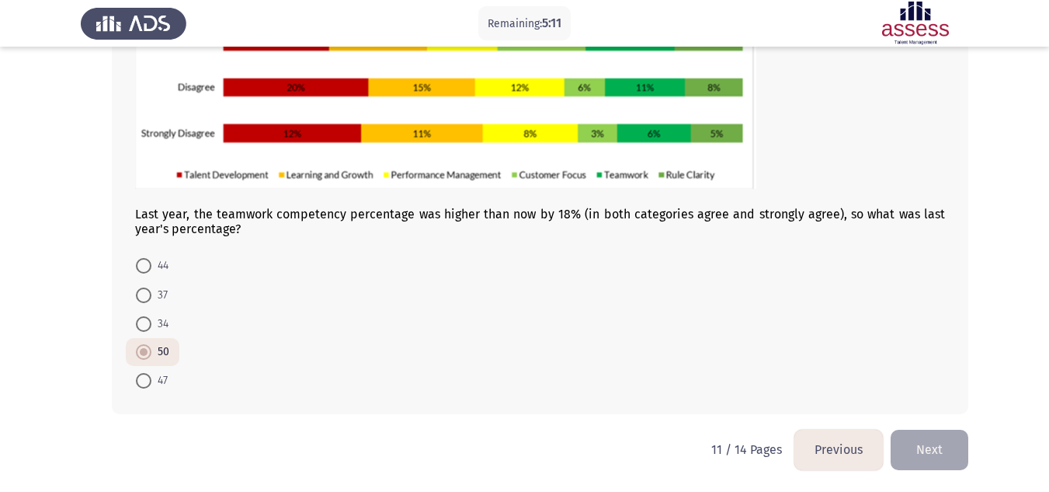
click at [939, 443] on button "Next" at bounding box center [930, 449] width 78 height 40
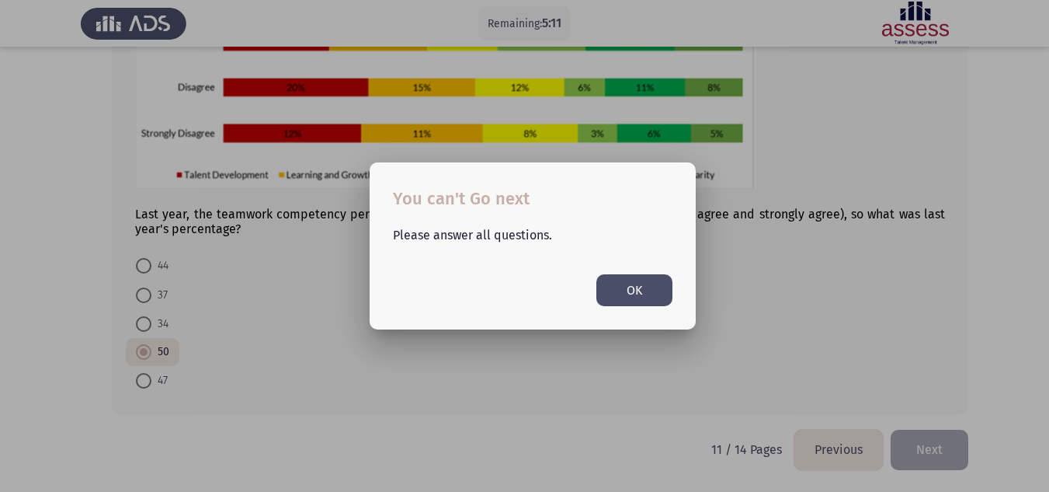
scroll to position [0, 0]
click at [624, 302] on button "OK" at bounding box center [634, 290] width 76 height 32
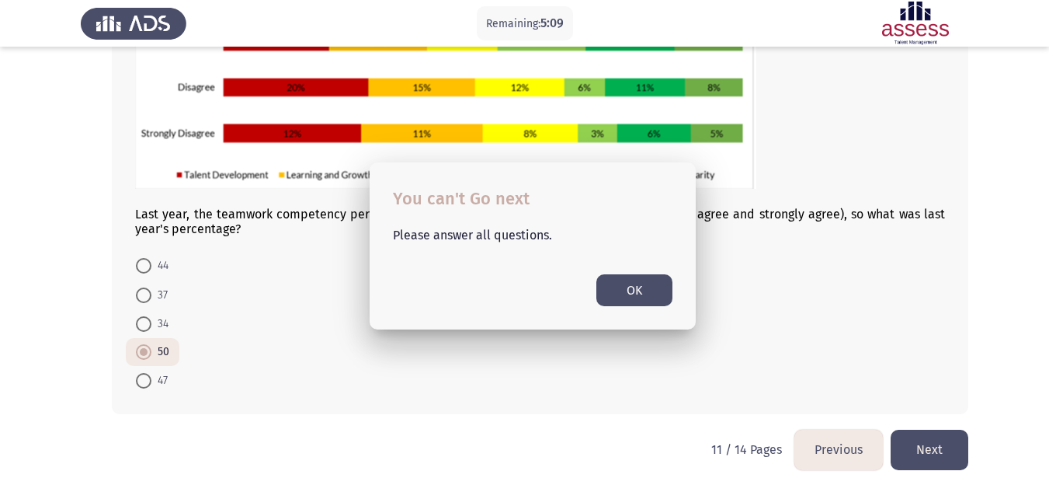
scroll to position [259, 0]
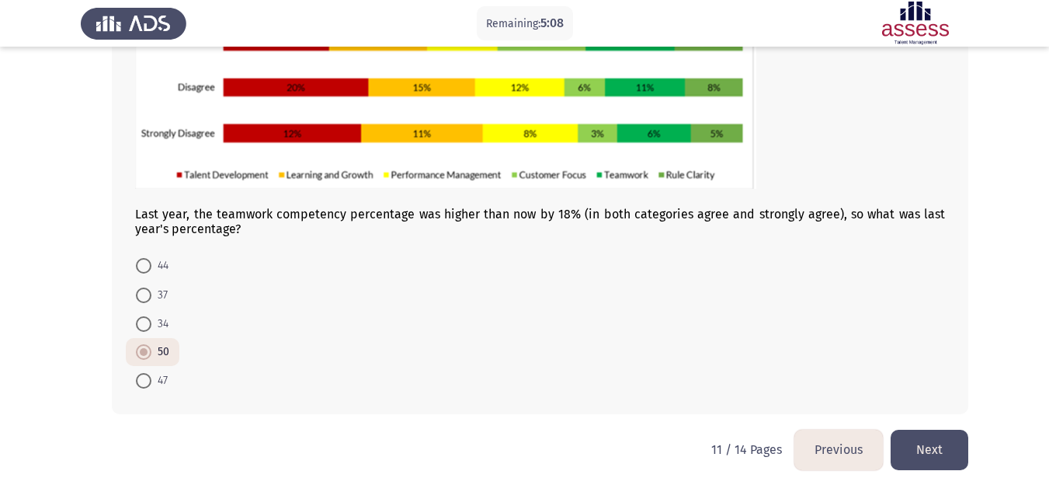
click at [942, 460] on button "Next" at bounding box center [930, 449] width 78 height 40
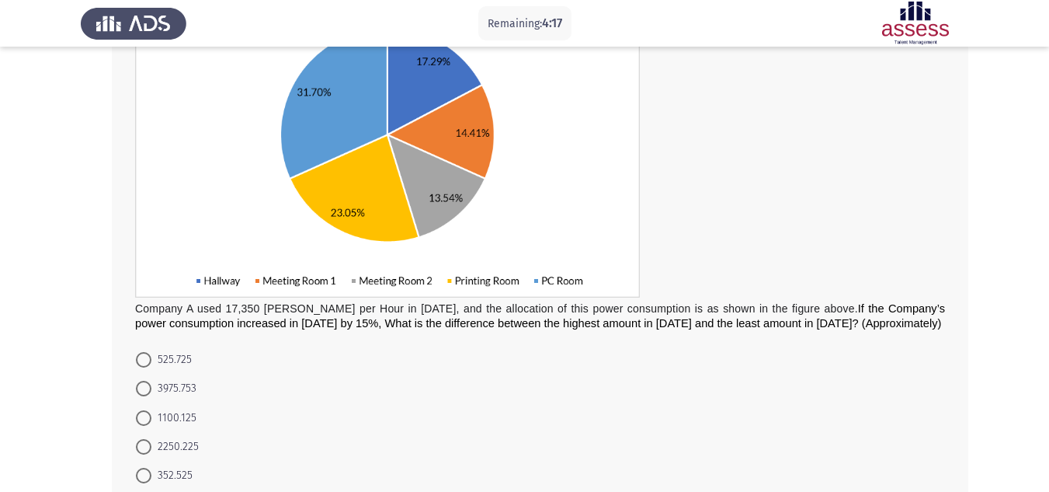
scroll to position [200, 0]
click at [162, 442] on span "2250.225" at bounding box center [174, 447] width 47 height 19
click at [151, 442] on input "2250.225" at bounding box center [144, 447] width 16 height 16
radio input "true"
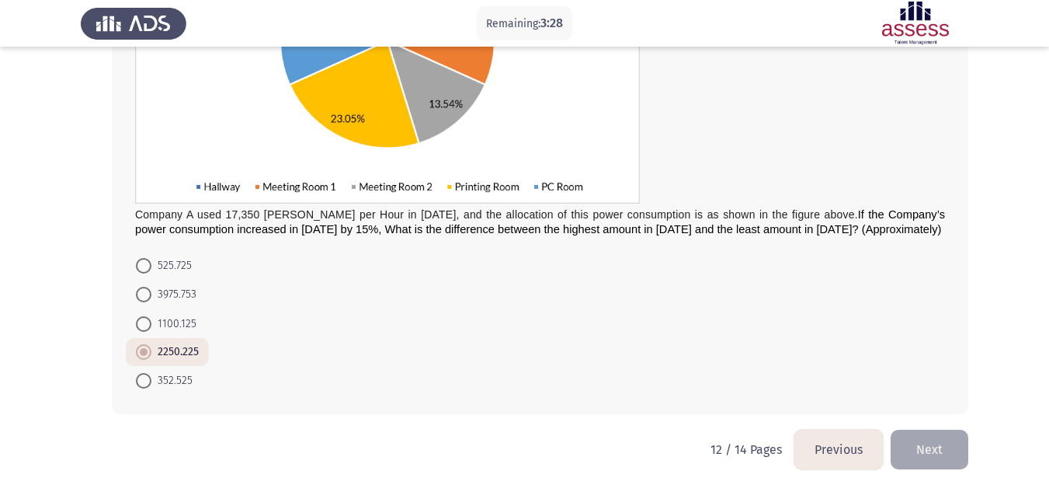
click at [937, 457] on button "Next" at bounding box center [930, 449] width 78 height 40
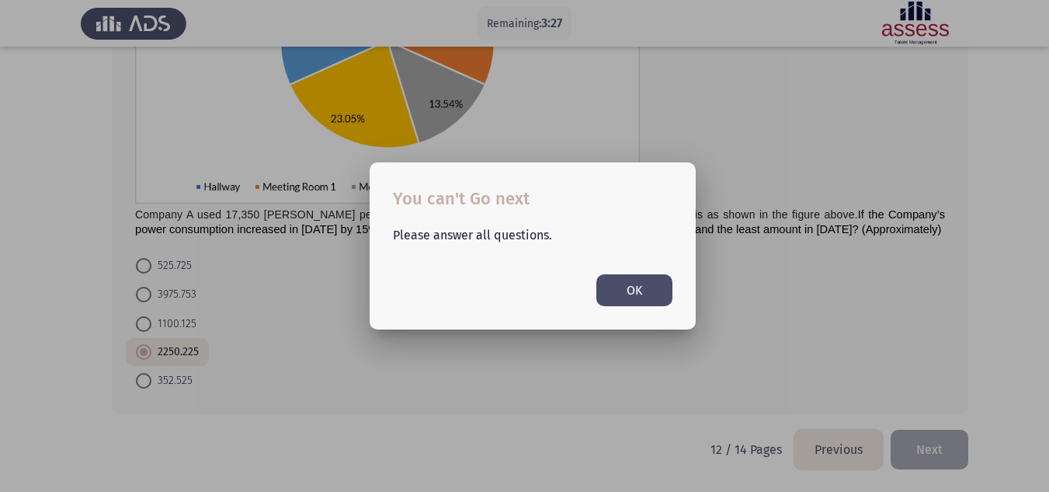
scroll to position [0, 0]
click at [646, 280] on button "OK" at bounding box center [634, 290] width 76 height 32
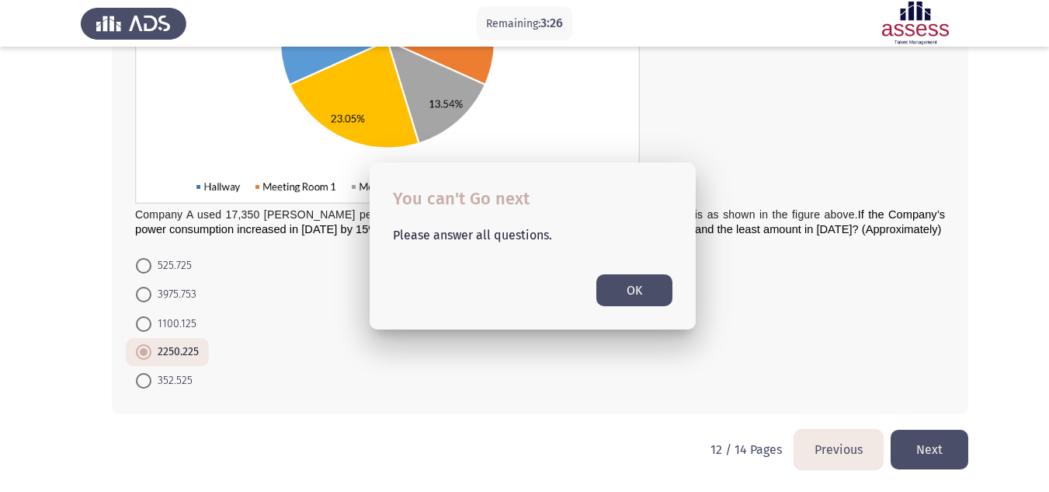
scroll to position [295, 0]
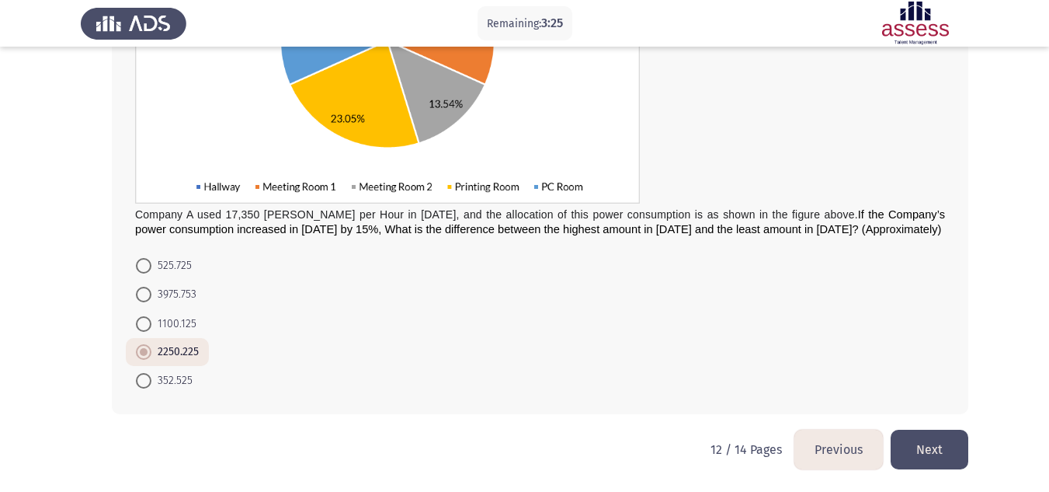
click at [930, 459] on button "Next" at bounding box center [930, 449] width 78 height 40
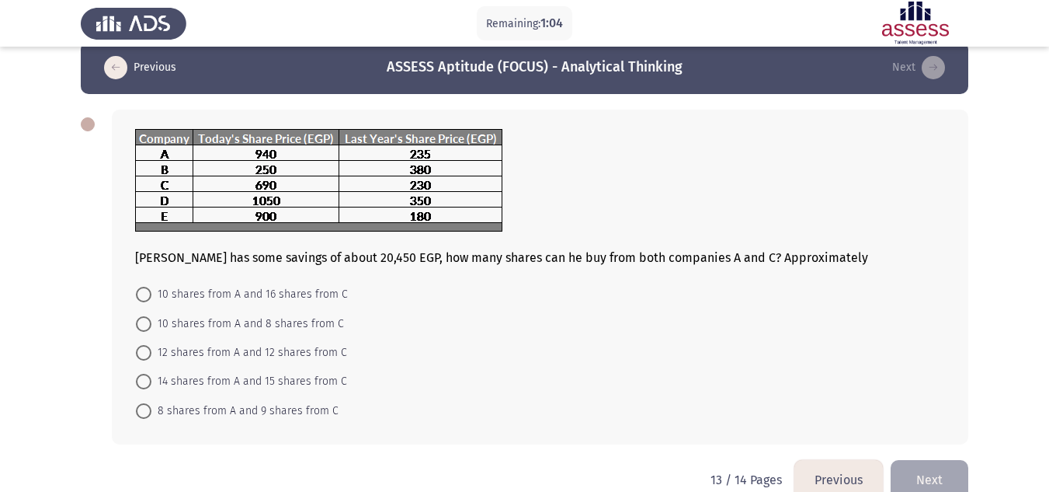
scroll to position [51, 0]
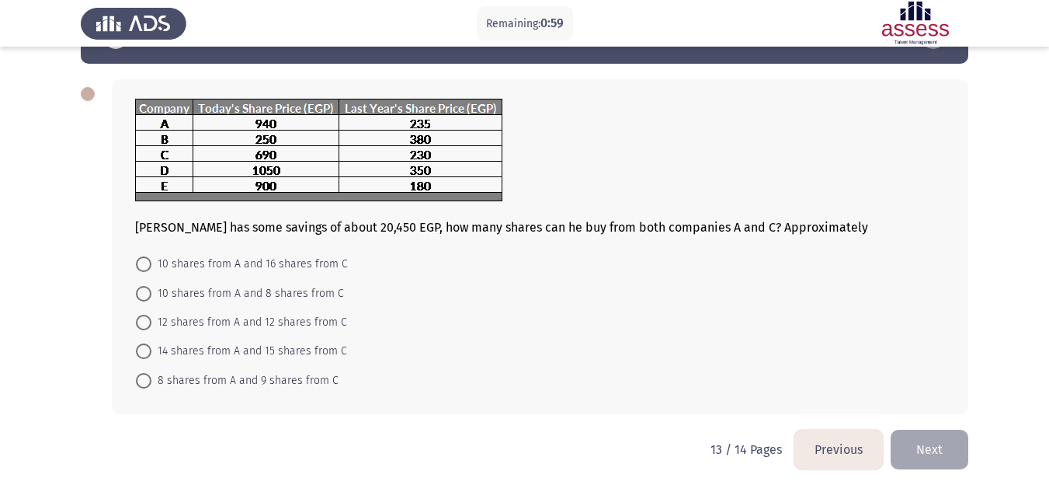
click at [208, 255] on span "10 shares from A and 16 shares from C" at bounding box center [249, 264] width 196 height 19
click at [151, 256] on input "10 shares from A and 16 shares from C" at bounding box center [144, 264] width 16 height 16
radio input "true"
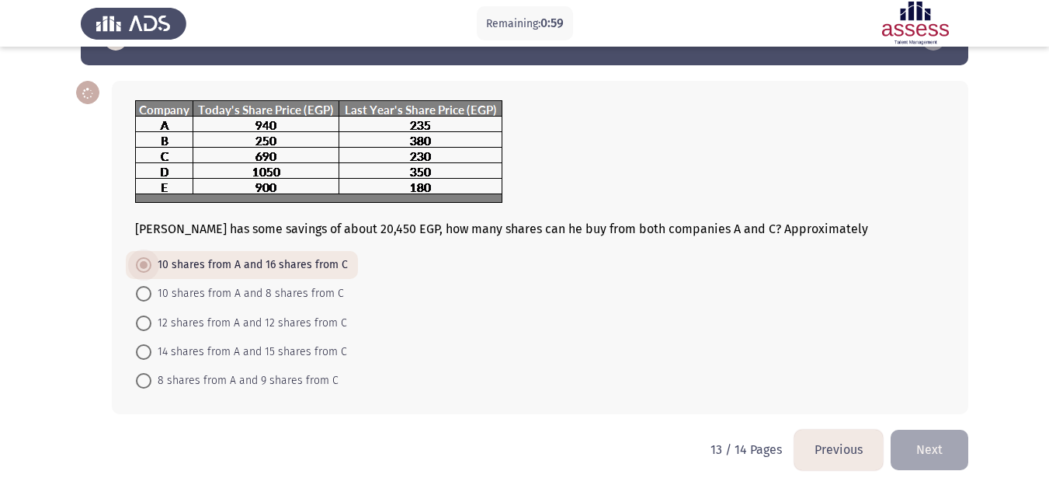
scroll to position [50, 0]
click at [942, 426] on div "[PERSON_NAME] has some savings of about 20,450 EGP, how many shares can he buy …" at bounding box center [525, 247] width 888 height 364
click at [917, 455] on button "Next" at bounding box center [930, 449] width 78 height 40
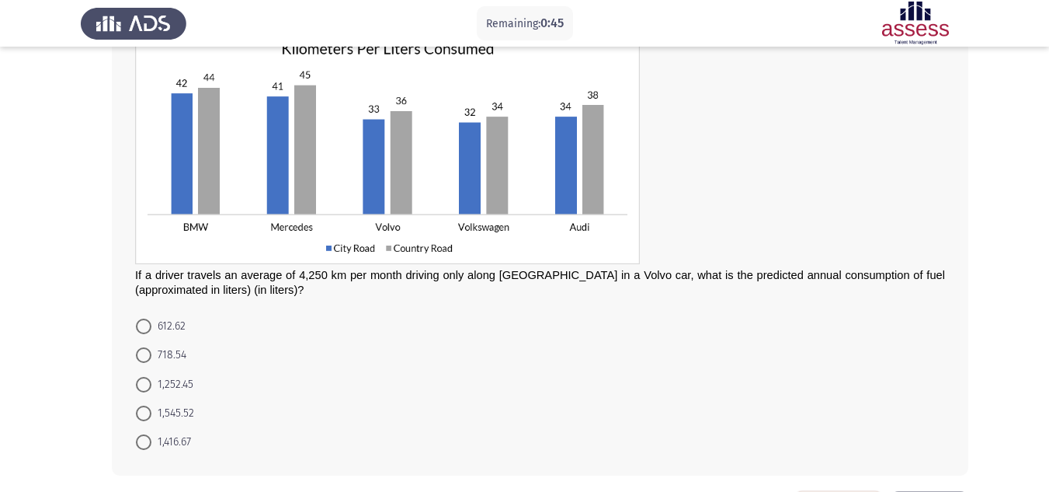
scroll to position [106, 0]
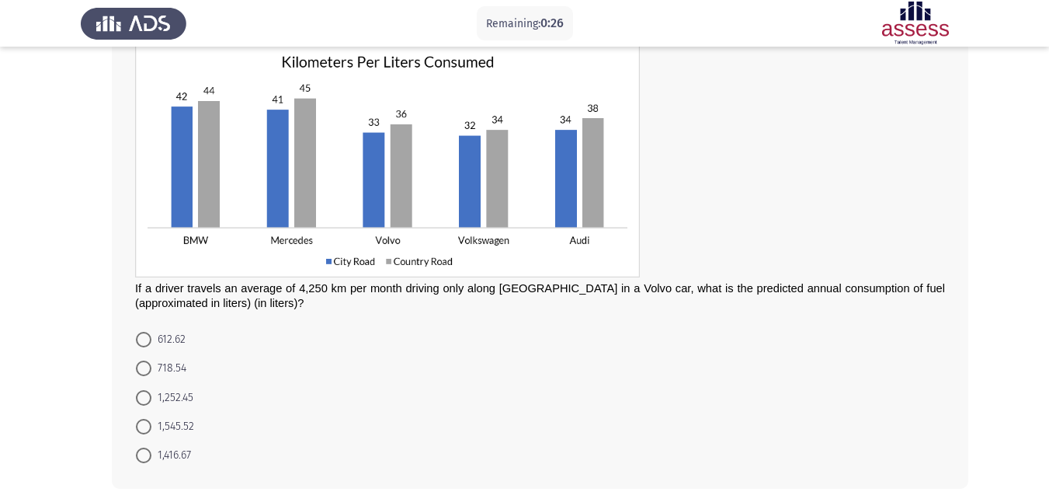
click at [136, 466] on mat-radio-button "1,416.67" at bounding box center [163, 454] width 75 height 29
click at [140, 462] on span at bounding box center [144, 455] width 16 height 16
click at [140, 462] on input "1,416.67" at bounding box center [144, 455] width 16 height 16
radio input "true"
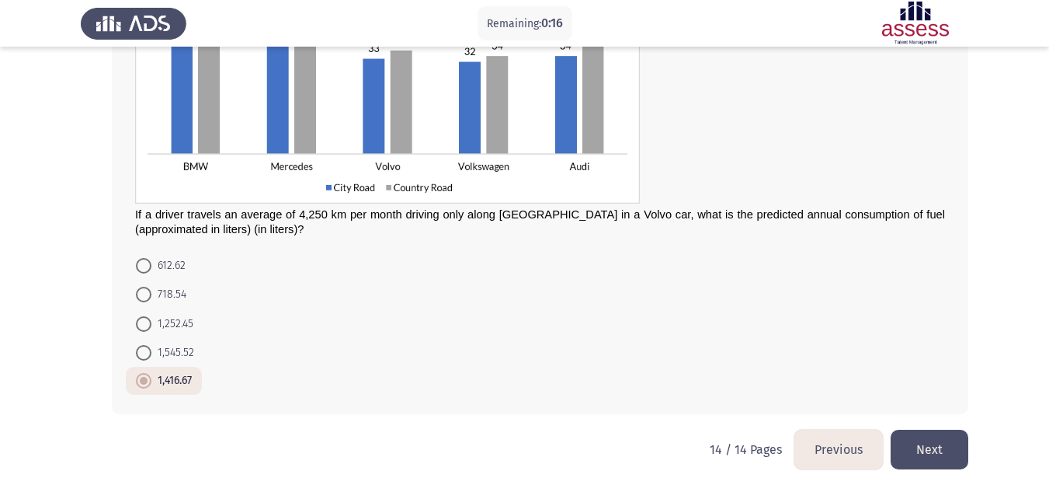
click at [925, 438] on button "Next" at bounding box center [930, 449] width 78 height 40
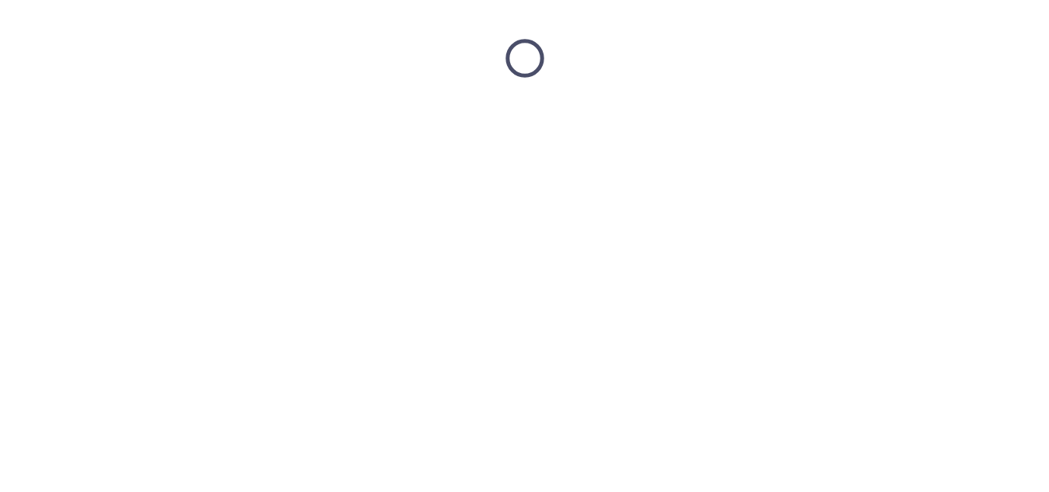
scroll to position [0, 0]
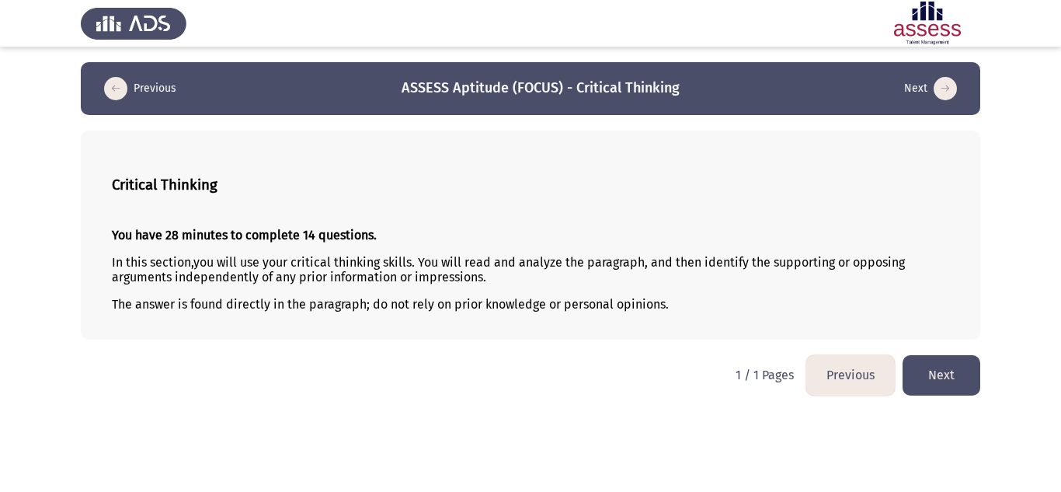
click at [951, 379] on button "Next" at bounding box center [941, 375] width 78 height 40
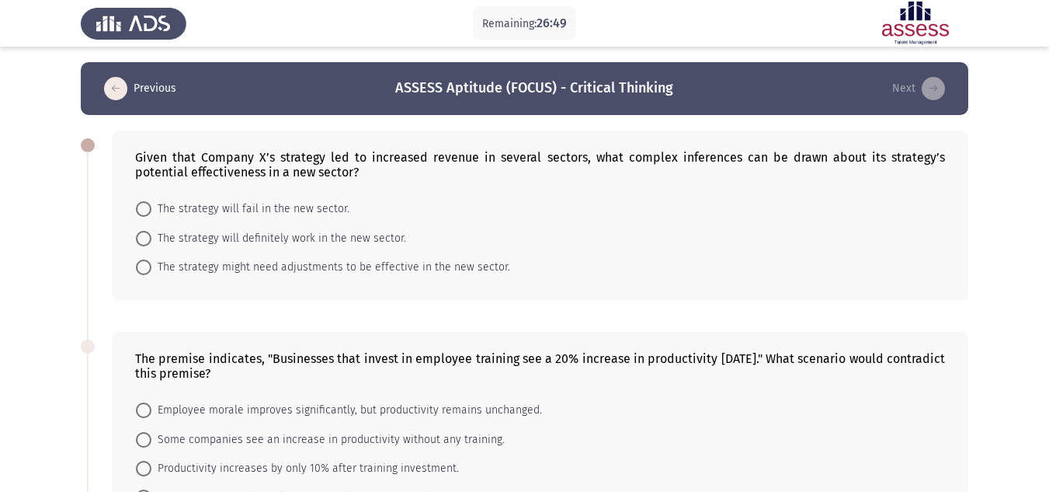
click at [234, 261] on span "The strategy might need adjustments to be effective in the new sector." at bounding box center [330, 267] width 359 height 19
click at [151, 261] on input "The strategy might need adjustments to be effective in the new sector." at bounding box center [144, 267] width 16 height 16
radio input "true"
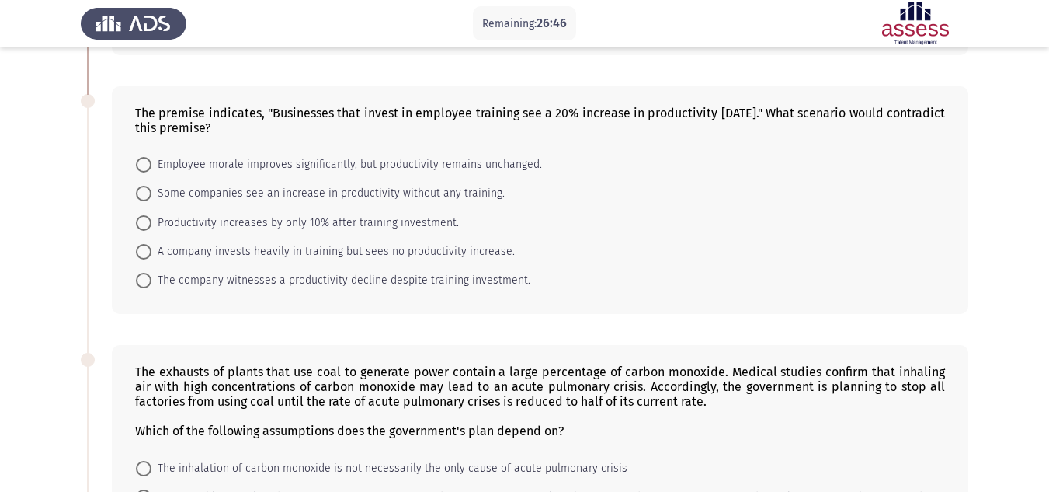
scroll to position [245, 0]
click at [235, 278] on span "The company witnesses a productivity decline despite training investment." at bounding box center [340, 279] width 379 height 19
click at [151, 278] on input "The company witnesses a productivity decline despite training investment." at bounding box center [144, 280] width 16 height 16
radio input "true"
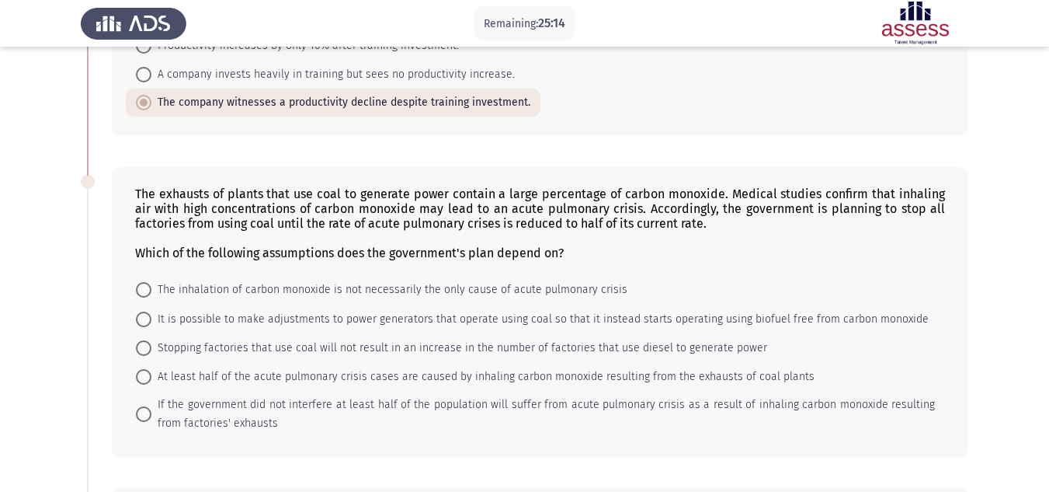
scroll to position [420, 0]
click at [144, 380] on span at bounding box center [144, 378] width 16 height 16
click at [144, 380] on input "At least half of the acute pulmonary crisis cases are caused by inhaling carbon…" at bounding box center [144, 378] width 16 height 16
radio input "true"
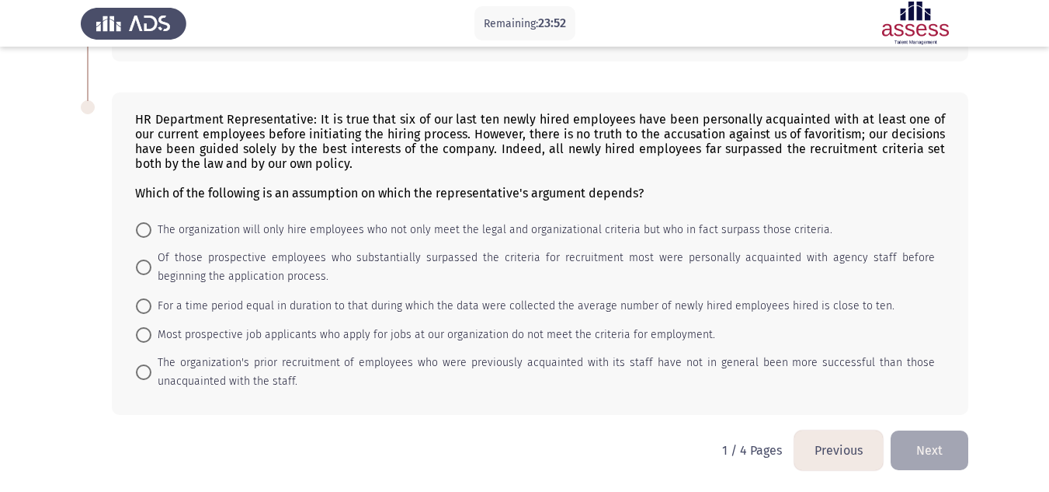
scroll to position [817, 0]
click at [144, 366] on span at bounding box center [144, 371] width 16 height 16
click at [144, 366] on input "The organization's prior recruitment of employees who were previously acquainte…" at bounding box center [144, 371] width 16 height 16
radio input "true"
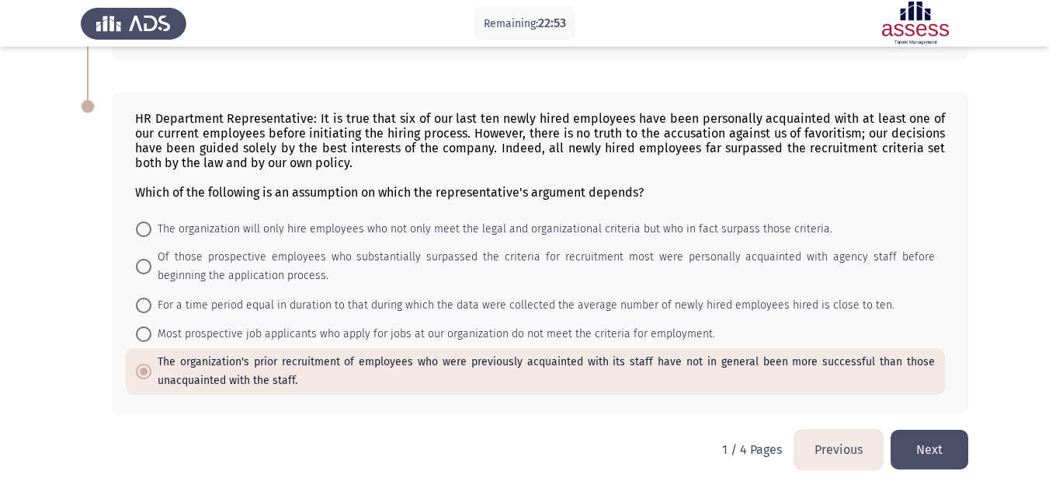
click at [907, 439] on button "Next" at bounding box center [930, 449] width 78 height 40
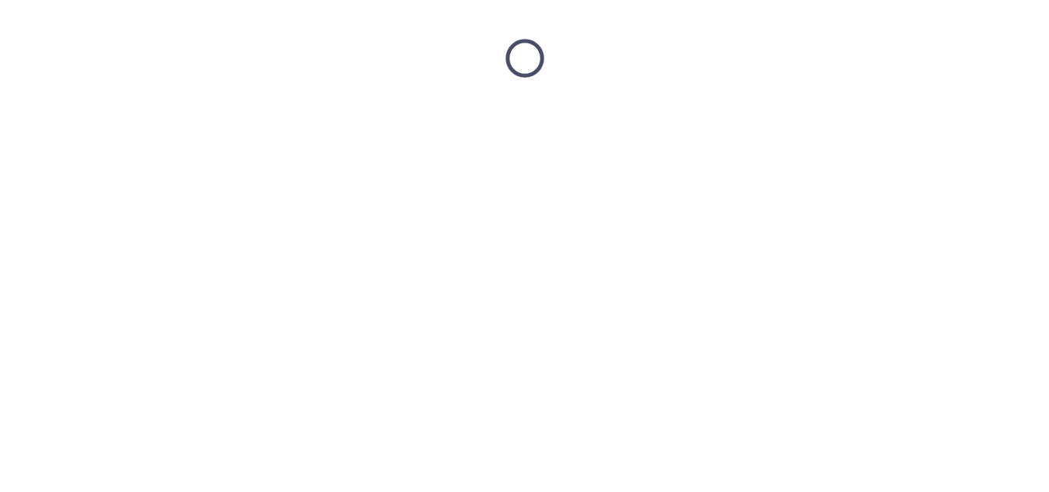
scroll to position [0, 0]
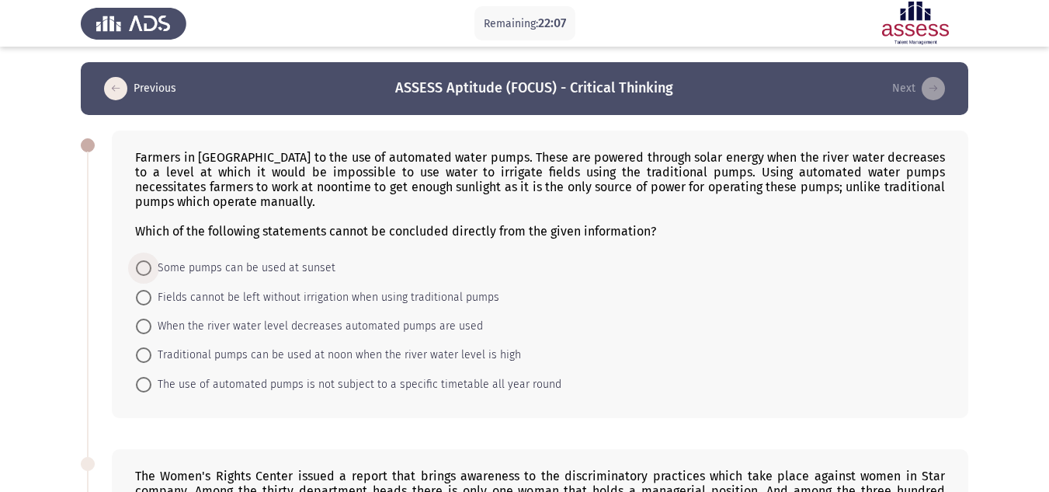
click at [142, 262] on span at bounding box center [144, 268] width 16 height 16
click at [142, 262] on input "Some pumps can be used at sunset" at bounding box center [144, 268] width 16 height 16
radio input "true"
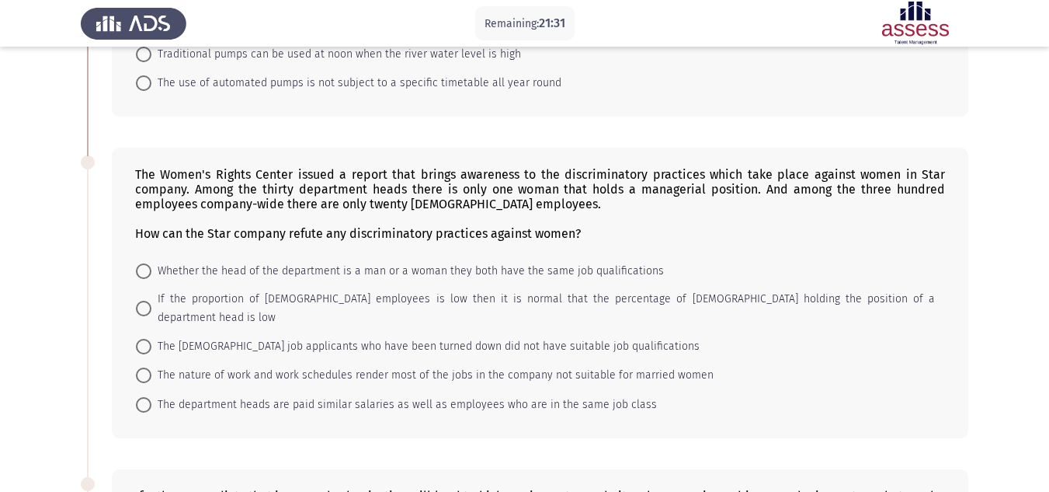
scroll to position [300, 0]
click at [222, 336] on span "The [DEMOGRAPHIC_DATA] job applicants who have been turned down did not have su…" at bounding box center [425, 345] width 548 height 19
click at [151, 338] on input "The [DEMOGRAPHIC_DATA] job applicants who have been turned down did not have su…" at bounding box center [144, 346] width 16 height 16
radio input "true"
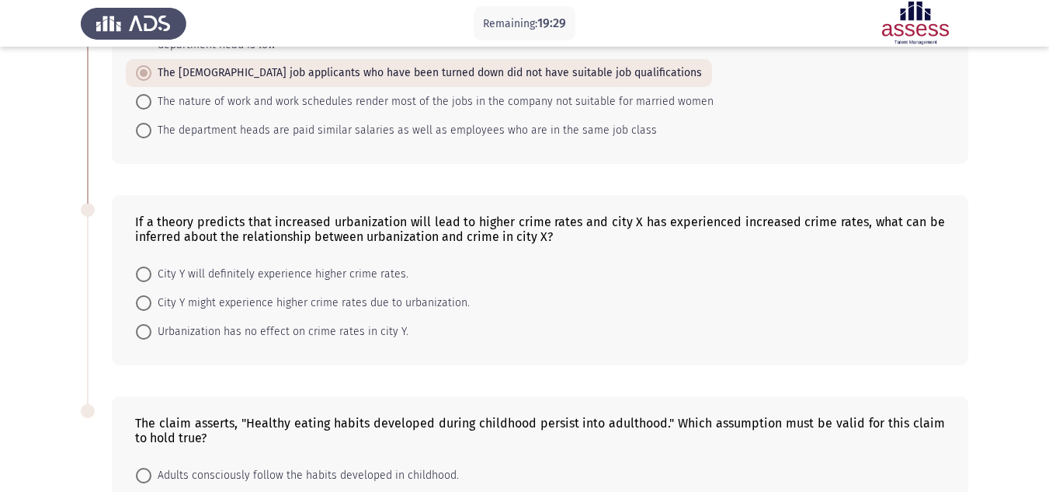
scroll to position [573, 0]
drag, startPoint x: 245, startPoint y: 255, endPoint x: 262, endPoint y: 239, distance: 23.6
click at [262, 239] on div "If a theory predicts that increased urbanization will lead to higher crime rate…" at bounding box center [540, 279] width 856 height 170
click at [210, 293] on span "City Y might experience higher crime rates due to urbanization." at bounding box center [310, 302] width 318 height 19
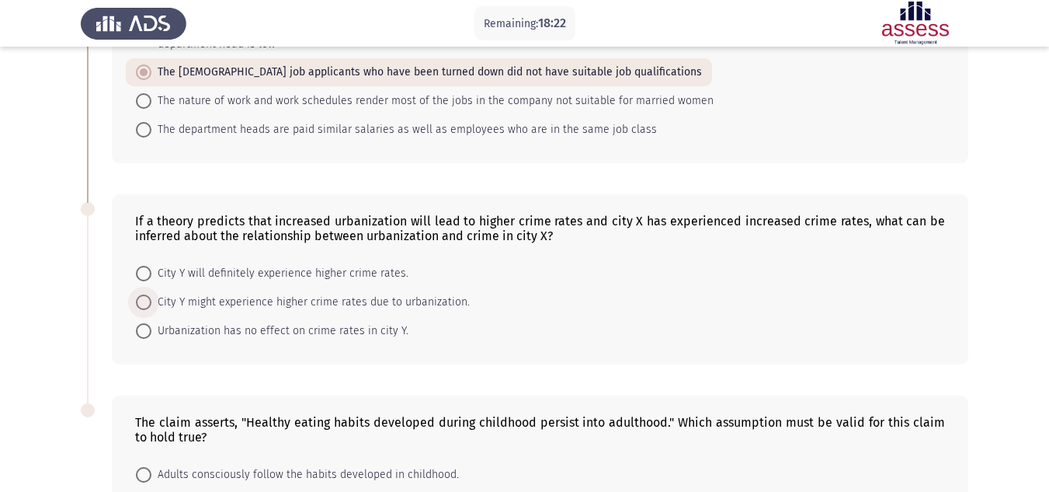
click at [151, 294] on input "City Y might experience higher crime rates due to urbanization." at bounding box center [144, 302] width 16 height 16
radio input "true"
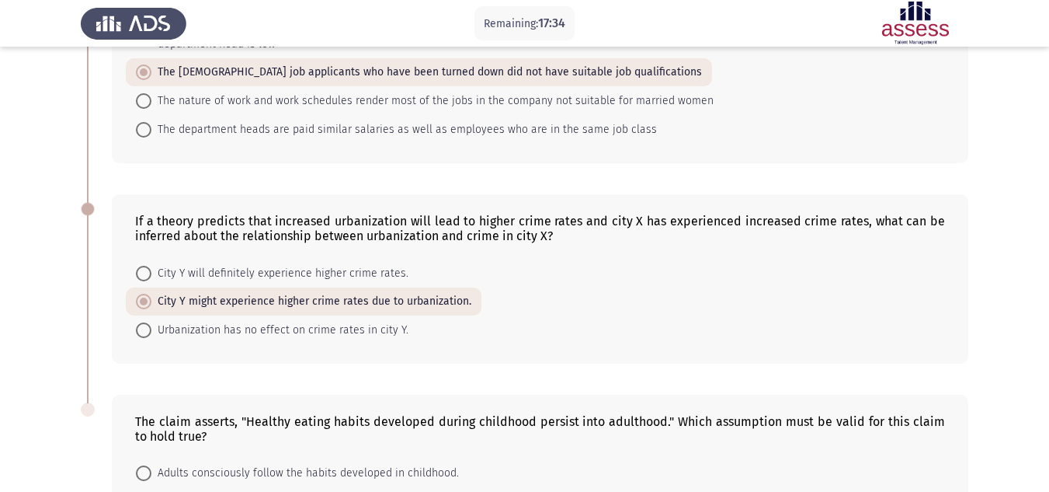
scroll to position [764, 0]
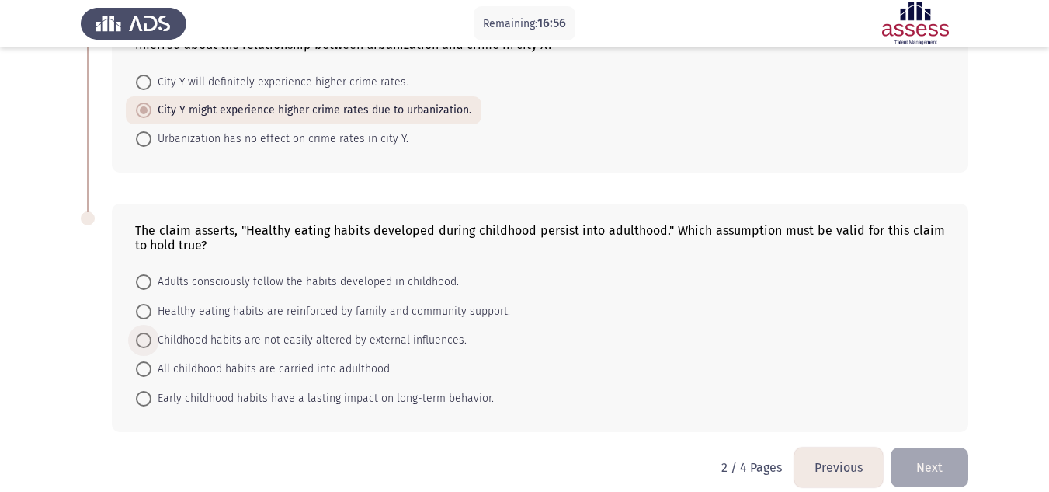
click at [190, 331] on span "Childhood habits are not easily altered by external influences." at bounding box center [308, 340] width 315 height 19
click at [151, 332] on input "Childhood habits are not easily altered by external influences." at bounding box center [144, 340] width 16 height 16
radio input "true"
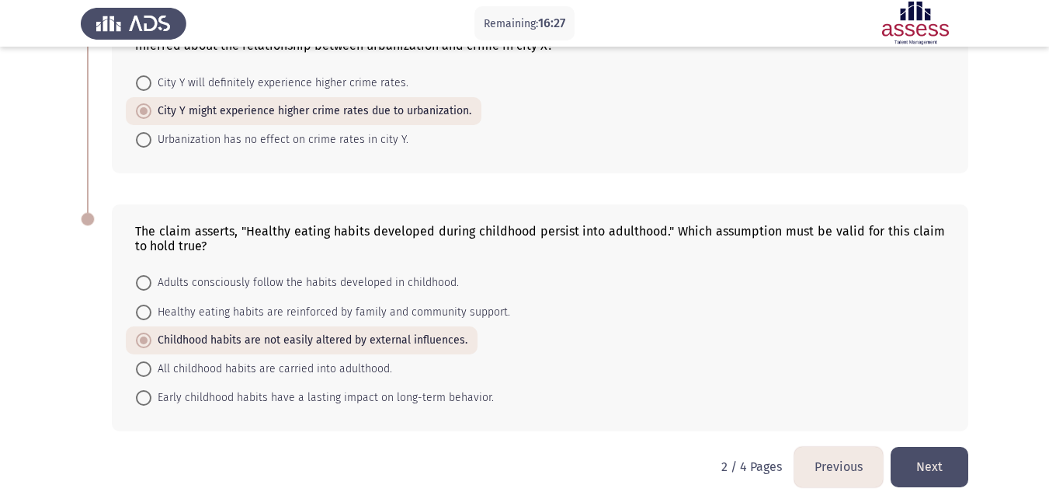
click at [901, 457] on button "Next" at bounding box center [930, 466] width 78 height 40
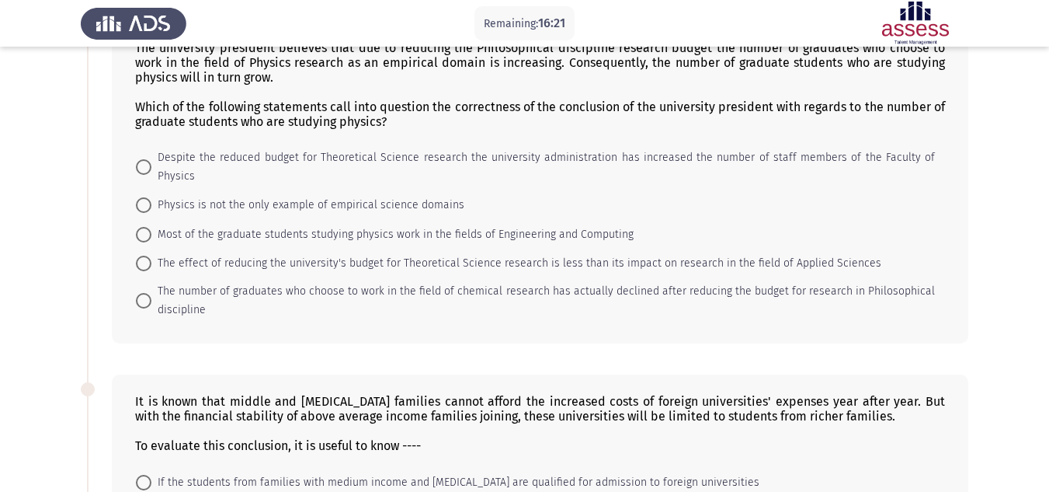
scroll to position [0, 0]
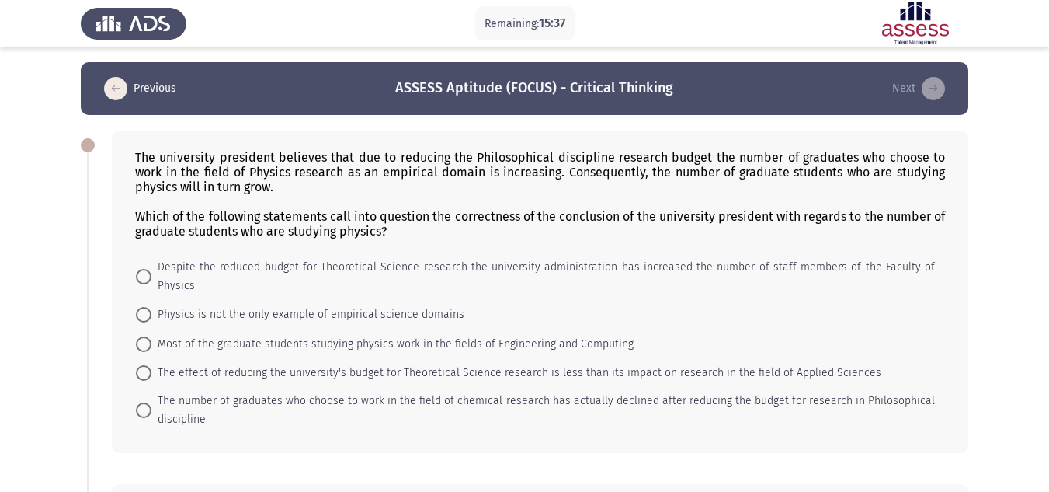
click at [185, 328] on mat-radio-button "Most of the graduate students studying physics work in the fields of Engineerin…" at bounding box center [385, 342] width 518 height 29
click at [193, 335] on span "Most of the graduate students studying physics work in the fields of Engineerin…" at bounding box center [392, 344] width 482 height 19
click at [151, 336] on input "Most of the graduate students studying physics work in the fields of Engineerin…" at bounding box center [144, 344] width 16 height 16
radio input "true"
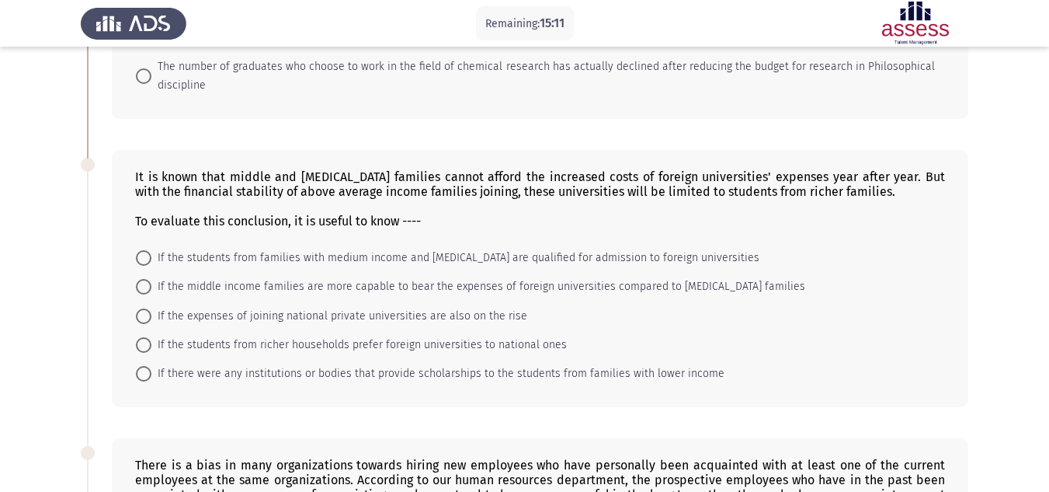
scroll to position [335, 0]
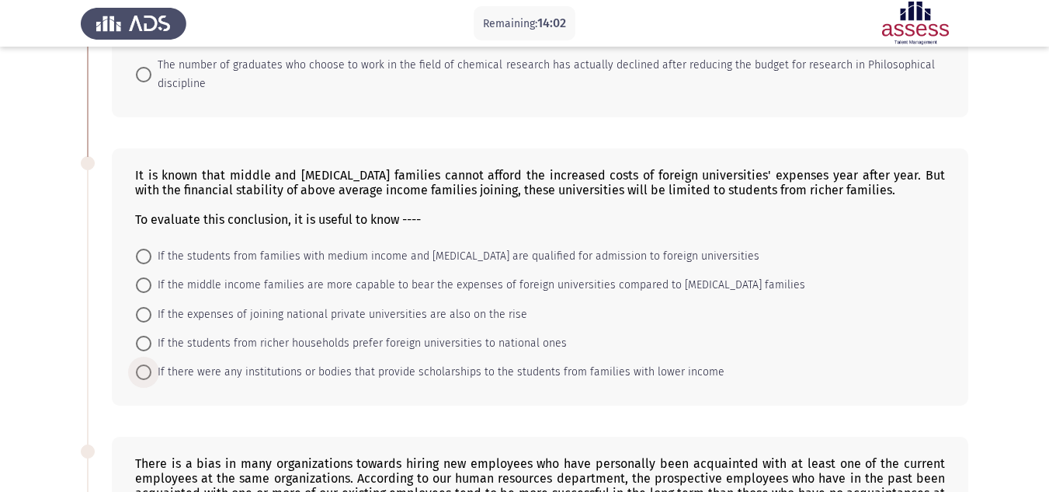
click at [191, 363] on span "If there were any institutions or bodies that provide scholarships to the stude…" at bounding box center [437, 372] width 573 height 19
click at [151, 364] on input "If there were any institutions or bodies that provide scholarships to the stude…" at bounding box center [144, 372] width 16 height 16
radio input "true"
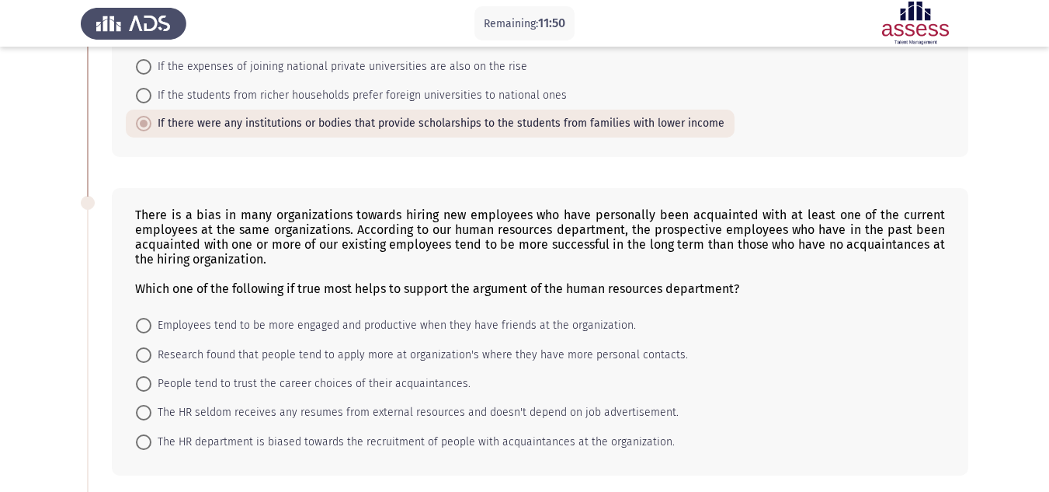
scroll to position [613, 0]
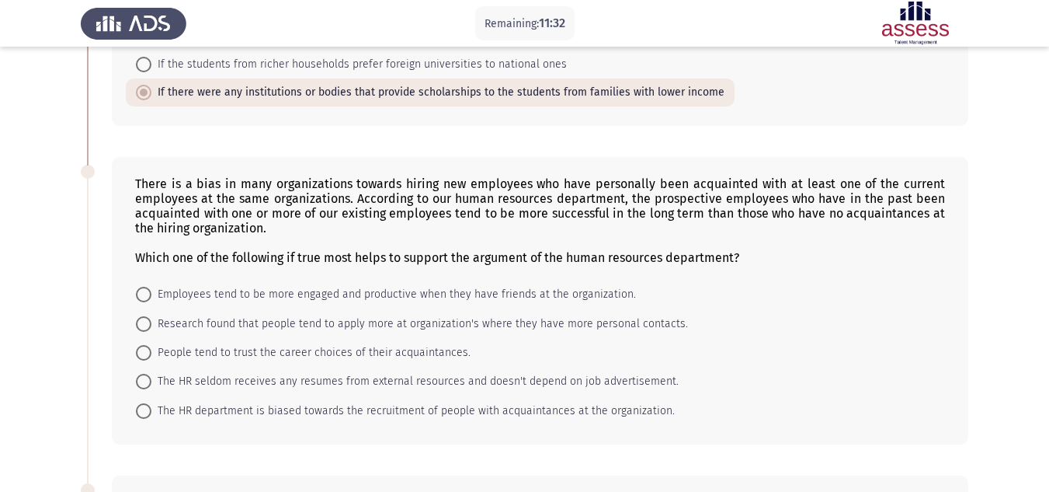
click at [245, 285] on span "Employees tend to be more engaged and productive when they have friends at the …" at bounding box center [393, 294] width 485 height 19
click at [151, 287] on input "Employees tend to be more engaged and productive when they have friends at the …" at bounding box center [144, 295] width 16 height 16
radio input "true"
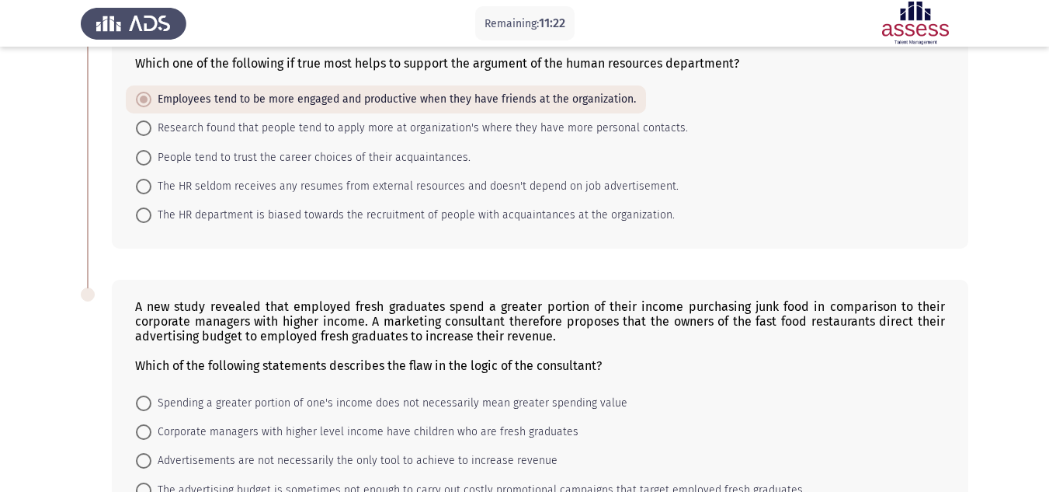
scroll to position [929, 0]
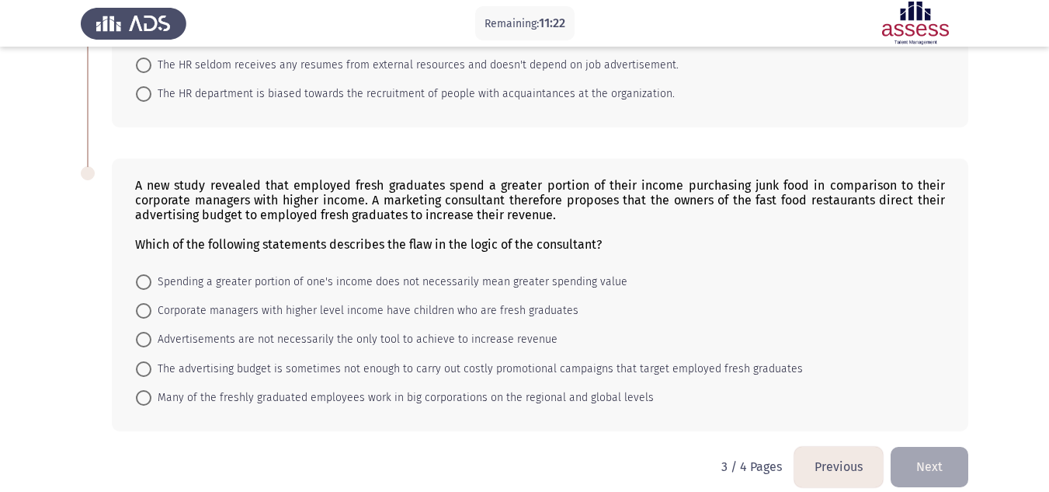
click at [245, 296] on mat-radio-button "Corporate managers with higher level income have children who are fresh graduat…" at bounding box center [357, 310] width 463 height 29
click at [170, 266] on mat-radio-button "Spending a greater portion of one's income does not necessarily mean greater sp…" at bounding box center [382, 280] width 512 height 29
click at [140, 274] on span at bounding box center [144, 282] width 16 height 16
click at [140, 274] on input "Spending a greater portion of one's income does not necessarily mean greater sp…" at bounding box center [144, 282] width 16 height 16
radio input "true"
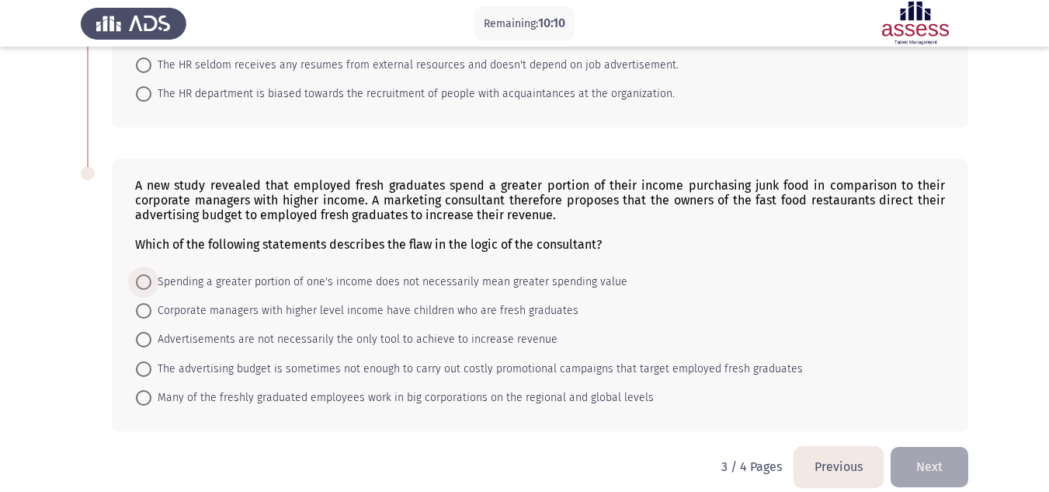
scroll to position [927, 0]
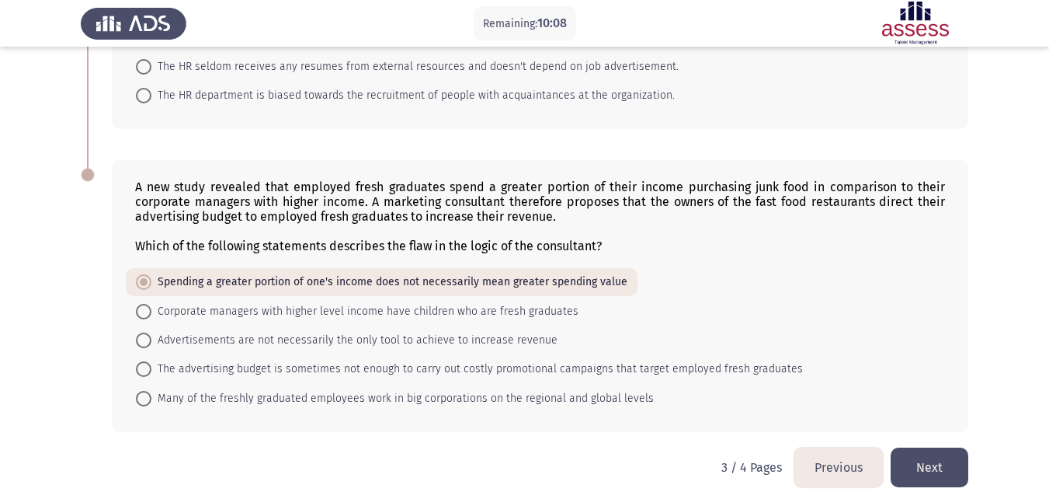
click at [951, 447] on button "Next" at bounding box center [930, 467] width 78 height 40
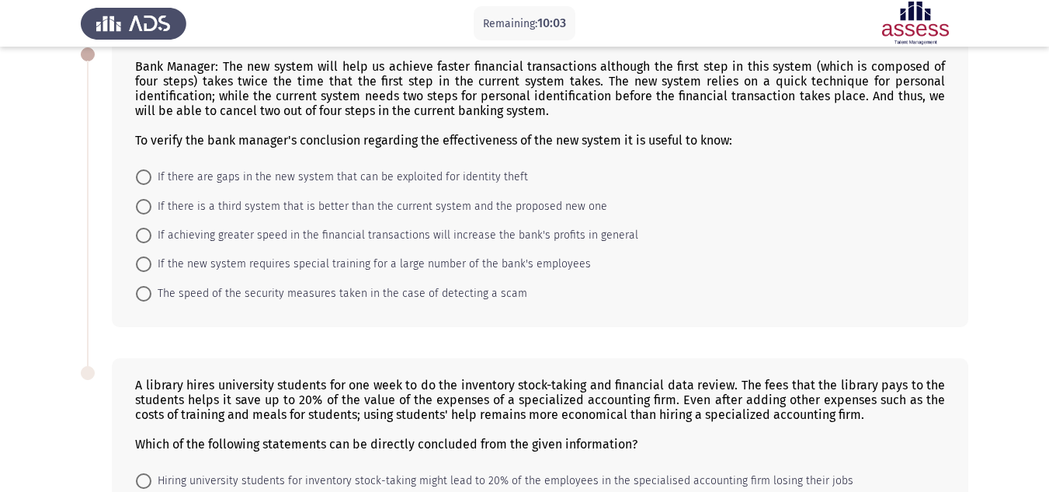
scroll to position [0, 0]
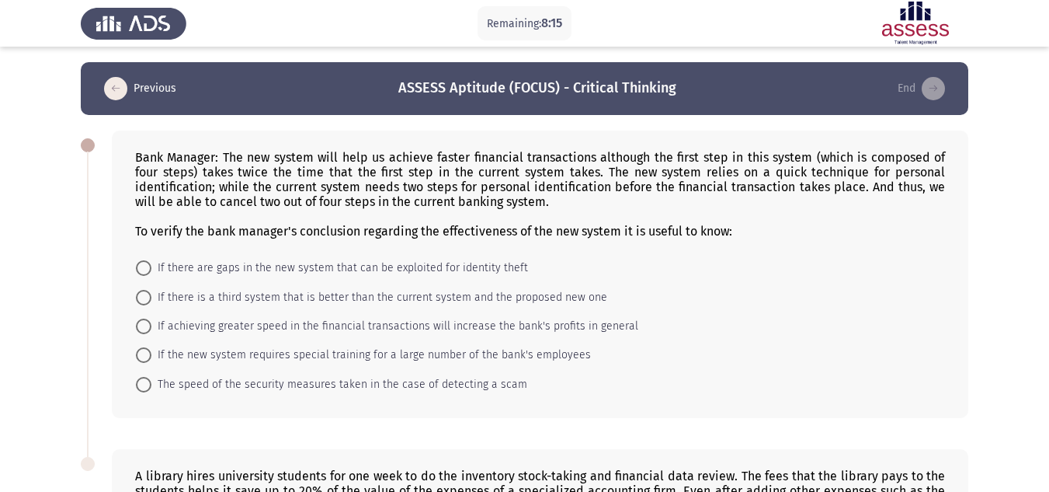
click at [407, 327] on span "If achieving greater speed in the financial transactions will increase the bank…" at bounding box center [394, 326] width 487 height 19
click at [151, 327] on input "If achieving greater speed in the financial transactions will increase the bank…" at bounding box center [144, 326] width 16 height 16
radio input "true"
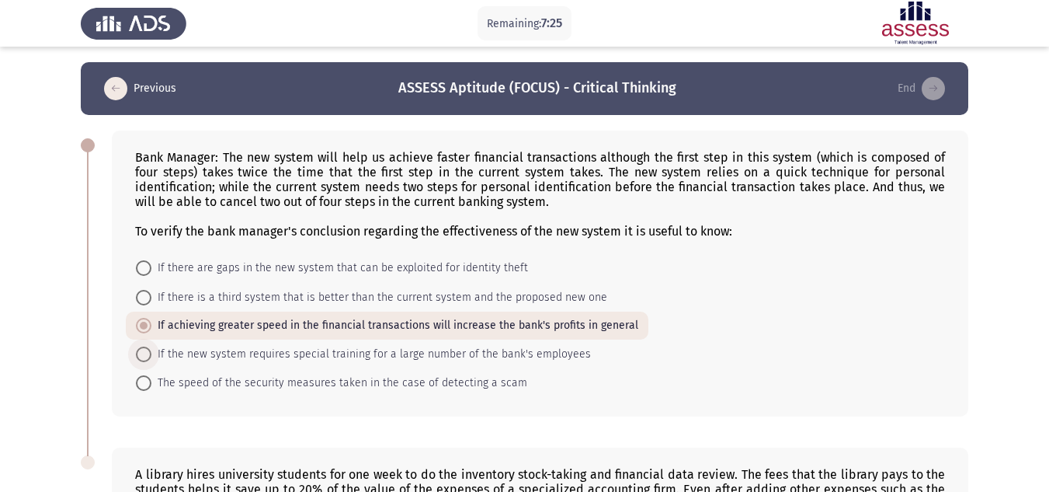
click at [386, 353] on span "If the new system requires special training for a large number of the bank's em…" at bounding box center [370, 354] width 439 height 19
click at [151, 353] on input "If the new system requires special training for a large number of the bank's em…" at bounding box center [144, 354] width 16 height 16
radio input "true"
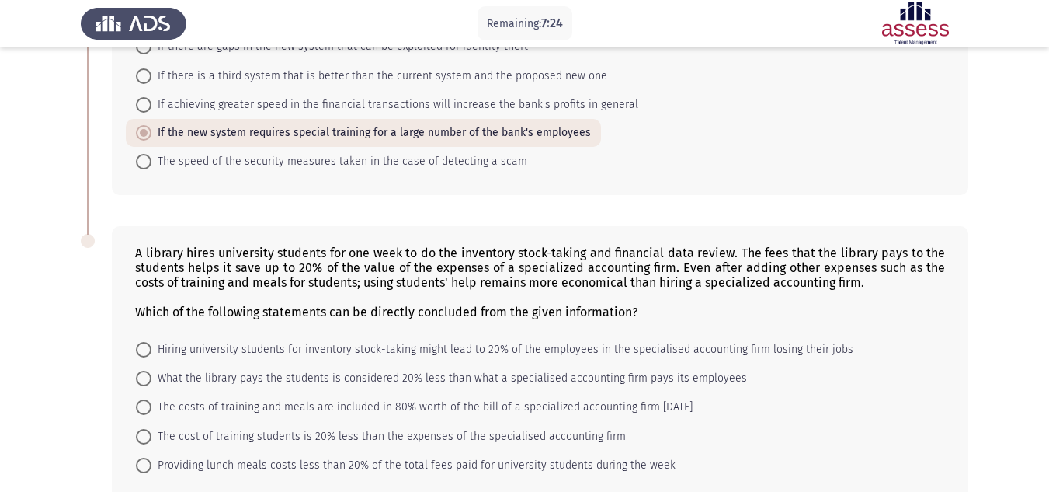
scroll to position [306, 0]
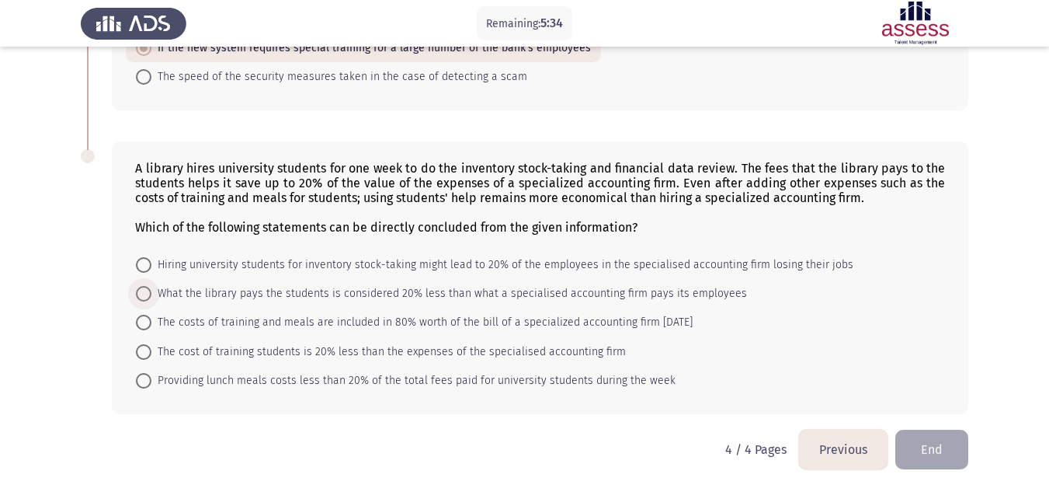
click at [182, 295] on span "What the library pays the students is considered 20% less than what a specialis…" at bounding box center [449, 293] width 596 height 19
click at [151, 295] on input "What the library pays the students is considered 20% less than what a specialis…" at bounding box center [144, 294] width 16 height 16
radio input "true"
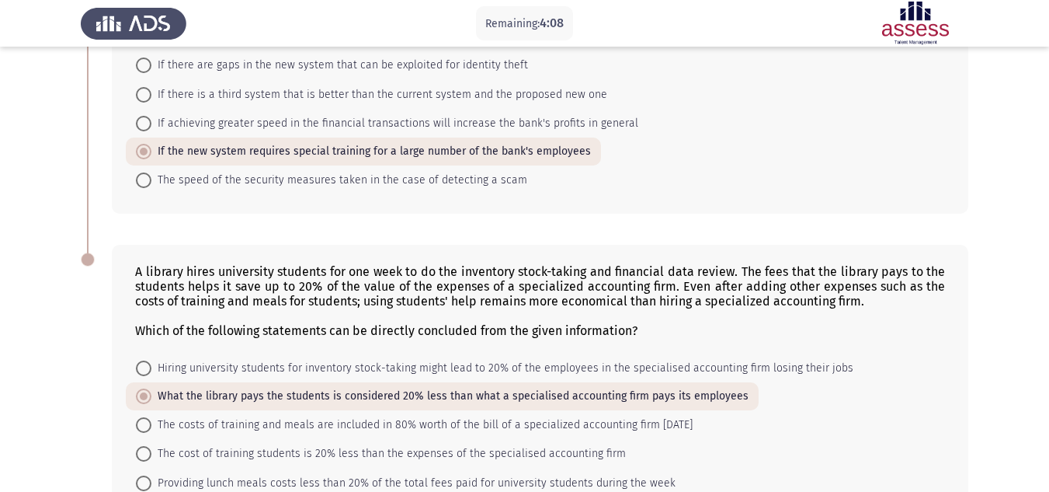
scroll to position [0, 0]
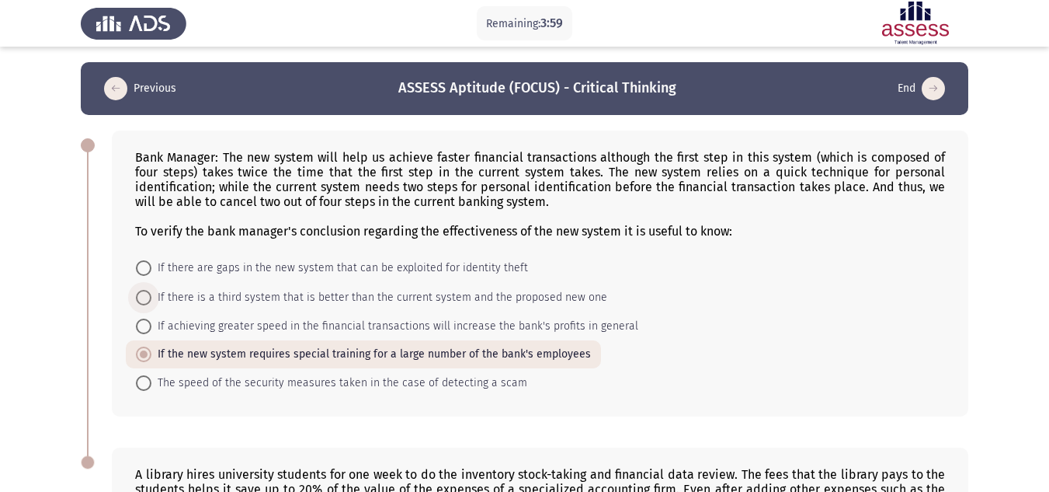
click at [270, 298] on span "If there is a third system that is better than the current system and the propo…" at bounding box center [379, 297] width 456 height 19
click at [151, 298] on input "If there is a third system that is better than the current system and the propo…" at bounding box center [144, 298] width 16 height 16
radio input "true"
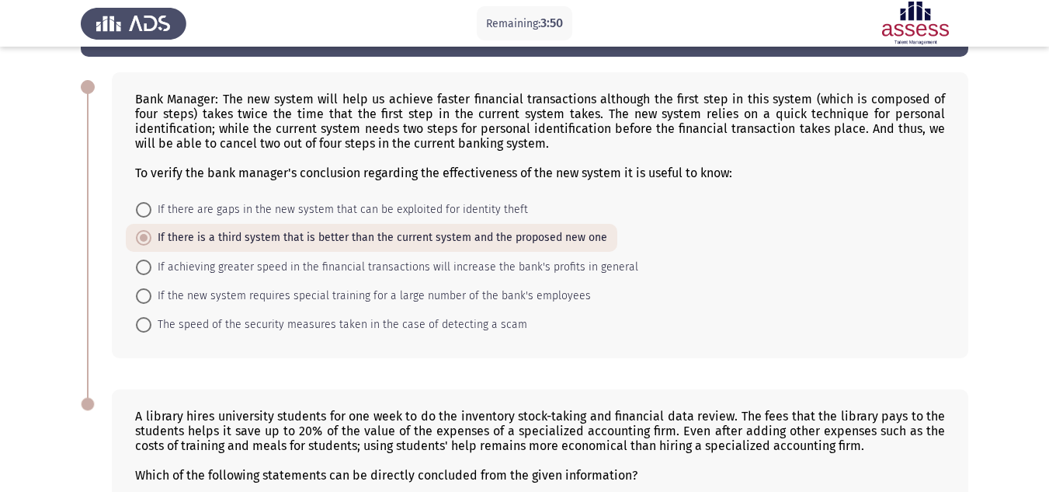
scroll to position [57, 0]
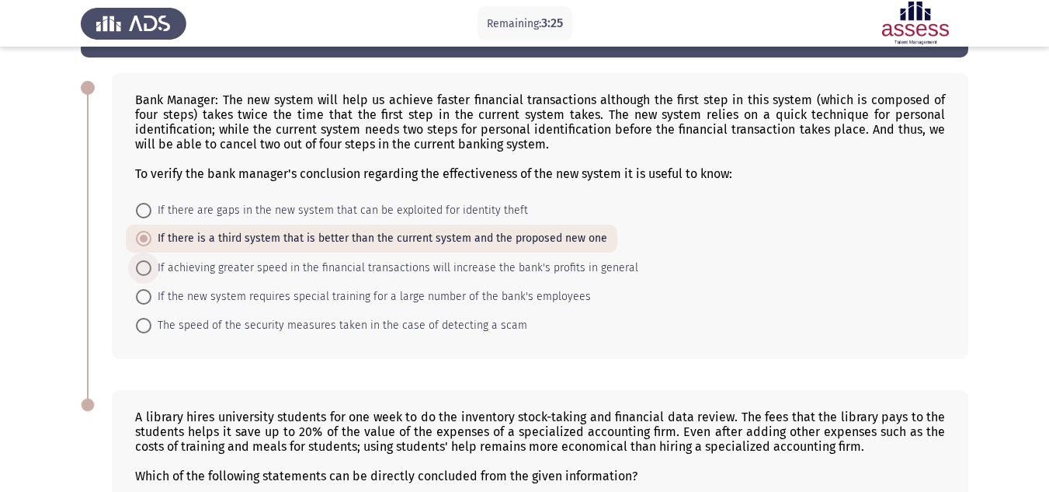
click at [203, 270] on span "If achieving greater speed in the financial transactions will increase the bank…" at bounding box center [394, 268] width 487 height 19
click at [151, 270] on input "If achieving greater speed in the financial transactions will increase the bank…" at bounding box center [144, 268] width 16 height 16
radio input "true"
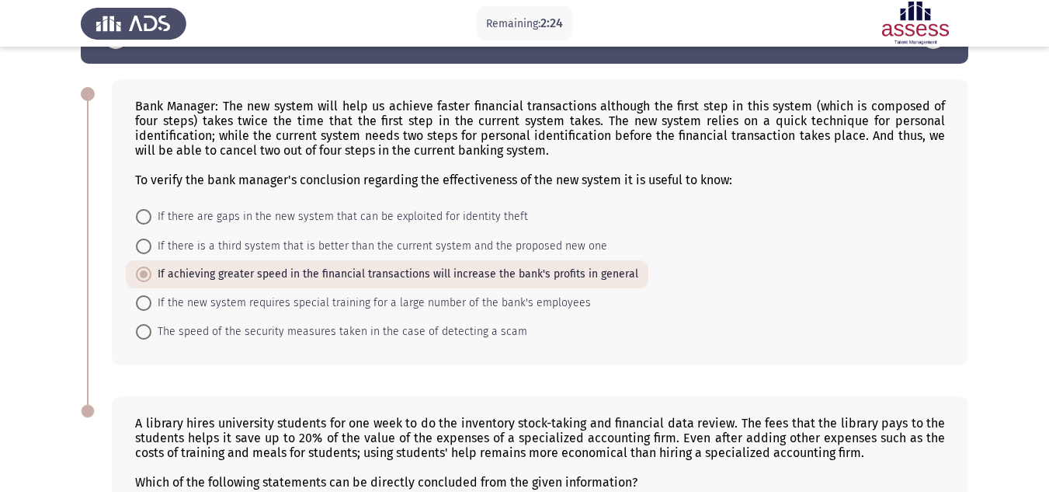
scroll to position [305, 0]
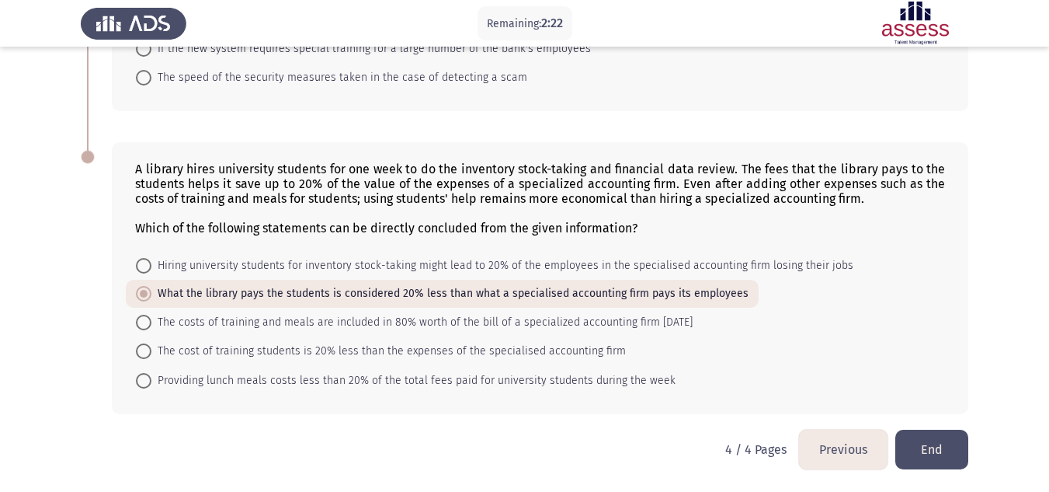
click at [845, 438] on button "Previous" at bounding box center [843, 449] width 89 height 40
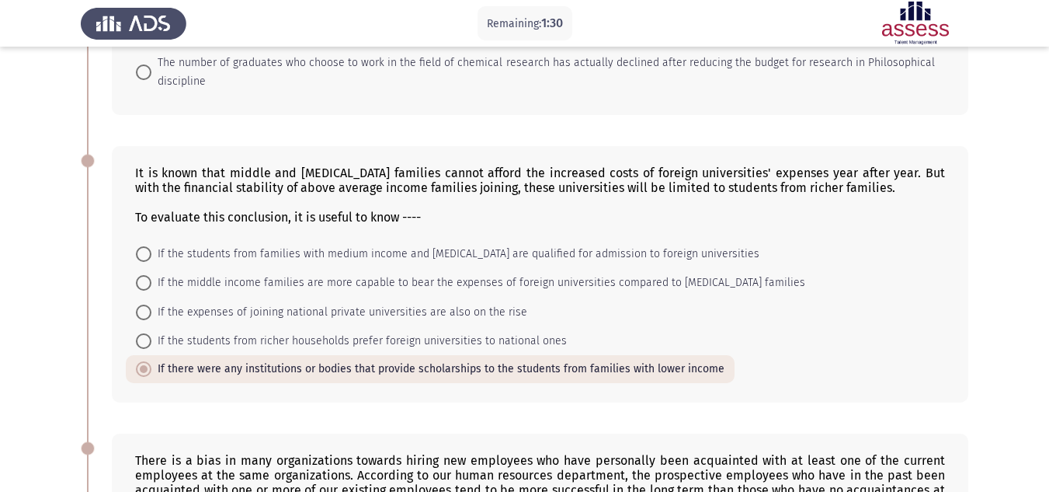
scroll to position [336, 0]
click at [361, 245] on span "If the students from families with medium income and [MEDICAL_DATA] are qualifi…" at bounding box center [455, 254] width 608 height 19
click at [151, 247] on input "If the students from families with medium income and [MEDICAL_DATA] are qualifi…" at bounding box center [144, 255] width 16 height 16
radio input "true"
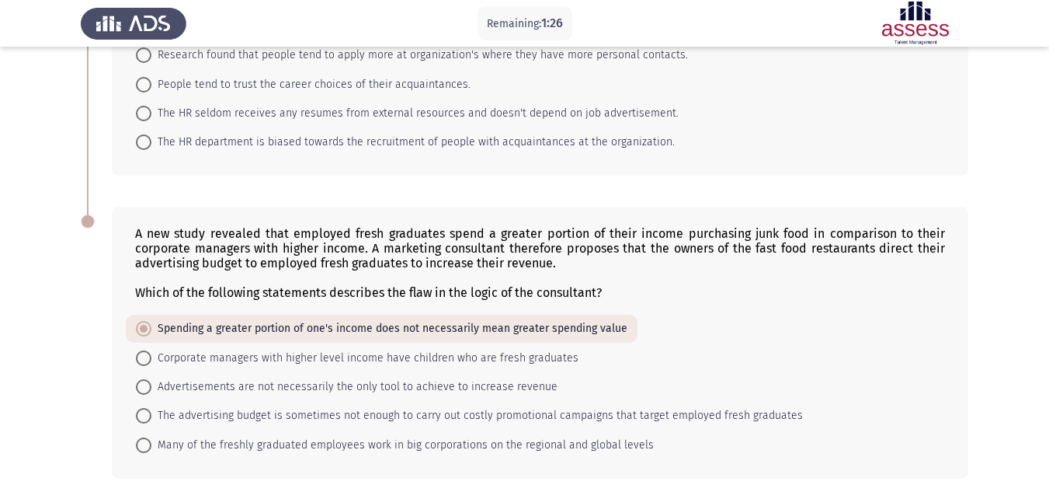
scroll to position [927, 0]
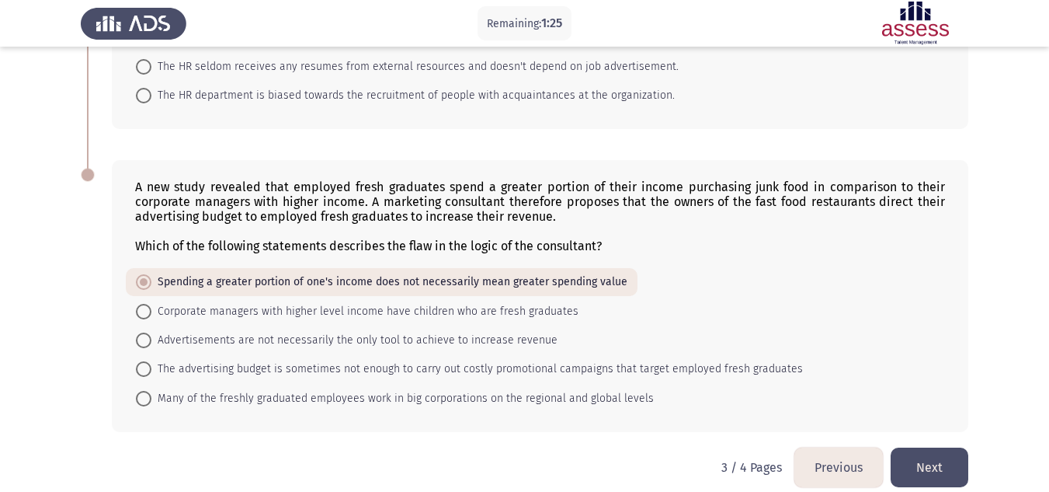
click at [830, 447] on button "Previous" at bounding box center [838, 467] width 89 height 40
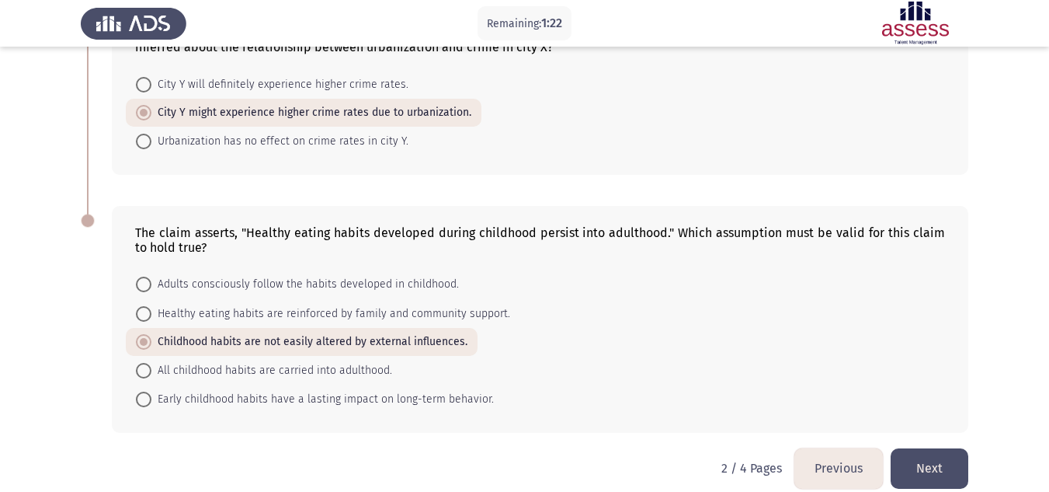
scroll to position [763, 0]
click at [830, 446] on button "Previous" at bounding box center [838, 466] width 89 height 40
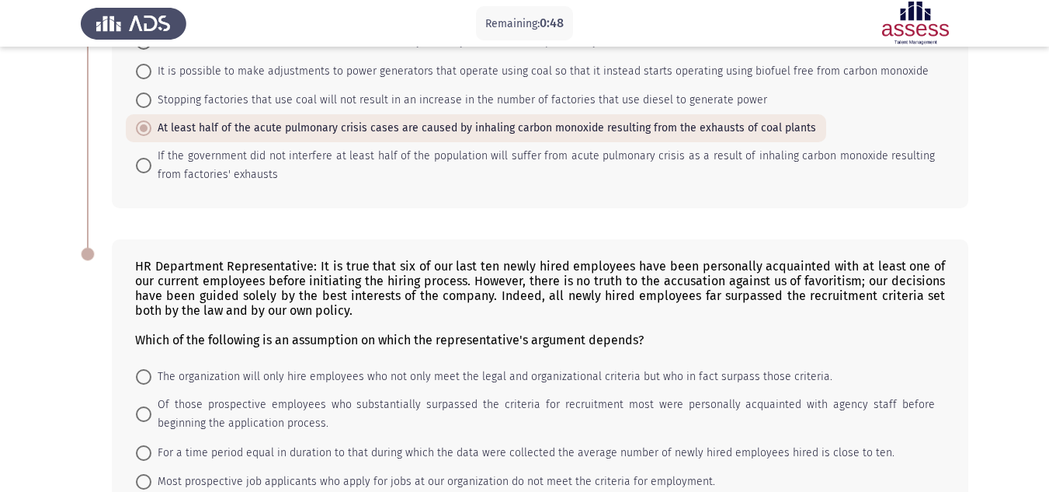
scroll to position [817, 0]
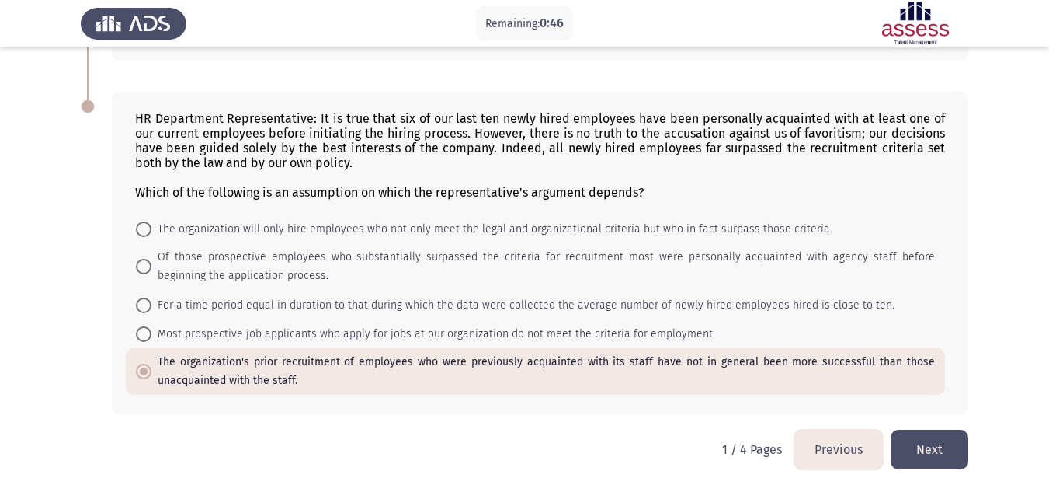
click at [915, 448] on button "Next" at bounding box center [930, 449] width 78 height 40
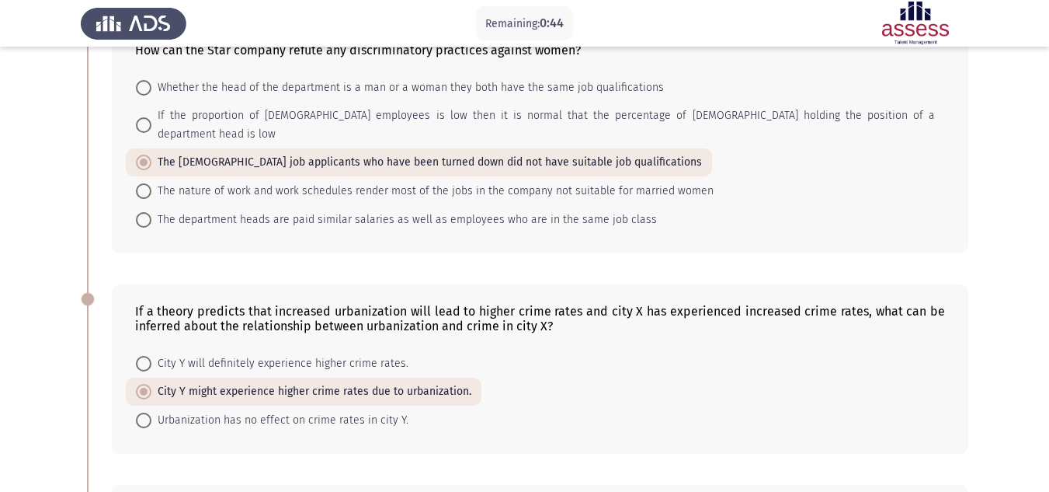
scroll to position [763, 0]
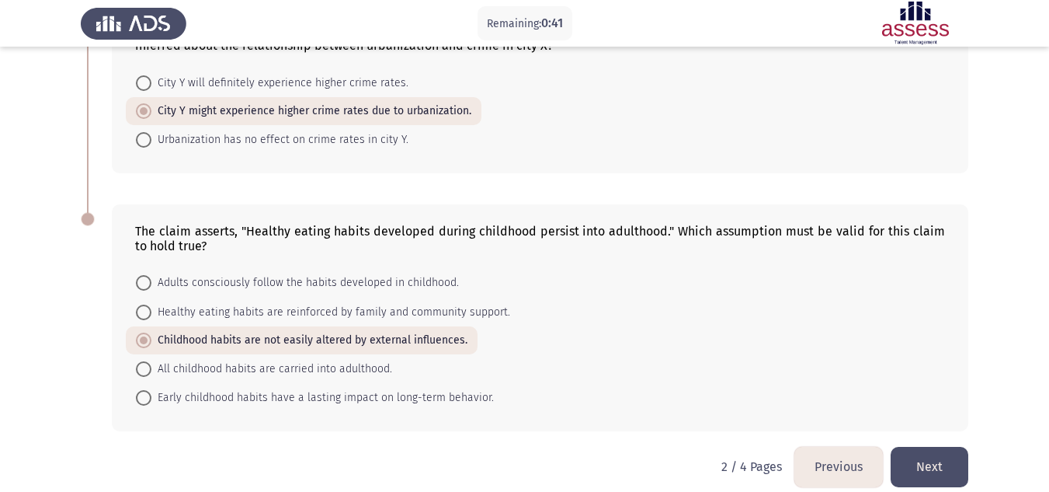
click at [915, 448] on button "Next" at bounding box center [930, 466] width 78 height 40
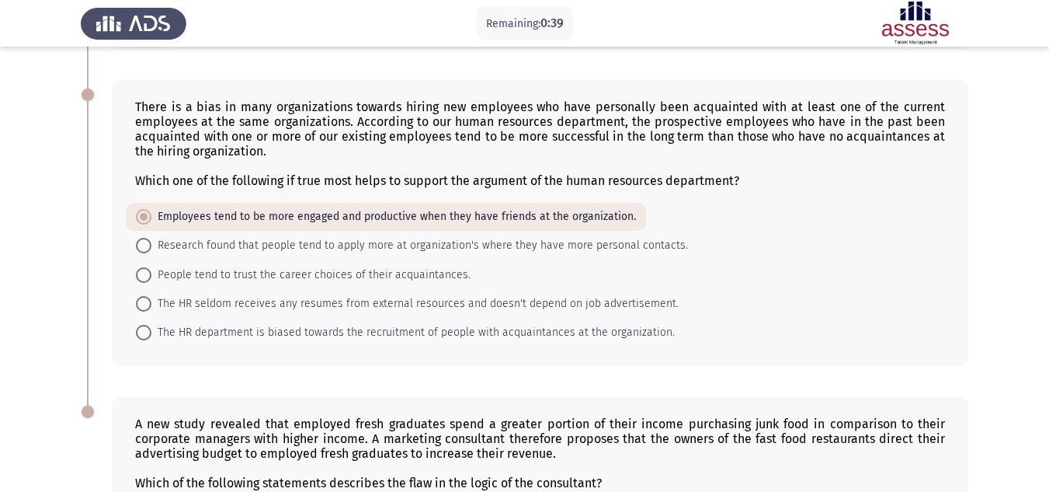
scroll to position [927, 0]
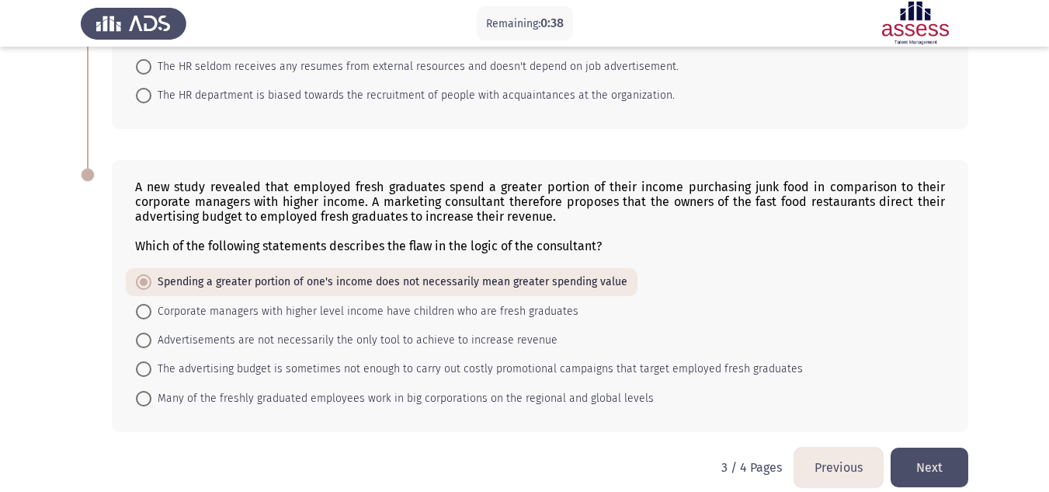
click at [935, 447] on button "Next" at bounding box center [930, 467] width 78 height 40
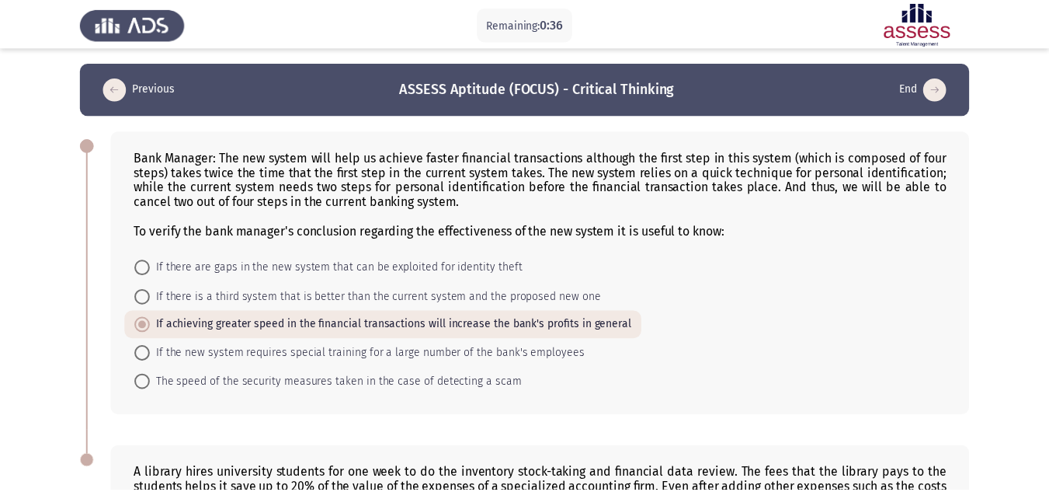
scroll to position [305, 0]
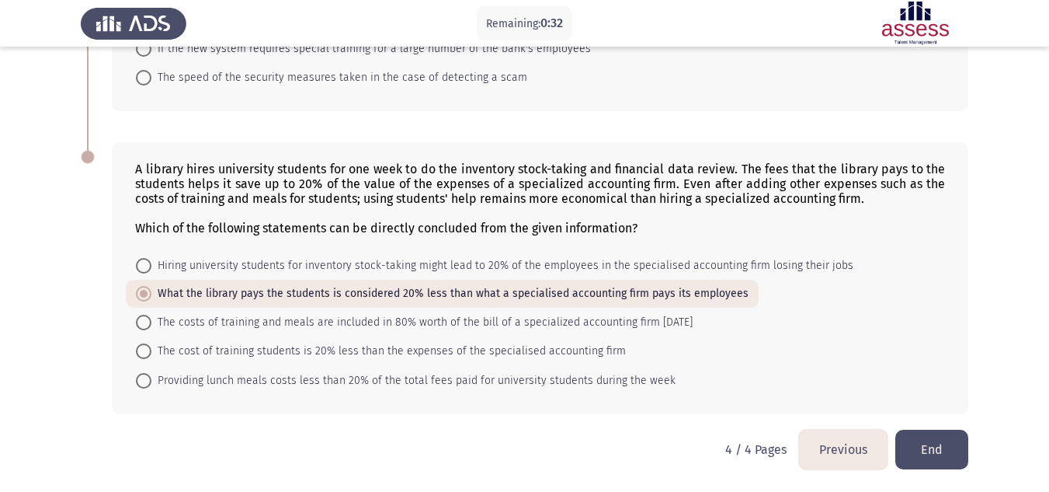
click at [946, 446] on button "End" at bounding box center [931, 449] width 73 height 40
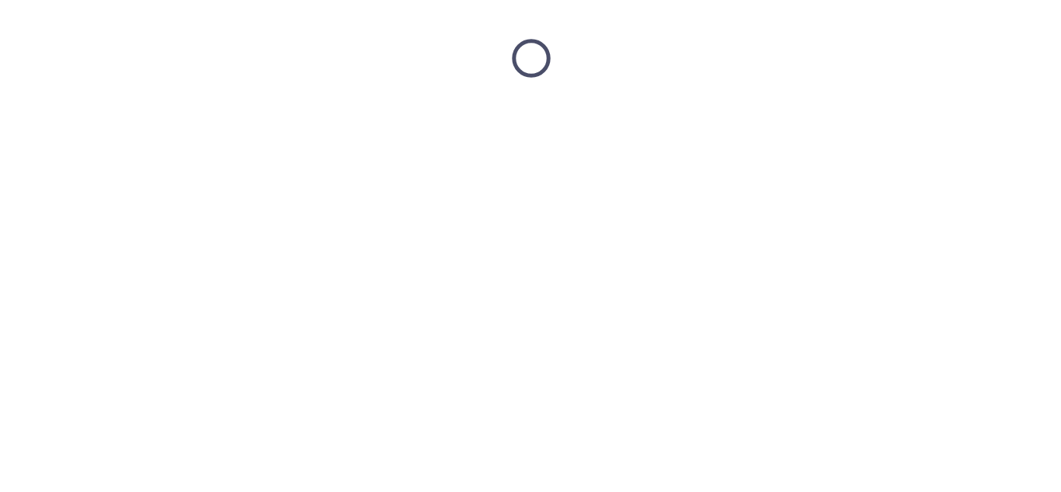
scroll to position [0, 0]
